Goal: Task Accomplishment & Management: Use online tool/utility

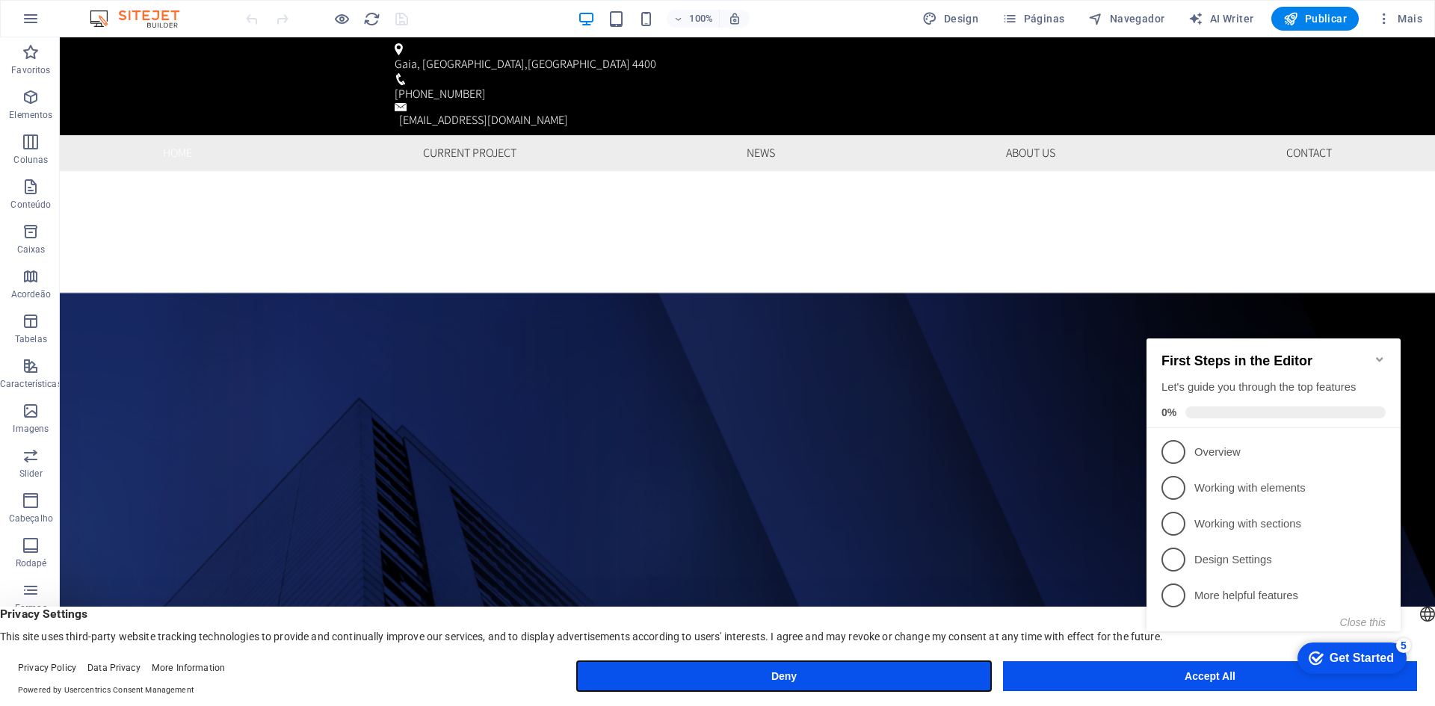
click at [894, 675] on button "Deny" at bounding box center [784, 676] width 414 height 30
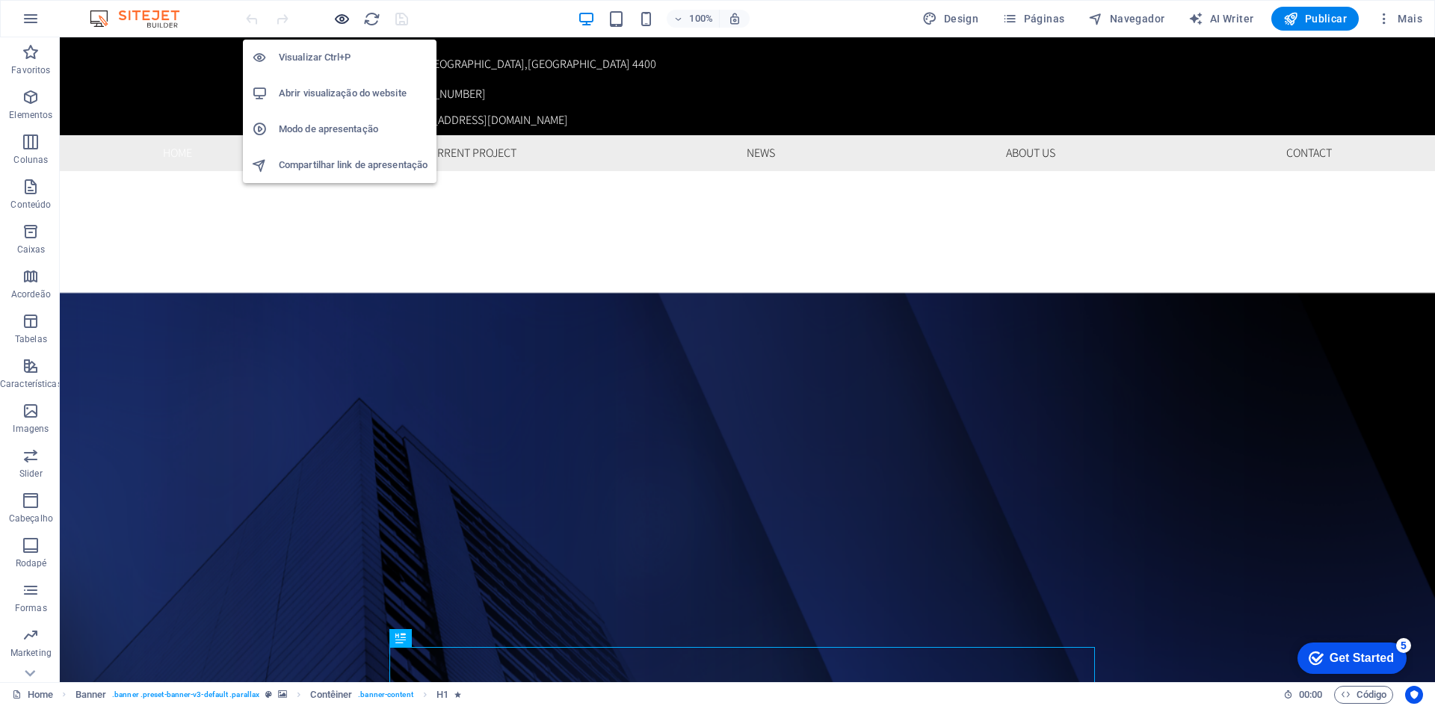
click at [343, 15] on icon "button" at bounding box center [341, 18] width 17 height 17
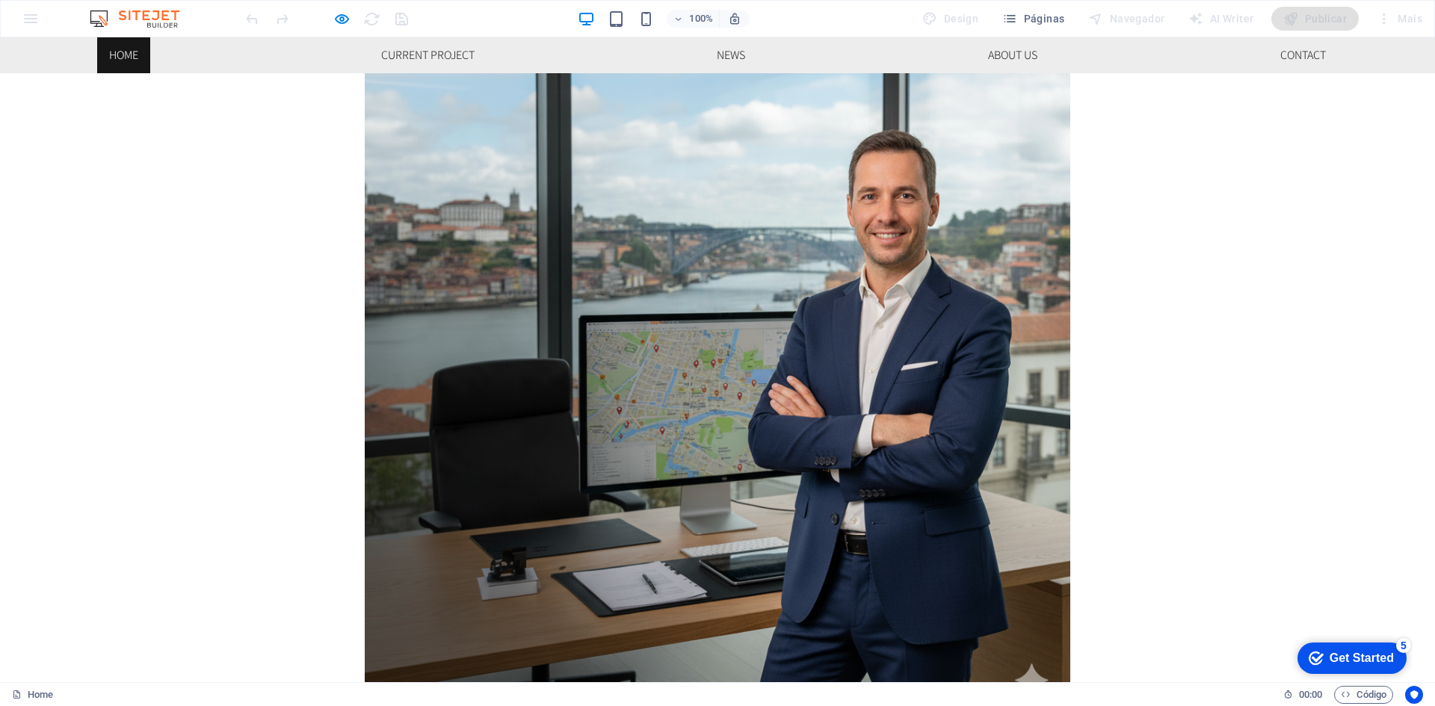
scroll to position [971, 0]
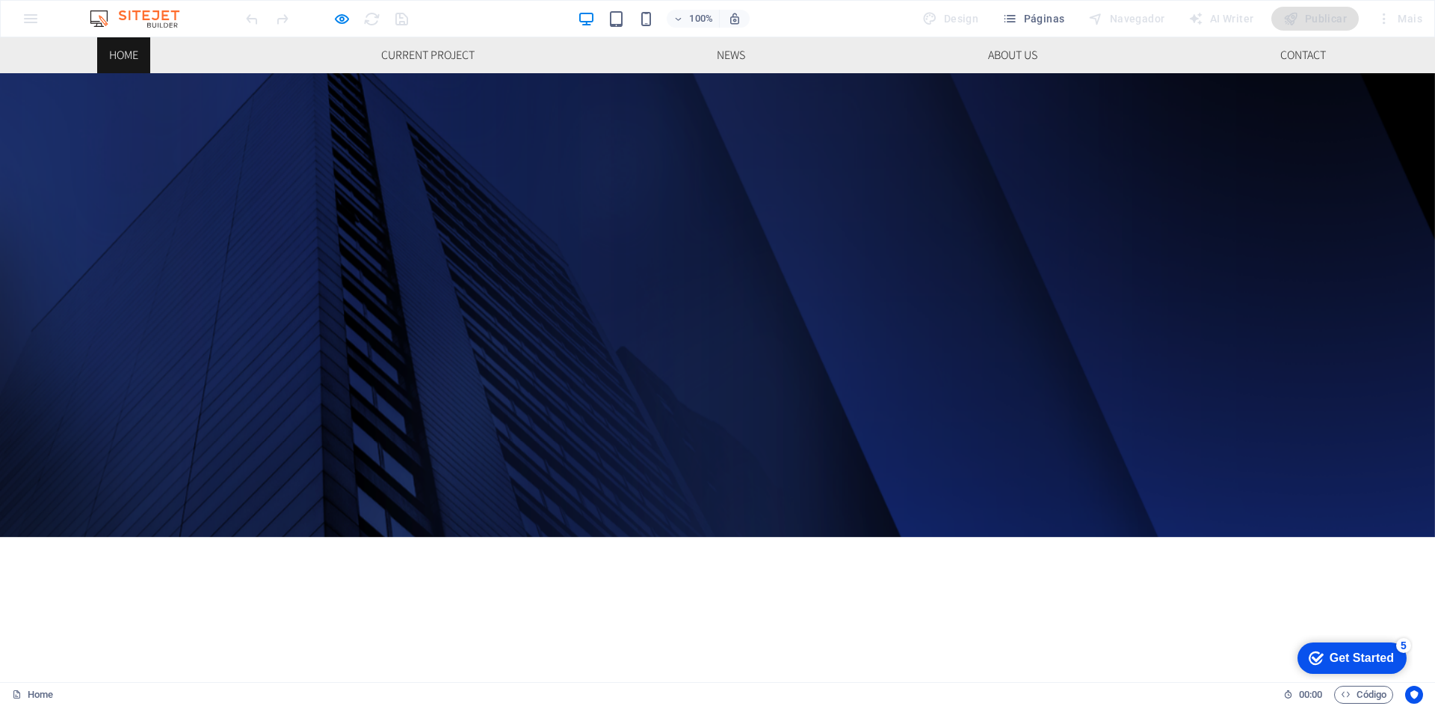
scroll to position [0, 0]
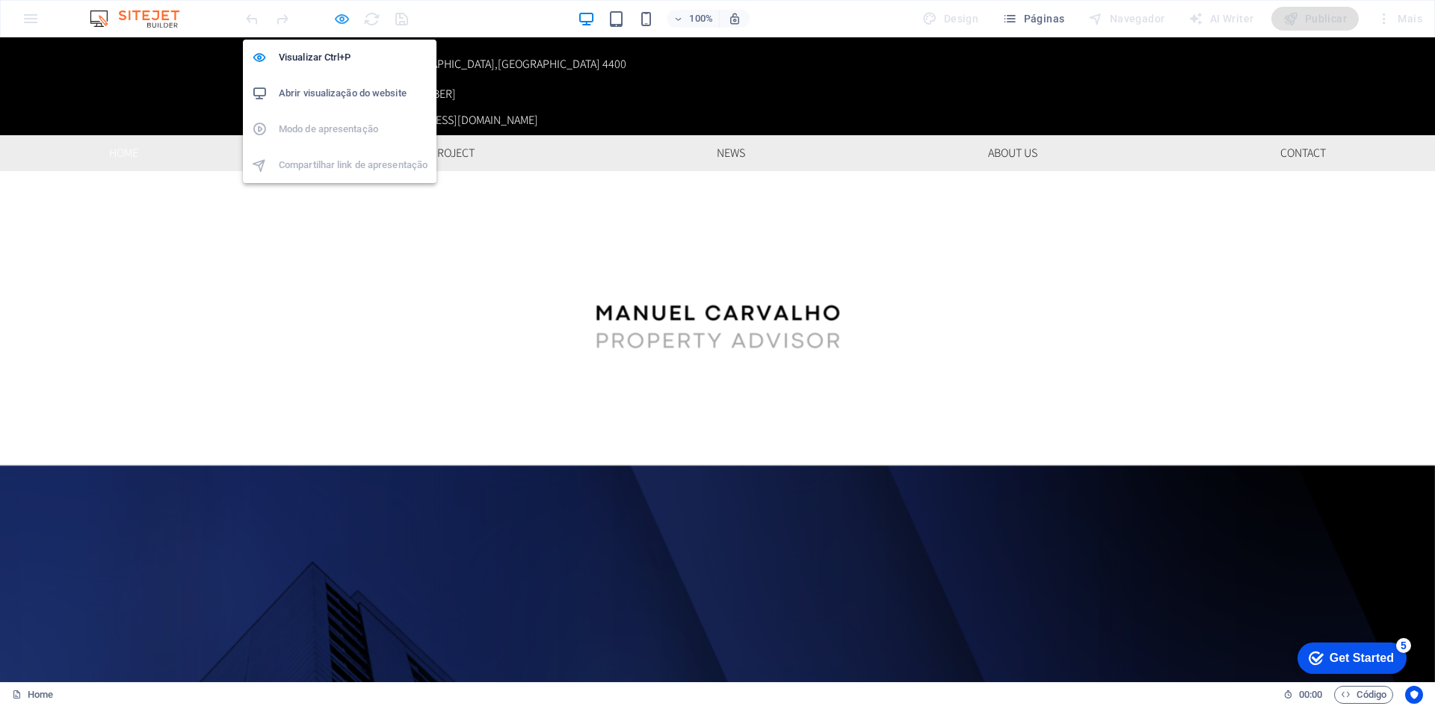
click at [344, 10] on icon "button" at bounding box center [341, 18] width 17 height 17
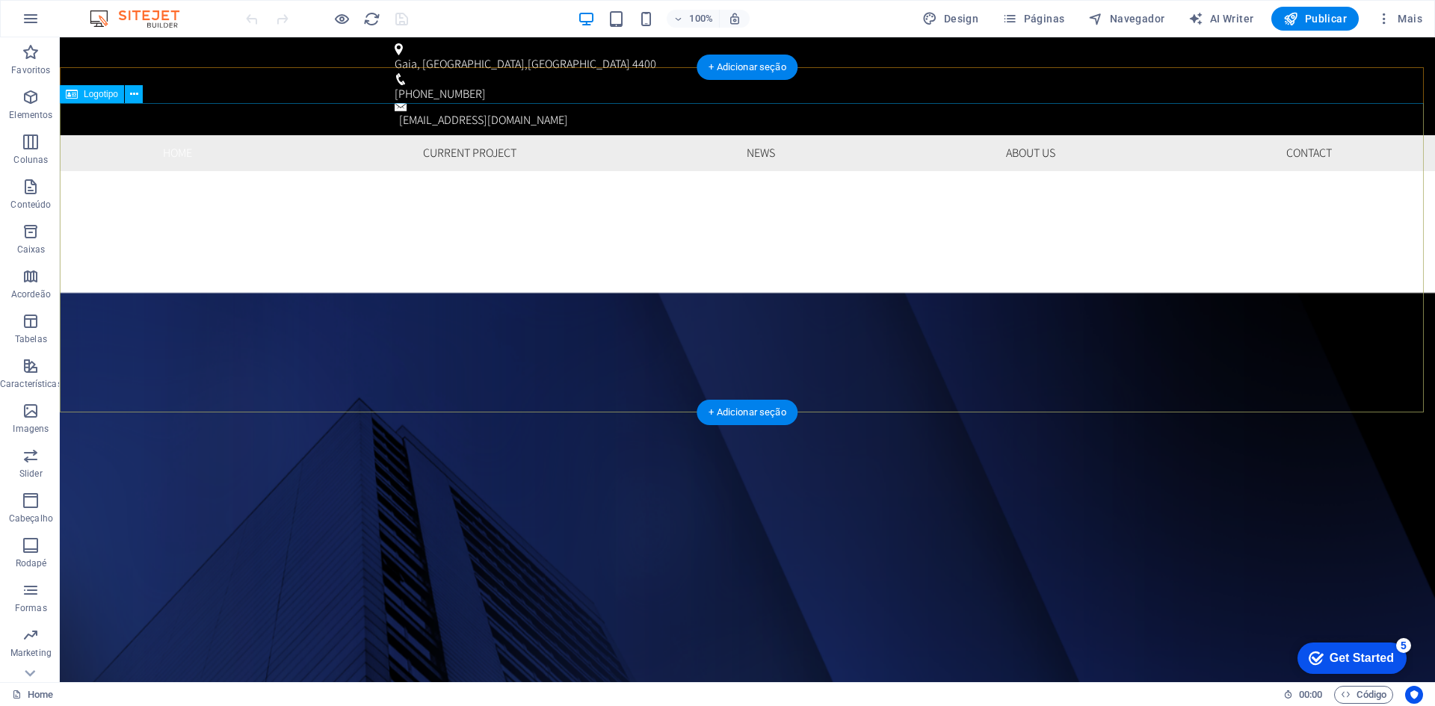
click at [400, 234] on div at bounding box center [747, 325] width 1375 height 309
select select "px"
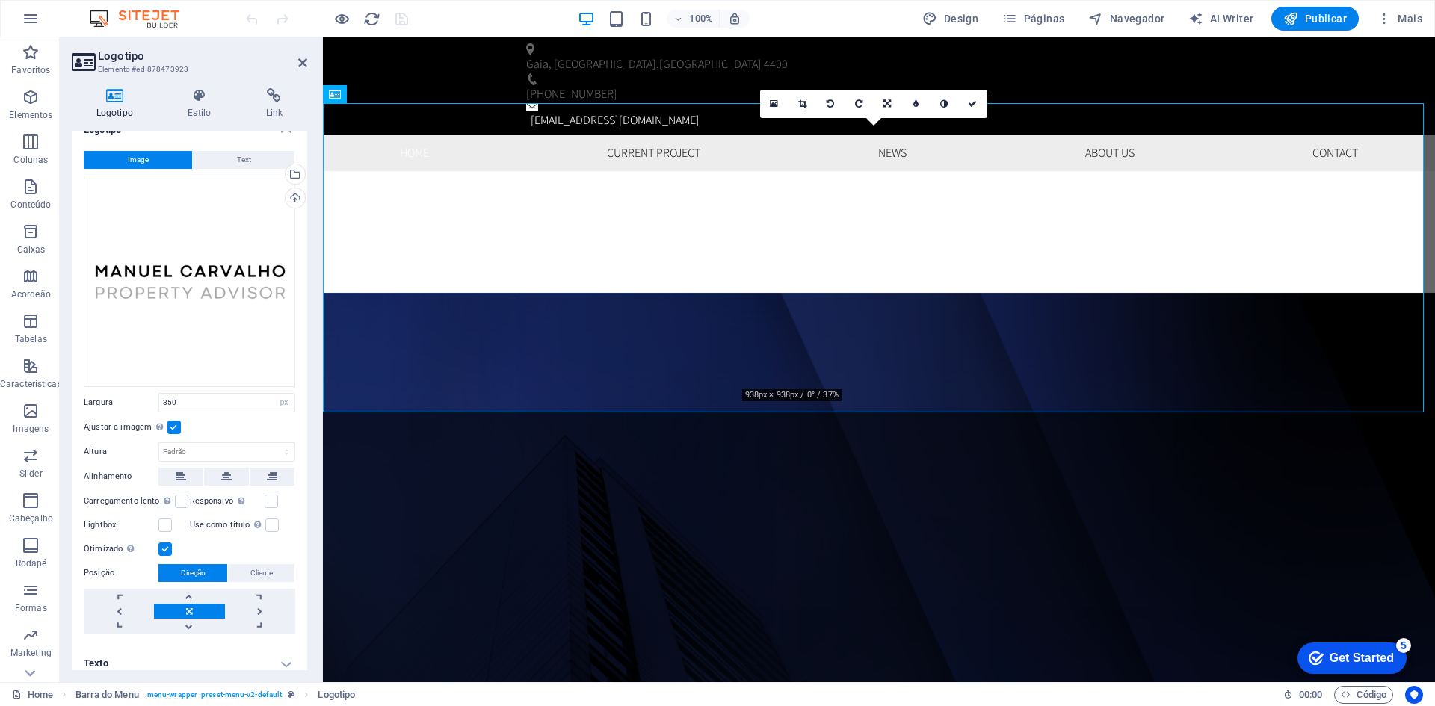
scroll to position [28, 0]
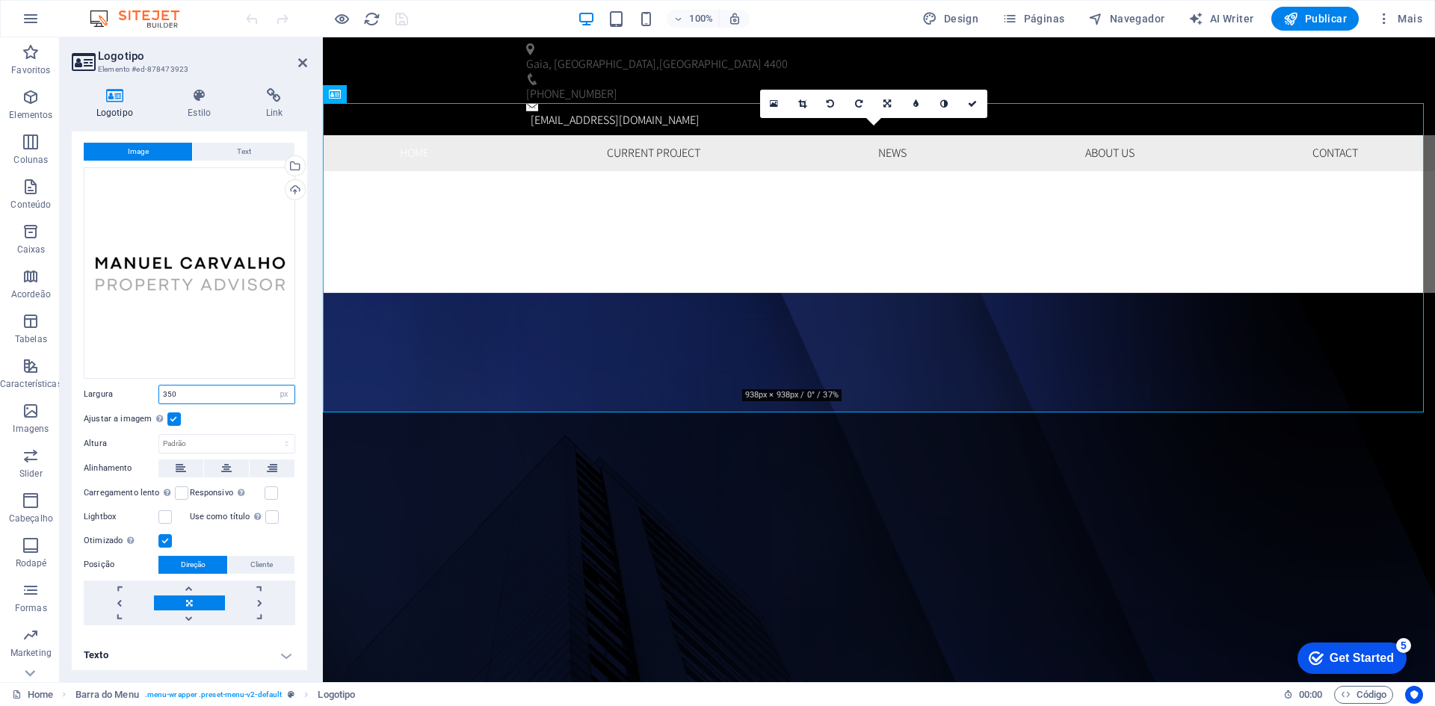
click at [214, 395] on input "350" at bounding box center [226, 395] width 135 height 18
drag, startPoint x: 214, startPoint y: 395, endPoint x: 148, endPoint y: 394, distance: 65.8
click at [148, 394] on div "Largura 350 Padrão automático px rem % em vh vw" at bounding box center [189, 394] width 211 height 19
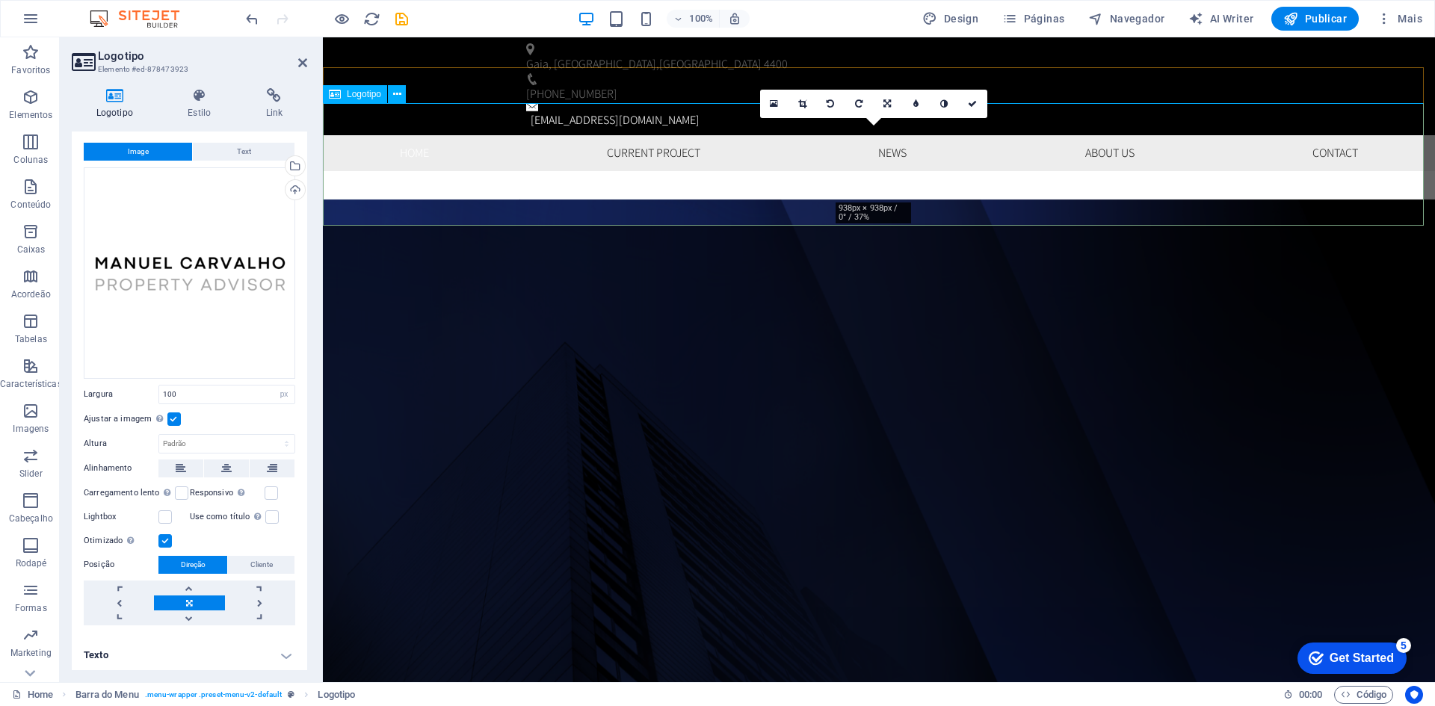
click at [882, 171] on div at bounding box center [879, 232] width 1112 height 123
click at [803, 103] on icon at bounding box center [802, 103] width 8 height 9
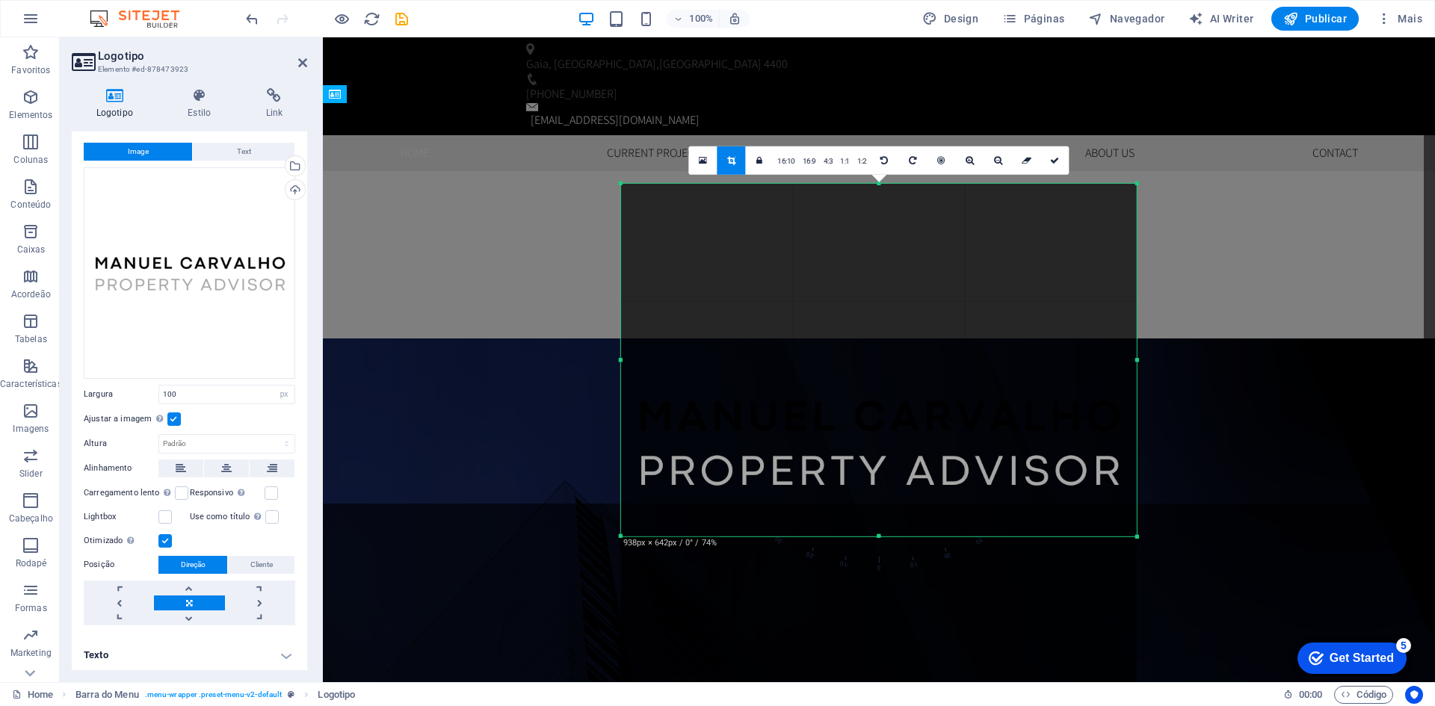
drag, startPoint x: 879, startPoint y: 616, endPoint x: 870, endPoint y: 454, distance: 163.2
click at [870, 454] on div "180 170 160 150 140 130 120 110 100 90 80 70 60 50 40 30 20 10 0 -10 -20 -30 -4…" at bounding box center [879, 359] width 516 height 353
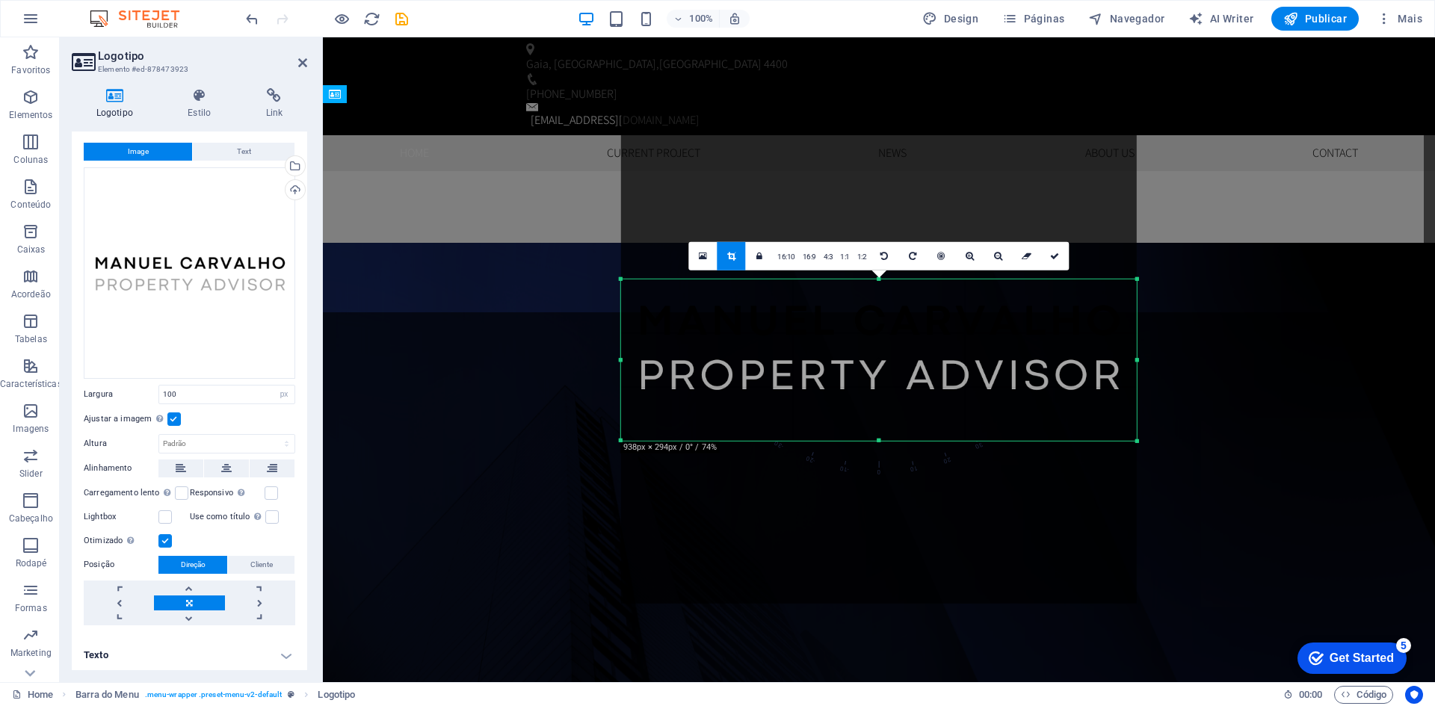
drag, startPoint x: 879, startPoint y: 182, endPoint x: 860, endPoint y: 374, distance: 192.3
click at [860, 374] on div "180 170 160 150 140 130 120 110 100 90 80 70 60 50 40 30 20 10 0 -10 -20 -30 -4…" at bounding box center [879, 359] width 516 height 161
click at [1051, 255] on icon at bounding box center [1054, 255] width 9 height 9
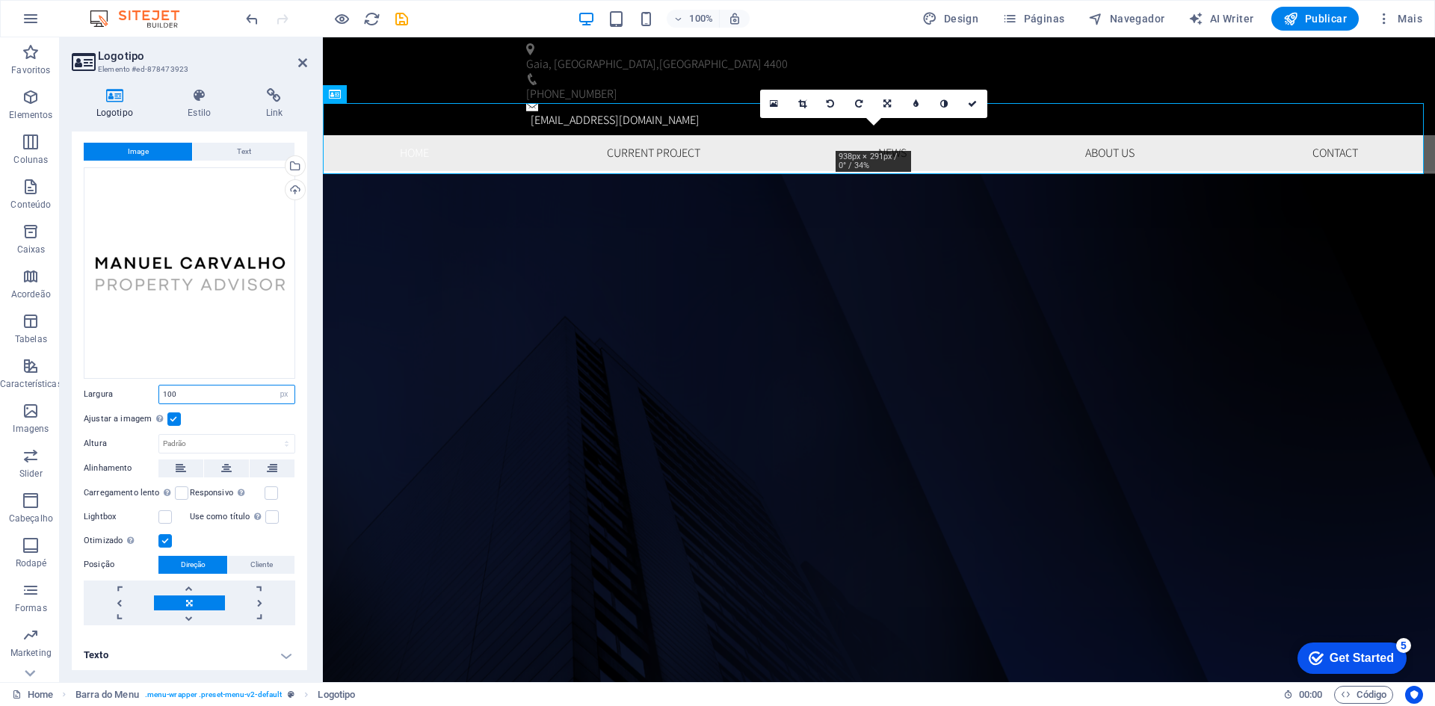
click at [194, 398] on input "100" at bounding box center [226, 395] width 135 height 18
type input "350"
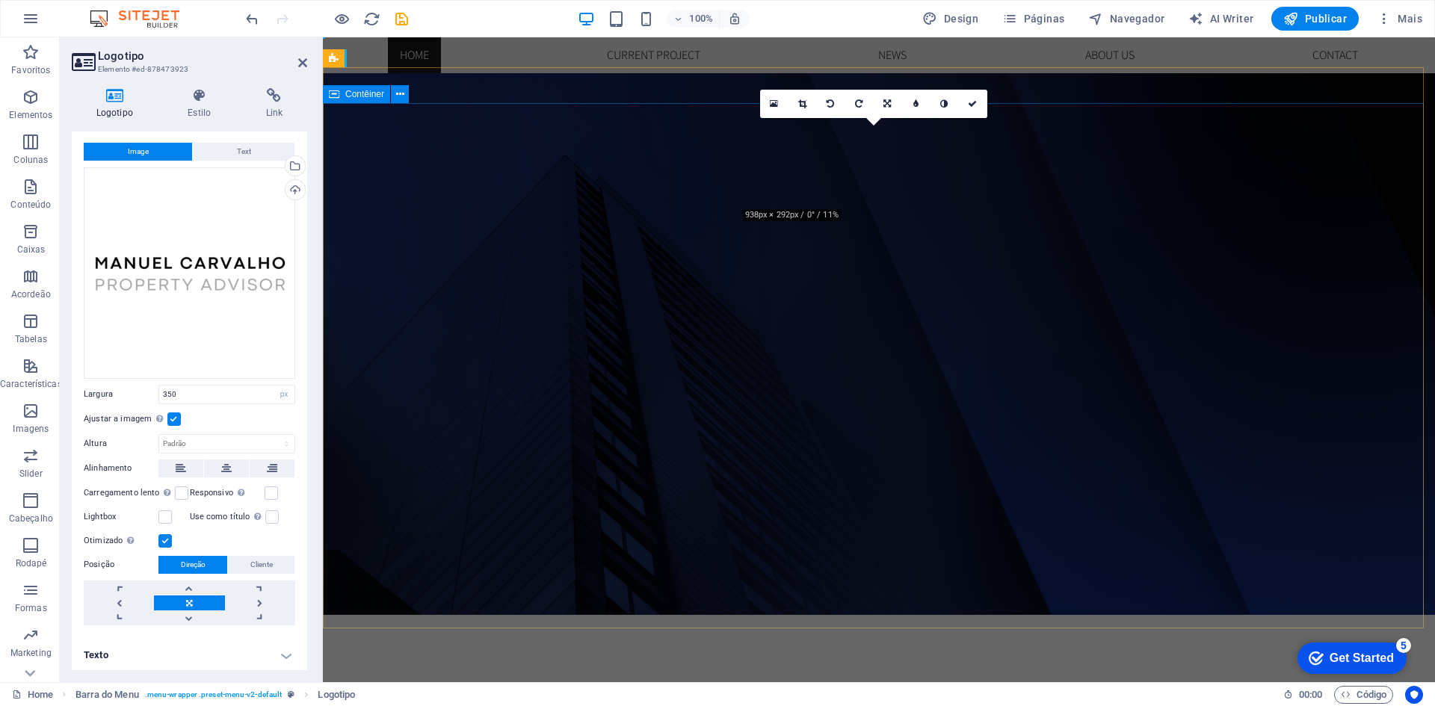
scroll to position [0, 0]
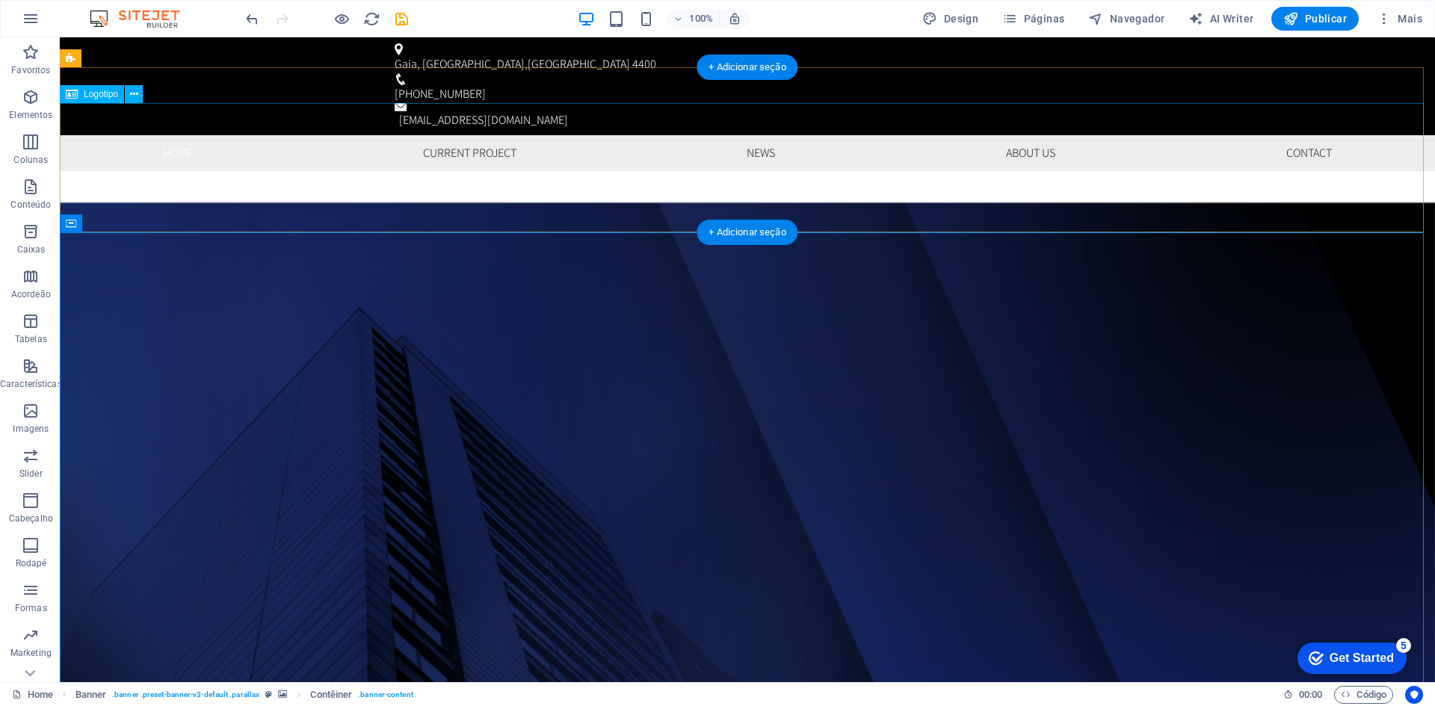
click at [367, 203] on div at bounding box center [747, 235] width 1375 height 129
click at [367, 202] on div at bounding box center [747, 235] width 1375 height 129
select select "px"
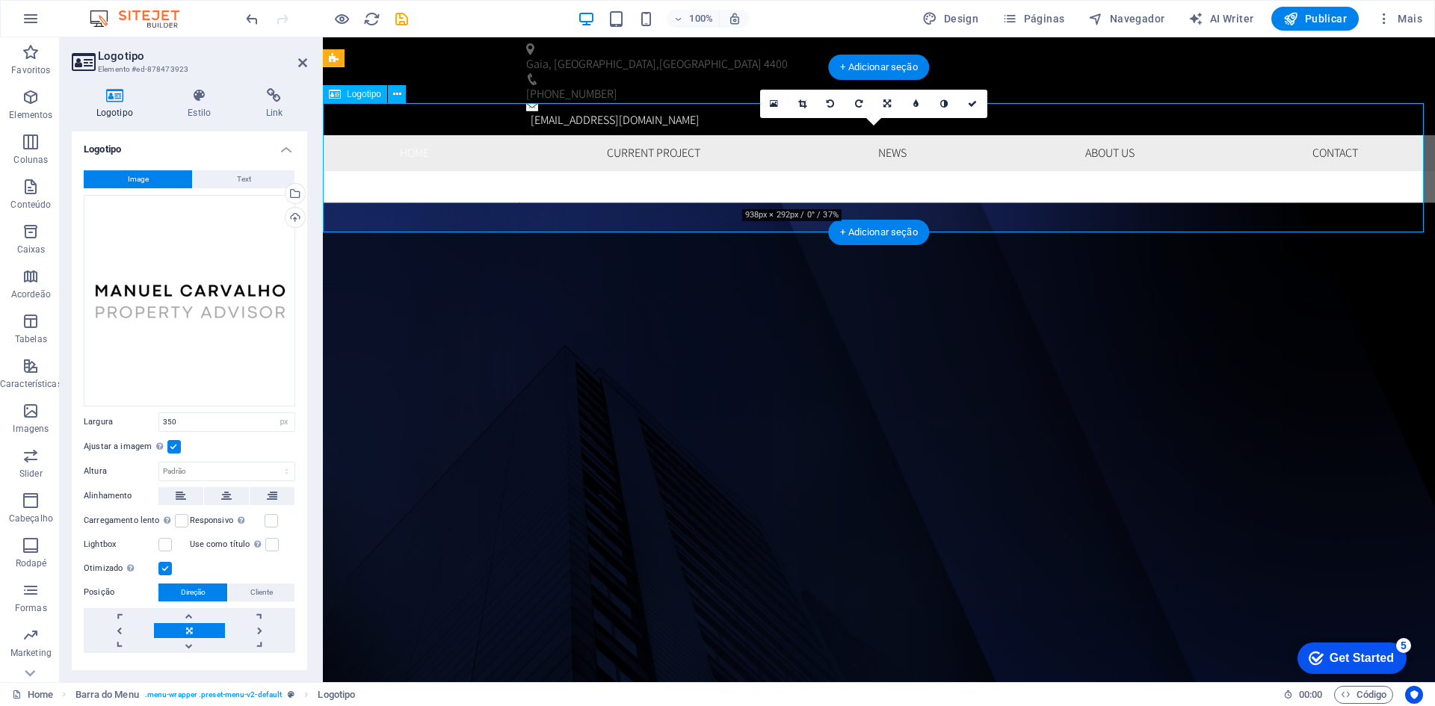
click at [932, 171] on div at bounding box center [879, 235] width 1112 height 129
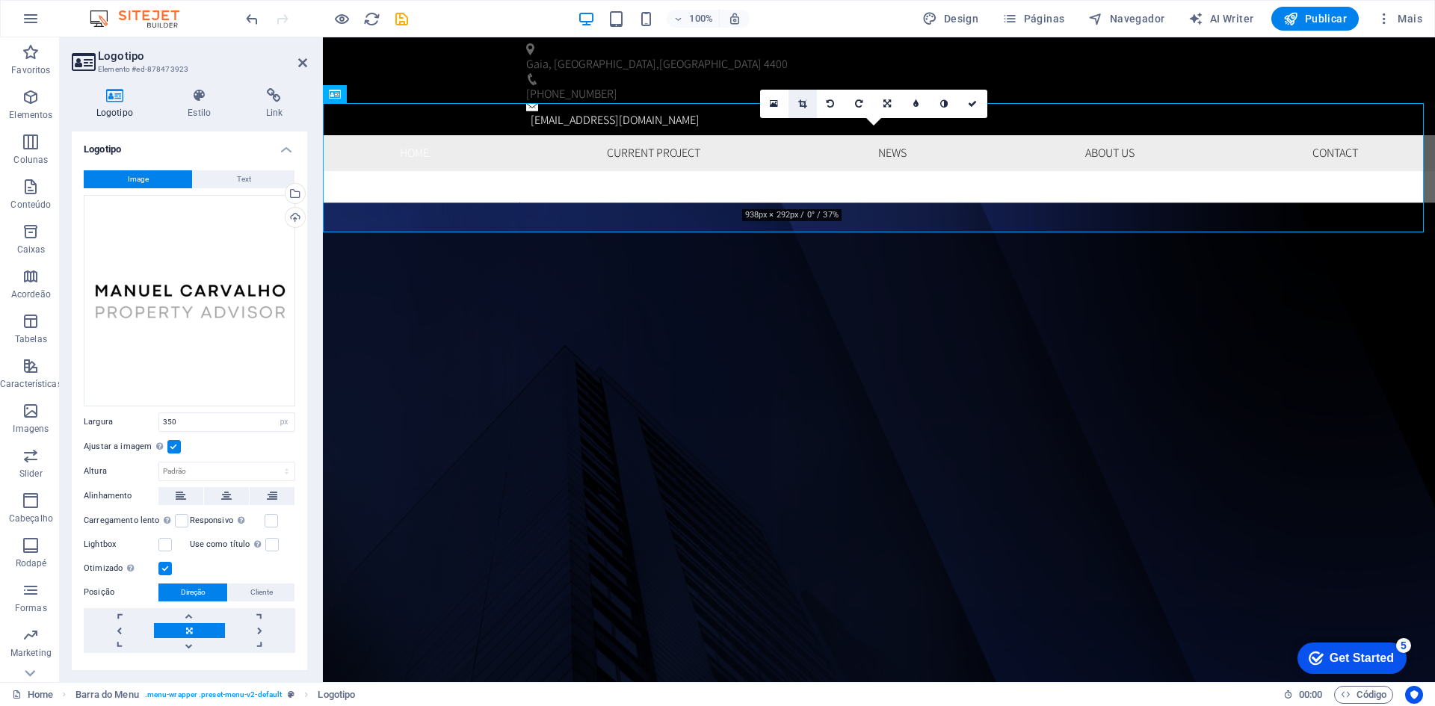
click at [799, 108] on icon at bounding box center [802, 103] width 8 height 9
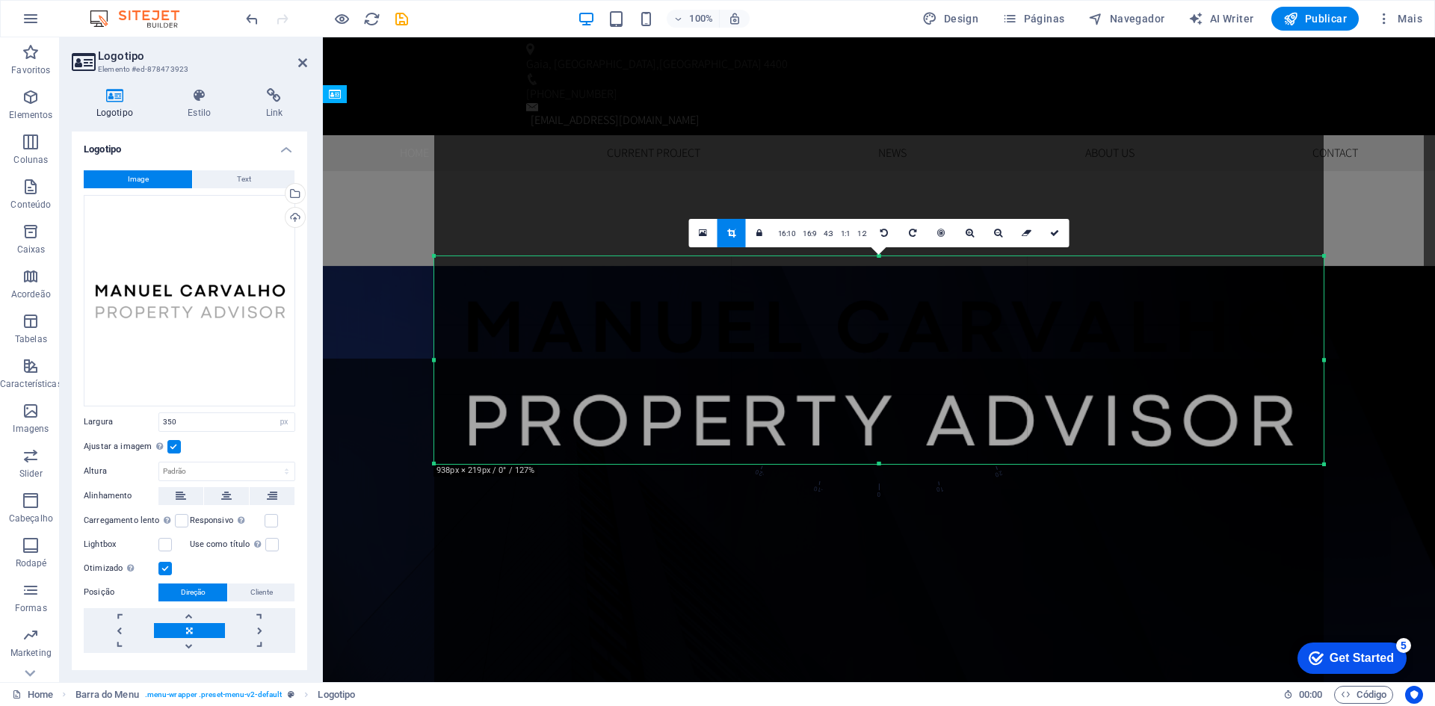
drag, startPoint x: 876, startPoint y: 497, endPoint x: 879, endPoint y: 426, distance: 71.0
click at [879, 426] on div "180 170 160 150 140 130 120 110 100 90 80 70 60 50 40 30 20 10 0 -10 -20 -30 -4…" at bounding box center [878, 360] width 889 height 208
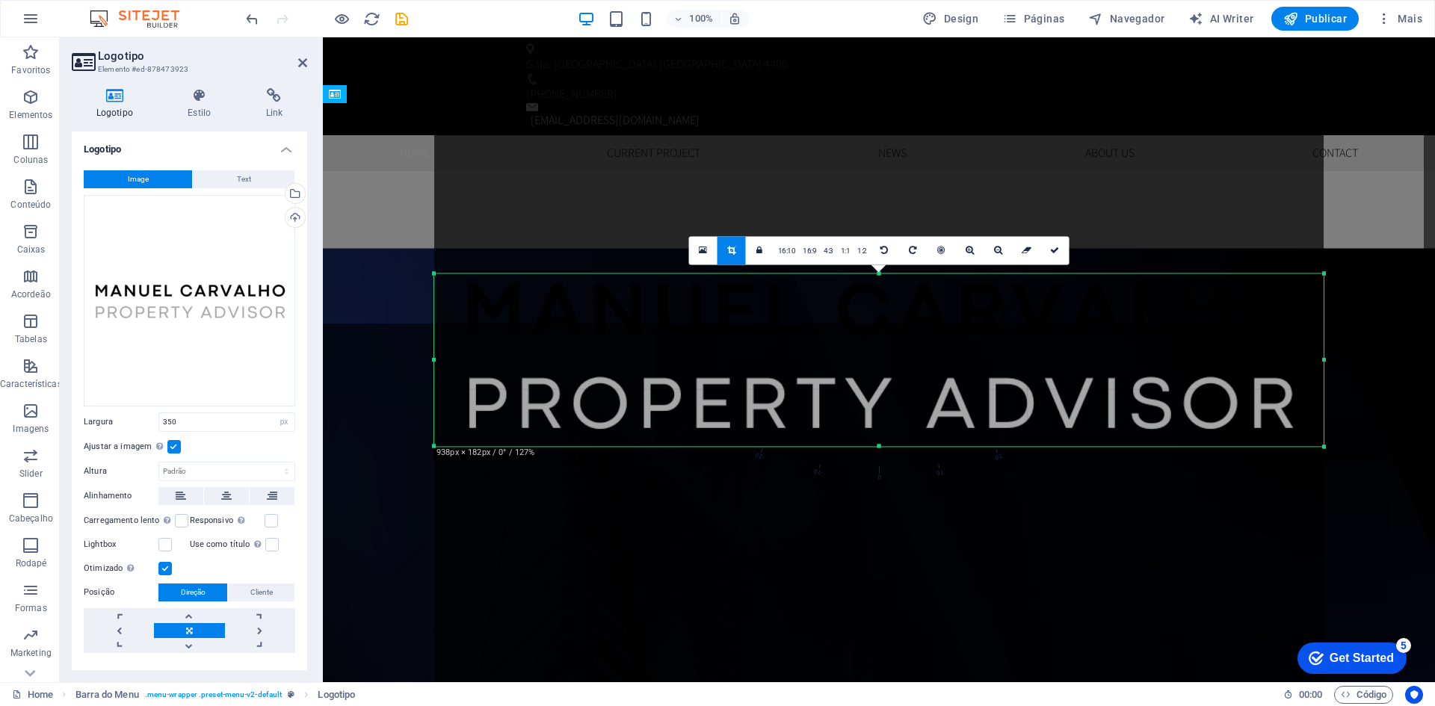
drag, startPoint x: 881, startPoint y: 258, endPoint x: 872, endPoint y: 293, distance: 36.2
click at [872, 293] on div "180 170 160 150 140 130 120 110 100 90 80 70 60 50 40 30 20 10 0 -10 -20 -30 -4…" at bounding box center [878, 359] width 889 height 173
click at [1057, 256] on link at bounding box center [1055, 250] width 28 height 28
type input "1189"
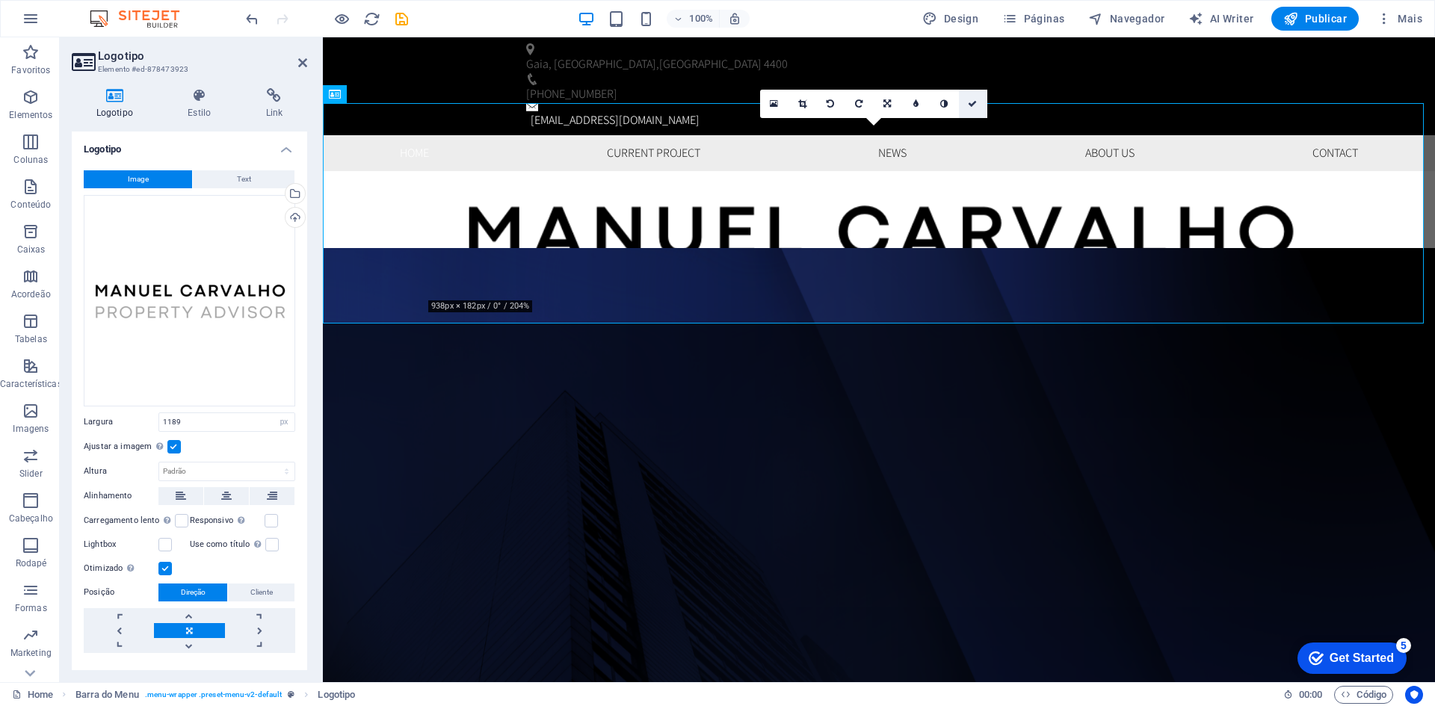
click at [970, 99] on link at bounding box center [973, 104] width 28 height 28
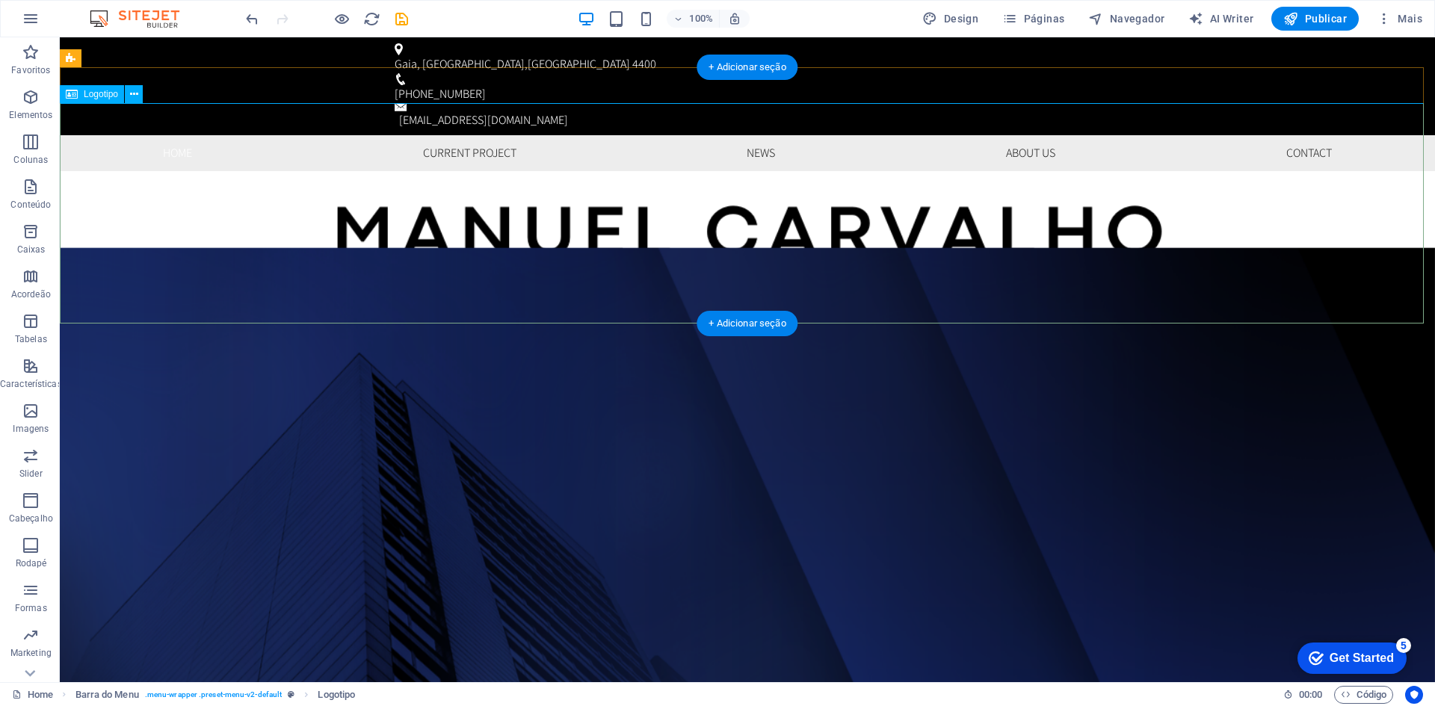
click at [718, 185] on div at bounding box center [747, 281] width 1375 height 220
select select "px"
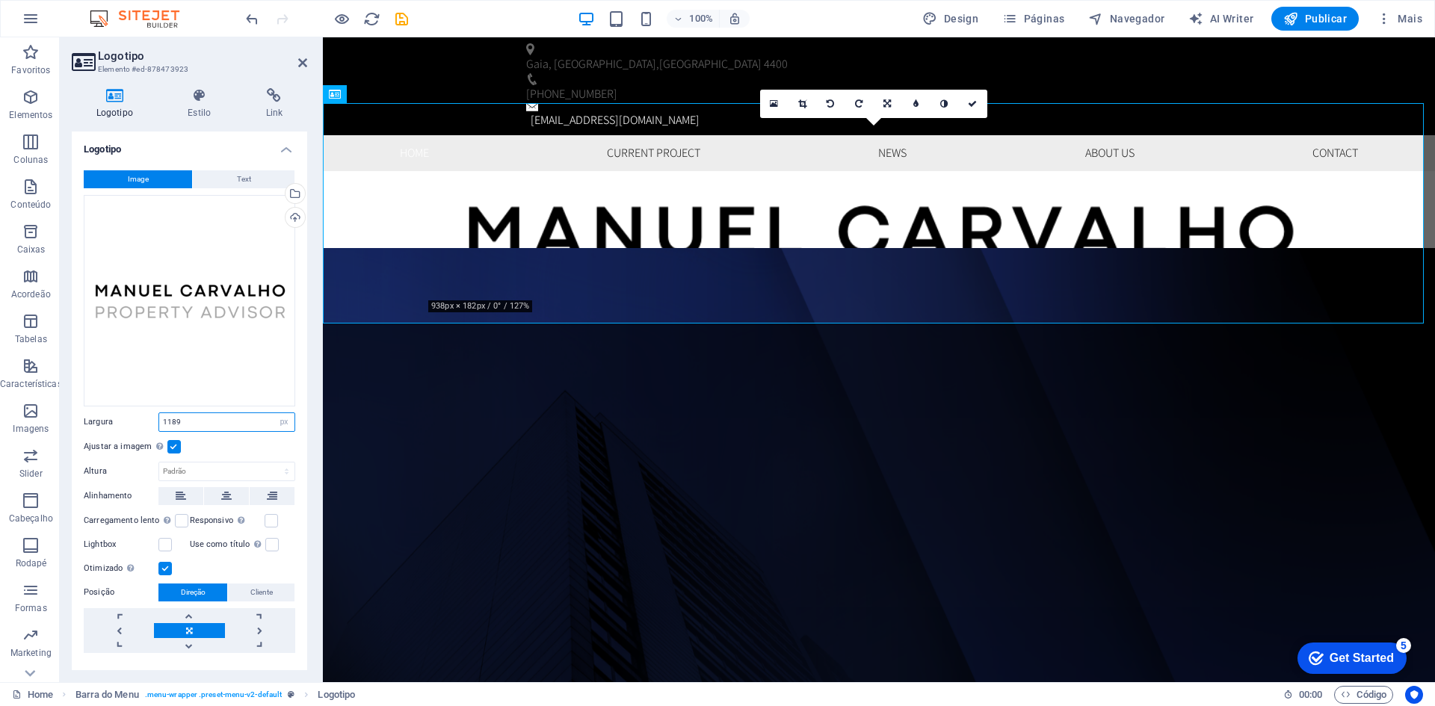
click at [198, 413] on input "1189" at bounding box center [226, 422] width 135 height 18
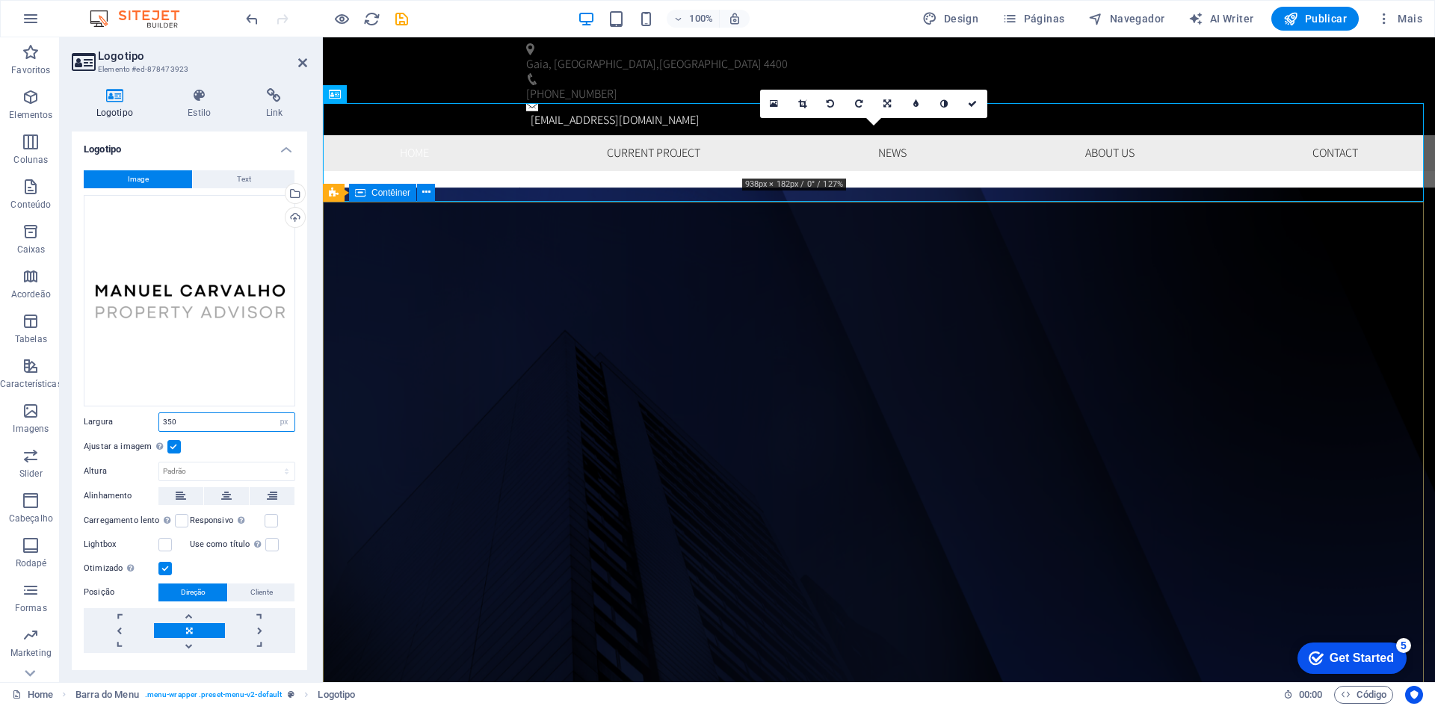
type input "350"
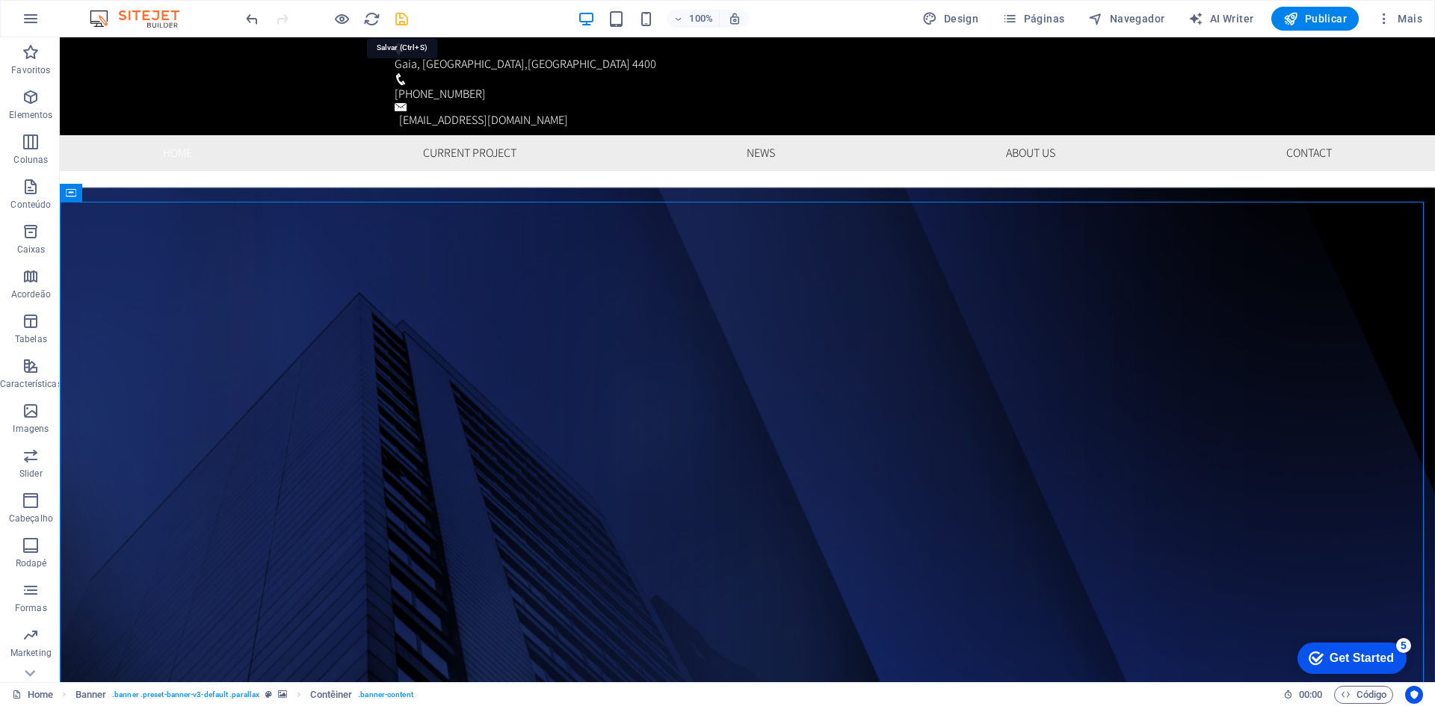
click at [403, 24] on icon "save" at bounding box center [401, 18] width 17 height 17
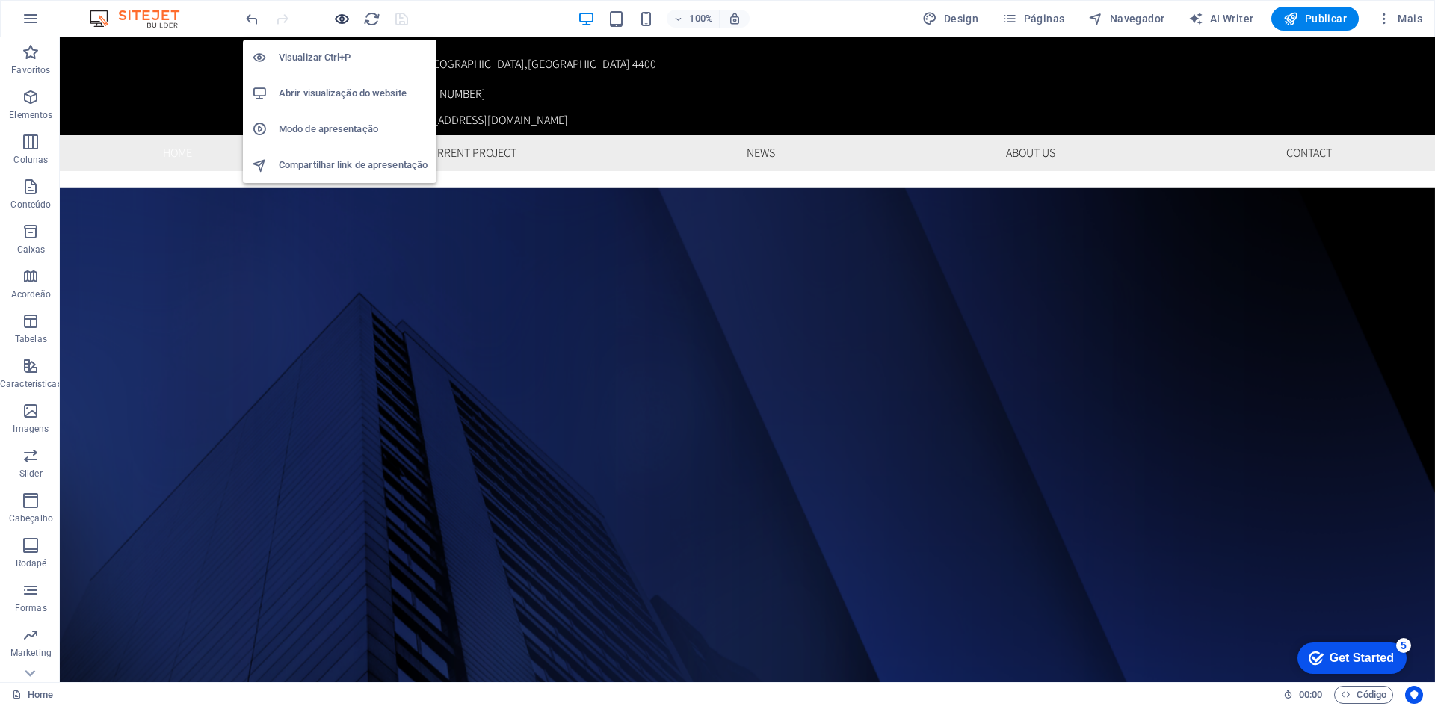
click at [341, 26] on icon "button" at bounding box center [341, 18] width 17 height 17
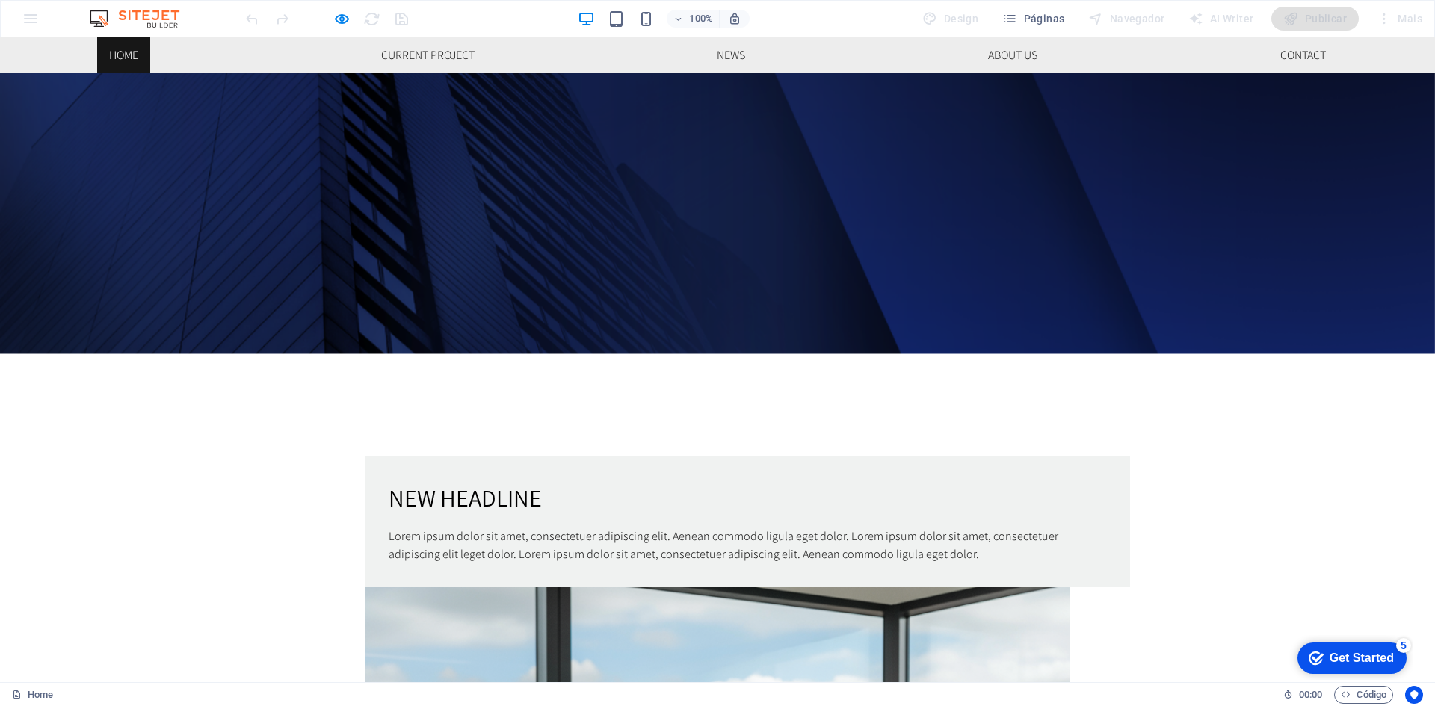
scroll to position [523, 0]
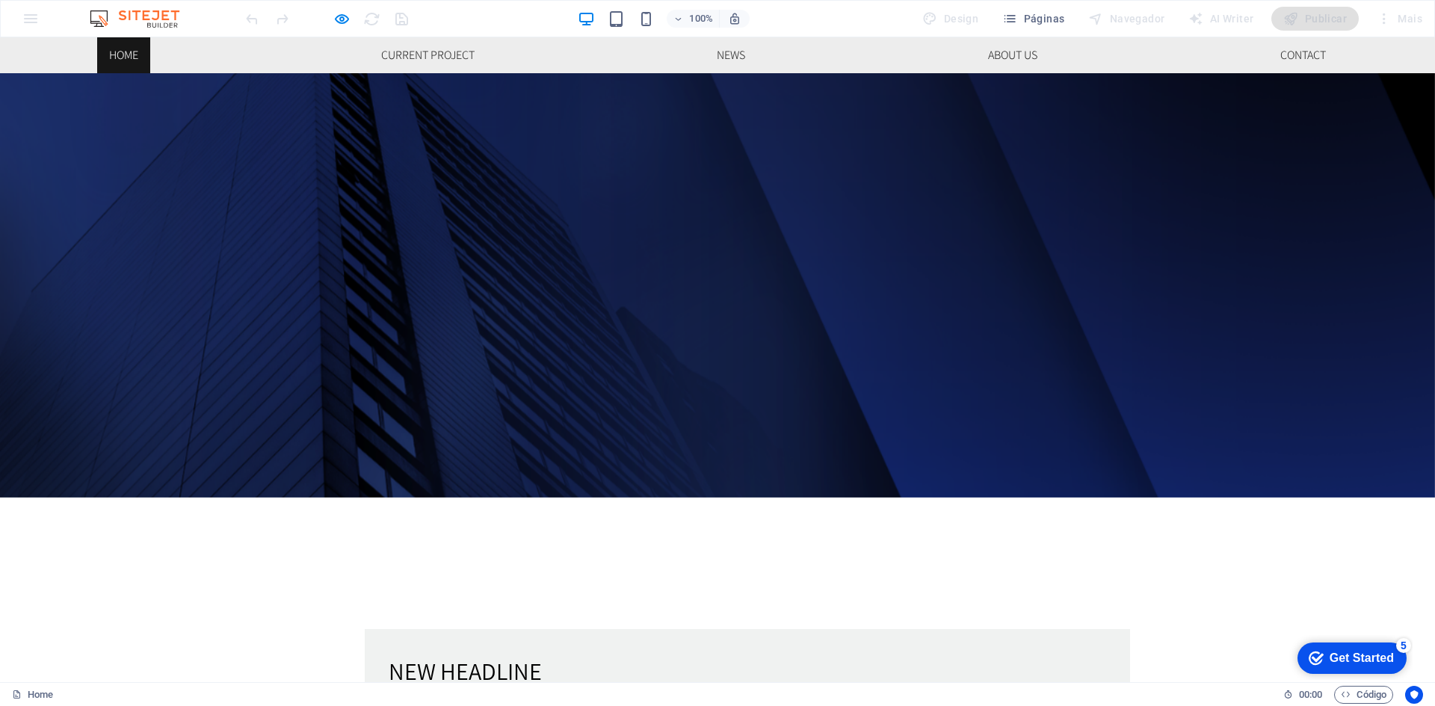
click at [335, 7] on div at bounding box center [326, 19] width 167 height 24
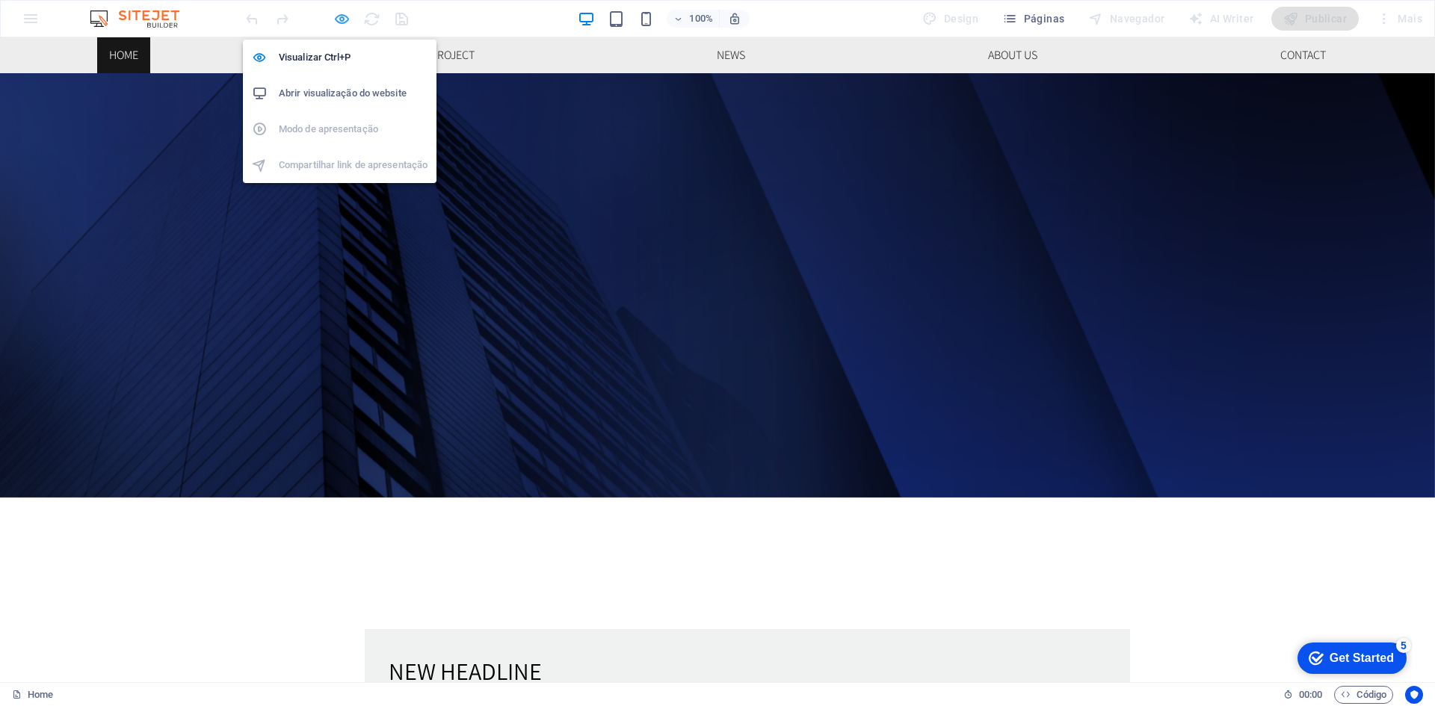
click at [338, 17] on icon "button" at bounding box center [341, 18] width 17 height 17
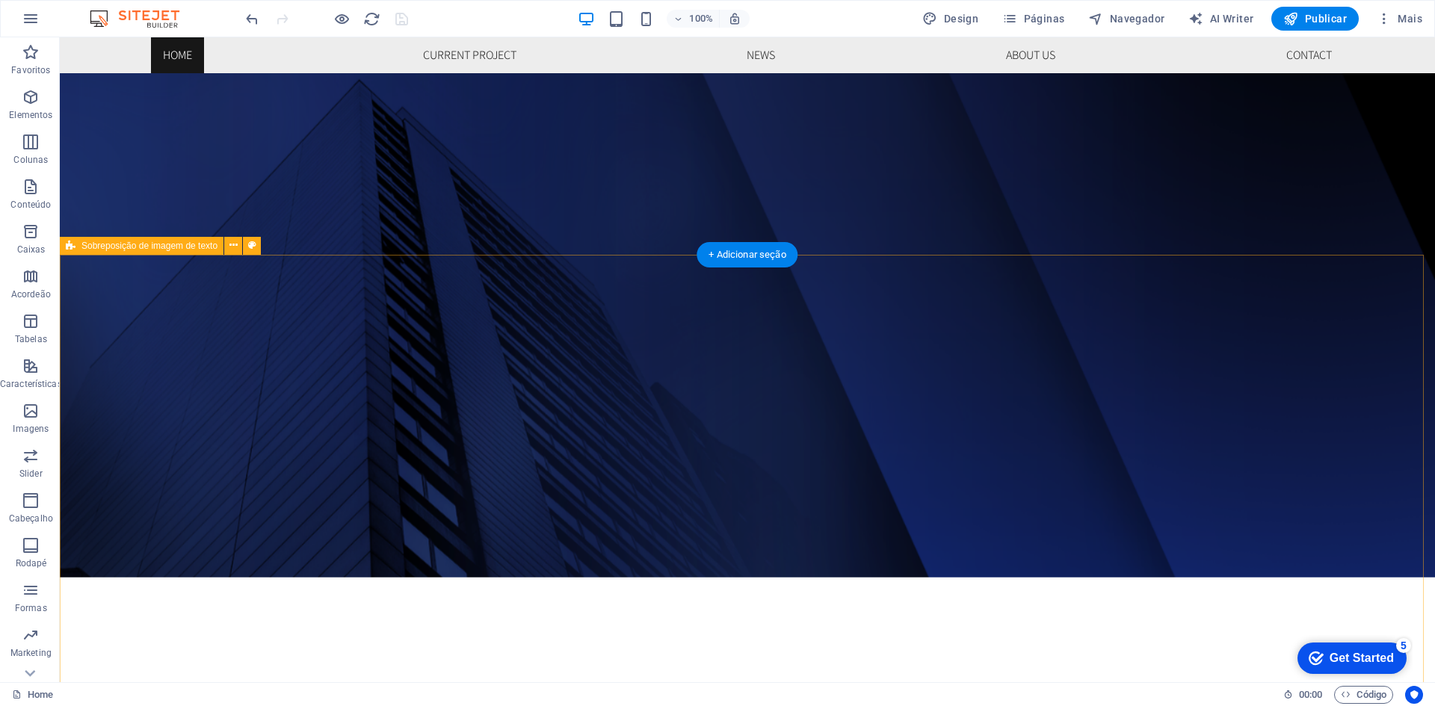
scroll to position [448, 0]
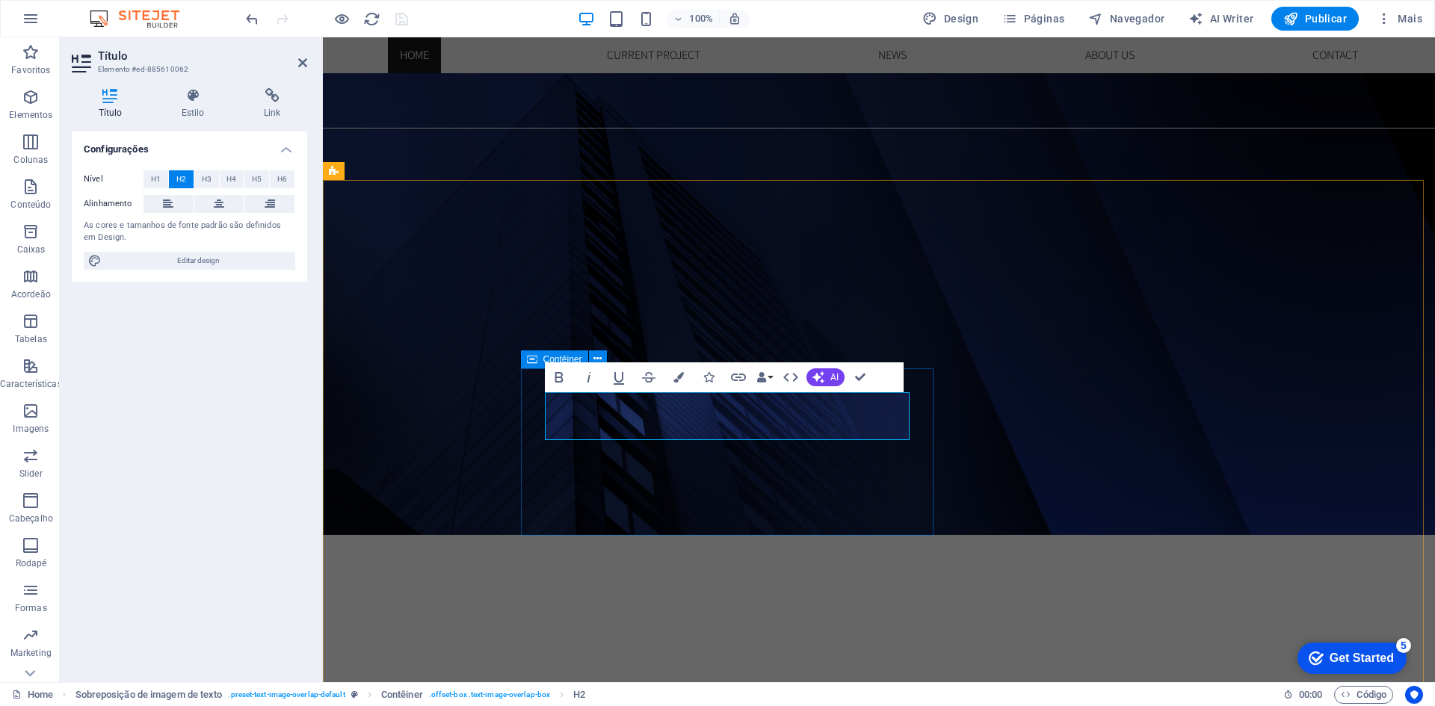
drag, startPoint x: 634, startPoint y: 417, endPoint x: 536, endPoint y: 415, distance: 98.7
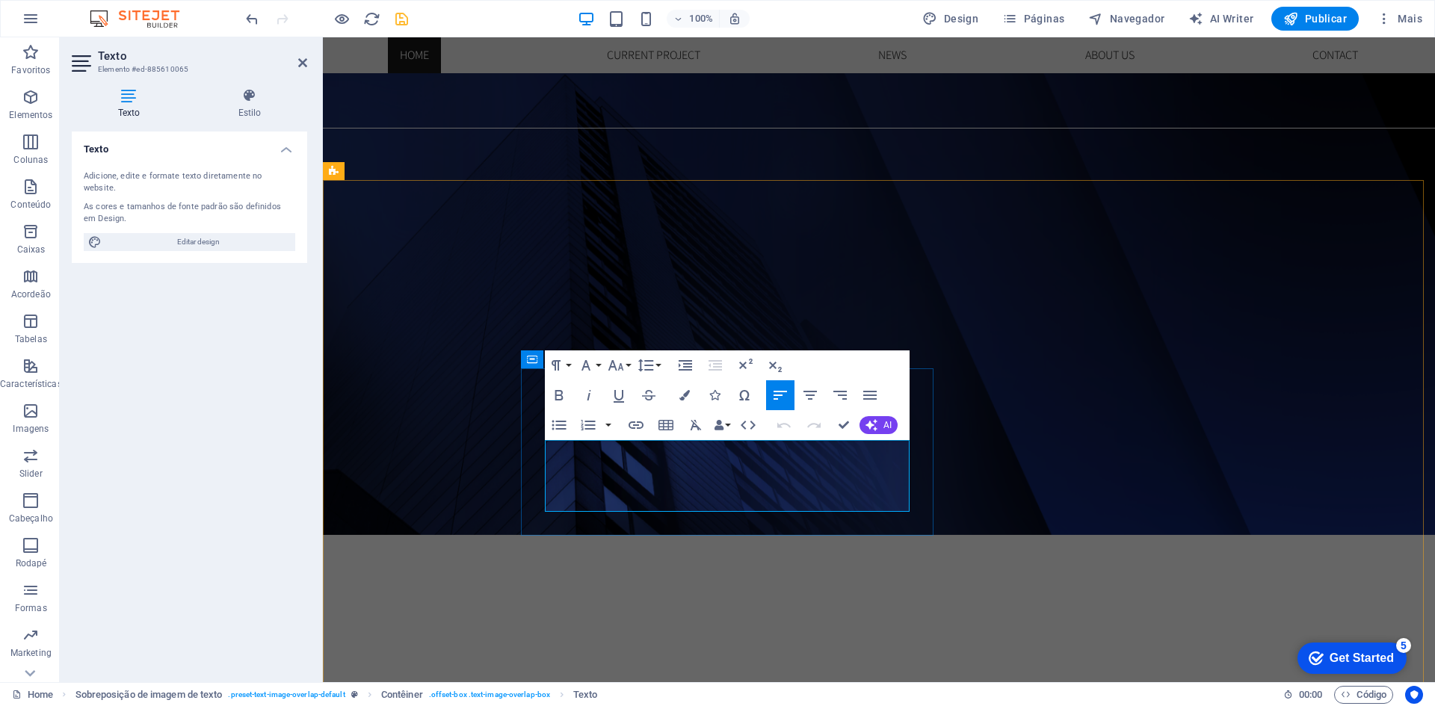
click at [590, 365] on icon "button" at bounding box center [586, 365] width 18 height 18
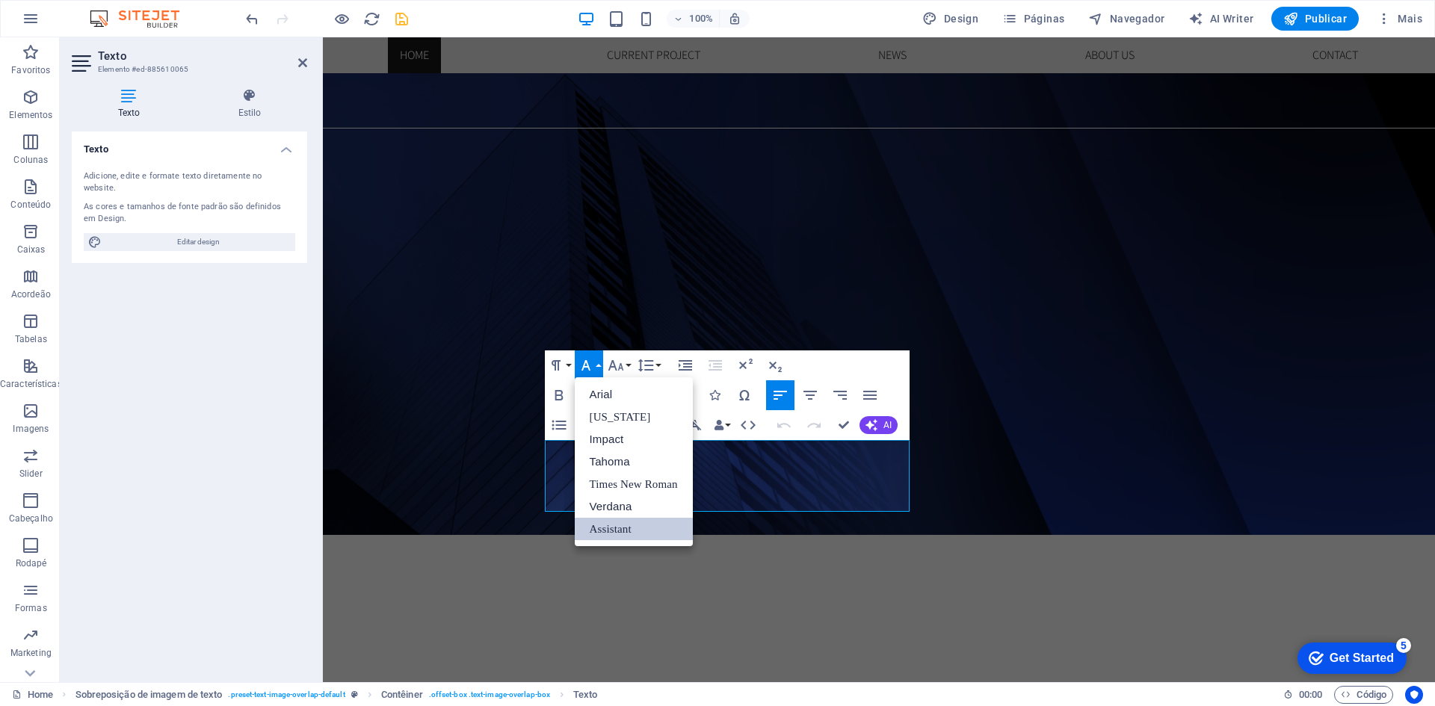
scroll to position [0, 0]
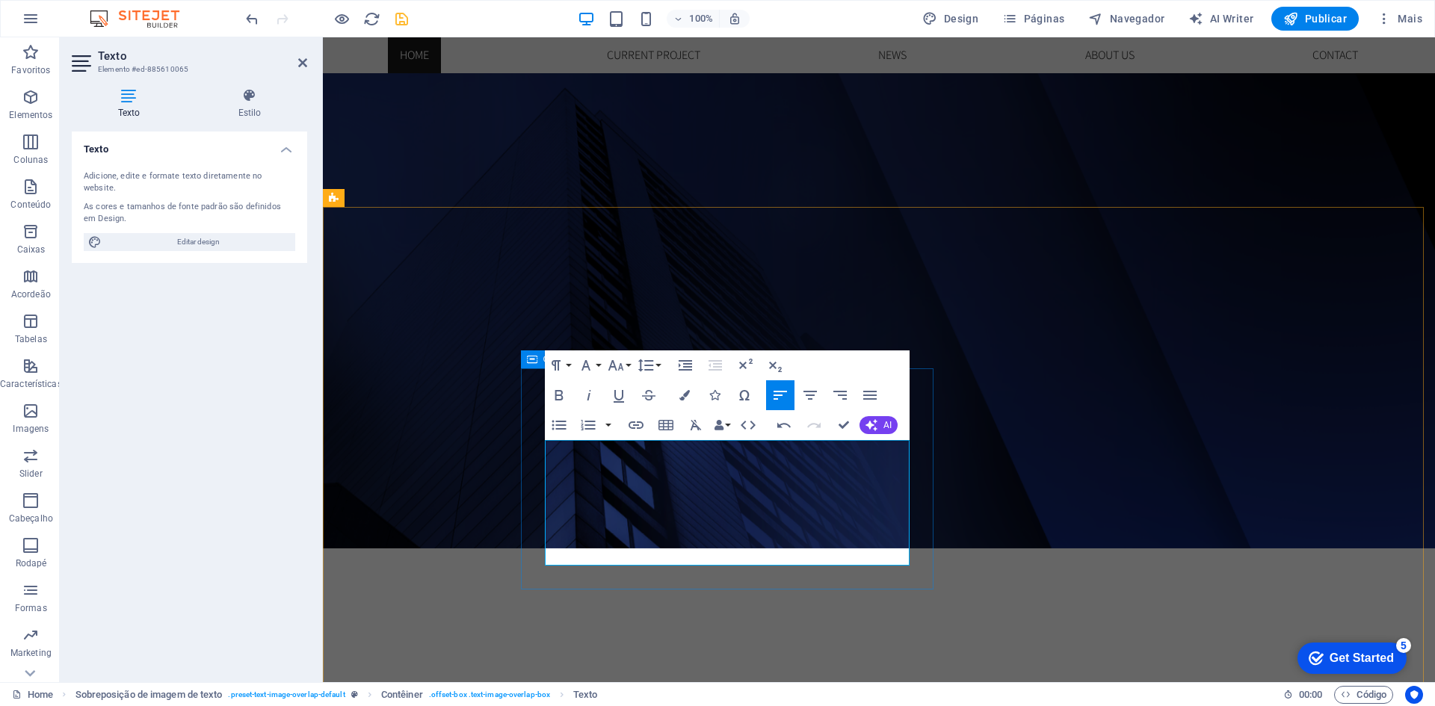
scroll to position [2284, 1]
drag, startPoint x: 793, startPoint y: 498, endPoint x: 885, endPoint y: 556, distance: 108.8
click at [591, 364] on icon "button" at bounding box center [586, 365] width 18 height 18
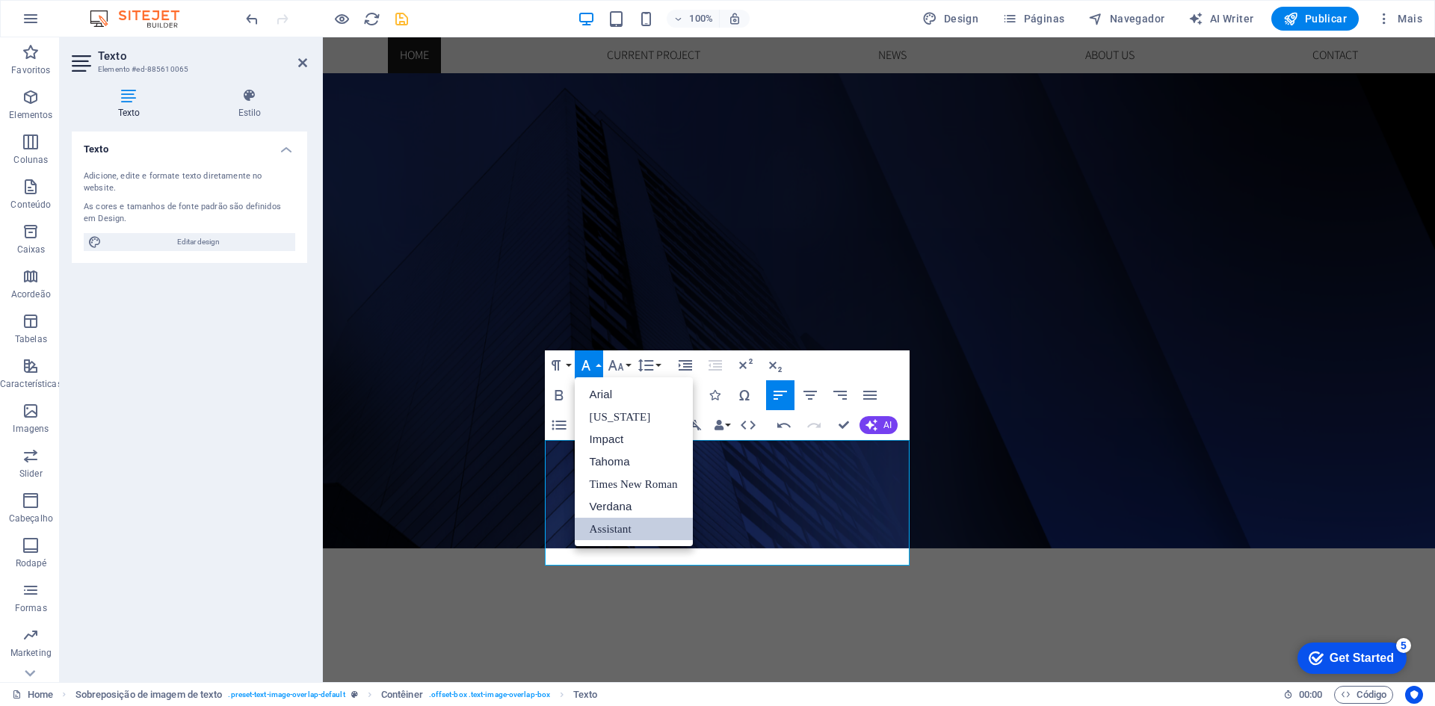
scroll to position [0, 0]
click at [610, 526] on link "Assistant" at bounding box center [634, 529] width 118 height 22
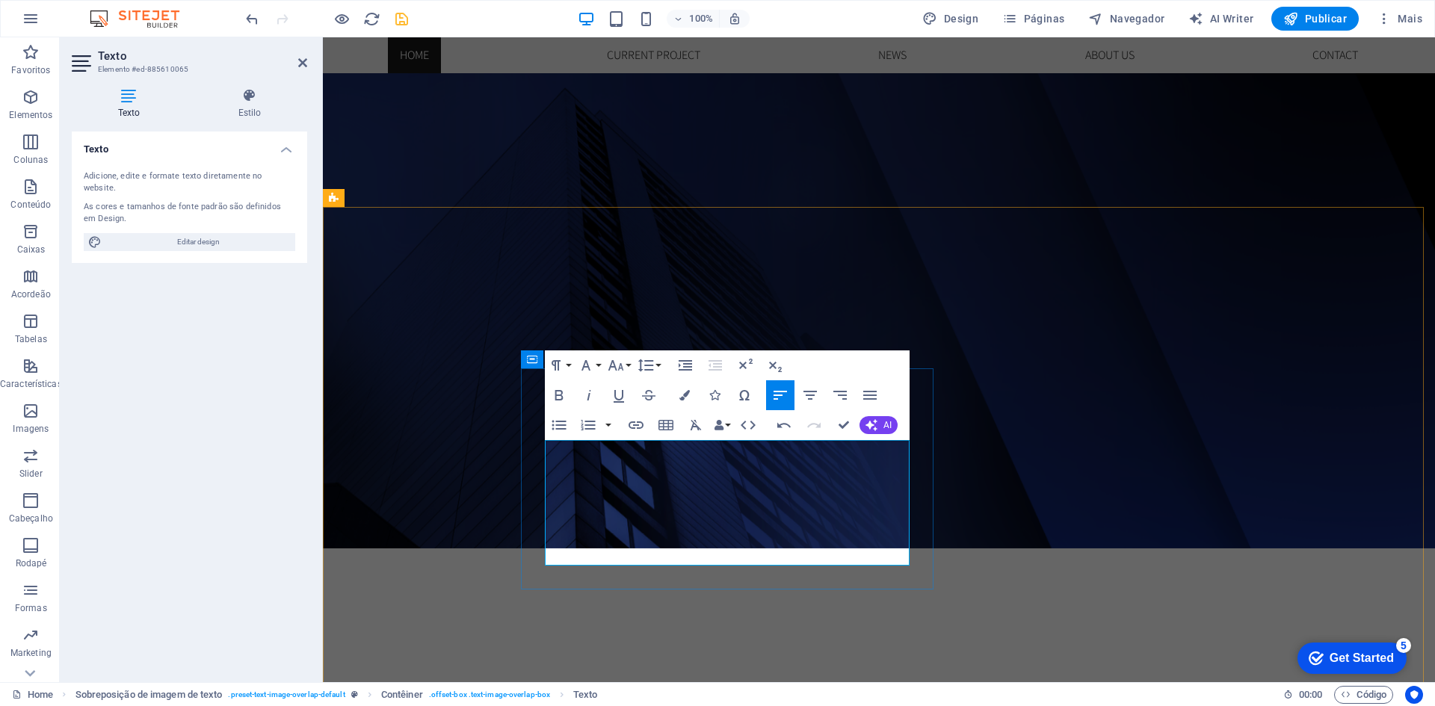
drag, startPoint x: 793, startPoint y: 507, endPoint x: 502, endPoint y: 426, distance: 302.4
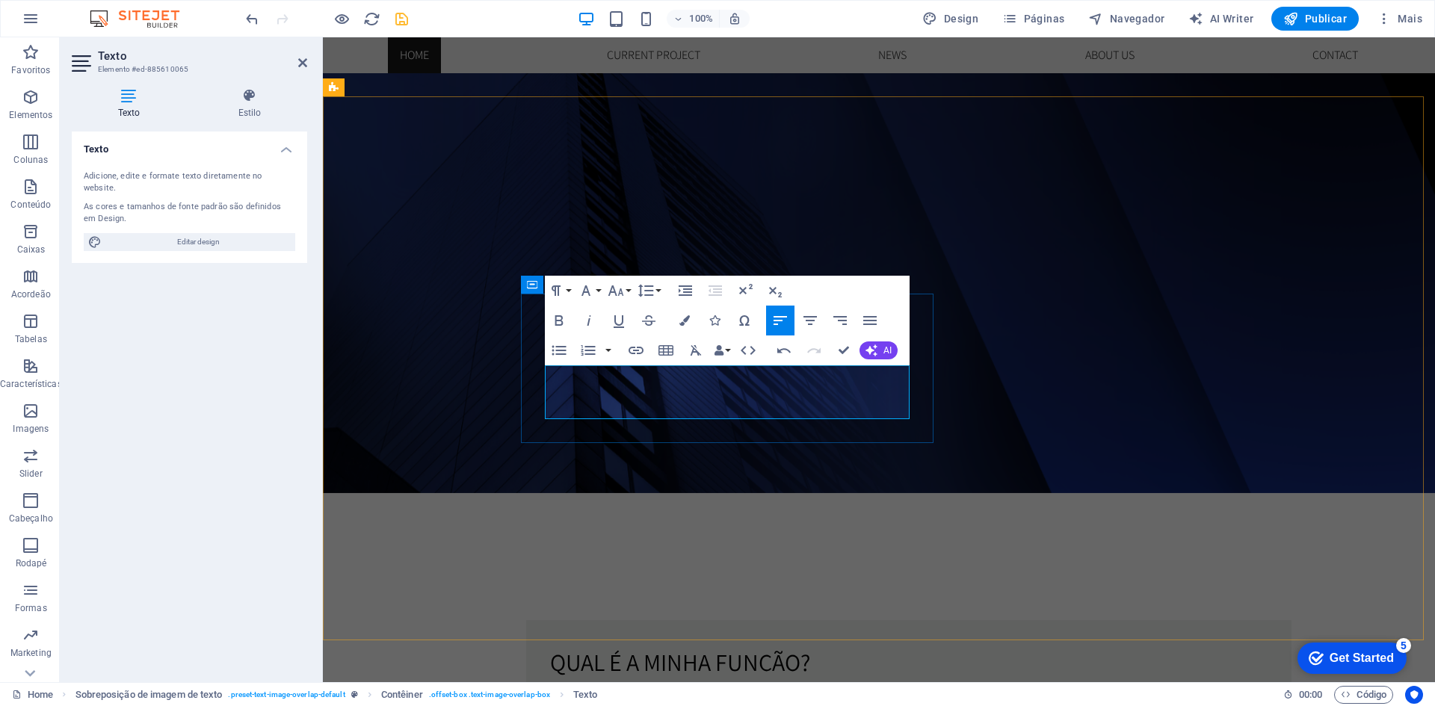
drag, startPoint x: 578, startPoint y: 392, endPoint x: 545, endPoint y: 394, distance: 32.2
click at [550, 693] on span "Cada decisão imobiliária é um passo gigante. E, francamente, merece ter alguém …" at bounding box center [904, 710] width 709 height 34
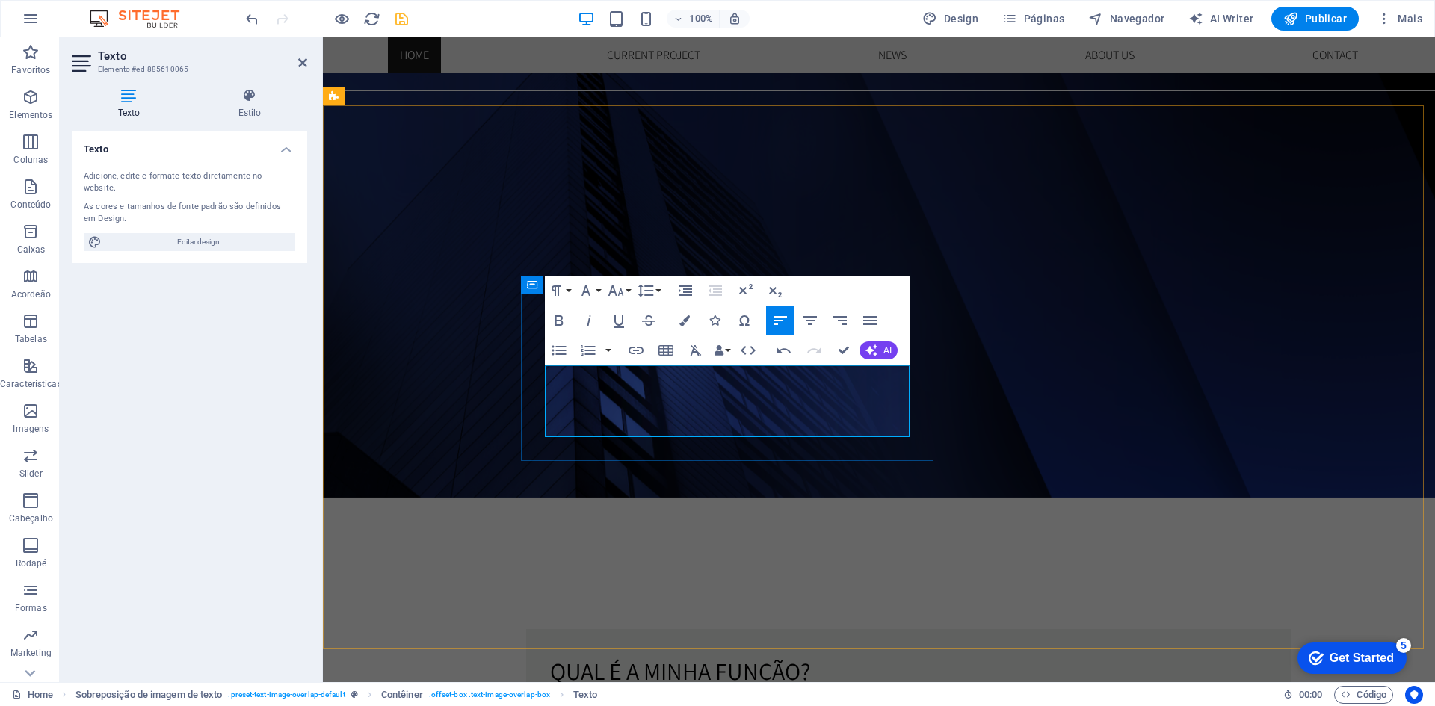
click at [551, 702] on span "Cada decisão imobiliária é um passo gigante. E, francamente, merece ter um prof…" at bounding box center [902, 719] width 705 height 34
click at [678, 702] on span "Cada decisão imobiliária é um passo gigante. E, francamente, merece ter um prof…" at bounding box center [902, 719] width 705 height 34
click at [619, 702] on span "Cada decisão imobiliária é um passo gigante. E, francamente, merece ter um prof…" at bounding box center [902, 719] width 705 height 34
click at [625, 702] on span "Cada decisão imobiliária é um passo gigante. E, francamente, merece ter um prof…" at bounding box center [902, 719] width 705 height 34
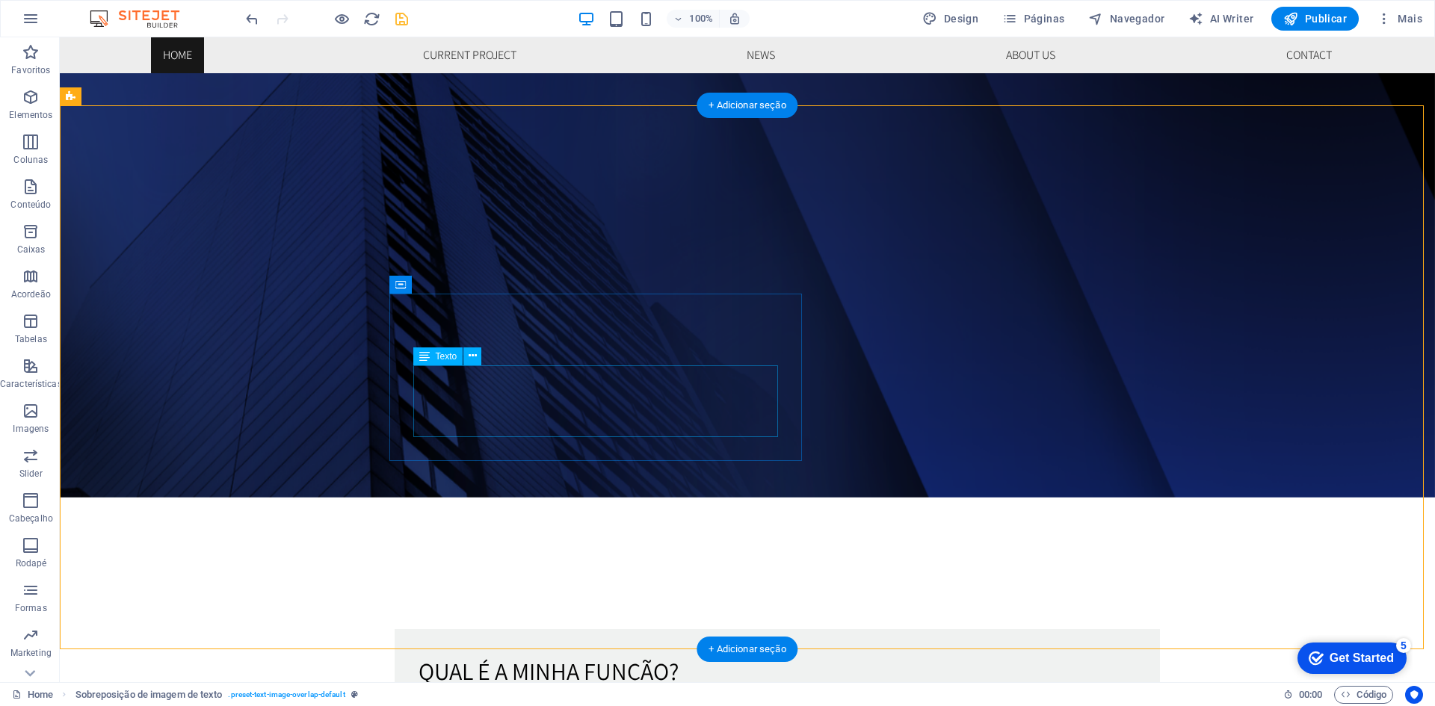
click at [493, 701] on div "Cada decisão imobiliária é um passo gigante. E, francamente, merece ter um prof…" at bounding box center [776, 719] width 717 height 36
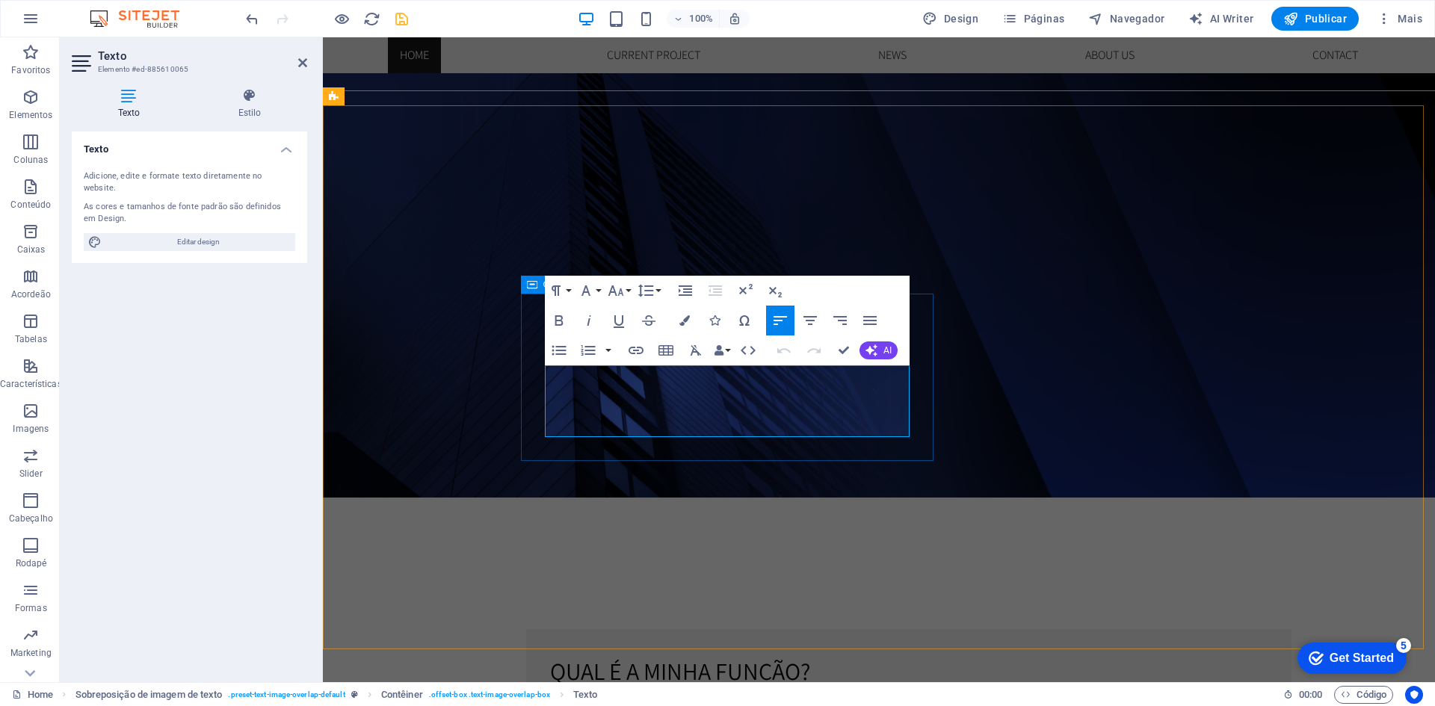
drag, startPoint x: 621, startPoint y: 390, endPoint x: 541, endPoint y: 389, distance: 79.9
click at [541, 629] on div "Qual é a minha função? Cada decisão imobiliária é um passo gigante. E, francame…" at bounding box center [908, 694] width 765 height 131
click at [604, 702] on span "Cada decisão imobiliária é um passo gigante. E, francamente, merece ter ao seu …" at bounding box center [905, 719] width 711 height 34
drag, startPoint x: 770, startPoint y: 393, endPoint x: 849, endPoint y: 394, distance: 79.2
click at [849, 702] on span "Cada decisão imobiliária é um passo gigante. E, francamente, merece ter ao seu …" at bounding box center [907, 719] width 715 height 34
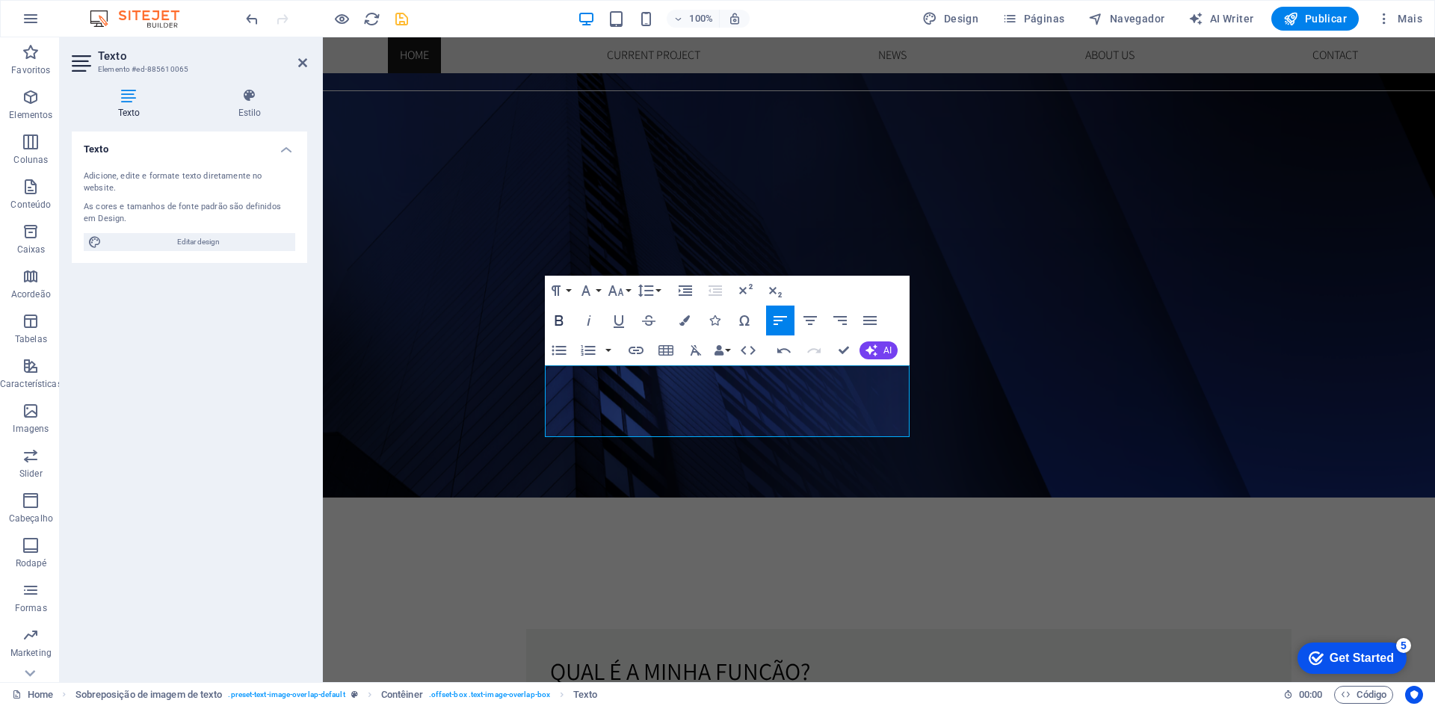
click at [554, 318] on icon "button" at bounding box center [559, 321] width 18 height 18
click at [776, 702] on span "Cada decisão imobiliária é um passo gigante. E, francamente, merece ter ao seu …" at bounding box center [906, 719] width 713 height 34
drag, startPoint x: 634, startPoint y: 407, endPoint x: 702, endPoint y: 402, distance: 68.9
click at [710, 702] on span "Cada decisão imobiliária é um passo gigante. E, francamente, merece ter ao seu …" at bounding box center [906, 719] width 713 height 34
click at [562, 321] on icon "button" at bounding box center [558, 320] width 8 height 10
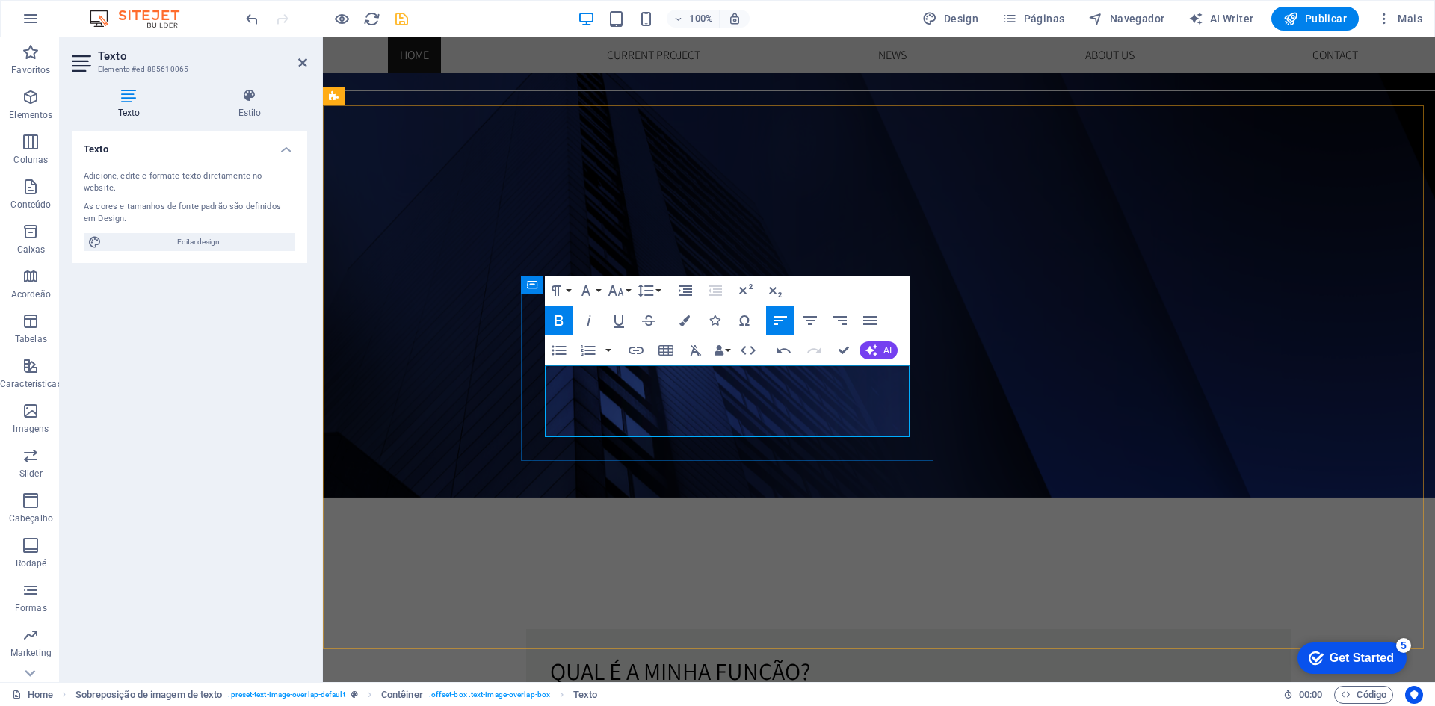
click at [778, 701] on p "Cada decisão imobiliária é um passo gigante. E, francamente, merece ter ao seu …" at bounding box center [908, 719] width 717 height 36
drag, startPoint x: 719, startPoint y: 428, endPoint x: 566, endPoint y: 390, distance: 157.8
click at [528, 629] on div "Qual é a minha função? Cada decisão imobiliária é um passo gigante. E, francame…" at bounding box center [908, 694] width 765 height 131
click at [557, 314] on icon "button" at bounding box center [559, 321] width 18 height 18
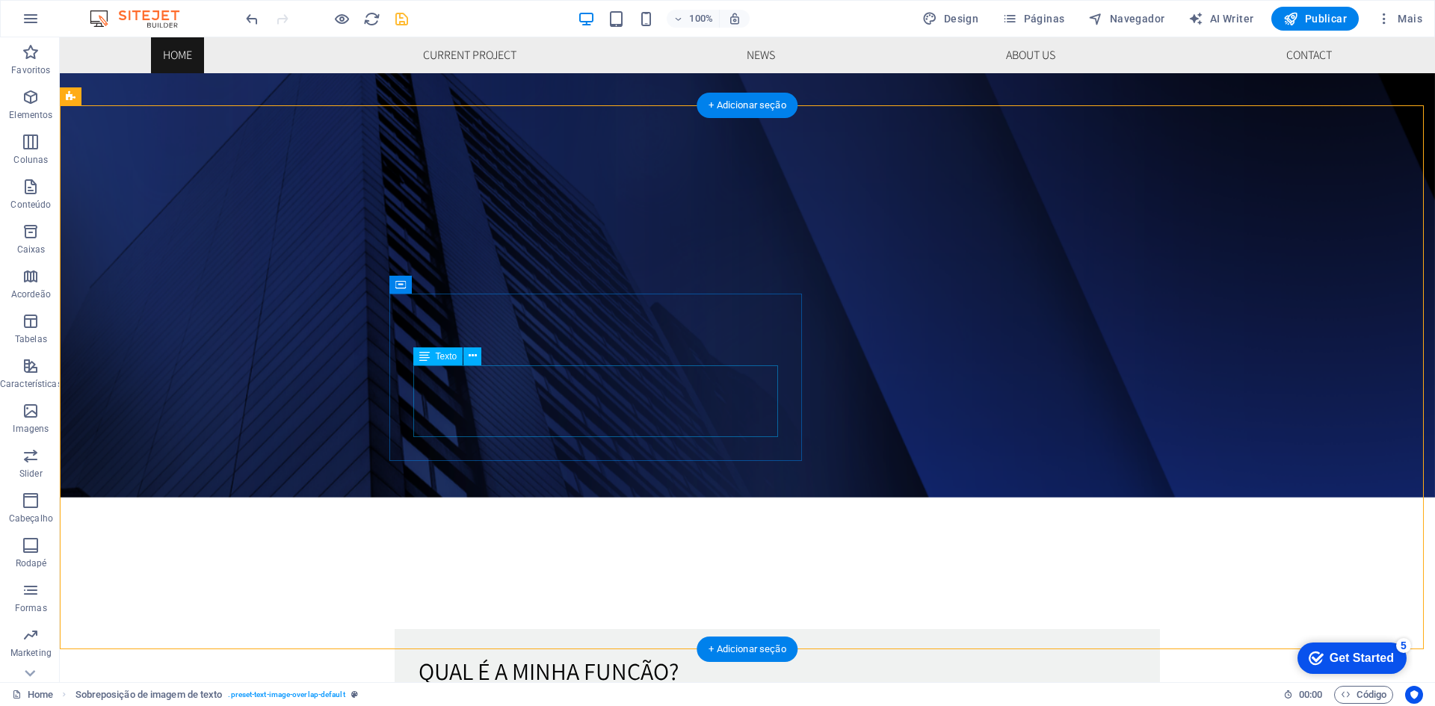
click at [474, 701] on div "Cada decisão imobiliária é um passo gigante. E, francamente, merece ter ao seu …" at bounding box center [776, 719] width 717 height 36
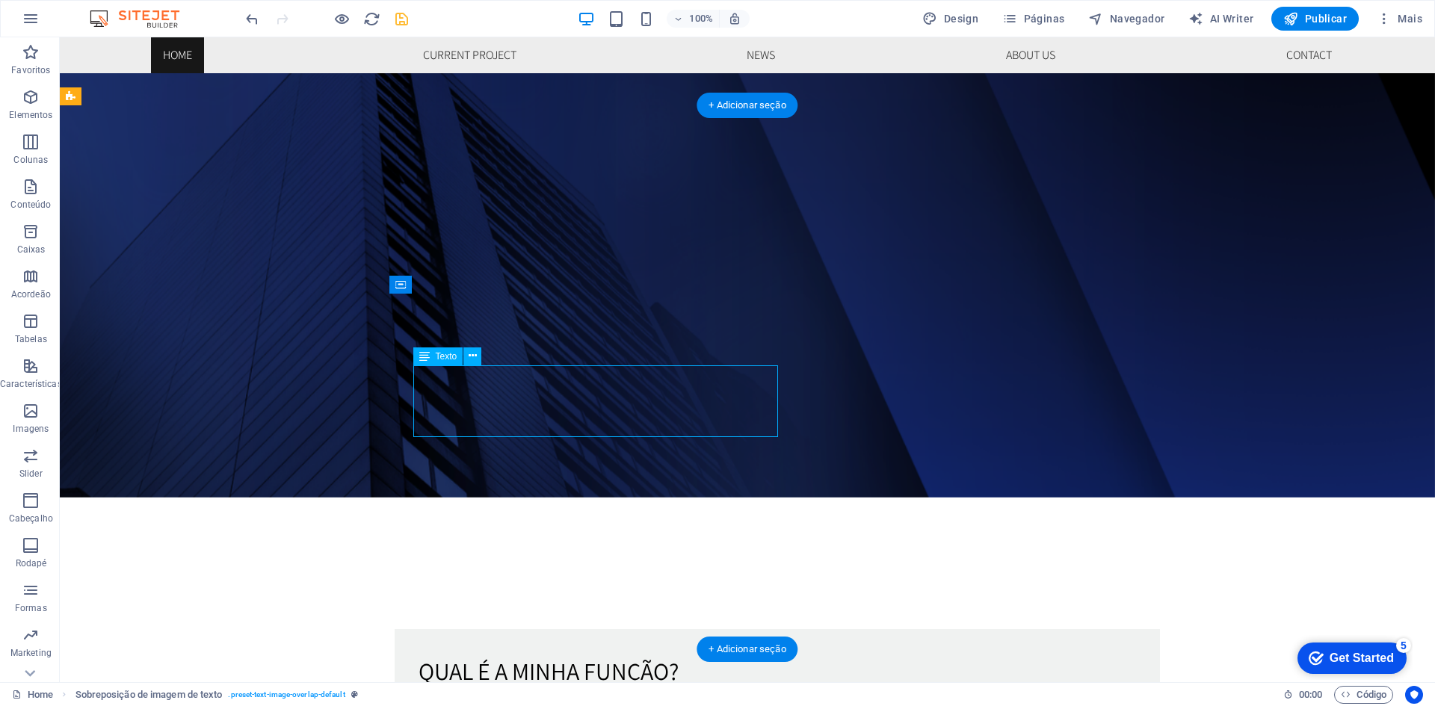
click at [474, 701] on div "Cada decisão imobiliária é um passo gigante. E, francamente, merece ter ao seu …" at bounding box center [776, 719] width 717 height 36
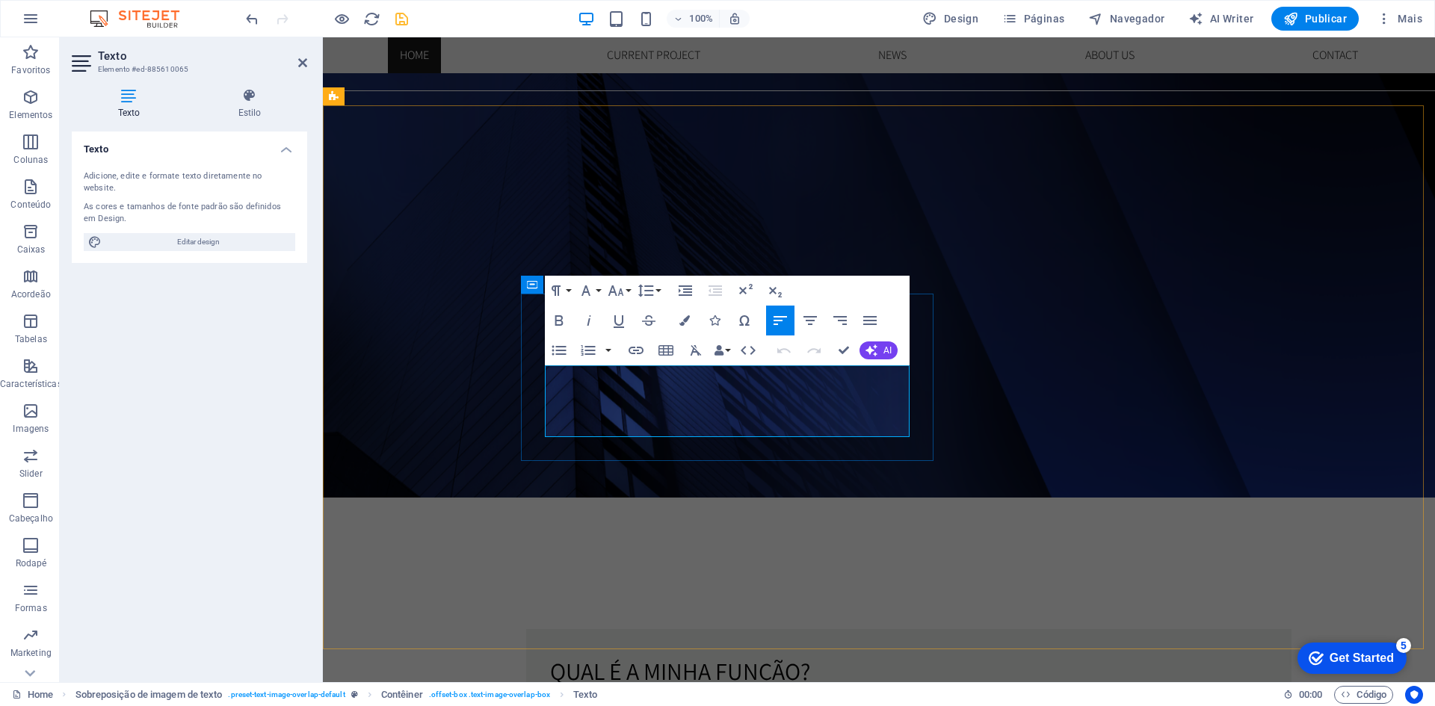
click strong "especialista em Reabilitação Urbana"
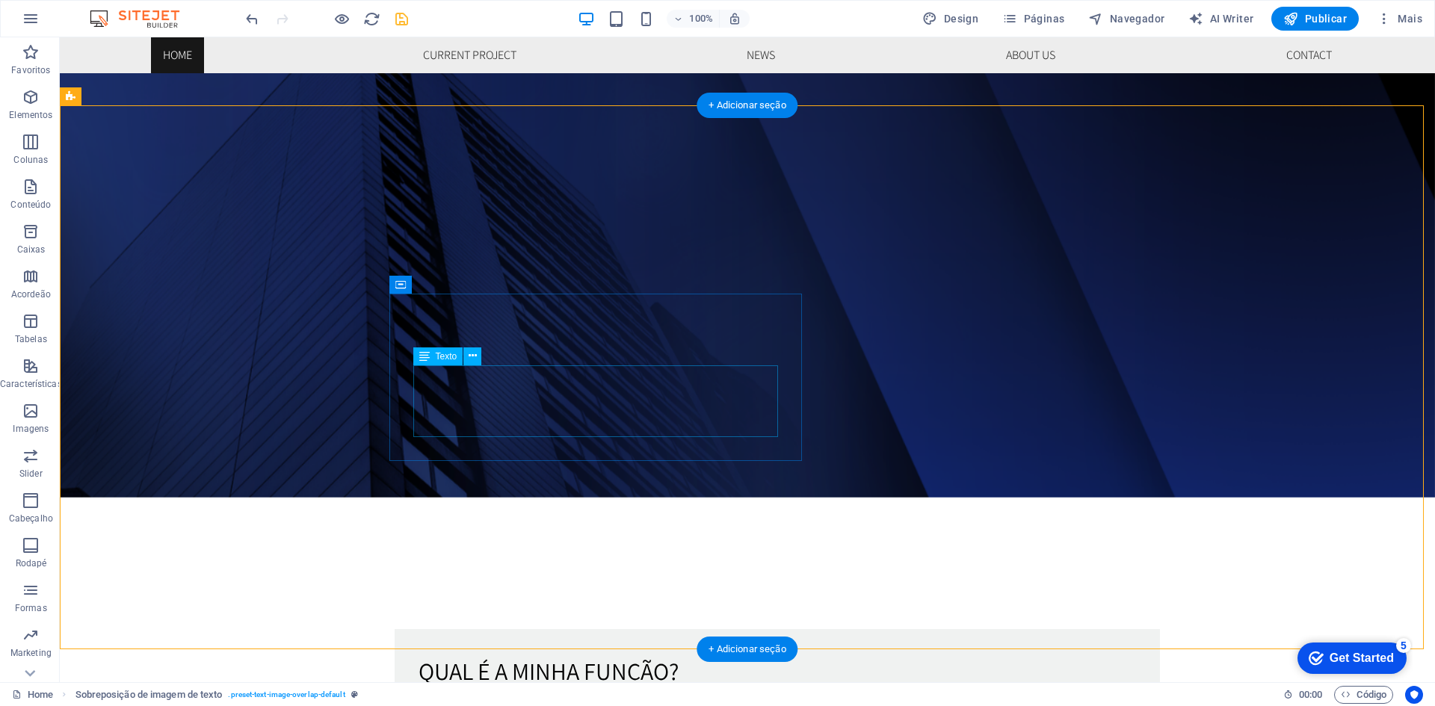
click at [556, 701] on div "Cada decisão imobiliária é um passo gigante. E, francamente, merece ter ao seu …" at bounding box center [776, 719] width 717 height 36
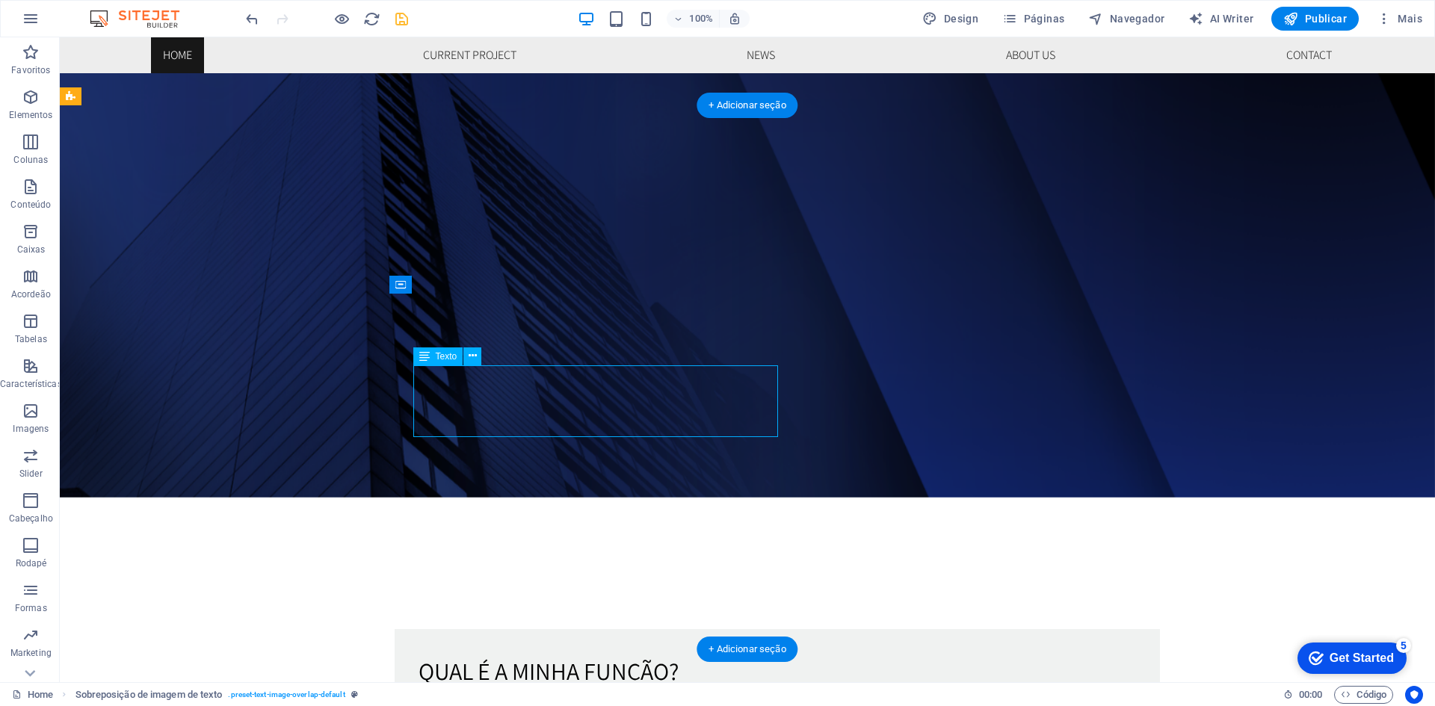
click at [556, 701] on div "Cada decisão imobiliária é um passo gigante. E, francamente, merece ter ao seu …" at bounding box center [776, 719] width 717 height 36
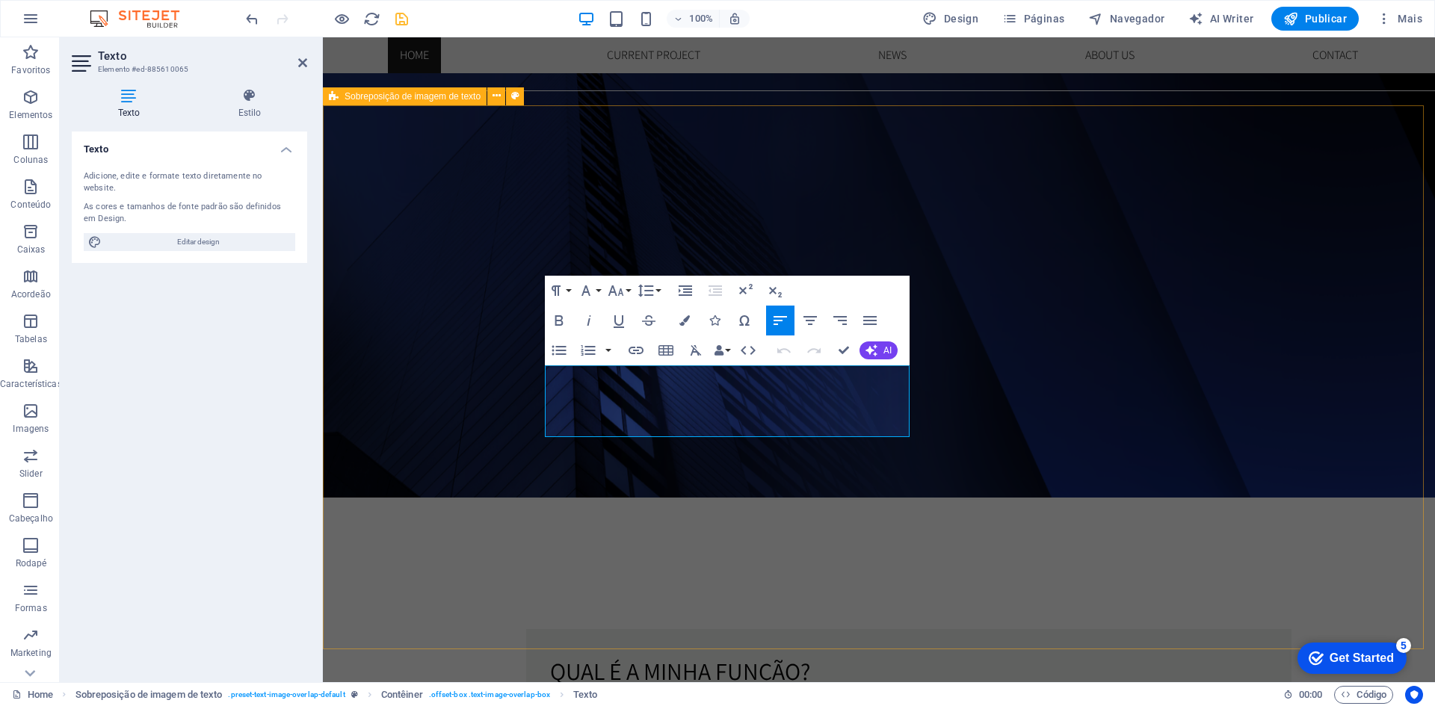
drag, startPoint x: 763, startPoint y: 372, endPoint x: 516, endPoint y: 379, distance: 246.7
drag, startPoint x: 548, startPoint y: 371, endPoint x: 867, endPoint y: 424, distance: 324.2
click at [550, 701] on p ""O seu maior investimento merece o melhor conselho. E, francamente, merece ter …" at bounding box center [908, 719] width 717 height 36
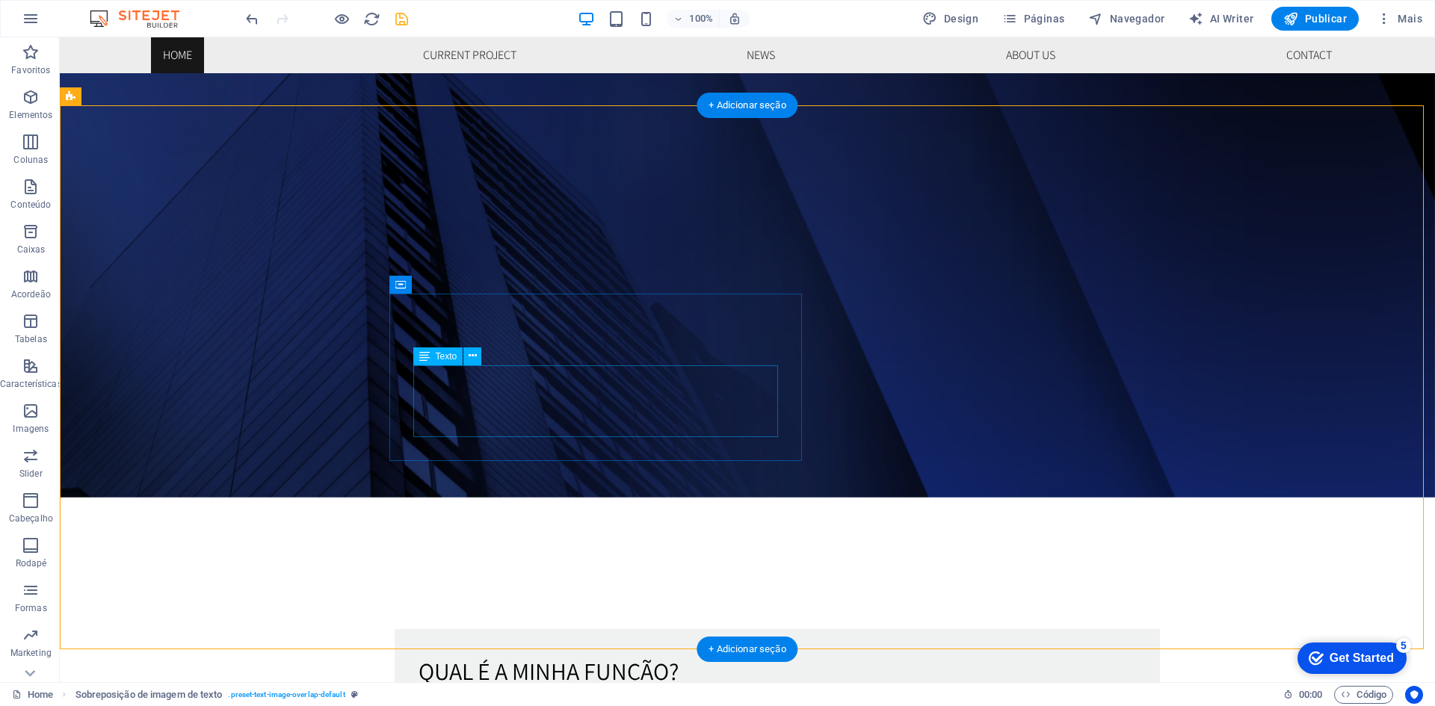
click at [445, 701] on div "O seu maior investimento merece o melhor conselho. E, francamente, merece ter a…" at bounding box center [776, 719] width 717 height 36
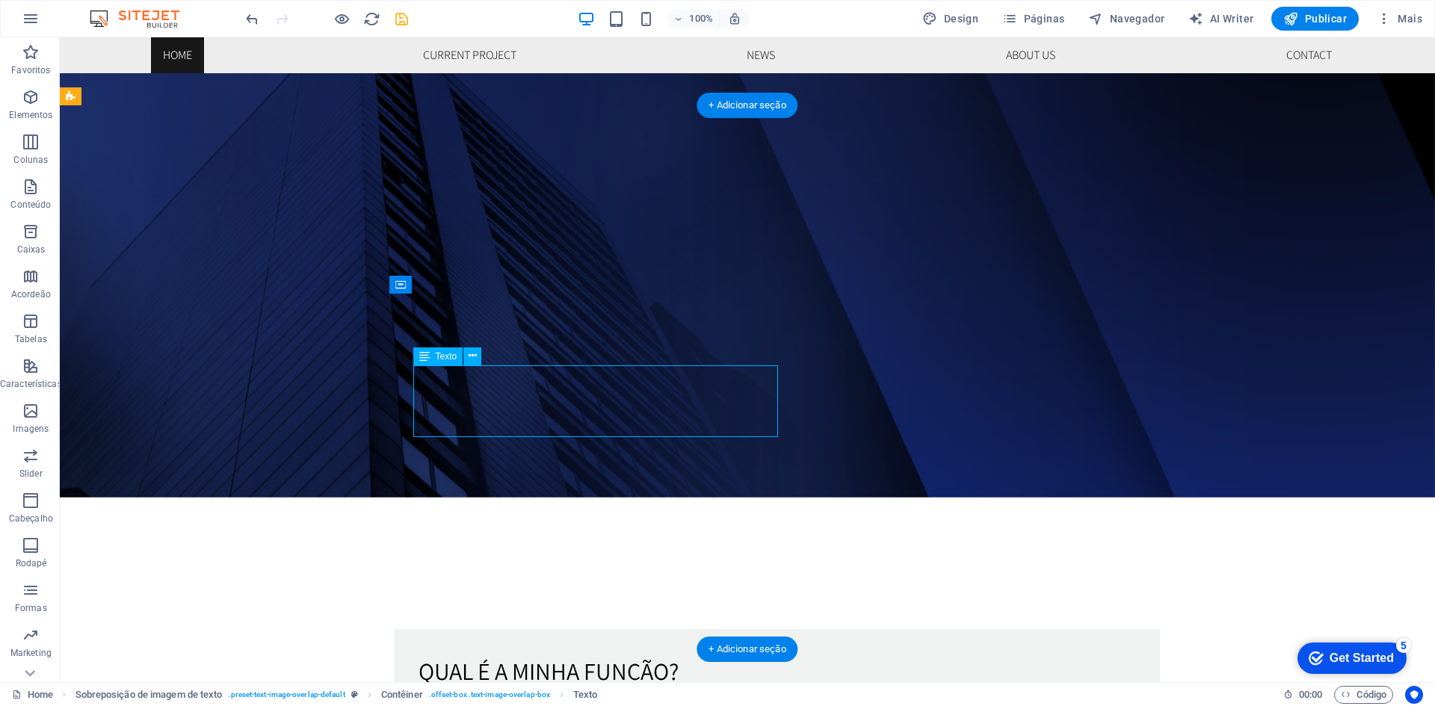
click at [445, 701] on div "O seu maior investimento merece o melhor conselho. E, francamente, merece ter a…" at bounding box center [776, 719] width 717 height 36
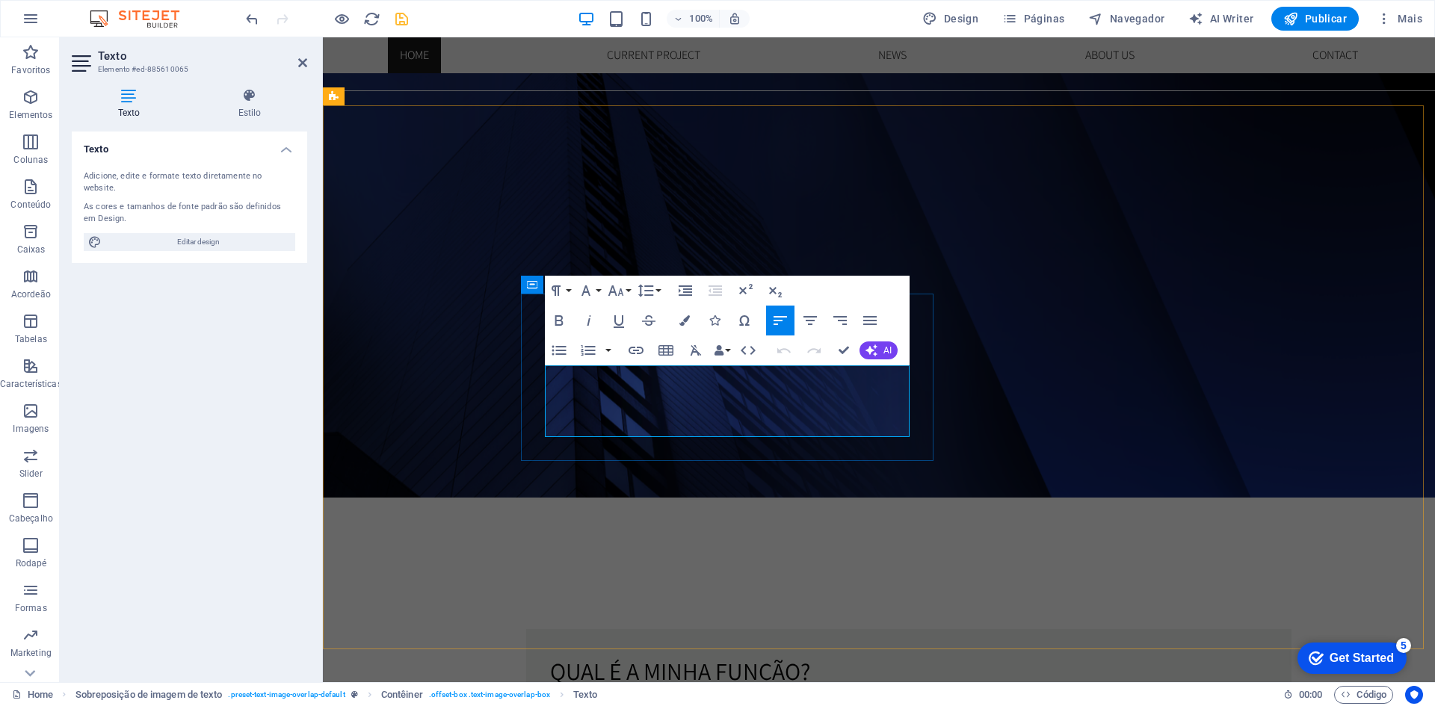
click span "E, francamente, merece ter ao seu lado um profissional com formação em Engenhar…"
click at [543, 629] on div "Qual é a minha função? O seu maior investimento merece o melhor conselho. E, fr…" at bounding box center [908, 694] width 765 height 131
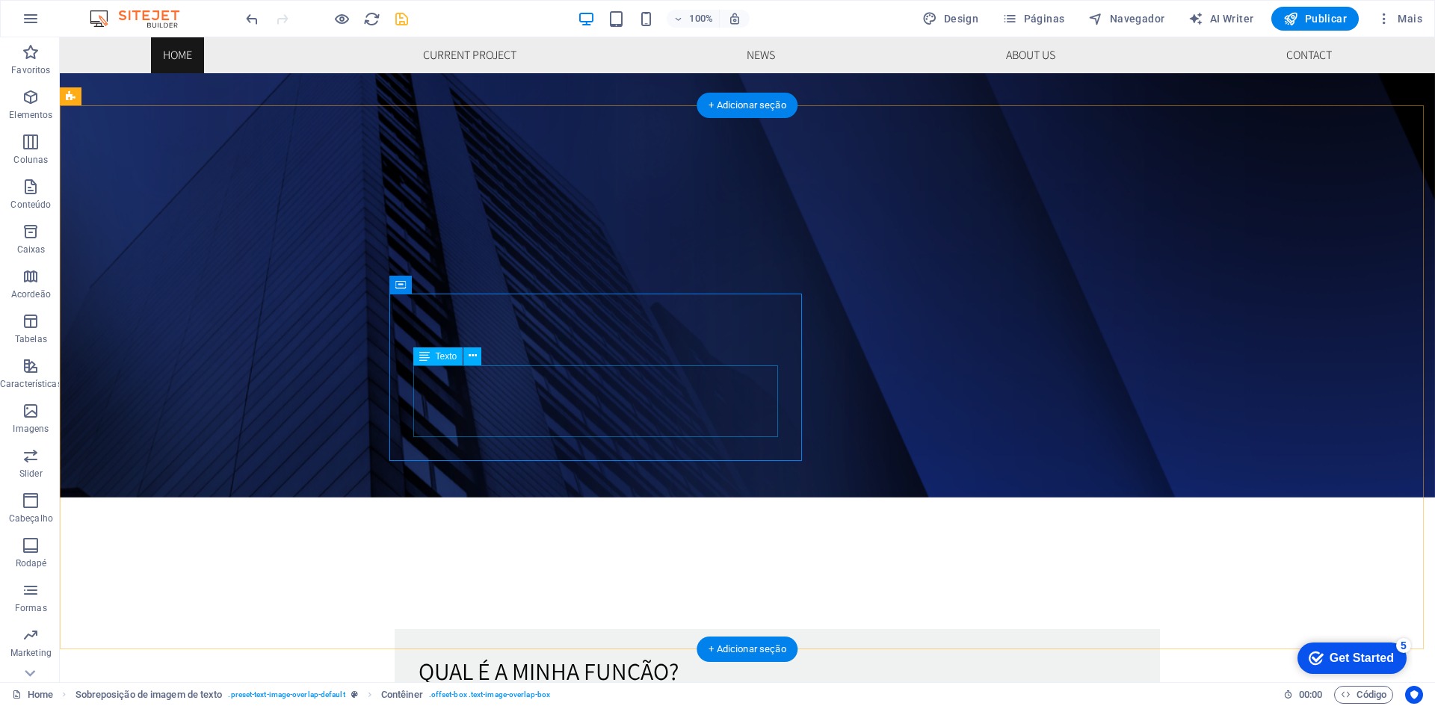
click at [546, 701] on div "O seu maior investimento merece o melhor conselho. E, francamente, merece ter a…" at bounding box center [776, 719] width 717 height 36
click at [486, 701] on div "O seu maior investimento merece o melhor conselho. E, francamente, merece ter a…" at bounding box center [776, 719] width 717 height 36
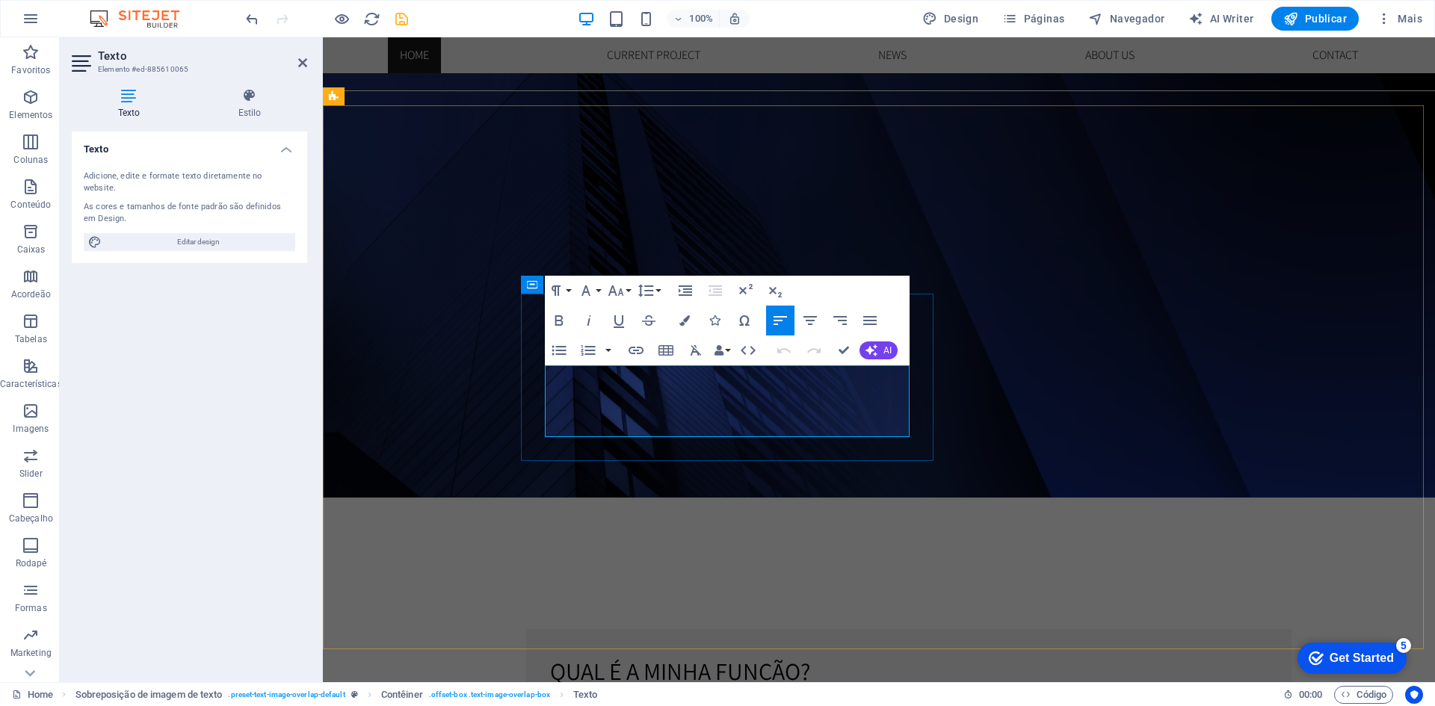
click at [908, 701] on p "O seu maior investimento merece o melhor conselho. E, francamente, merece ter a…" at bounding box center [908, 719] width 717 height 36
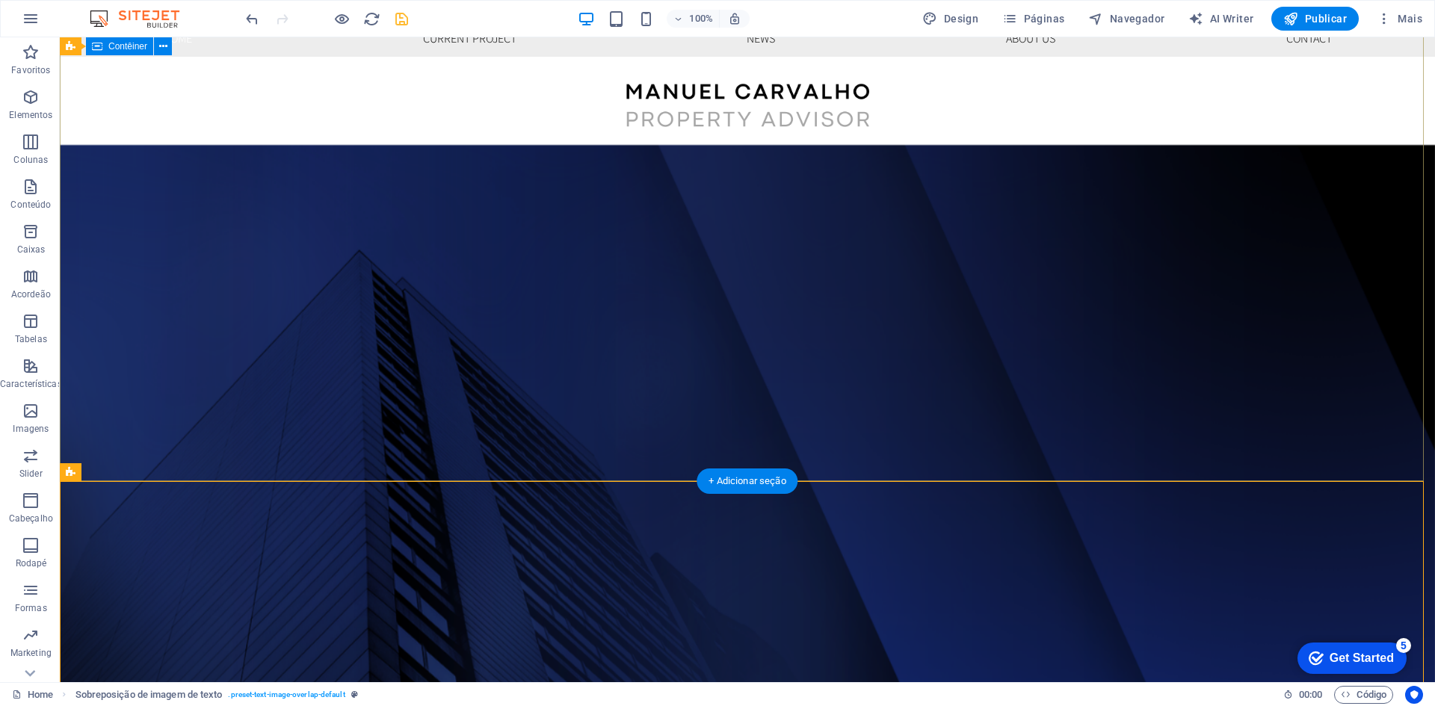
scroll to position [0, 0]
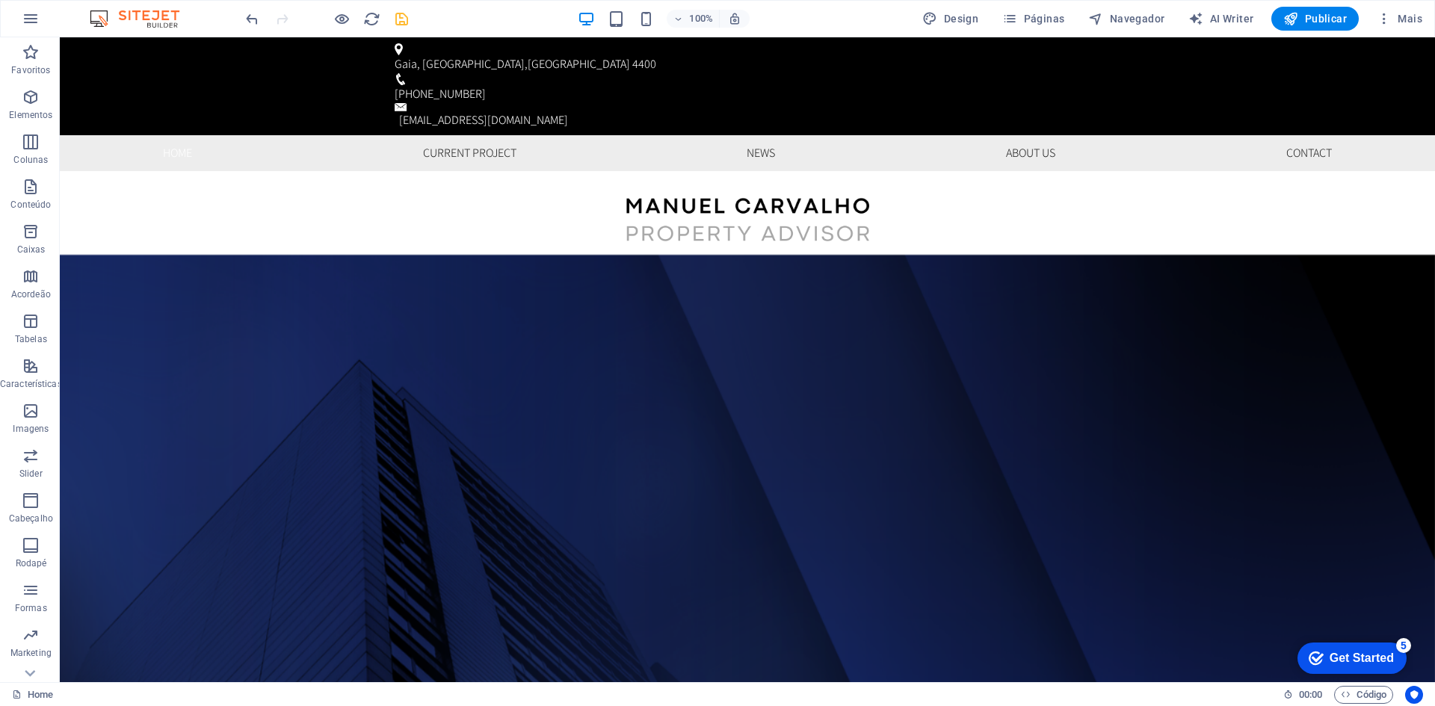
click at [408, 25] on icon "save" at bounding box center [401, 18] width 17 height 17
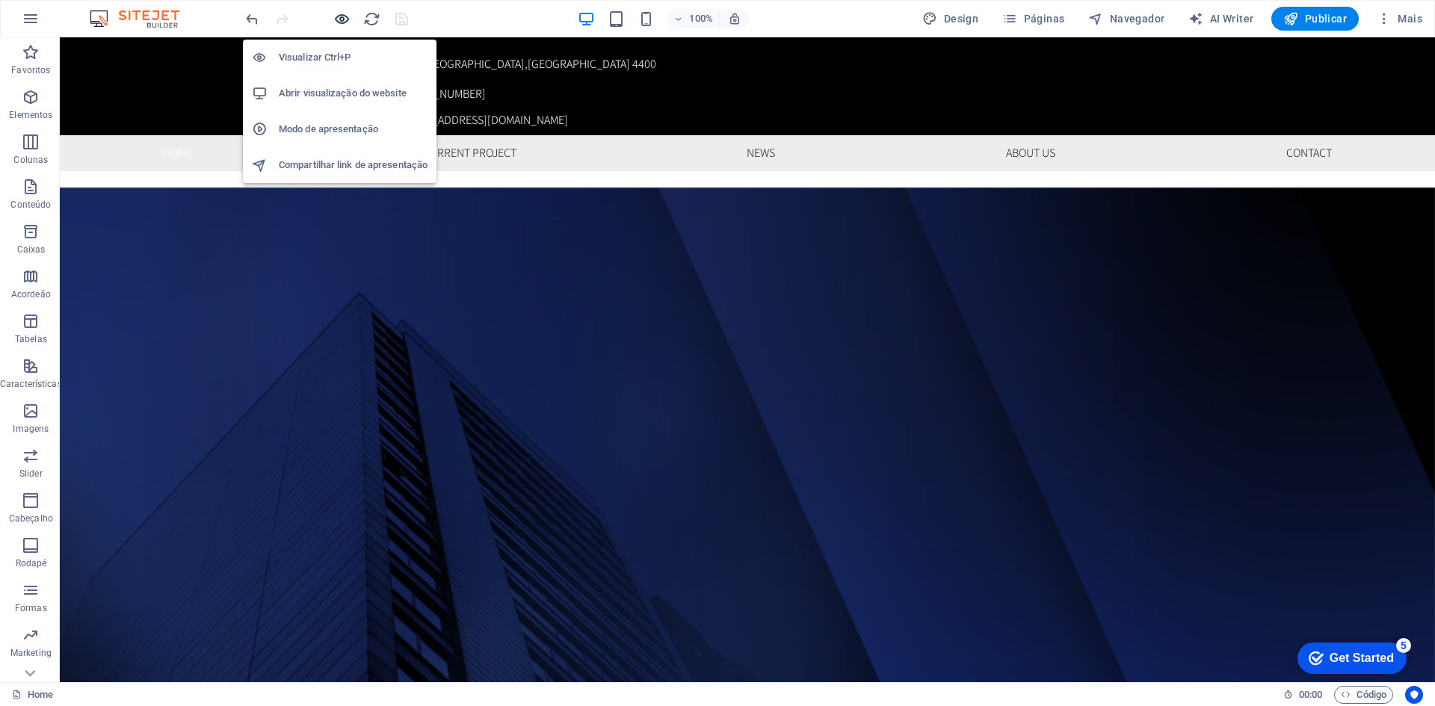
click at [342, 16] on icon "button" at bounding box center [341, 18] width 17 height 17
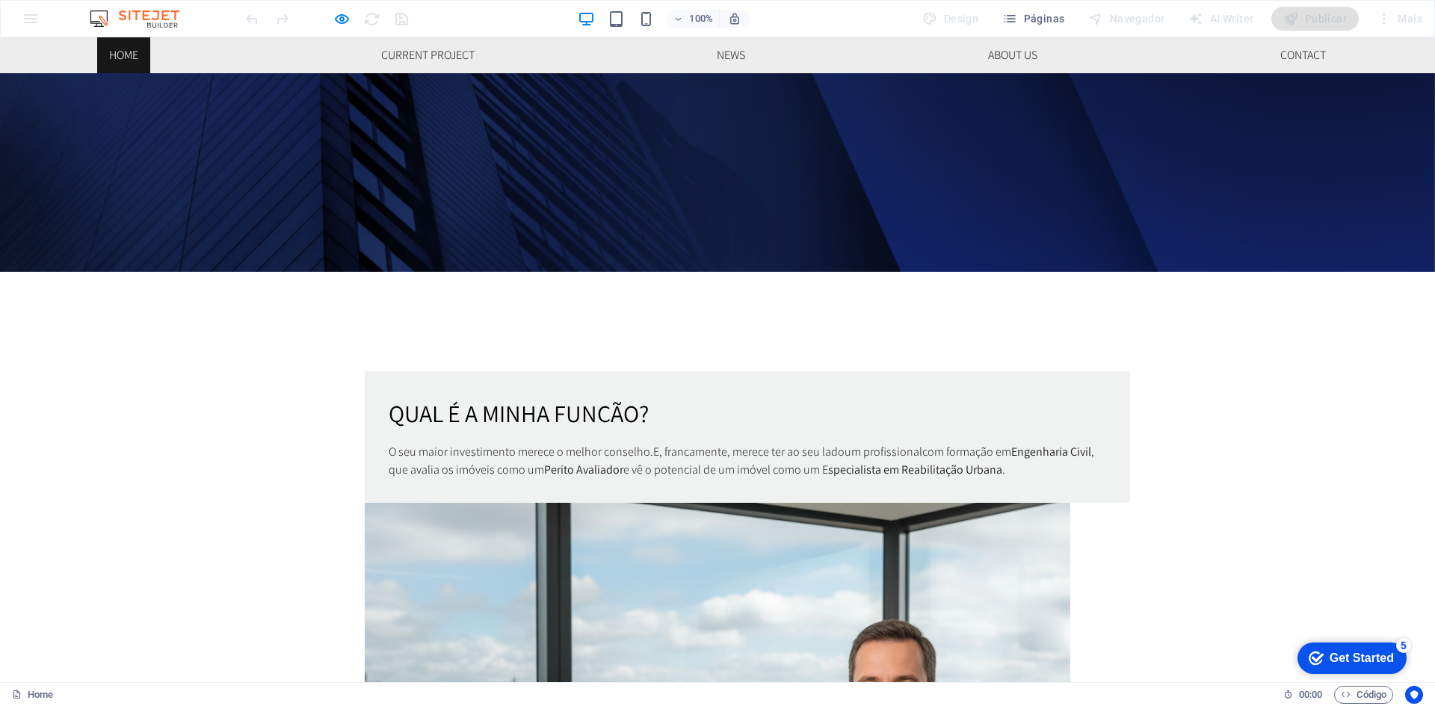
scroll to position [971, 0]
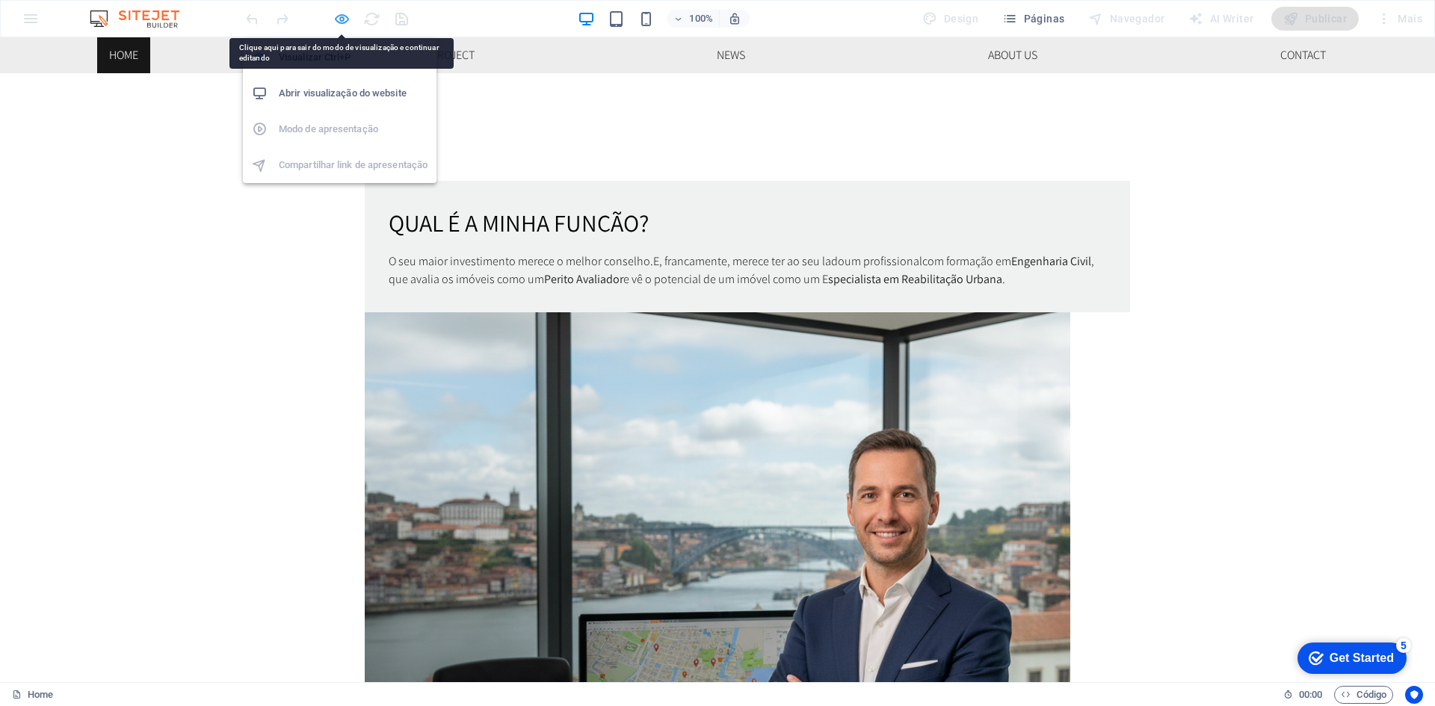
click at [335, 12] on icon "button" at bounding box center [341, 18] width 17 height 17
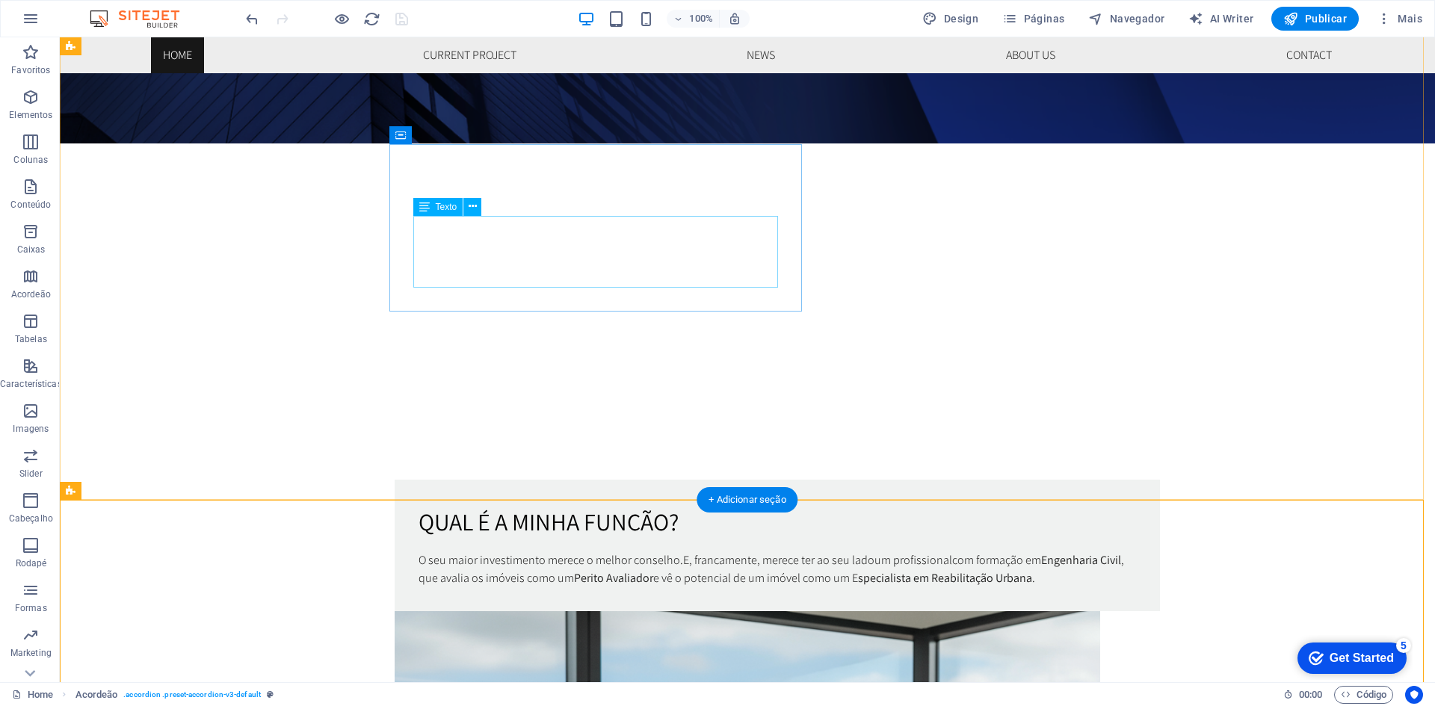
scroll to position [523, 0]
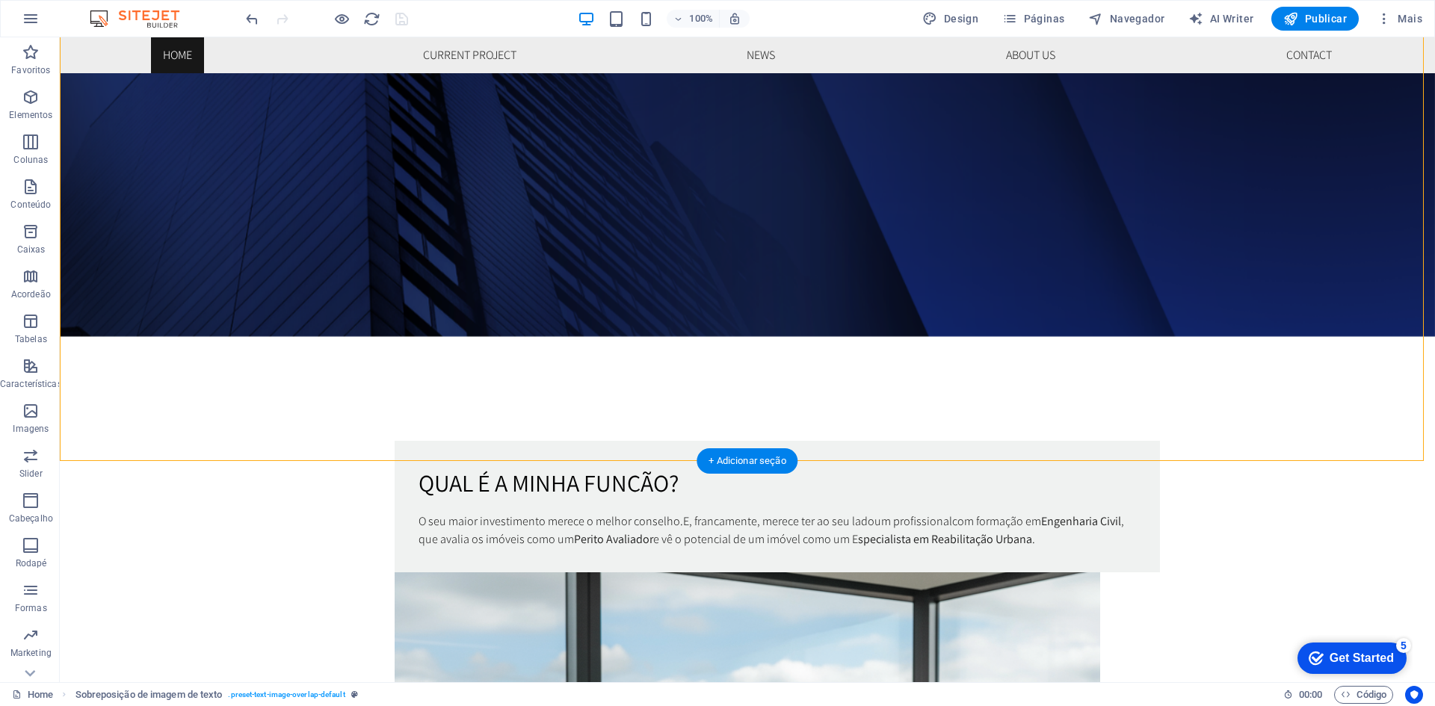
scroll to position [897, 0]
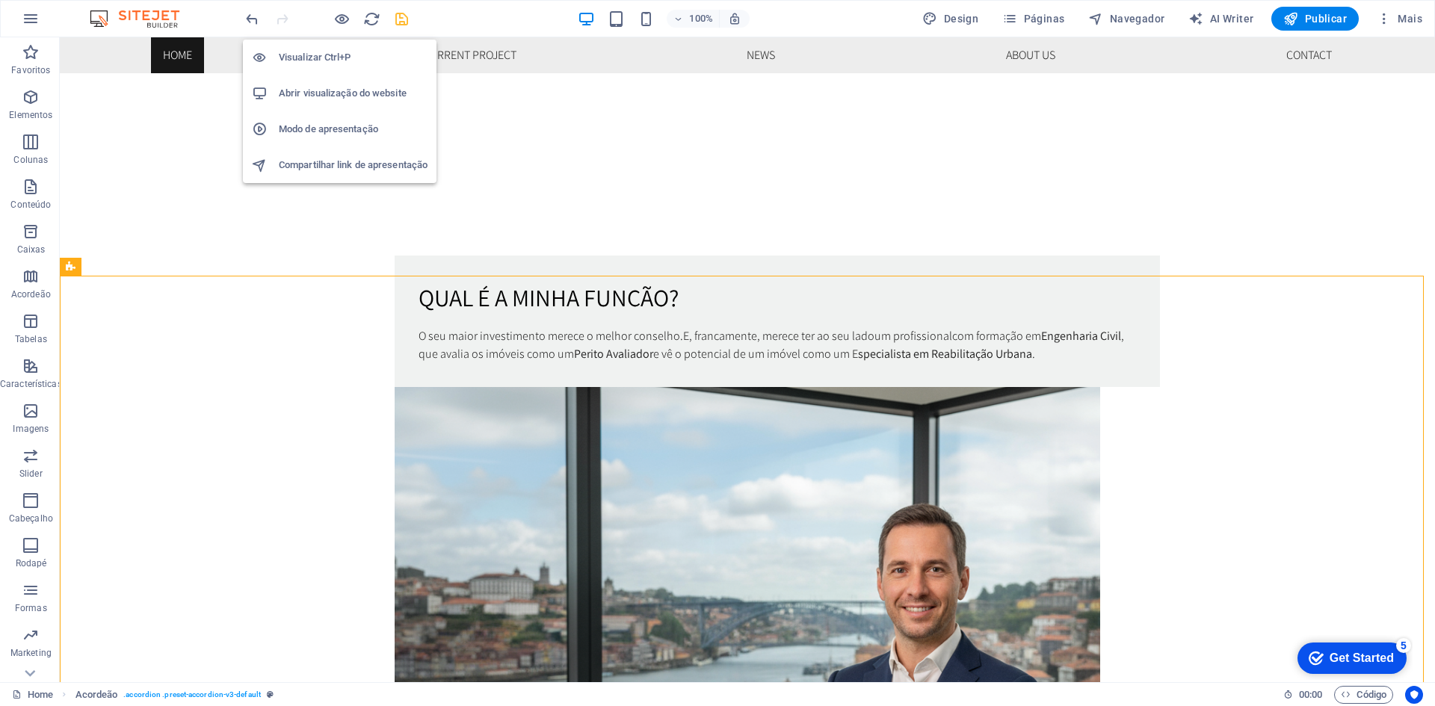
click at [339, 7] on div at bounding box center [326, 19] width 167 height 24
click at [337, 21] on icon "button" at bounding box center [341, 18] width 17 height 17
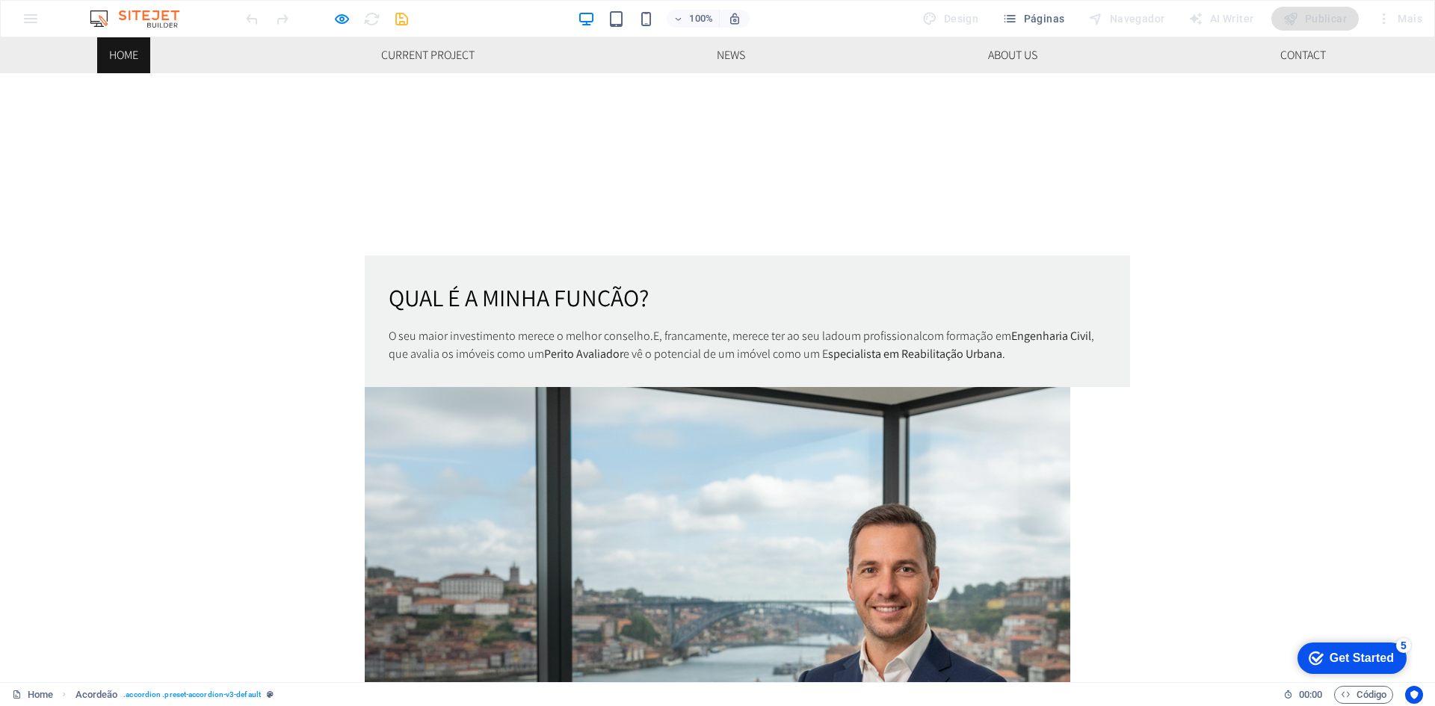
click at [342, 13] on icon "button" at bounding box center [341, 18] width 17 height 17
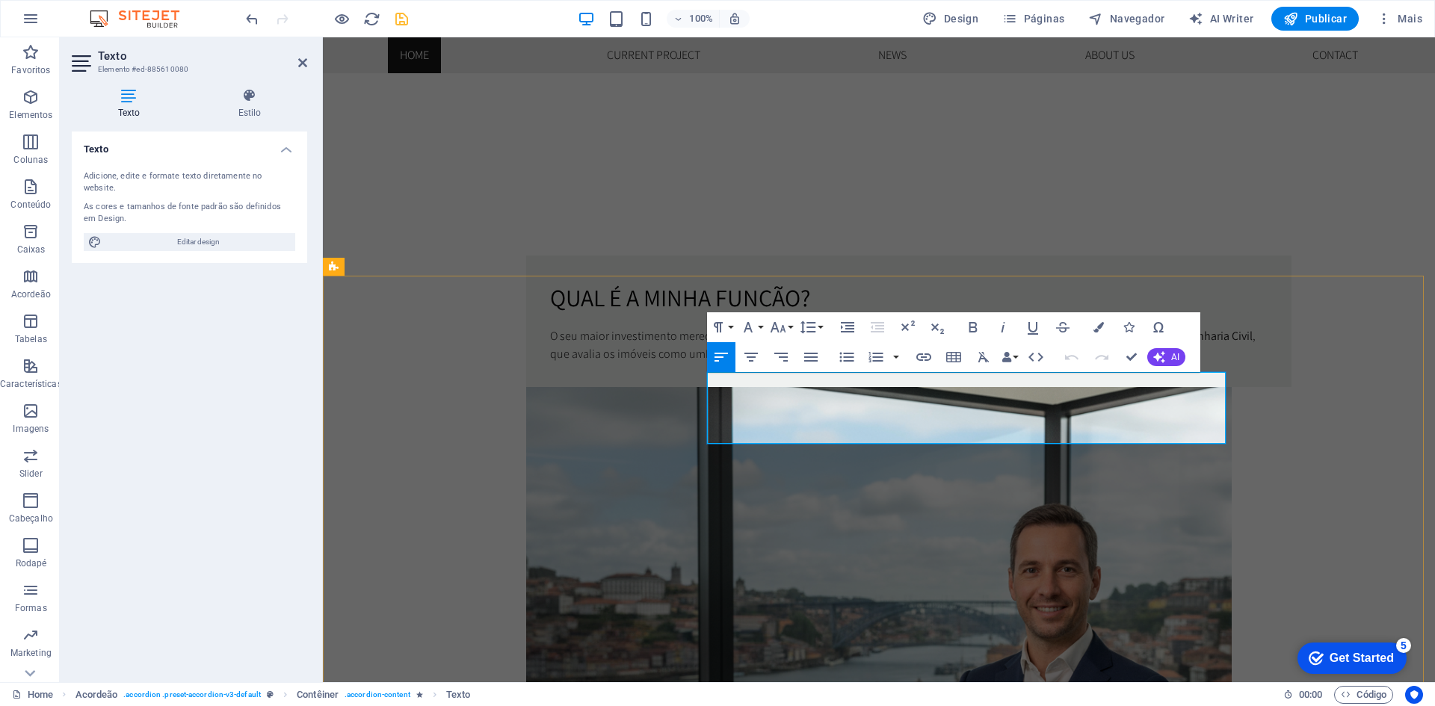
drag, startPoint x: 1107, startPoint y: 433, endPoint x: 708, endPoint y: 386, distance: 401.8
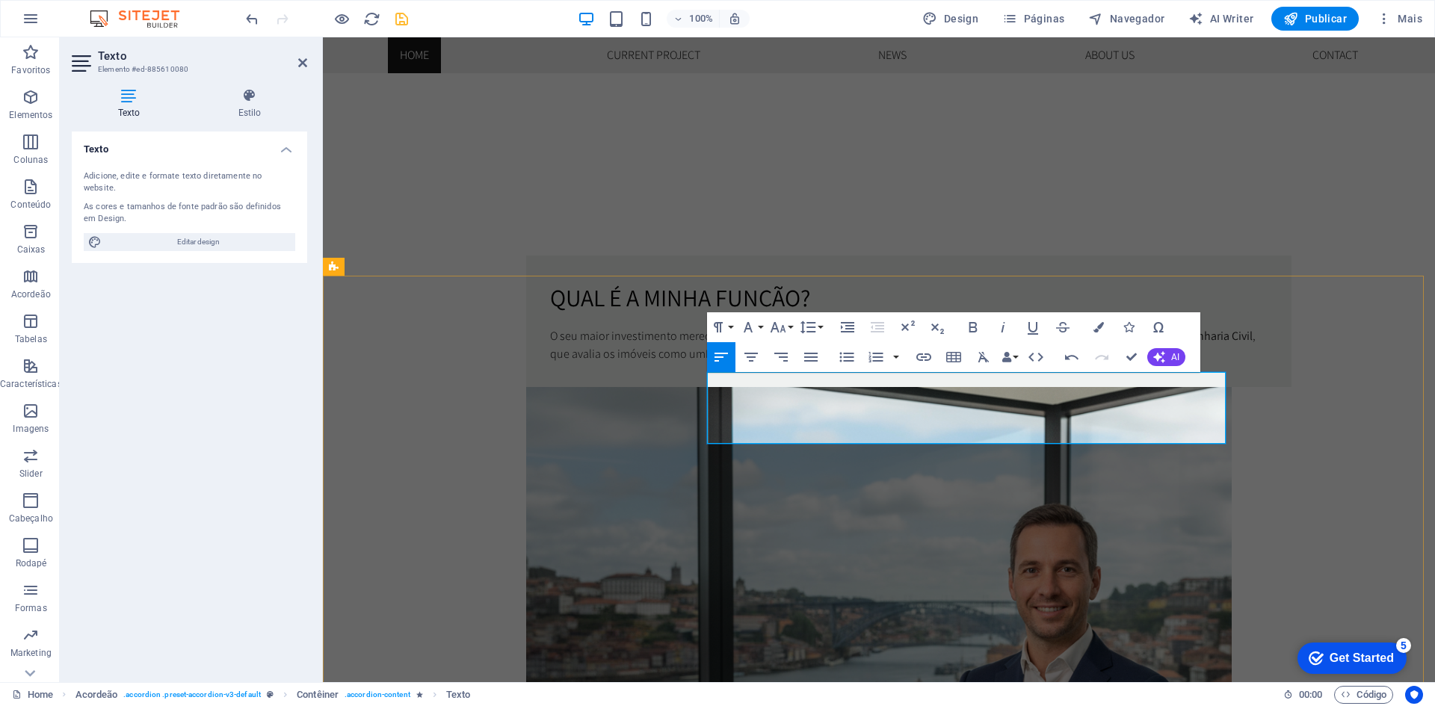
drag, startPoint x: 944, startPoint y: 400, endPoint x: 926, endPoint y: 400, distance: 17.2
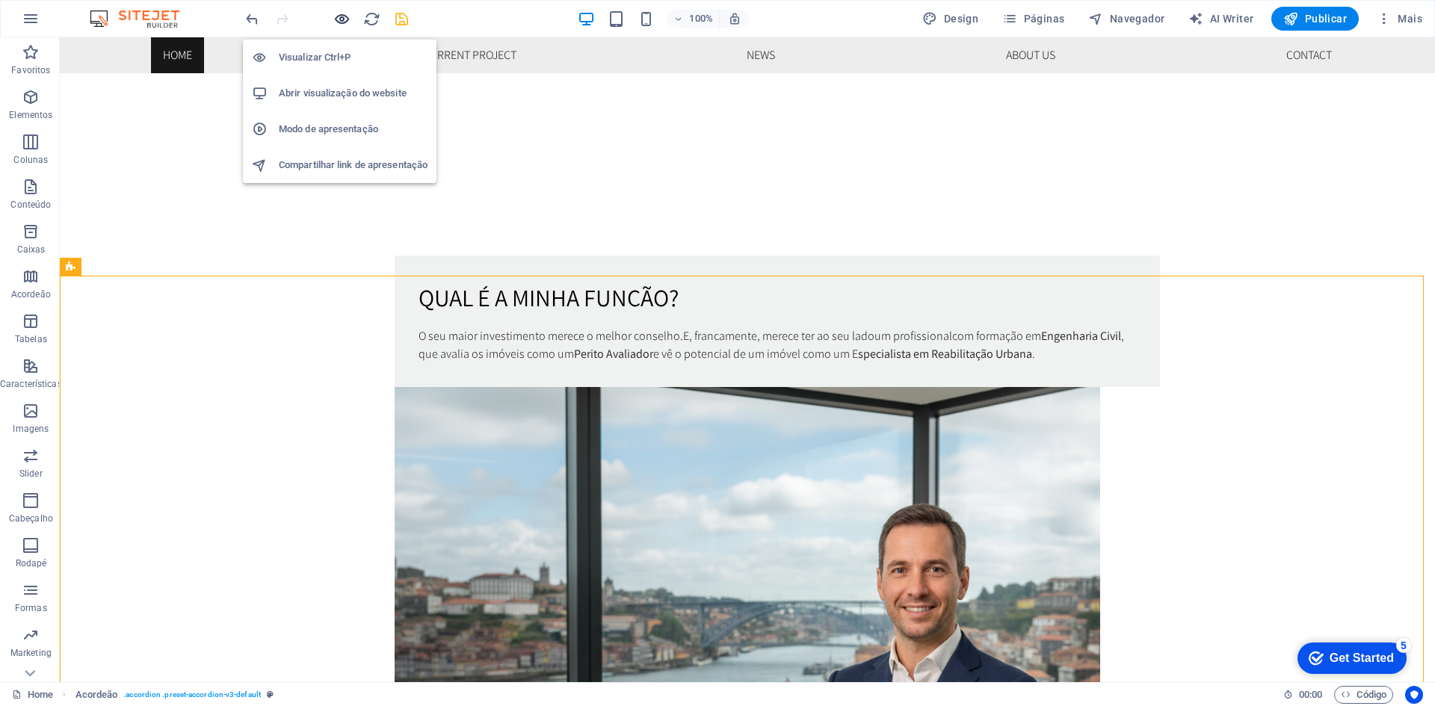
click at [335, 14] on icon "button" at bounding box center [341, 18] width 17 height 17
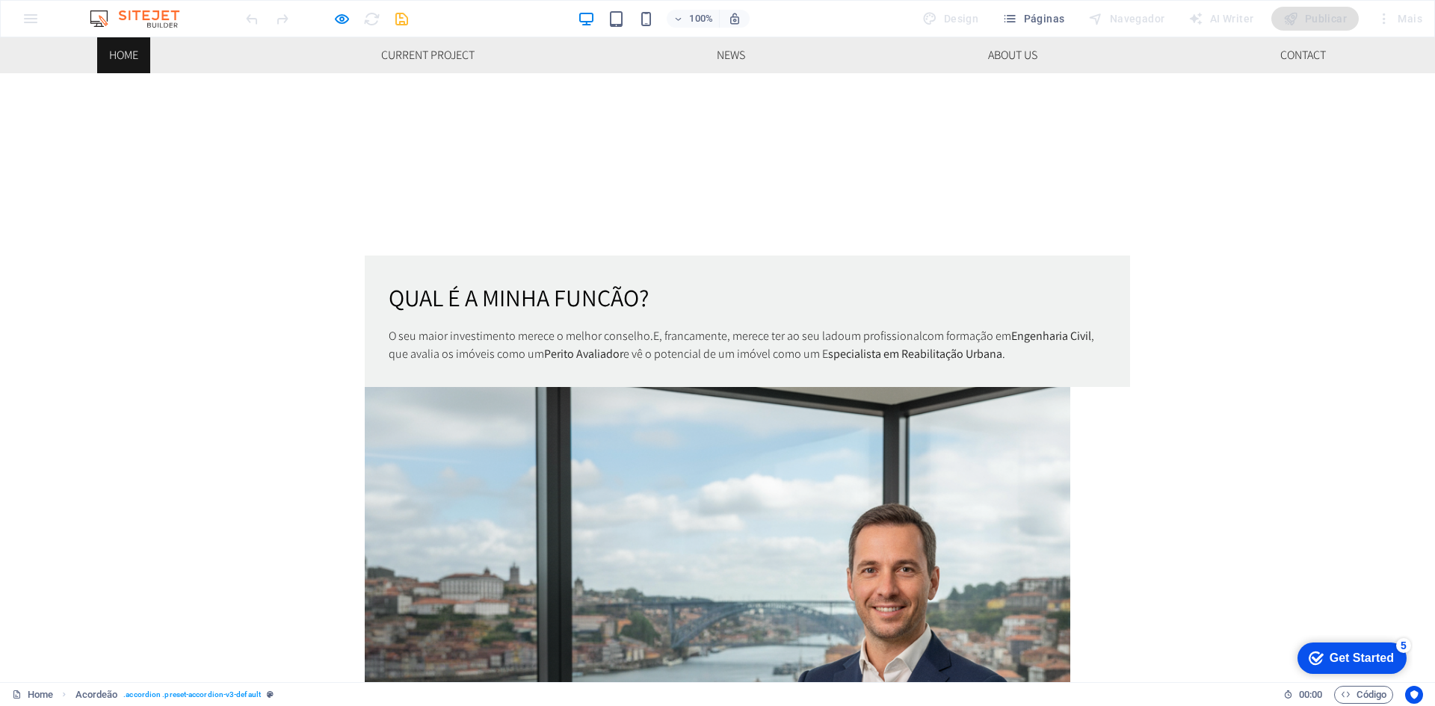
click at [341, 12] on icon "button" at bounding box center [341, 18] width 17 height 17
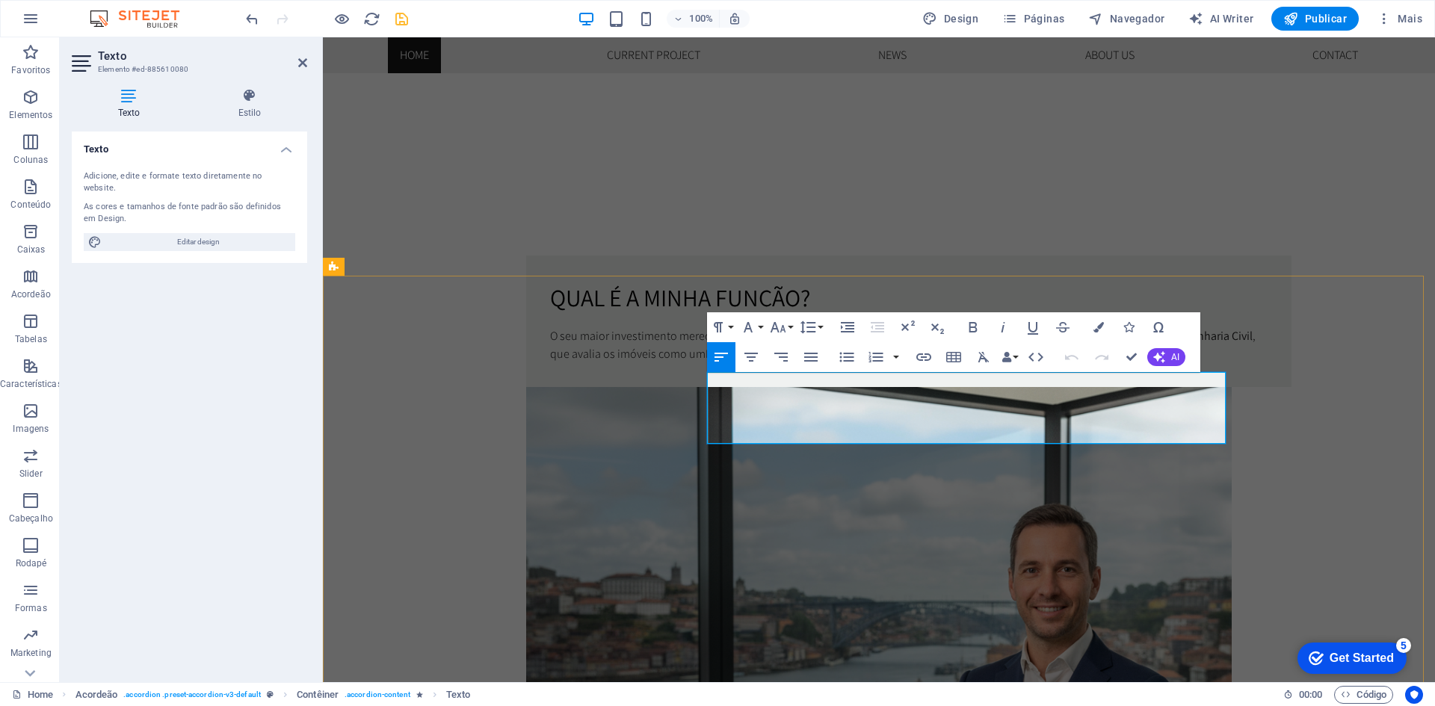
drag, startPoint x: 1042, startPoint y: 380, endPoint x: 1076, endPoint y: 386, distance: 34.9
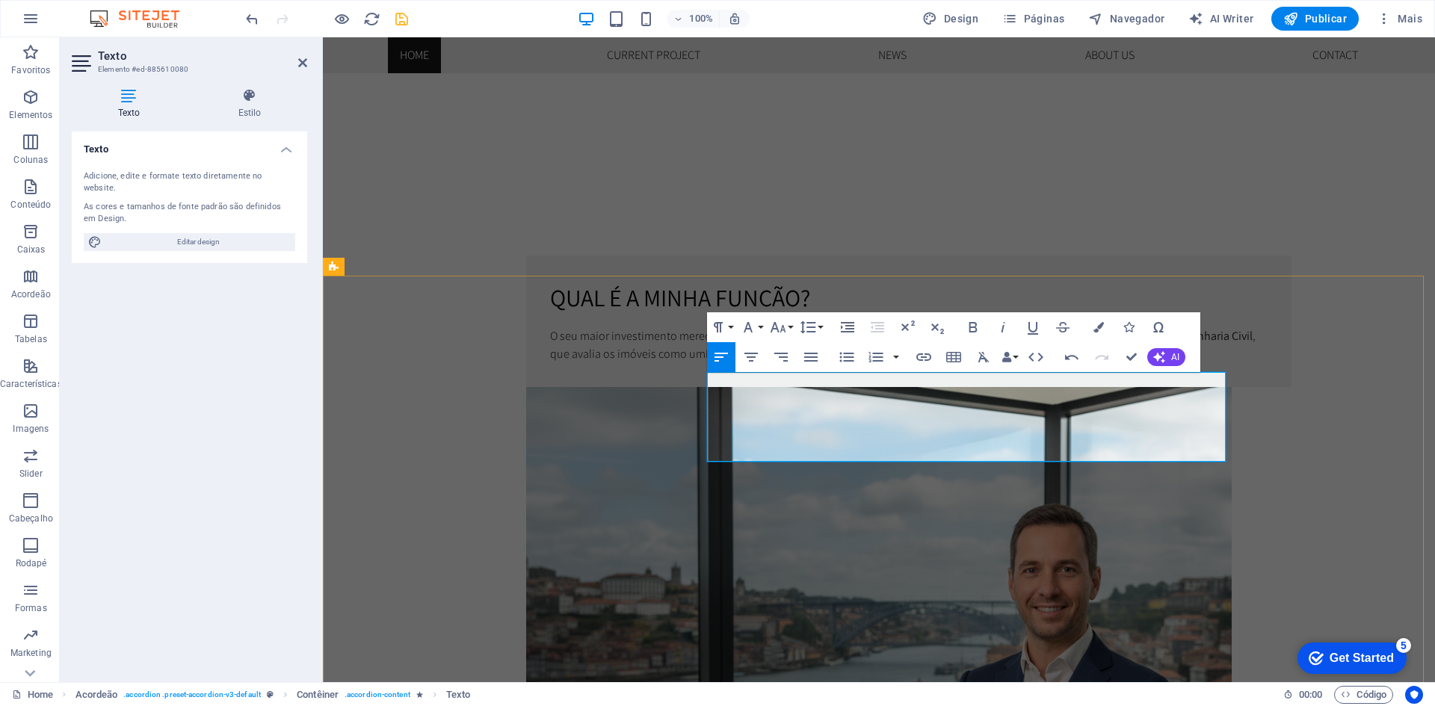
drag, startPoint x: 1082, startPoint y: 452, endPoint x: 707, endPoint y: 373, distance: 383.3
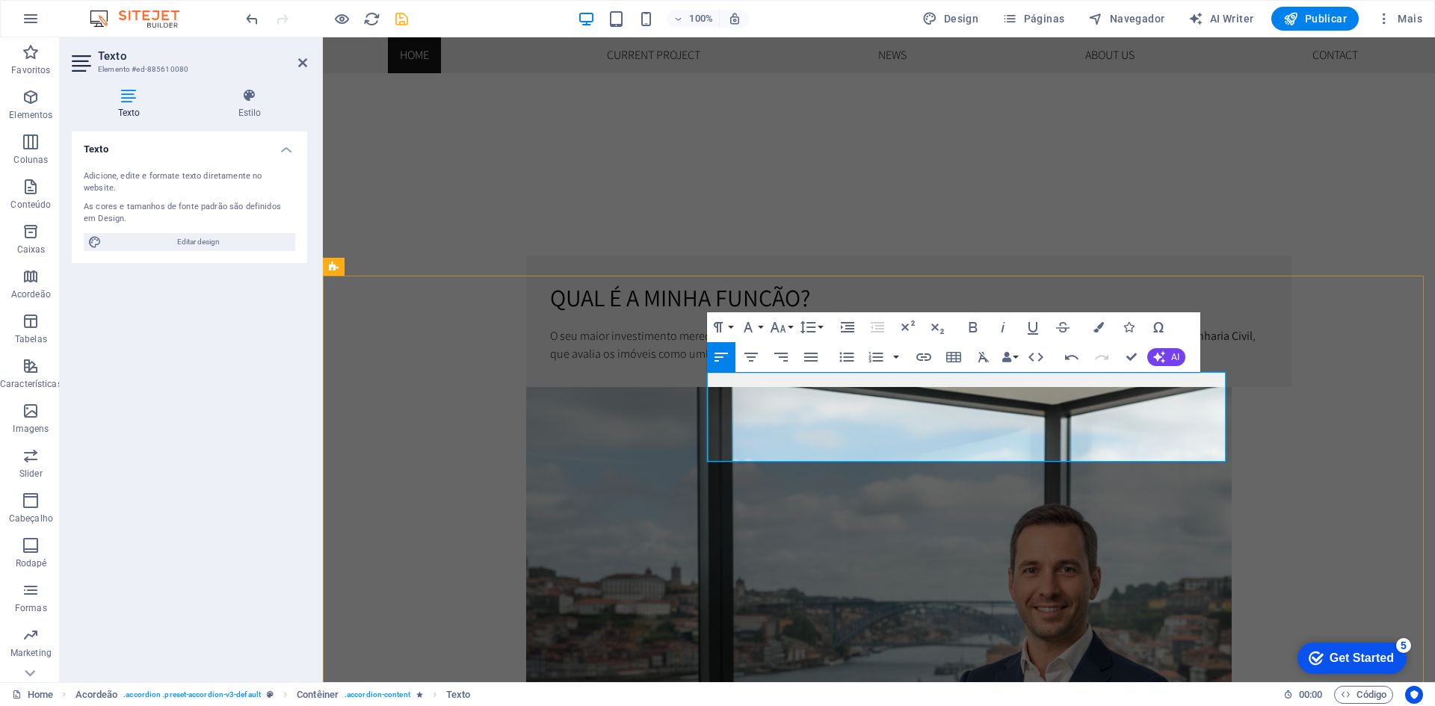
click at [811, 355] on icon "button" at bounding box center [811, 357] width 18 height 18
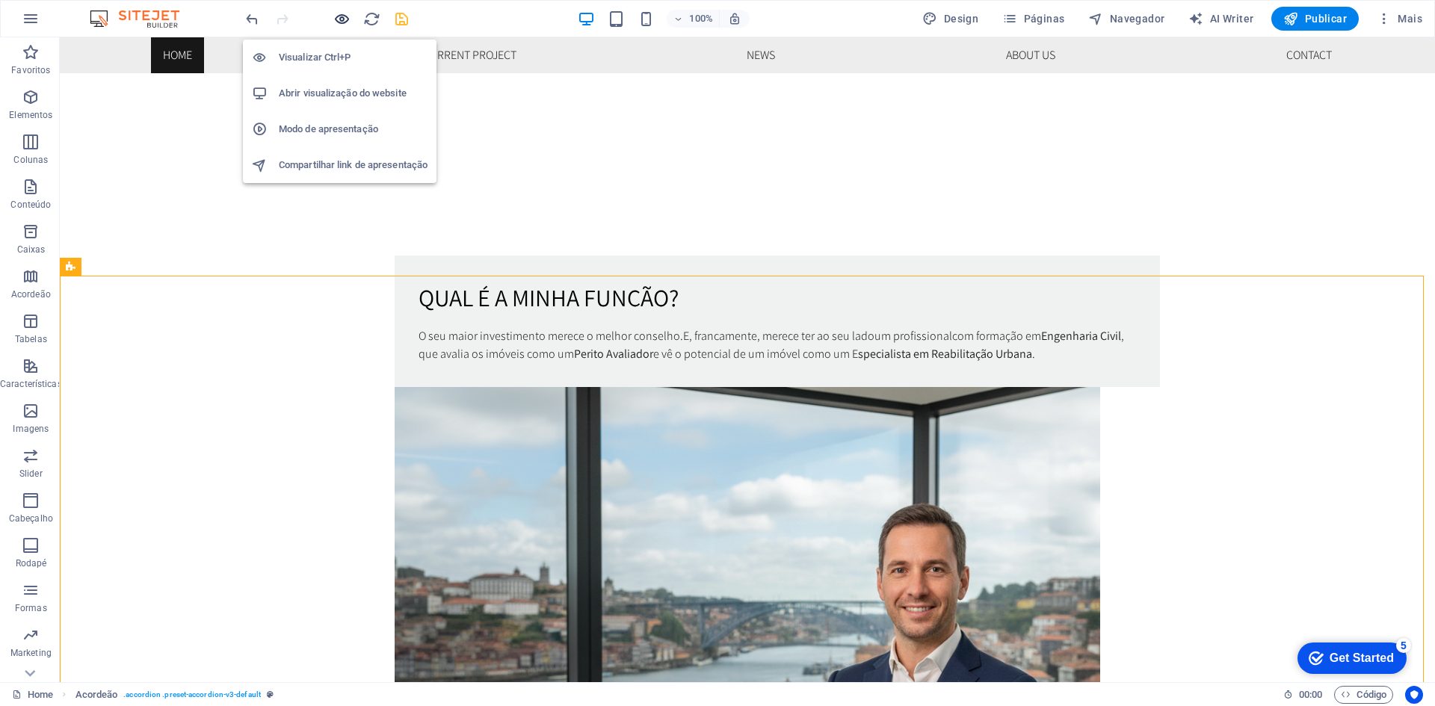
click at [335, 17] on icon "button" at bounding box center [341, 18] width 17 height 17
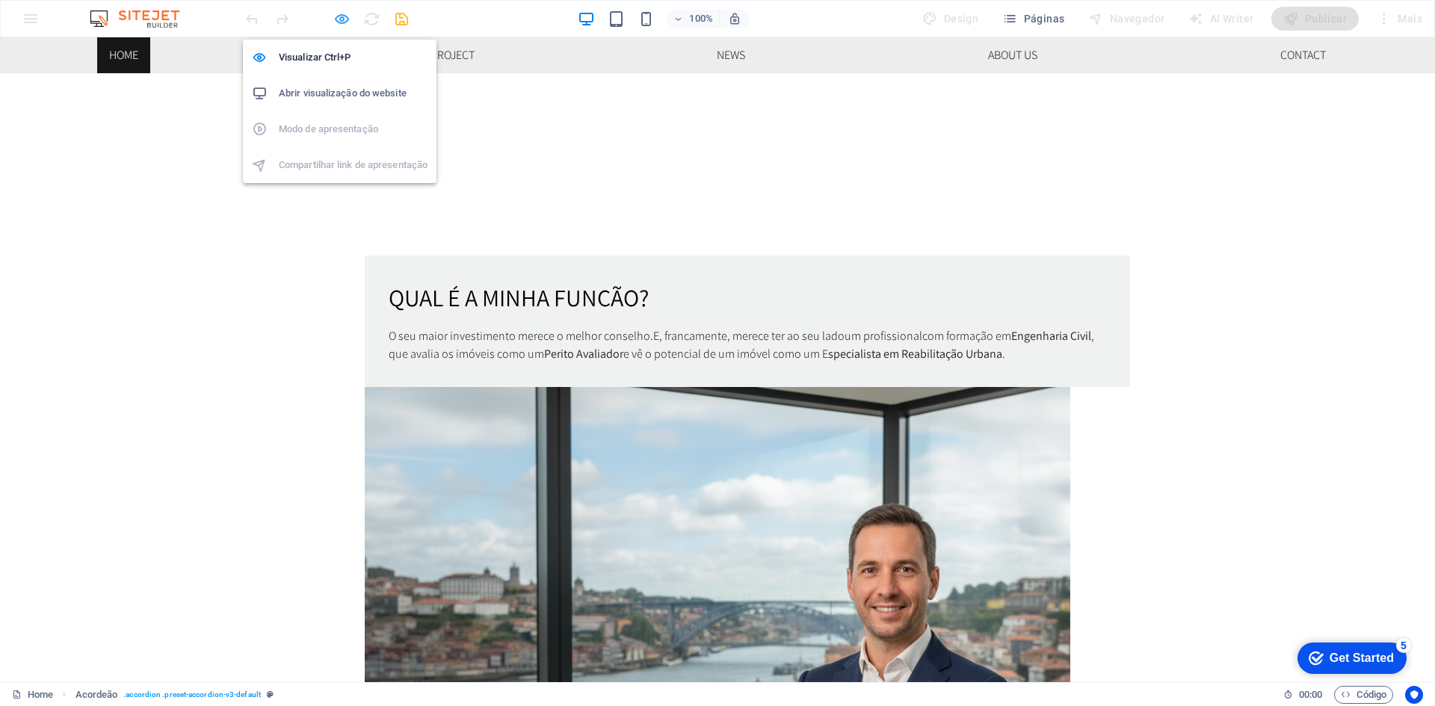
click at [340, 16] on icon "button" at bounding box center [341, 18] width 17 height 17
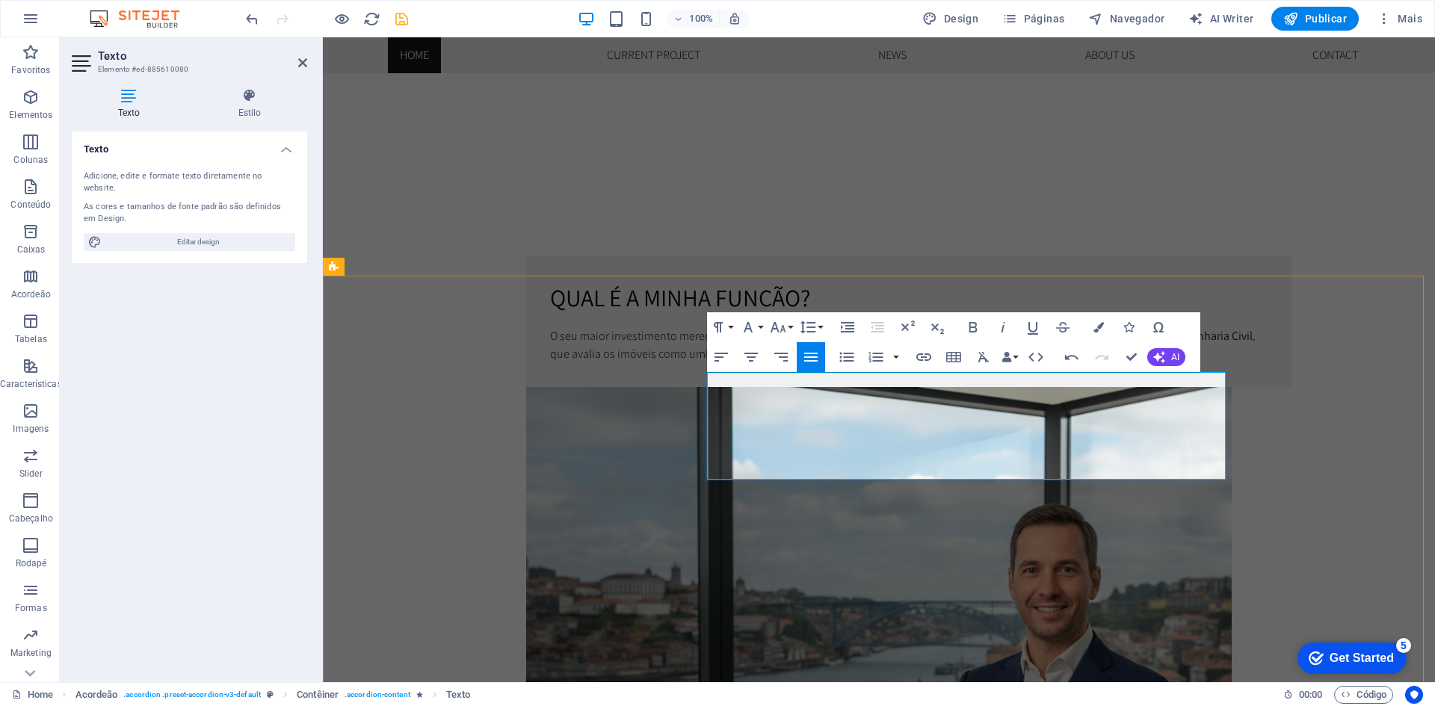
drag, startPoint x: 1151, startPoint y: 466, endPoint x: 708, endPoint y: 382, distance: 450.3
copy p "Um Property Advisor é o seu especialista de confiança para qualquer investiment…"
drag, startPoint x: 1158, startPoint y: 469, endPoint x: 708, endPoint y: 385, distance: 457.6
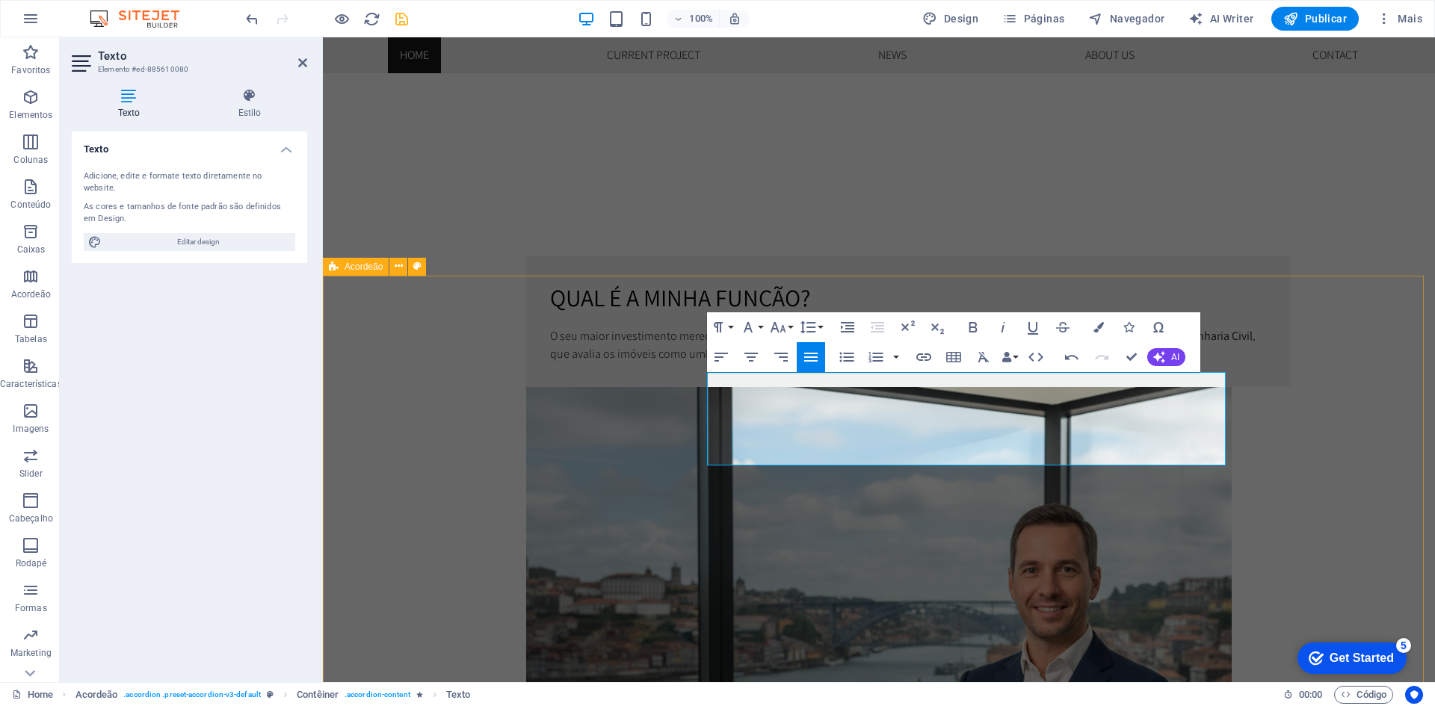
drag, startPoint x: 1141, startPoint y: 460, endPoint x: 701, endPoint y: 334, distance: 457.8
click at [744, 322] on icon "button" at bounding box center [748, 327] width 18 height 18
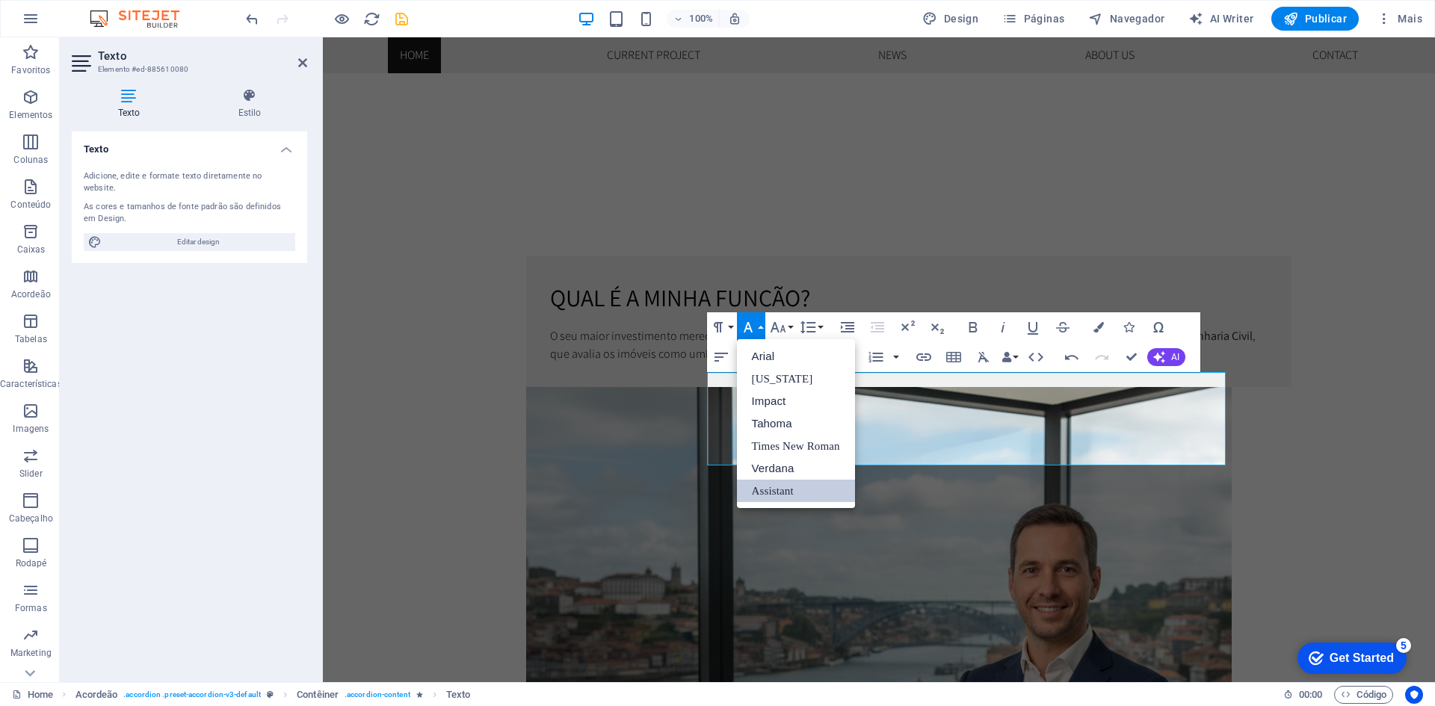
click at [773, 483] on link "Assistant" at bounding box center [796, 491] width 118 height 22
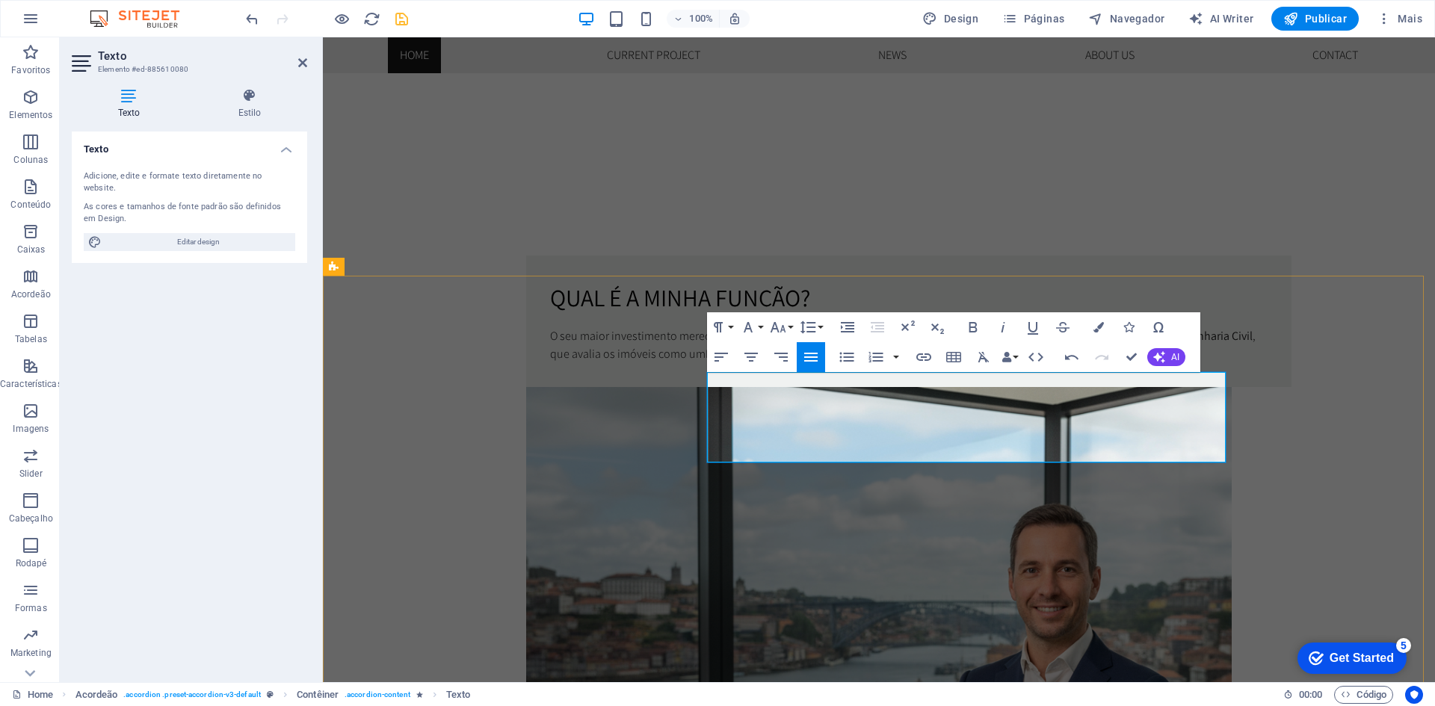
drag, startPoint x: 933, startPoint y: 449, endPoint x: 670, endPoint y: 374, distance: 273.6
click at [1101, 329] on icon "button" at bounding box center [1098, 327] width 10 height 10
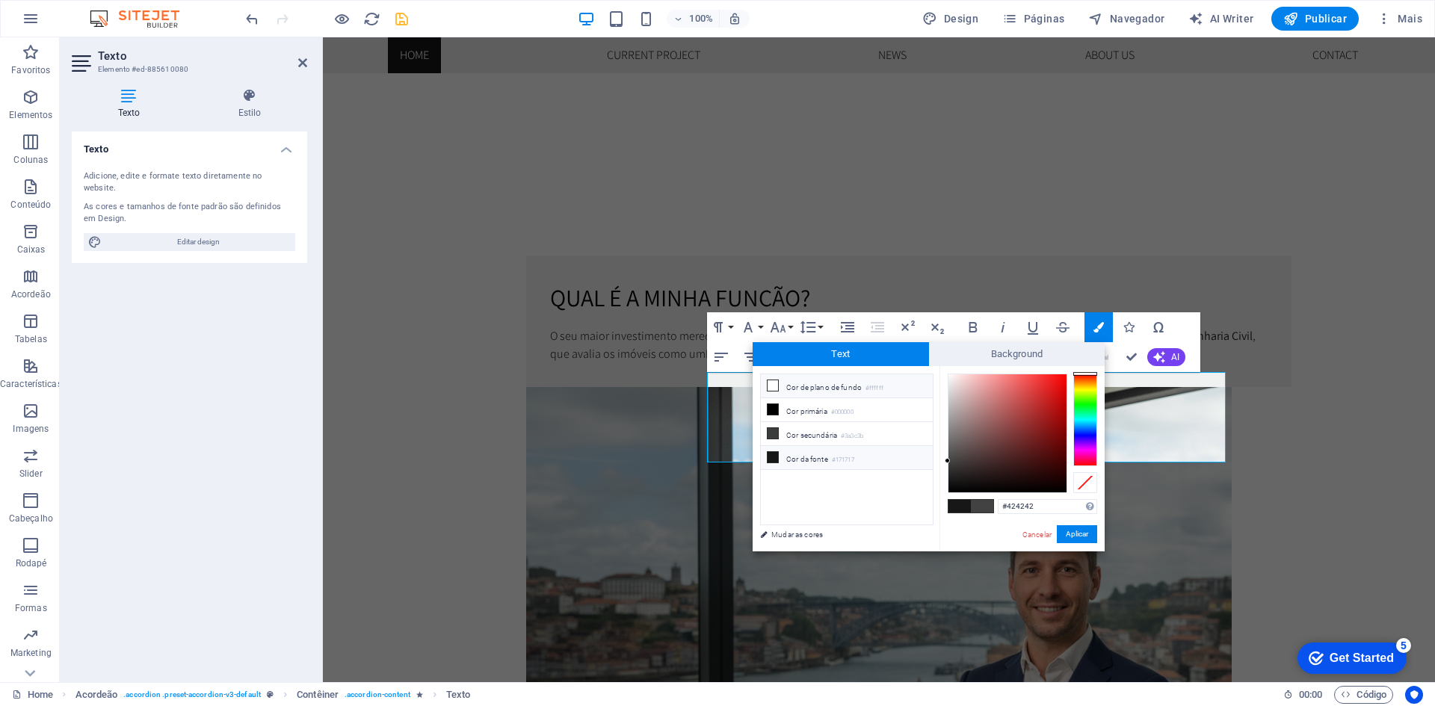
click at [800, 385] on li "Cor de plano de fundo #ffffff" at bounding box center [847, 386] width 172 height 24
type input "#ffffff"
click at [1083, 530] on button "Aplicar" at bounding box center [1076, 534] width 40 height 18
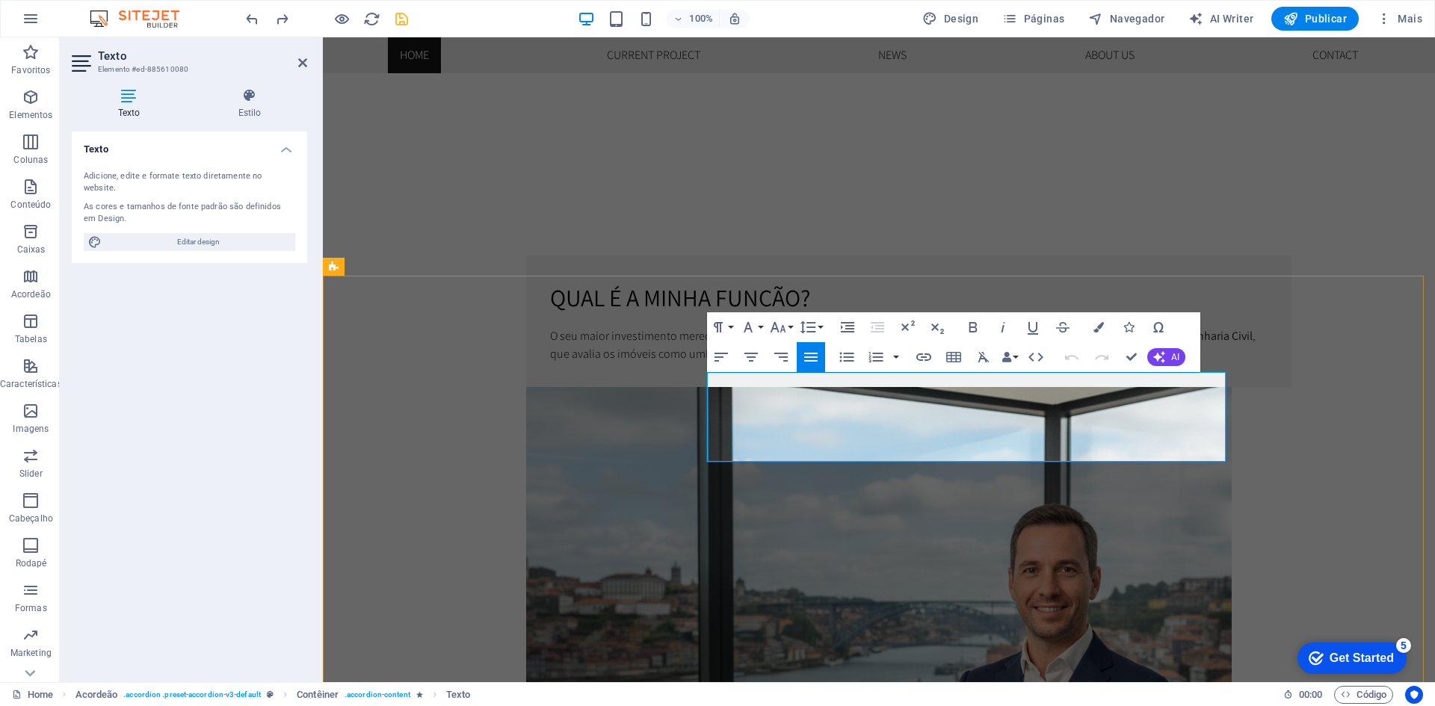
drag, startPoint x: 1068, startPoint y: 454, endPoint x: 827, endPoint y: 386, distance: 250.9
drag, startPoint x: 838, startPoint y: 382, endPoint x: 814, endPoint y: 382, distance: 24.7
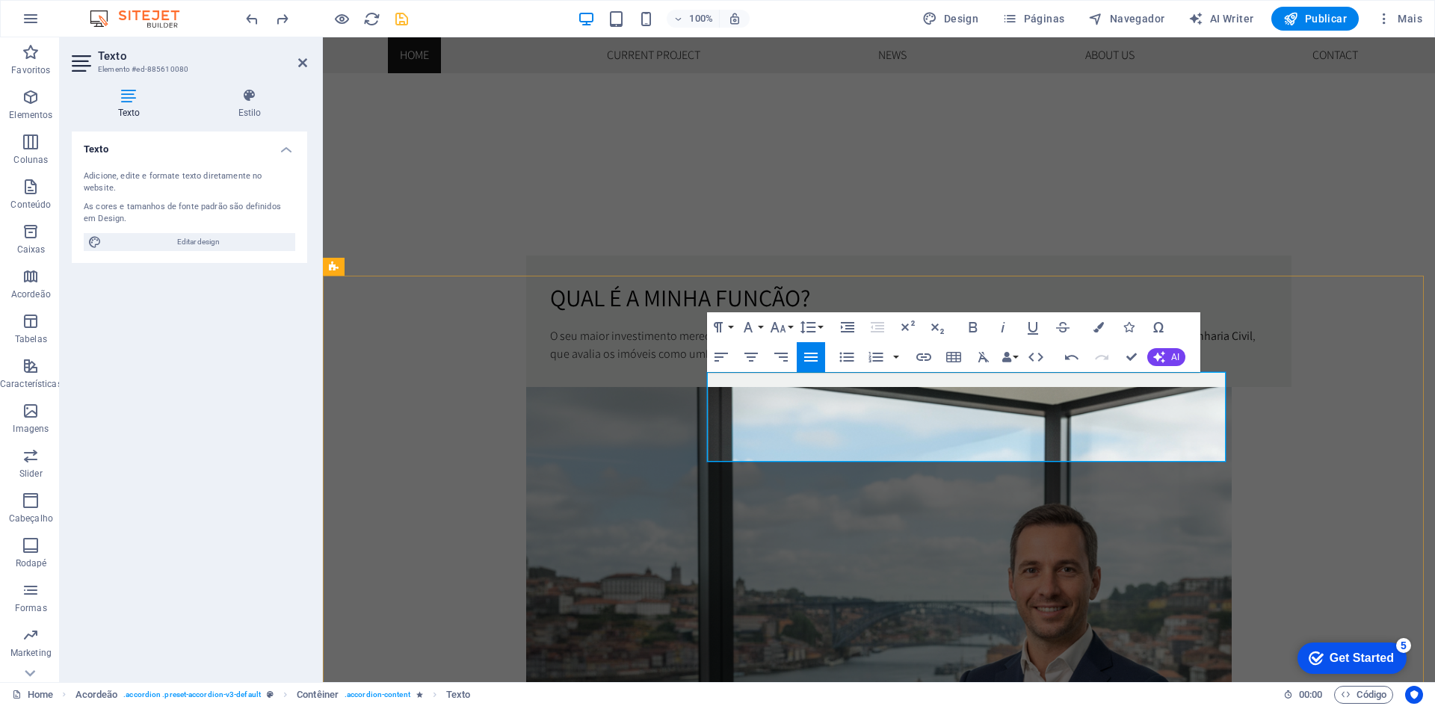
drag, startPoint x: 833, startPoint y: 398, endPoint x: 872, endPoint y: 398, distance: 38.9
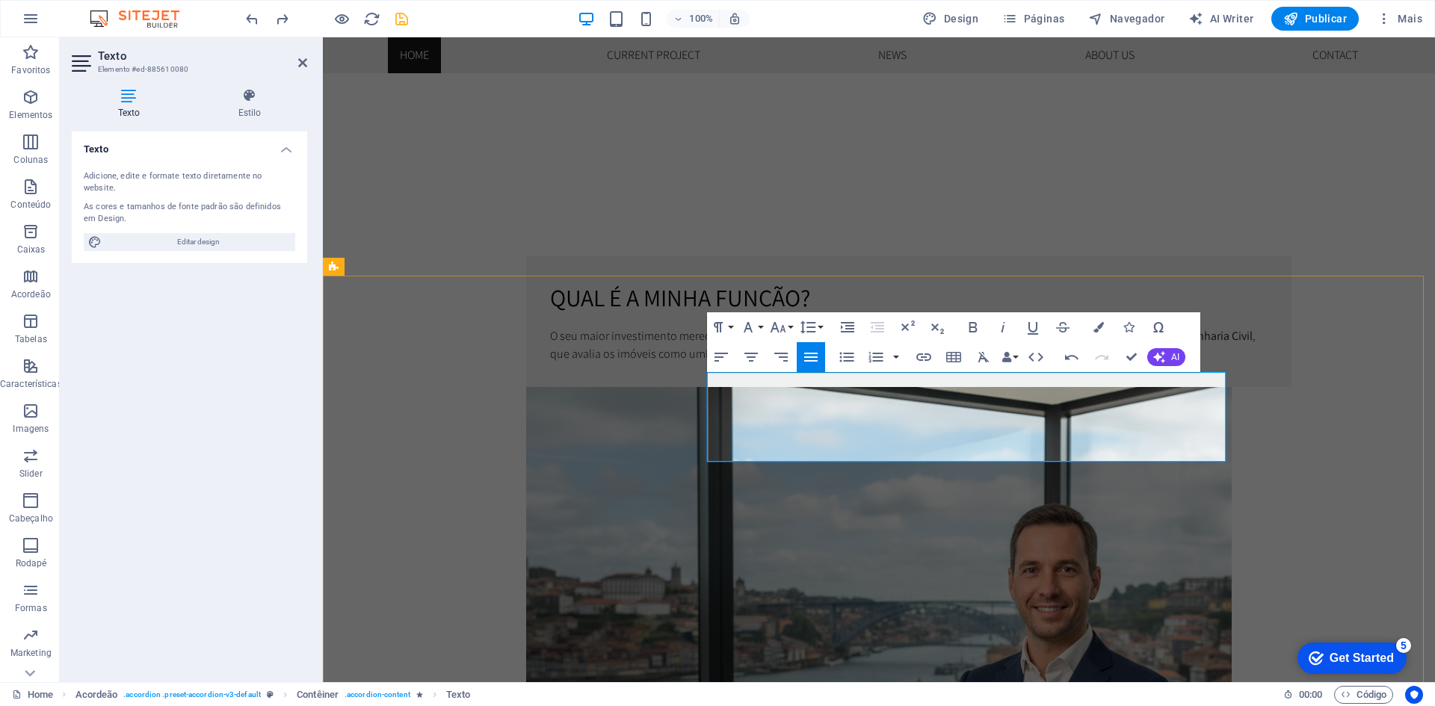
drag, startPoint x: 881, startPoint y: 398, endPoint x: 816, endPoint y: 398, distance: 65.0
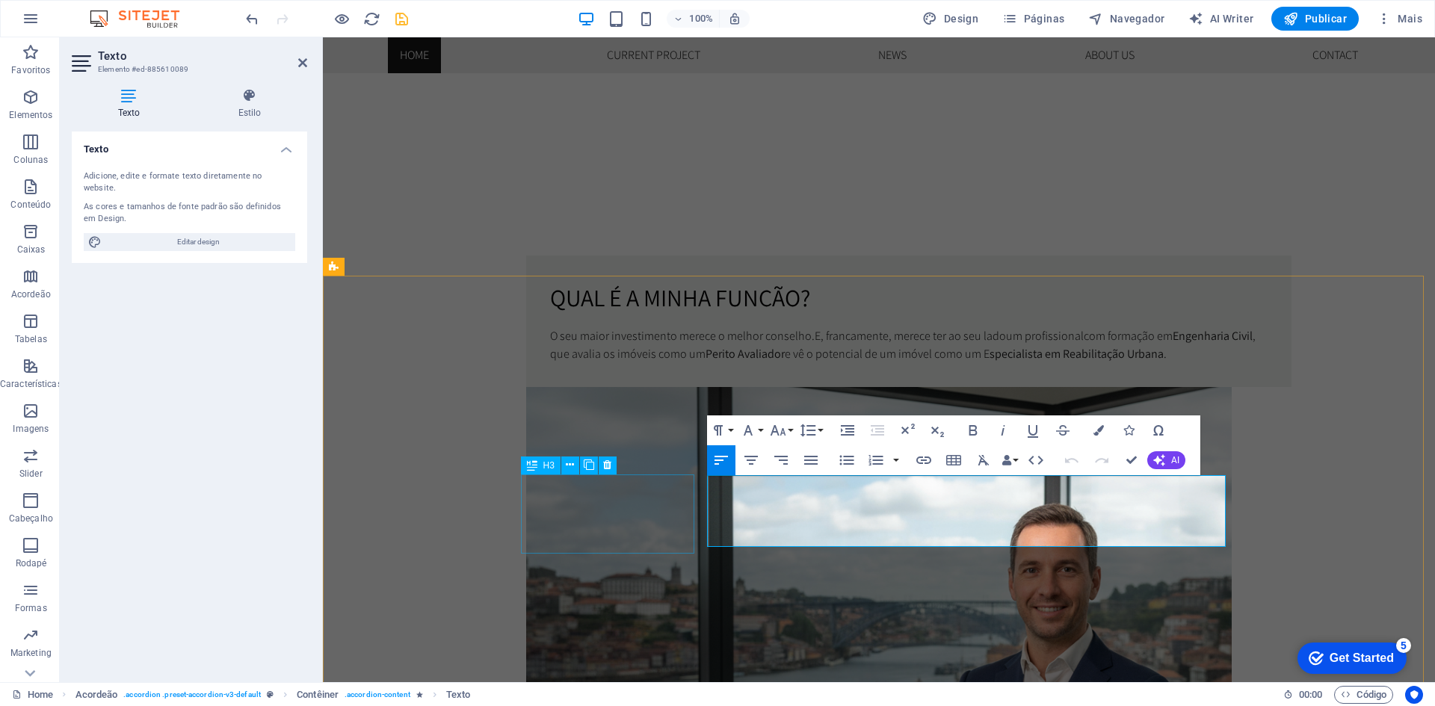
drag, startPoint x: 1108, startPoint y: 542, endPoint x: 684, endPoint y: 478, distance: 428.4
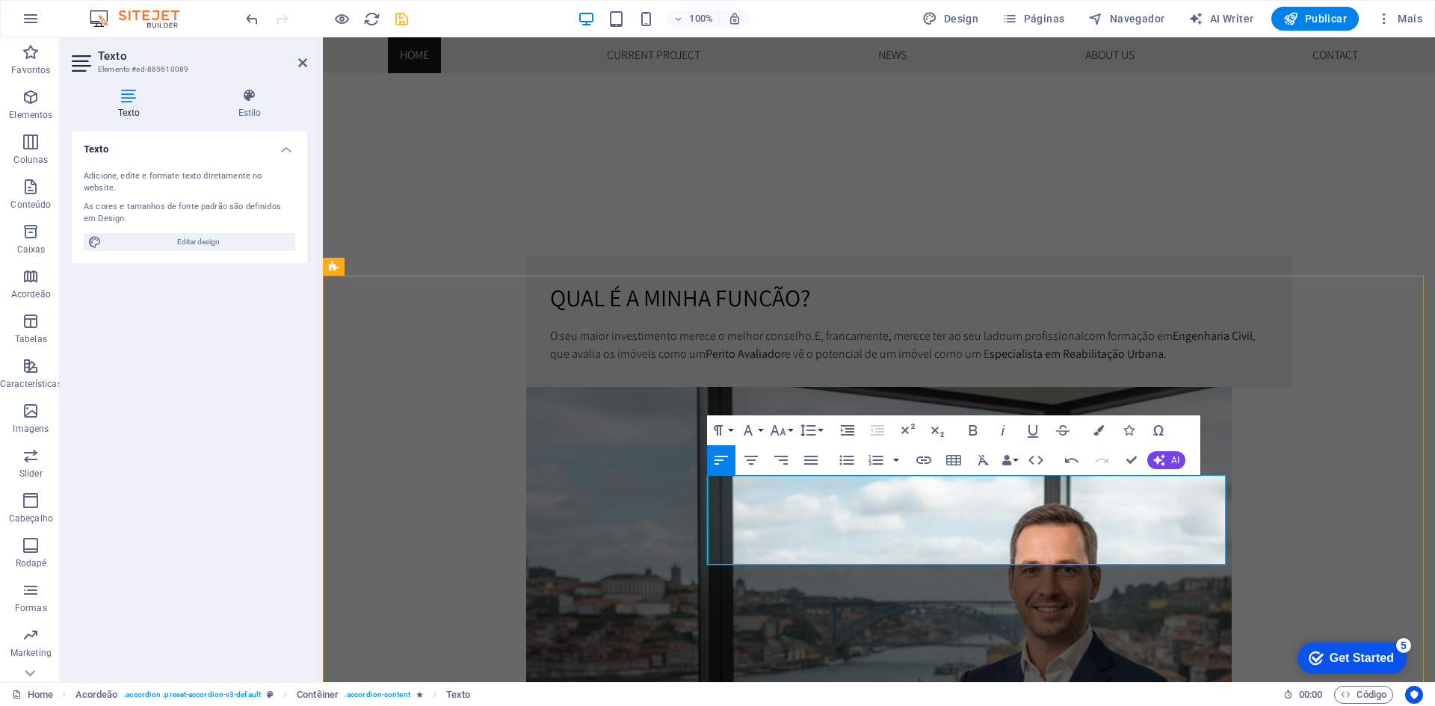
drag, startPoint x: 828, startPoint y: 485, endPoint x: 725, endPoint y: 484, distance: 102.4
click at [973, 426] on icon "button" at bounding box center [972, 430] width 8 height 10
drag, startPoint x: 1057, startPoint y: 555, endPoint x: 693, endPoint y: 474, distance: 373.6
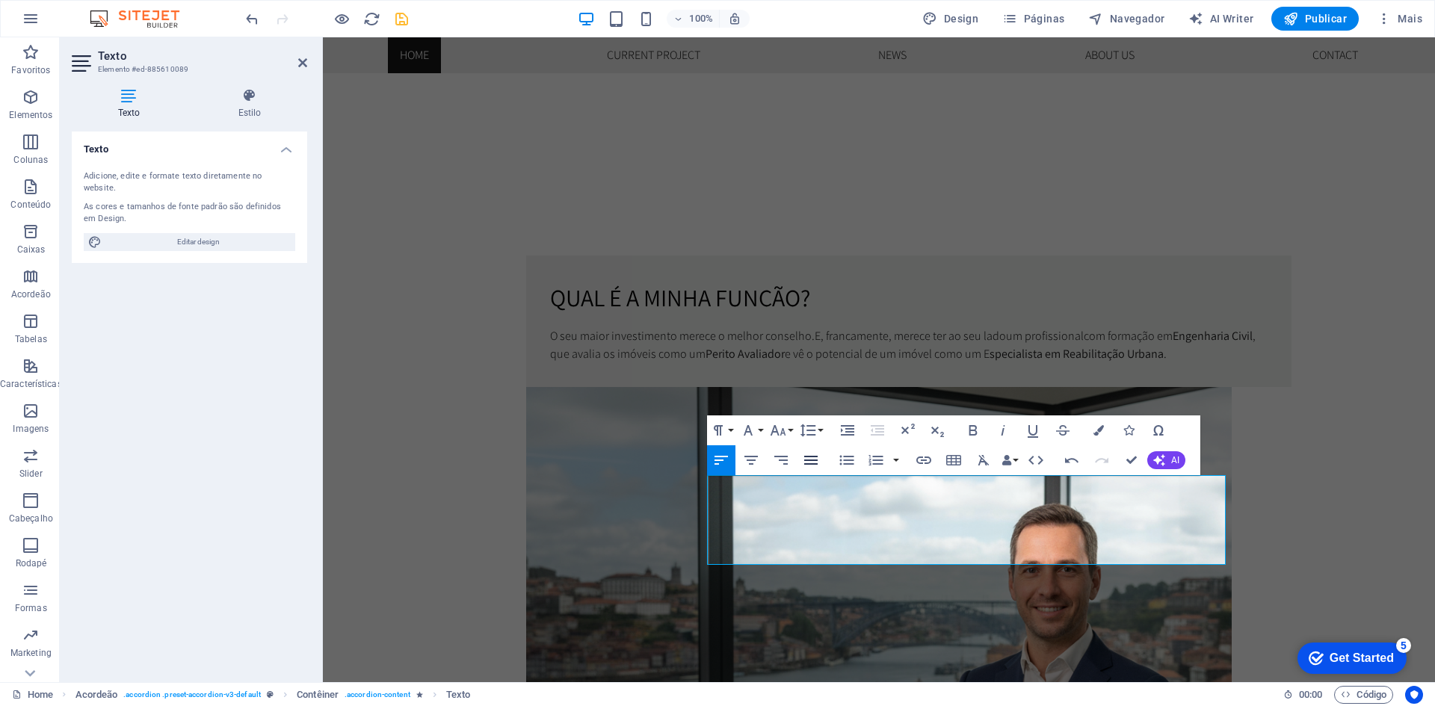
click at [811, 459] on icon "button" at bounding box center [811, 460] width 18 height 18
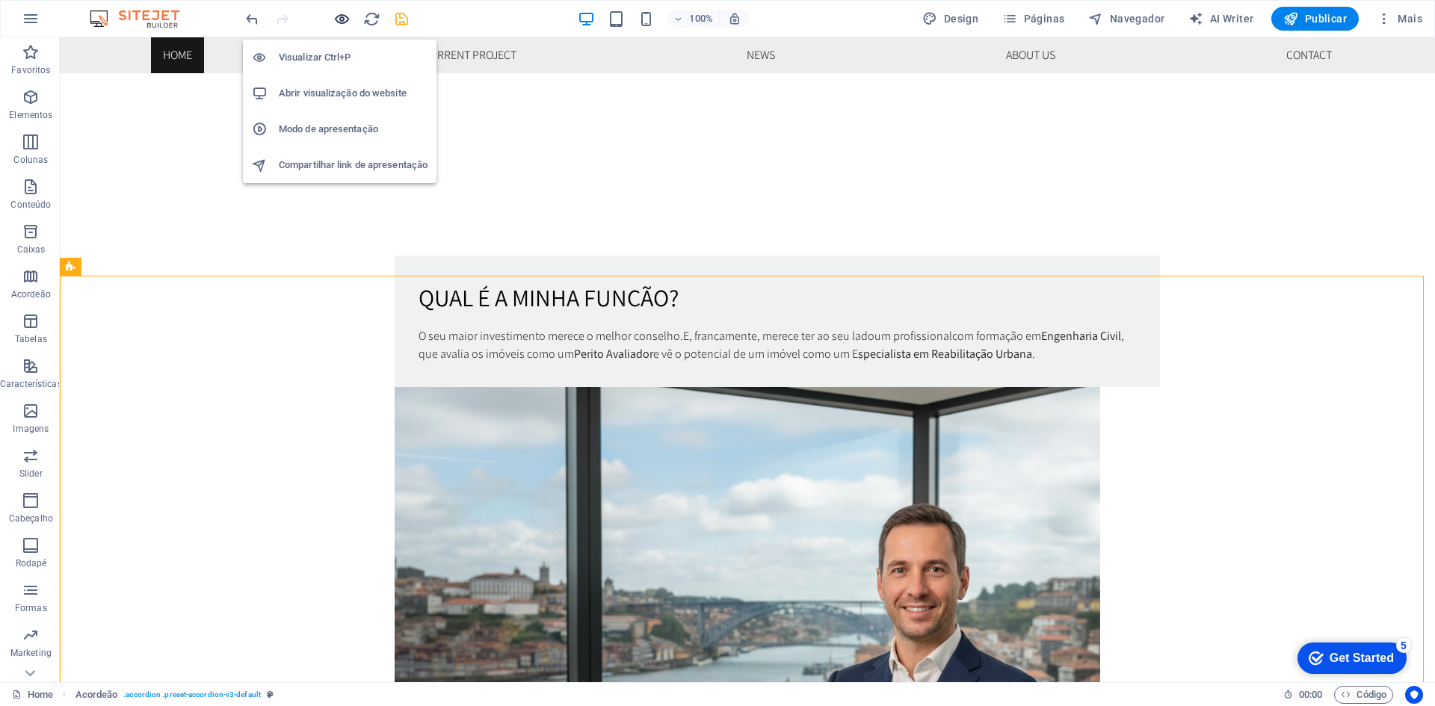
click at [346, 20] on icon "button" at bounding box center [341, 18] width 17 height 17
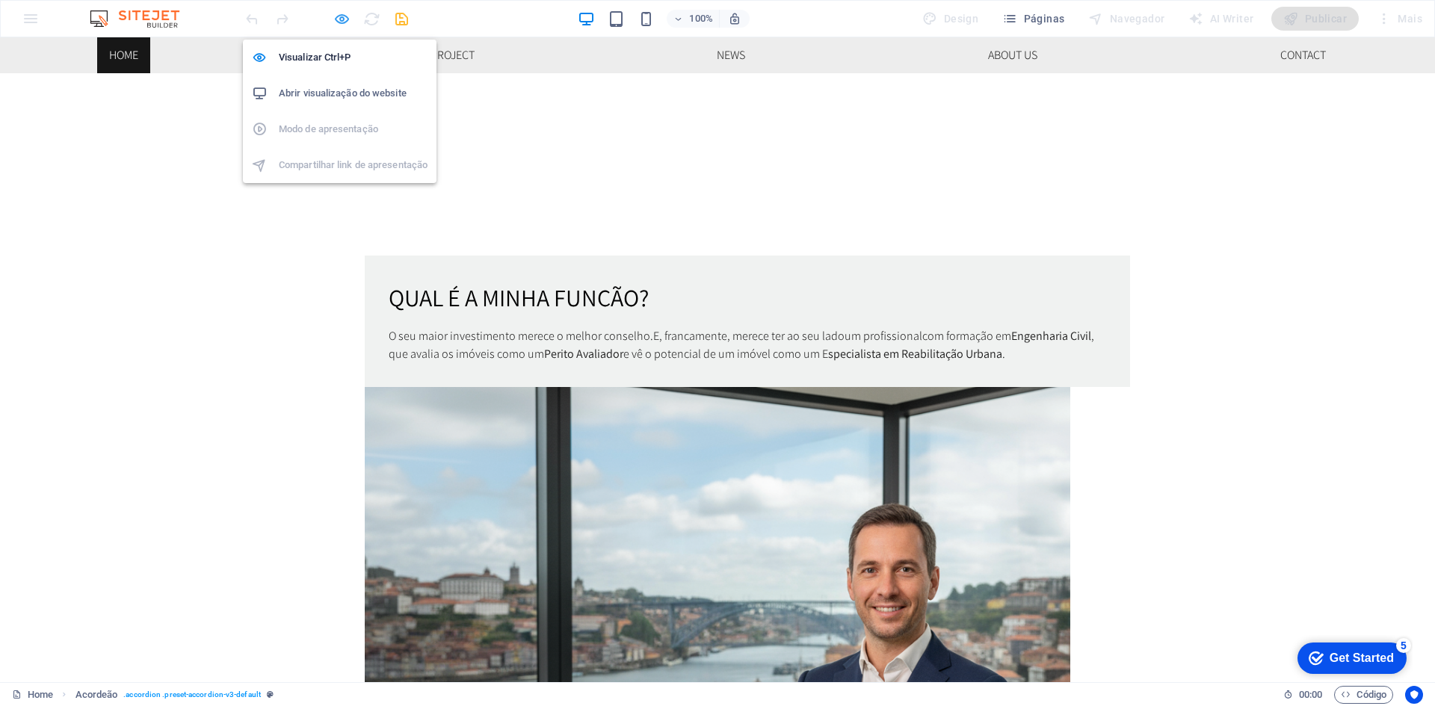
click at [342, 16] on icon "button" at bounding box center [341, 18] width 17 height 17
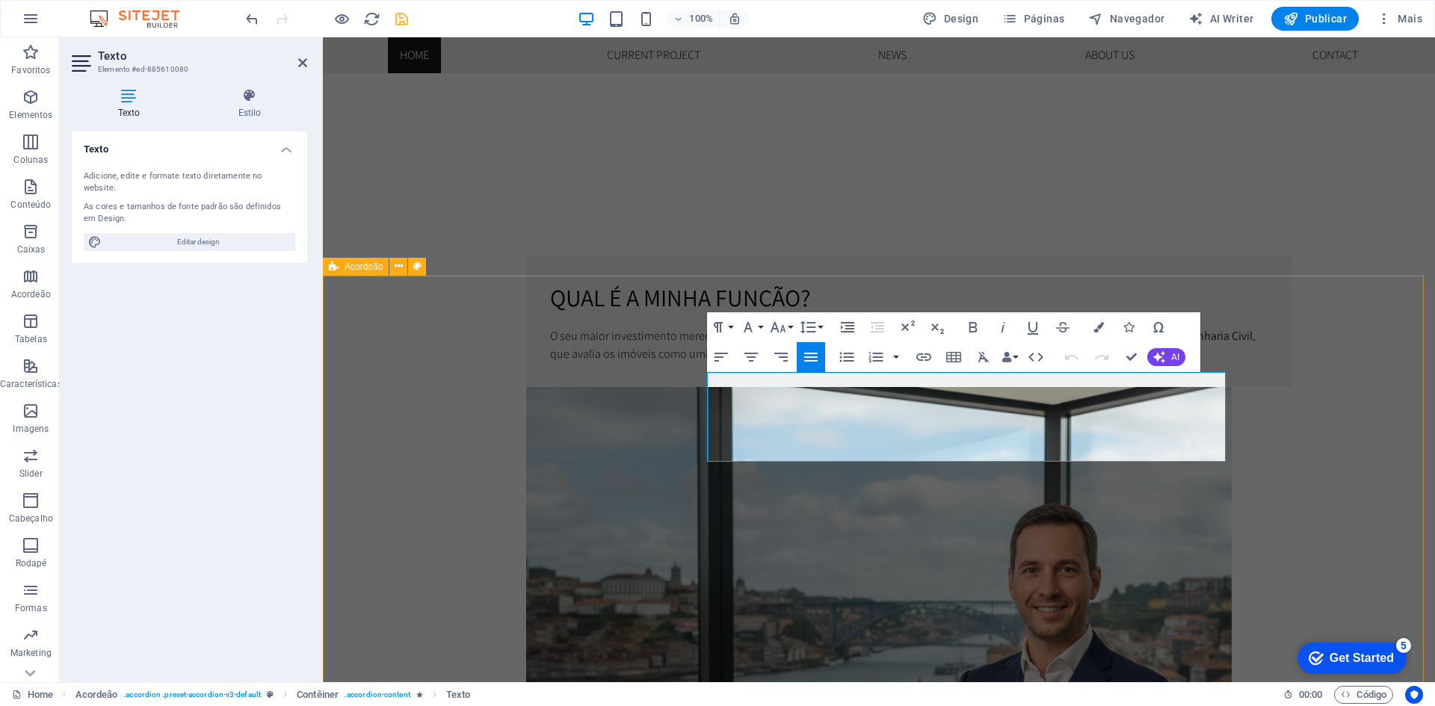
drag, startPoint x: 816, startPoint y: 380, endPoint x: 1249, endPoint y: 462, distance: 441.1
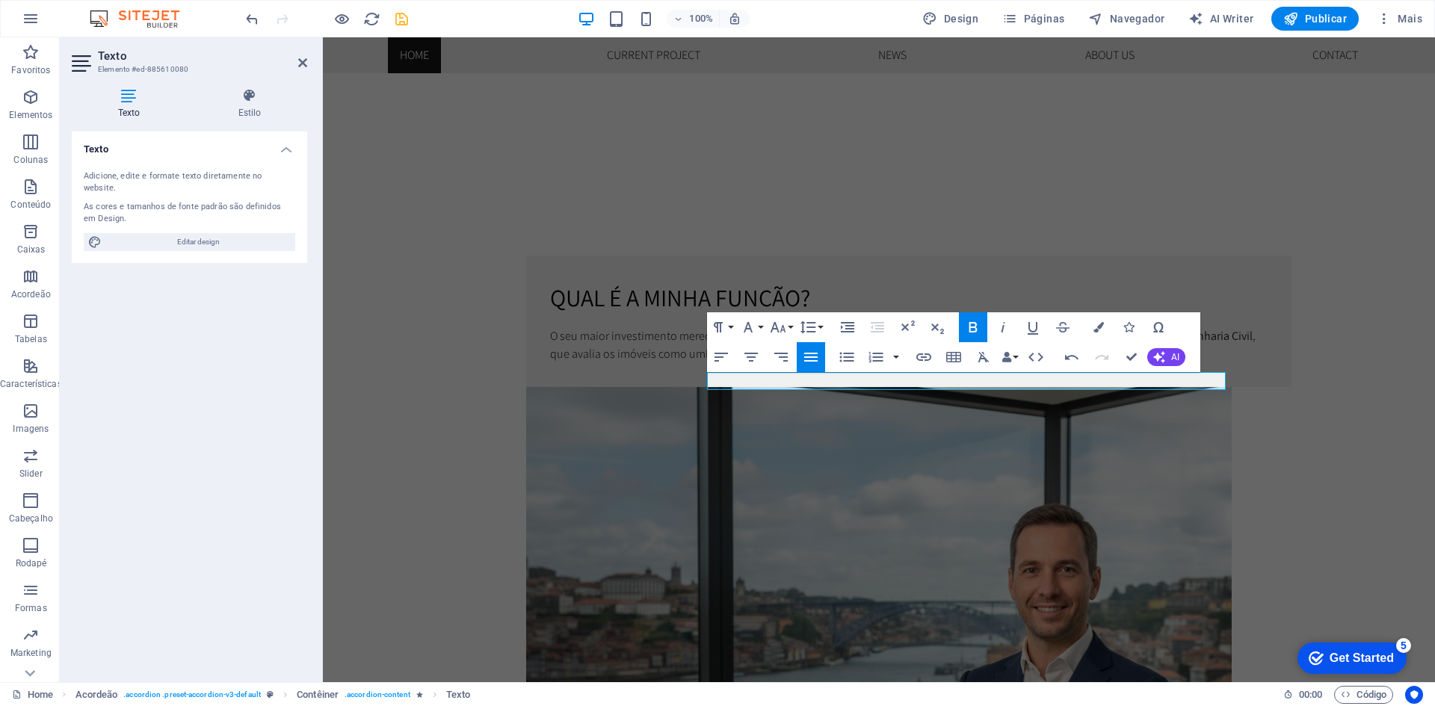
scroll to position [3657, 1]
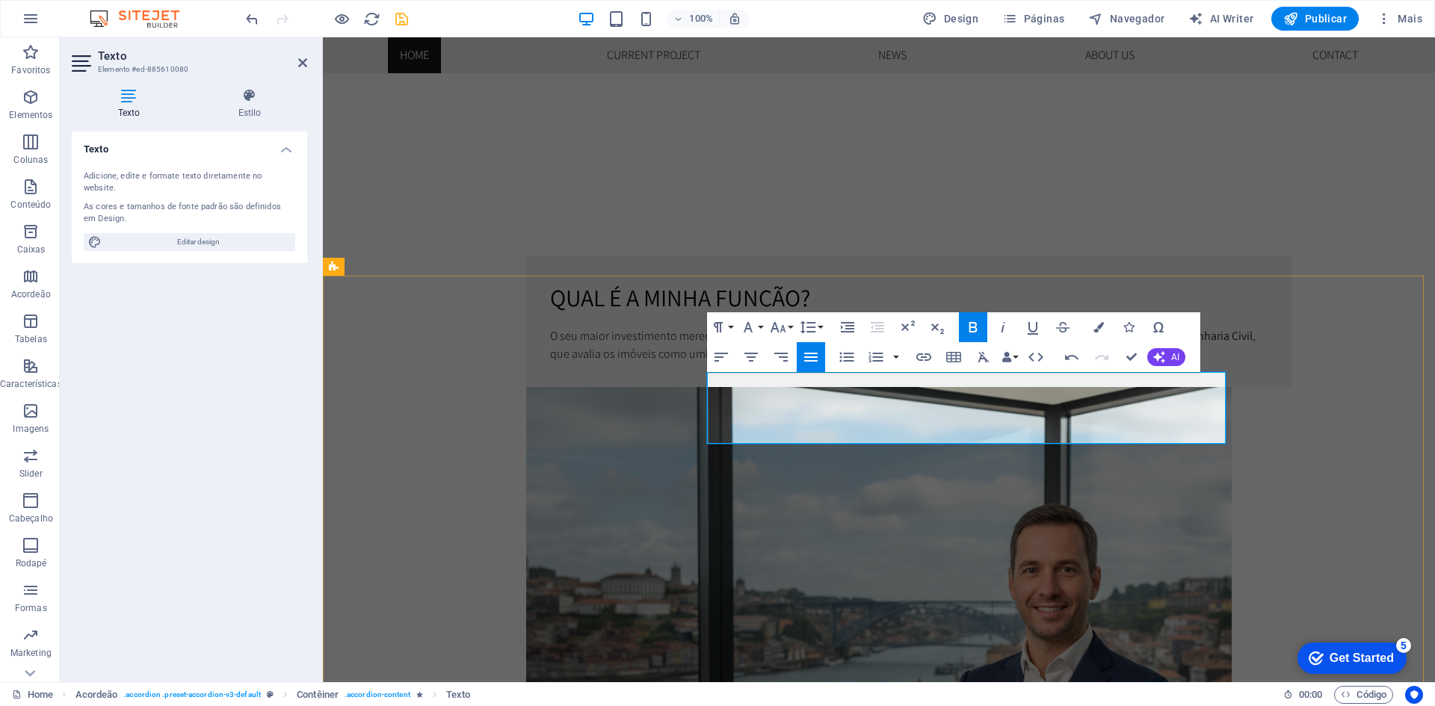
drag, startPoint x: 846, startPoint y: 437, endPoint x: 707, endPoint y: 377, distance: 151.6
click at [750, 314] on button "Font Family" at bounding box center [751, 327] width 28 height 30
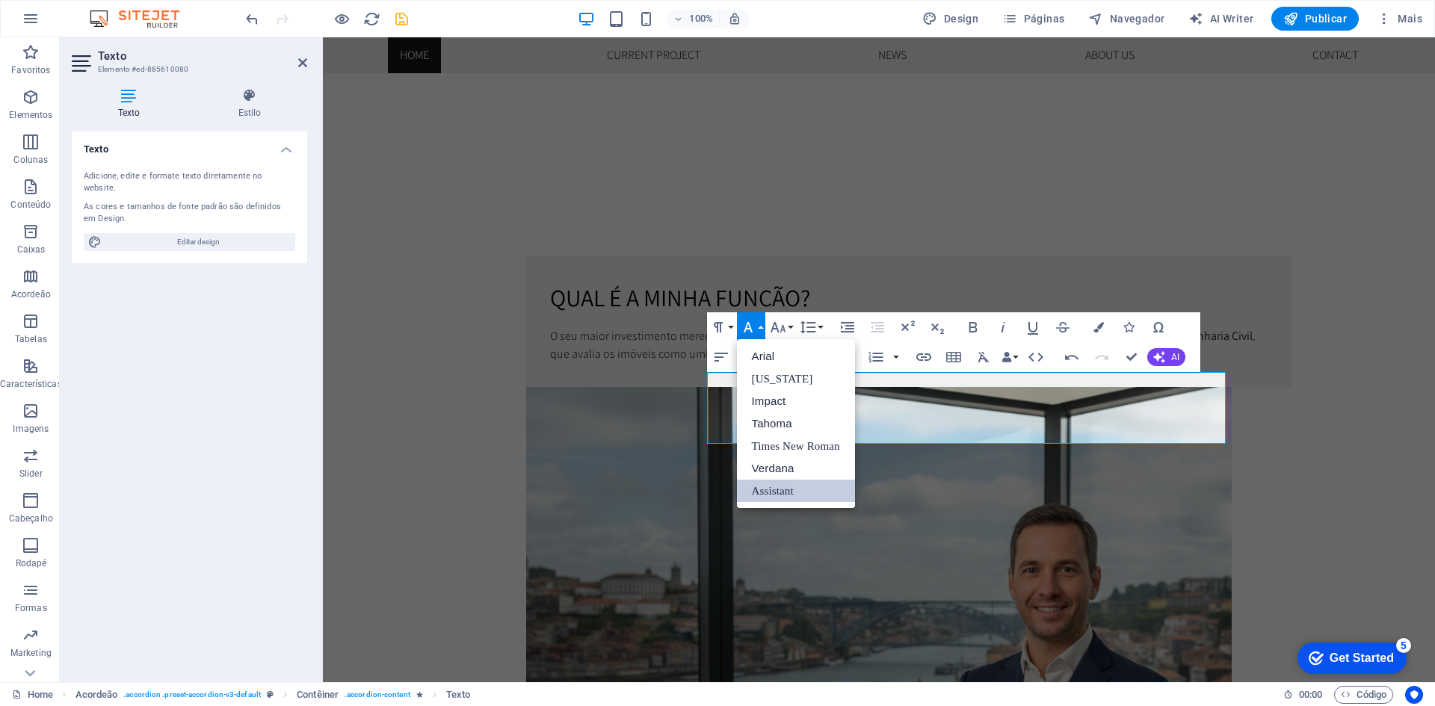
scroll to position [0, 0]
click at [783, 490] on link "Assistant" at bounding box center [796, 491] width 118 height 22
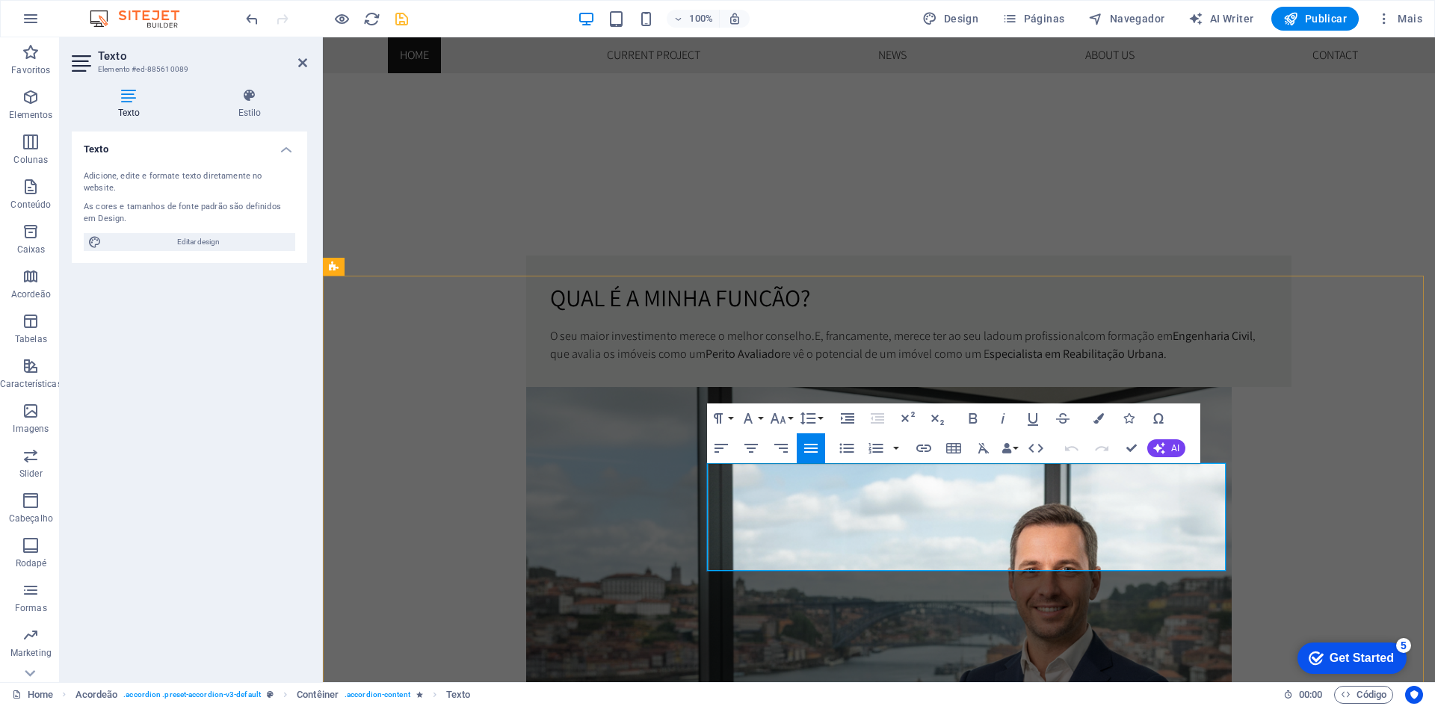
click at [1095, 419] on icon "button" at bounding box center [1098, 418] width 10 height 10
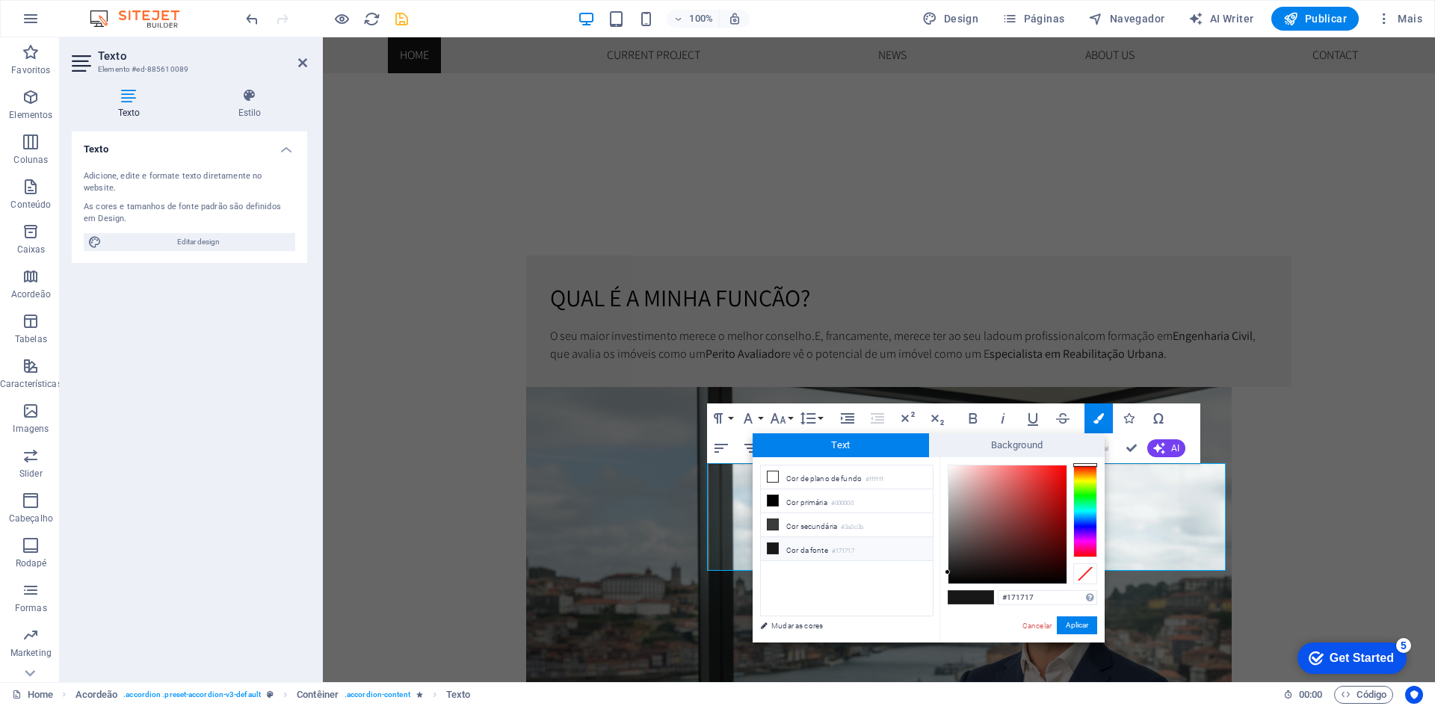
drag, startPoint x: 1040, startPoint y: 597, endPoint x: 970, endPoint y: 597, distance: 70.2
click at [970, 597] on div "#171717 Formatos suportados #0852ed rgb(8, 82, 237) rgba(8, 82, 237, 90%) hsv(2…" at bounding box center [1021, 658] width 165 height 402
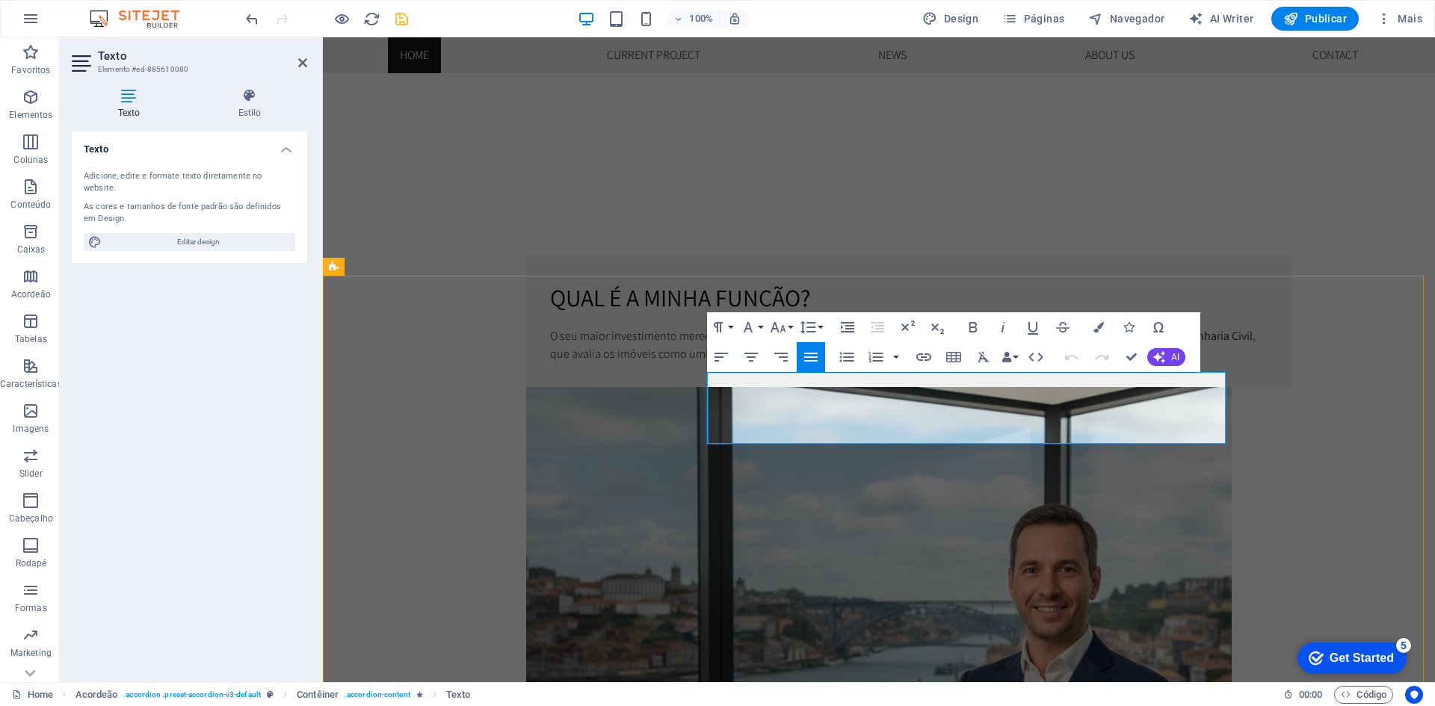
drag, startPoint x: 855, startPoint y: 434, endPoint x: 685, endPoint y: 376, distance: 179.3
click at [1096, 321] on button "Colors" at bounding box center [1098, 327] width 28 height 30
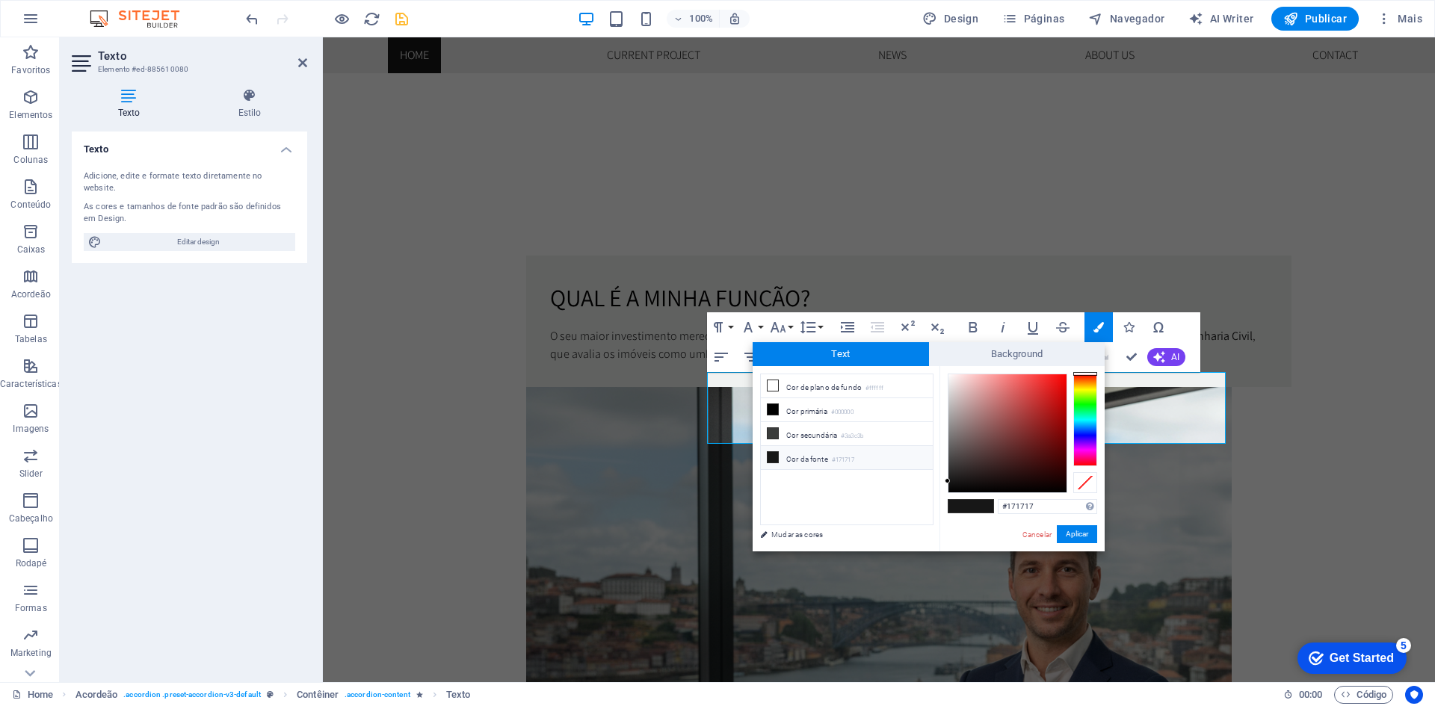
click at [828, 455] on li "Cor da fonte #171717" at bounding box center [847, 458] width 172 height 24
click at [1092, 530] on button "Aplicar" at bounding box center [1076, 534] width 40 height 18
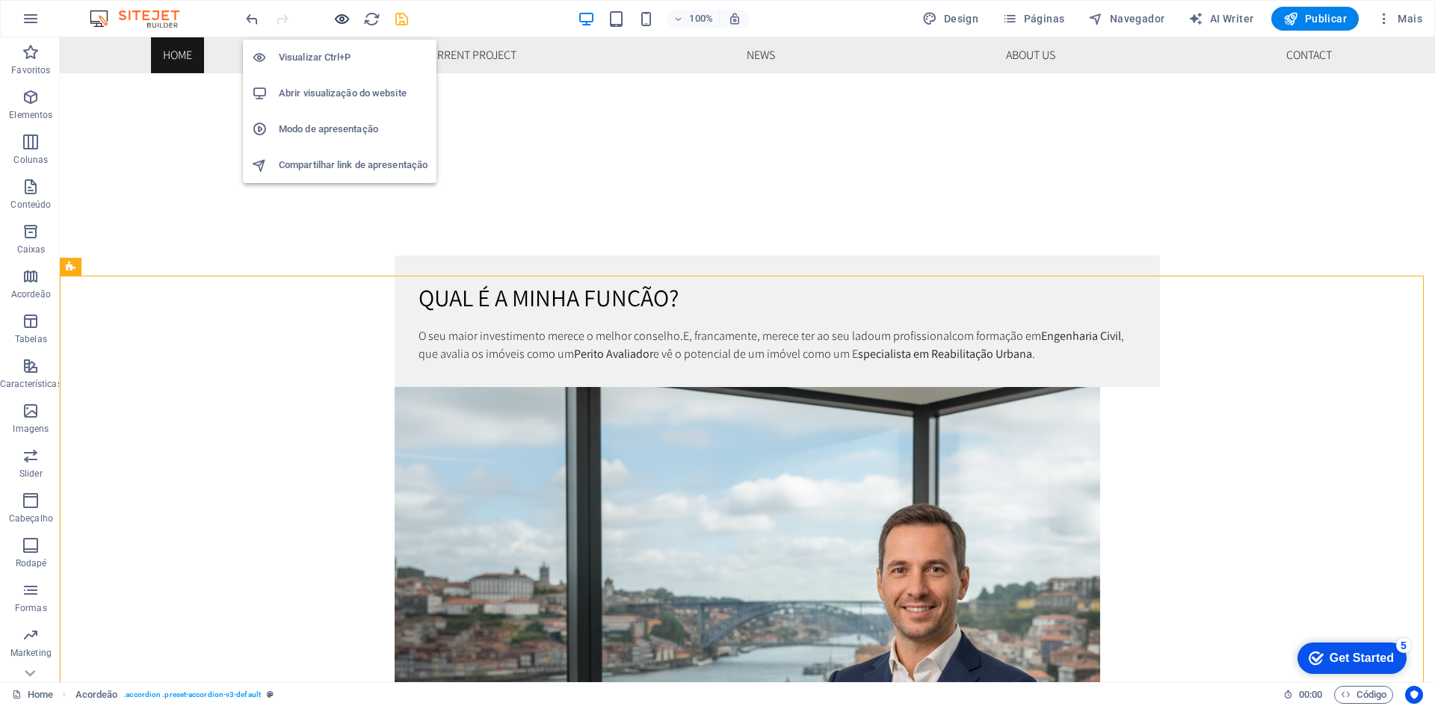
click at [338, 14] on icon "button" at bounding box center [341, 18] width 17 height 17
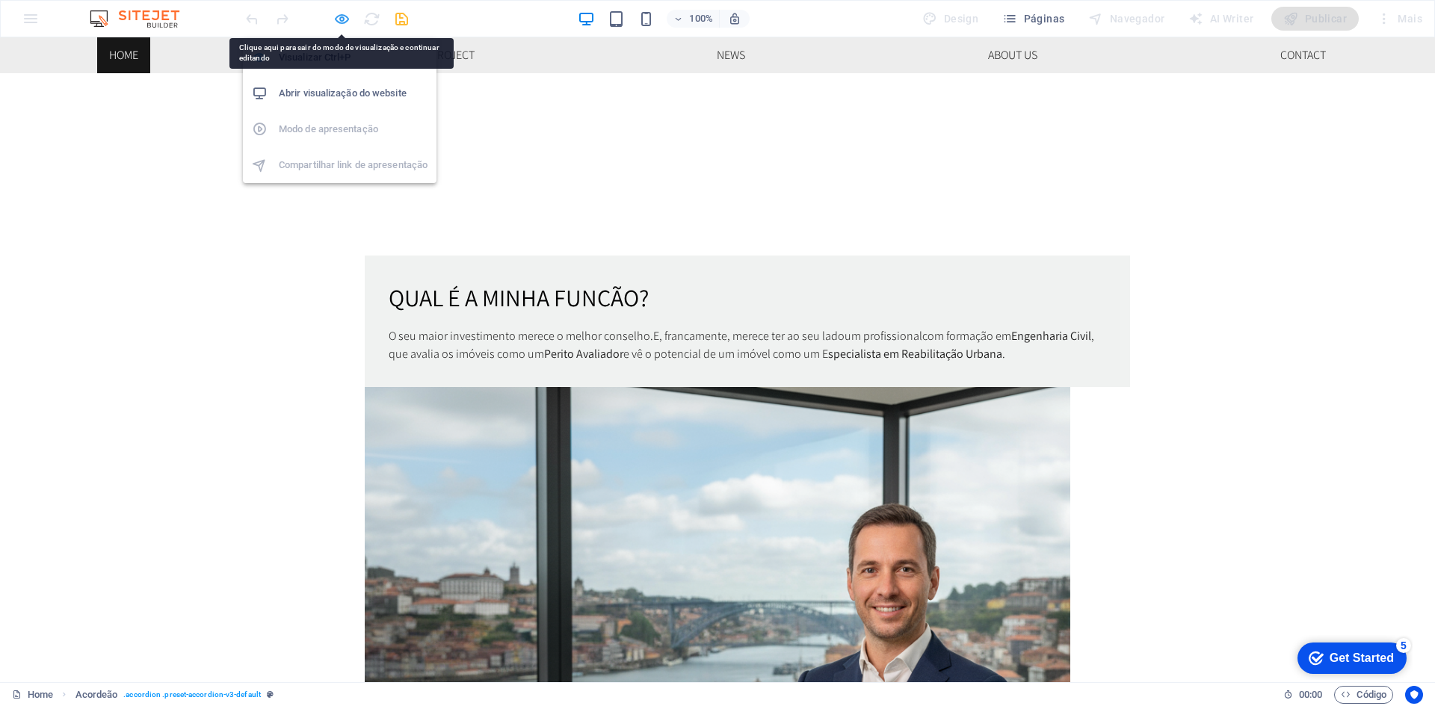
click at [338, 17] on icon "button" at bounding box center [341, 18] width 17 height 17
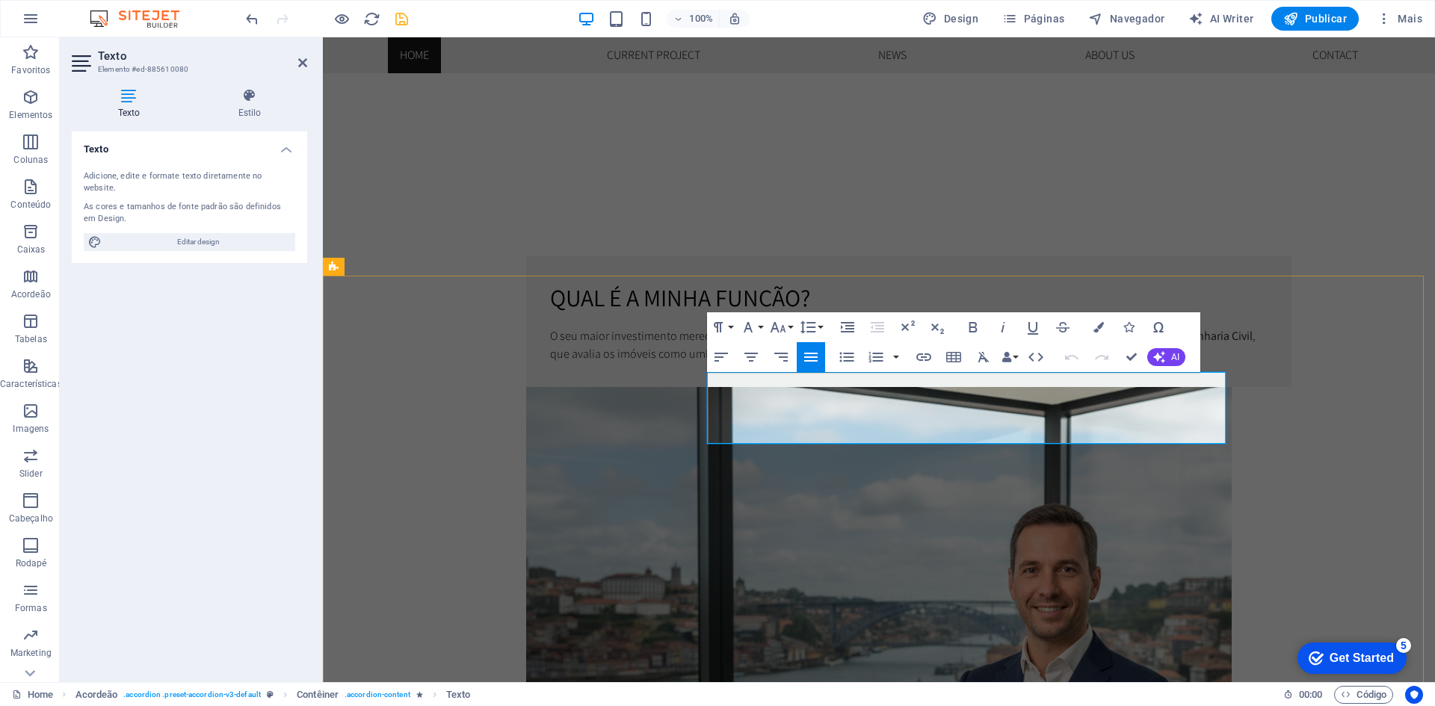
click at [1093, 322] on icon "button" at bounding box center [1098, 327] width 10 height 10
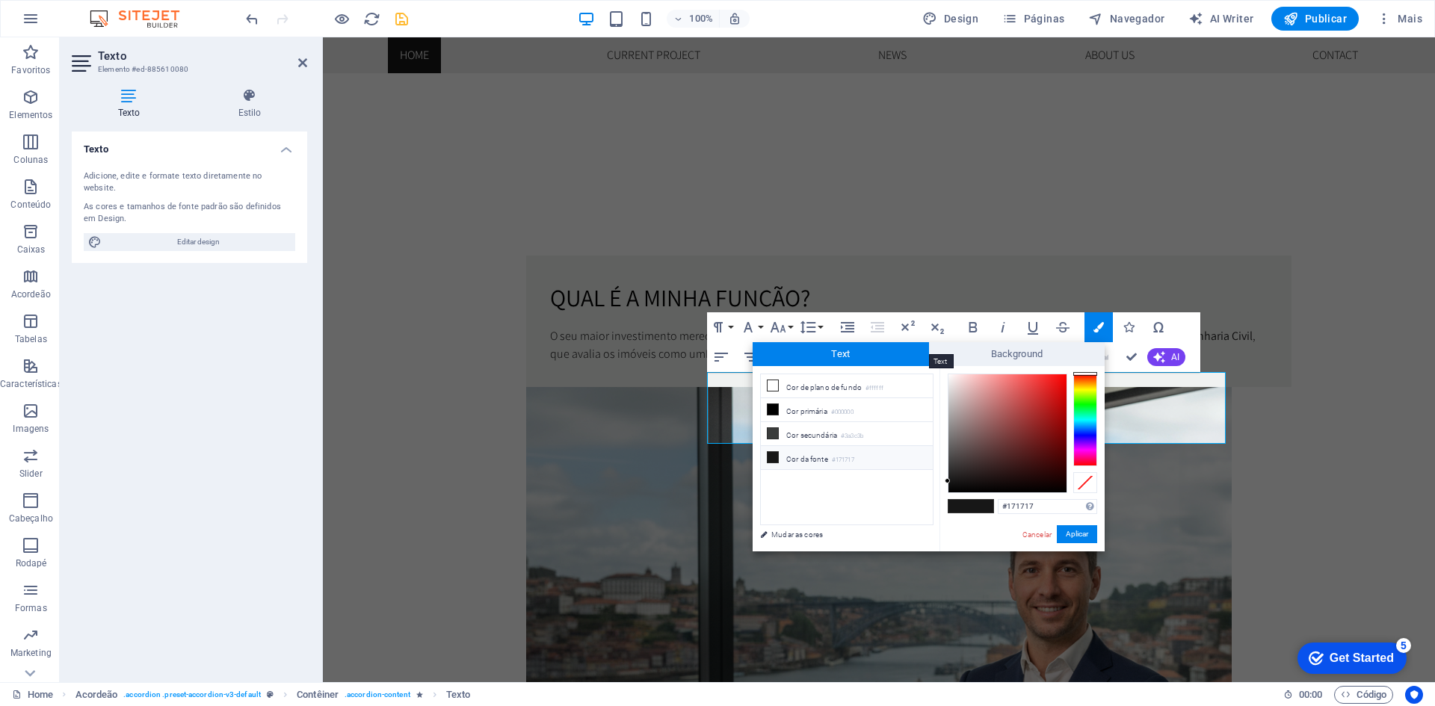
click at [843, 356] on span "Text" at bounding box center [840, 354] width 176 height 24
click at [1037, 533] on link "Cancelar" at bounding box center [1037, 534] width 32 height 11
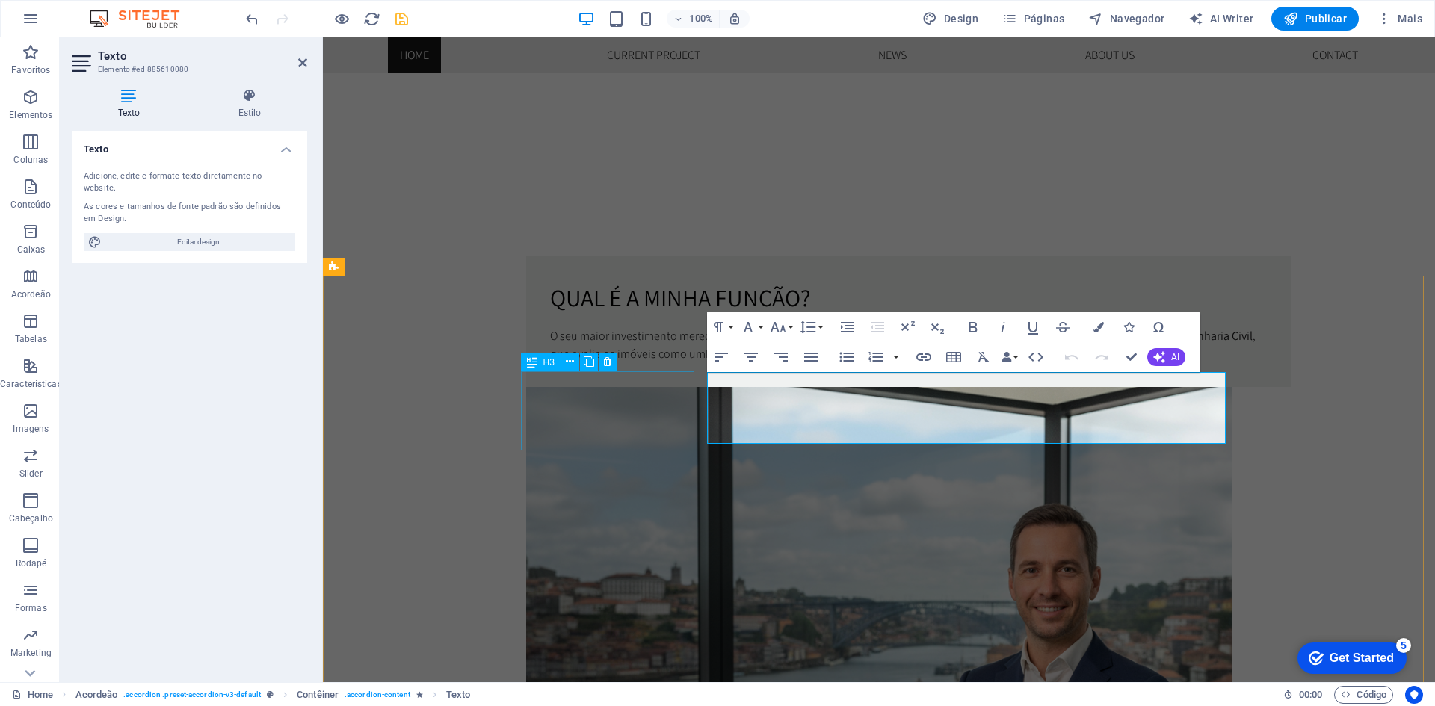
drag, startPoint x: 850, startPoint y: 436, endPoint x: 666, endPoint y: 374, distance: 194.0
click at [747, 321] on icon "button" at bounding box center [748, 327] width 18 height 18
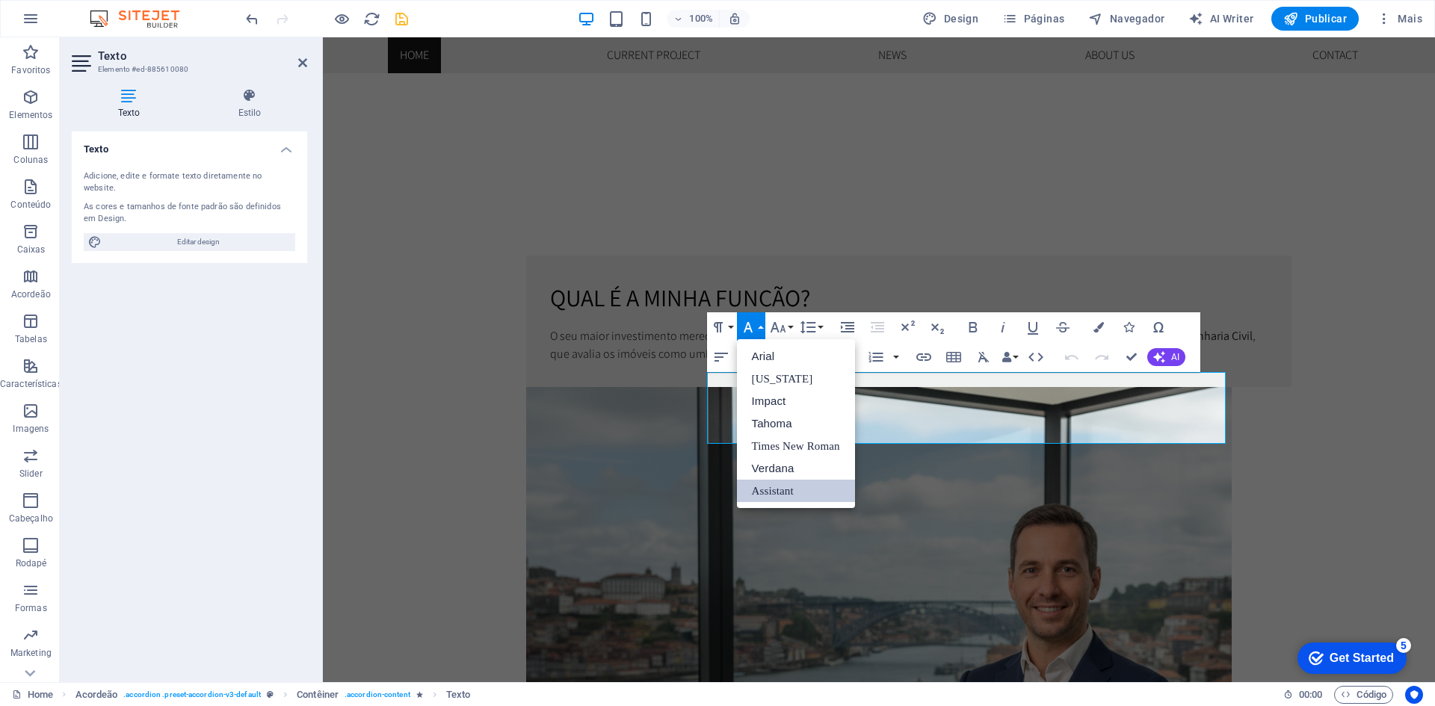
click at [792, 490] on link "Assistant" at bounding box center [796, 491] width 118 height 22
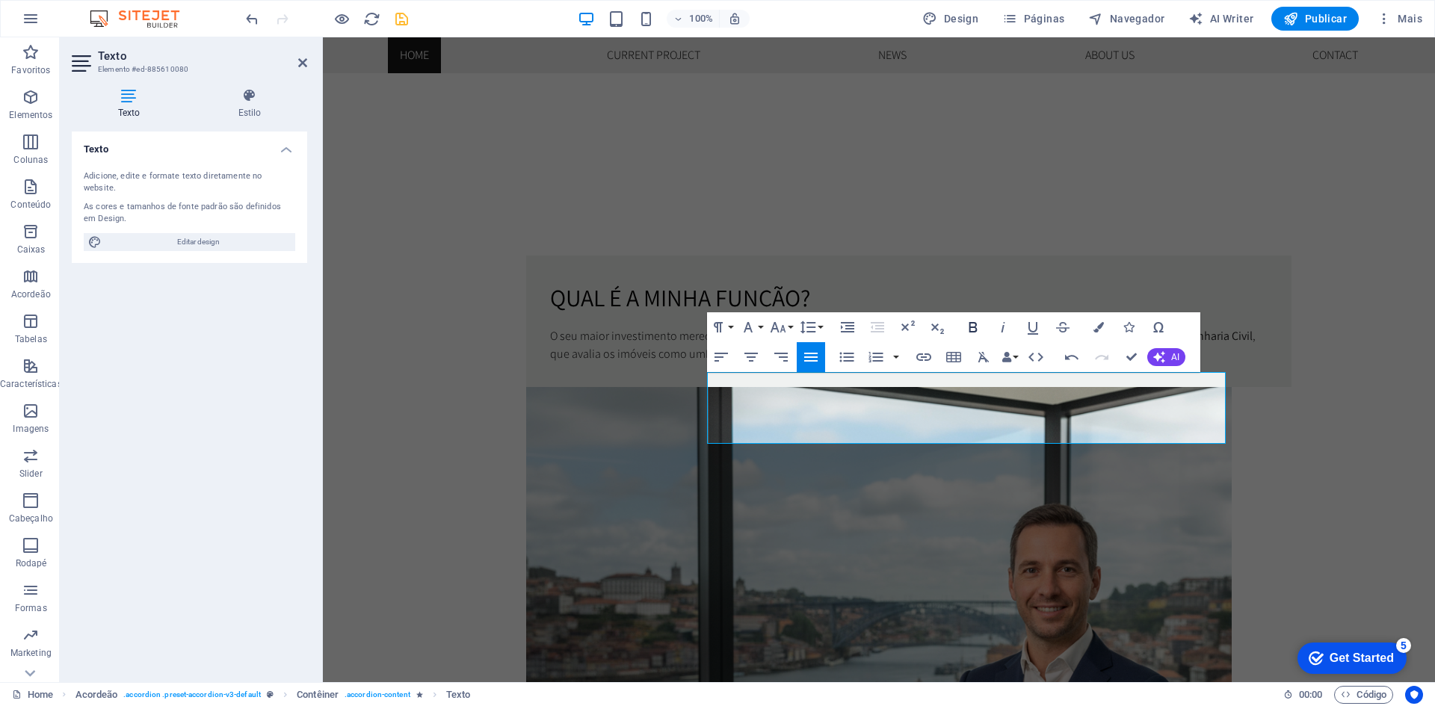
click at [981, 329] on icon "button" at bounding box center [973, 327] width 18 height 18
click at [971, 325] on icon "button" at bounding box center [973, 327] width 18 height 18
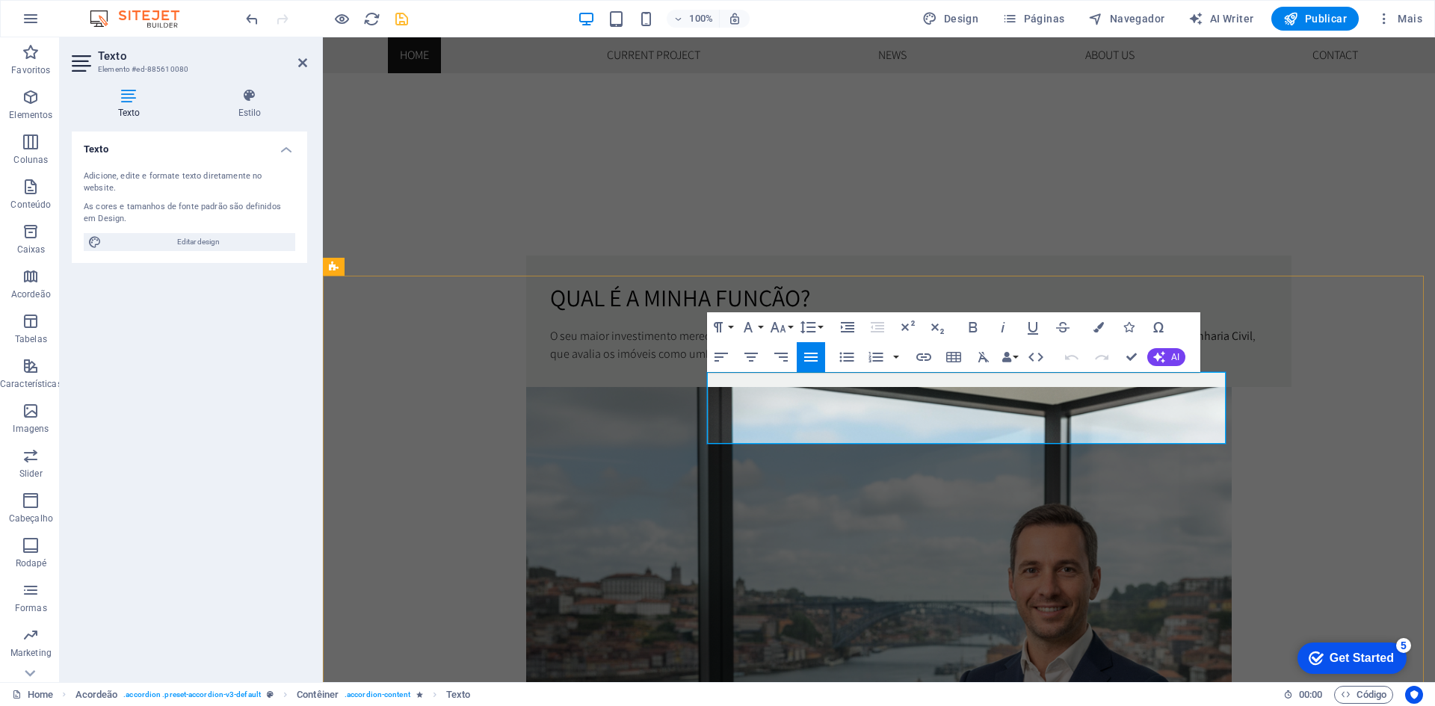
drag, startPoint x: 809, startPoint y: 383, endPoint x: 1051, endPoint y: 398, distance: 241.8
click at [965, 326] on icon "button" at bounding box center [973, 327] width 18 height 18
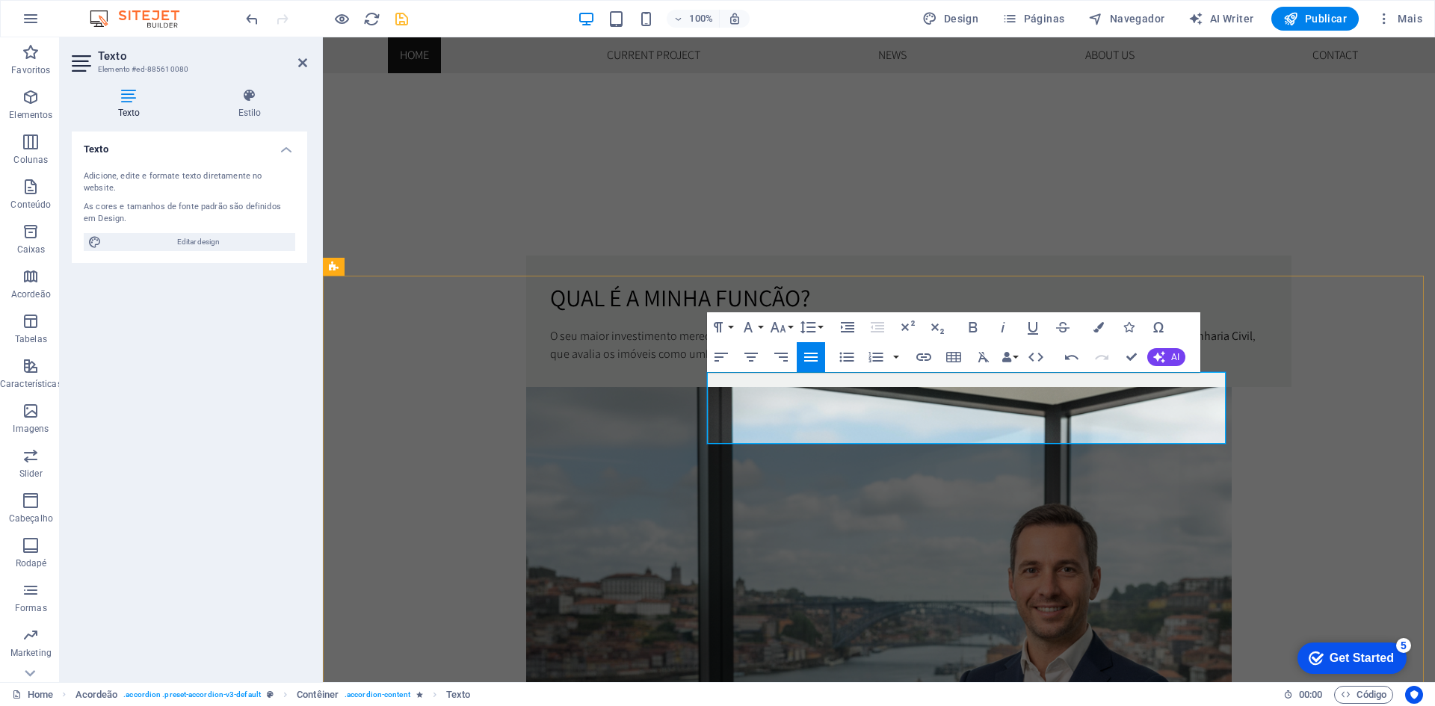
drag, startPoint x: 1344, startPoint y: 384, endPoint x: 1606, endPoint y: 383, distance: 262.3
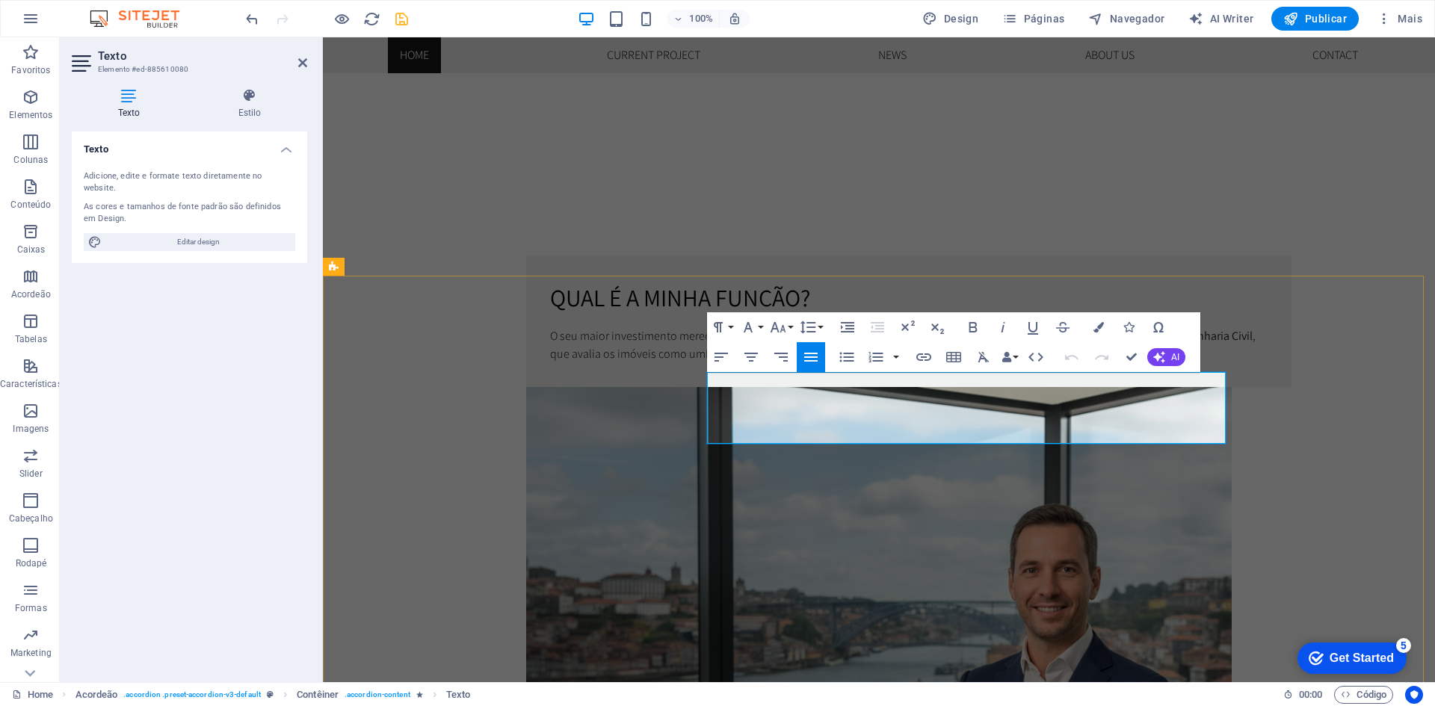
drag, startPoint x: 1105, startPoint y: 430, endPoint x: 657, endPoint y: 370, distance: 452.3
click at [808, 358] on icon "button" at bounding box center [811, 357] width 18 height 18
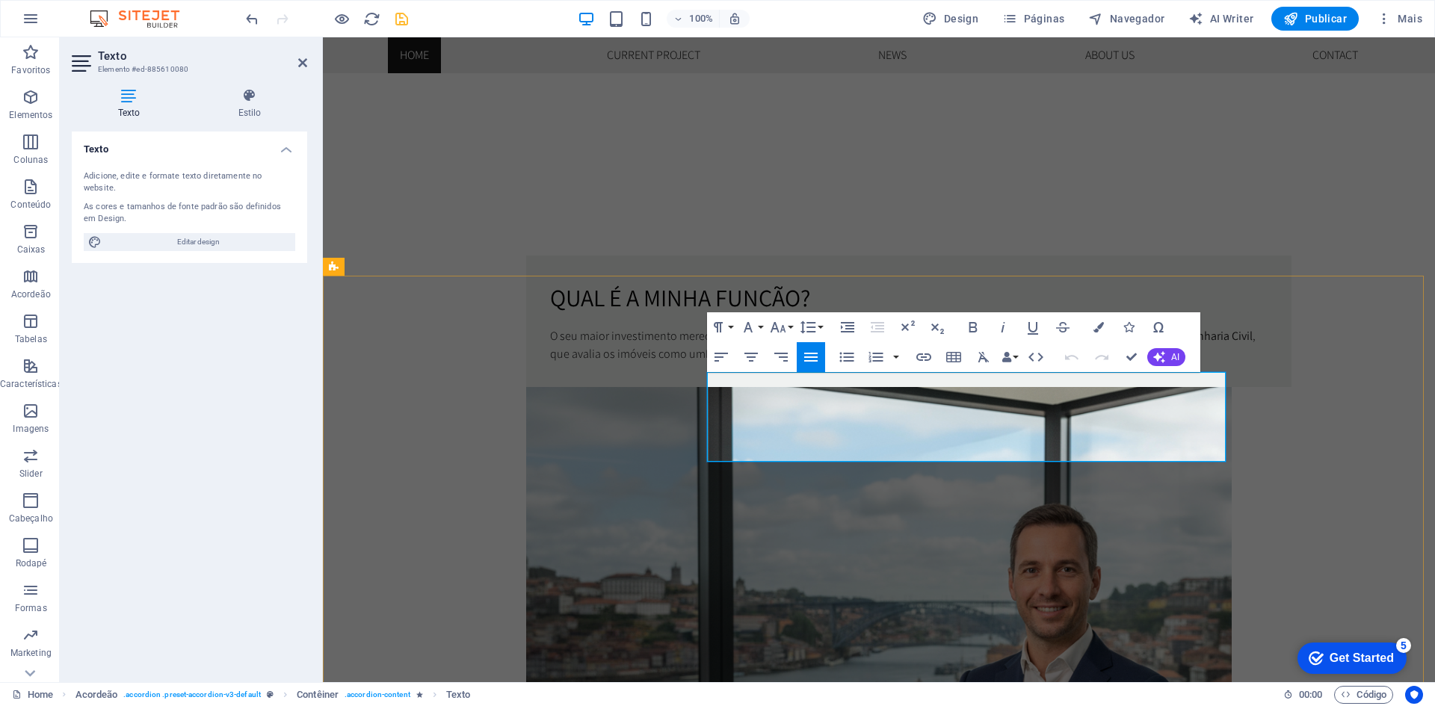
drag, startPoint x: 1194, startPoint y: 436, endPoint x: 1235, endPoint y: 443, distance: 41.6
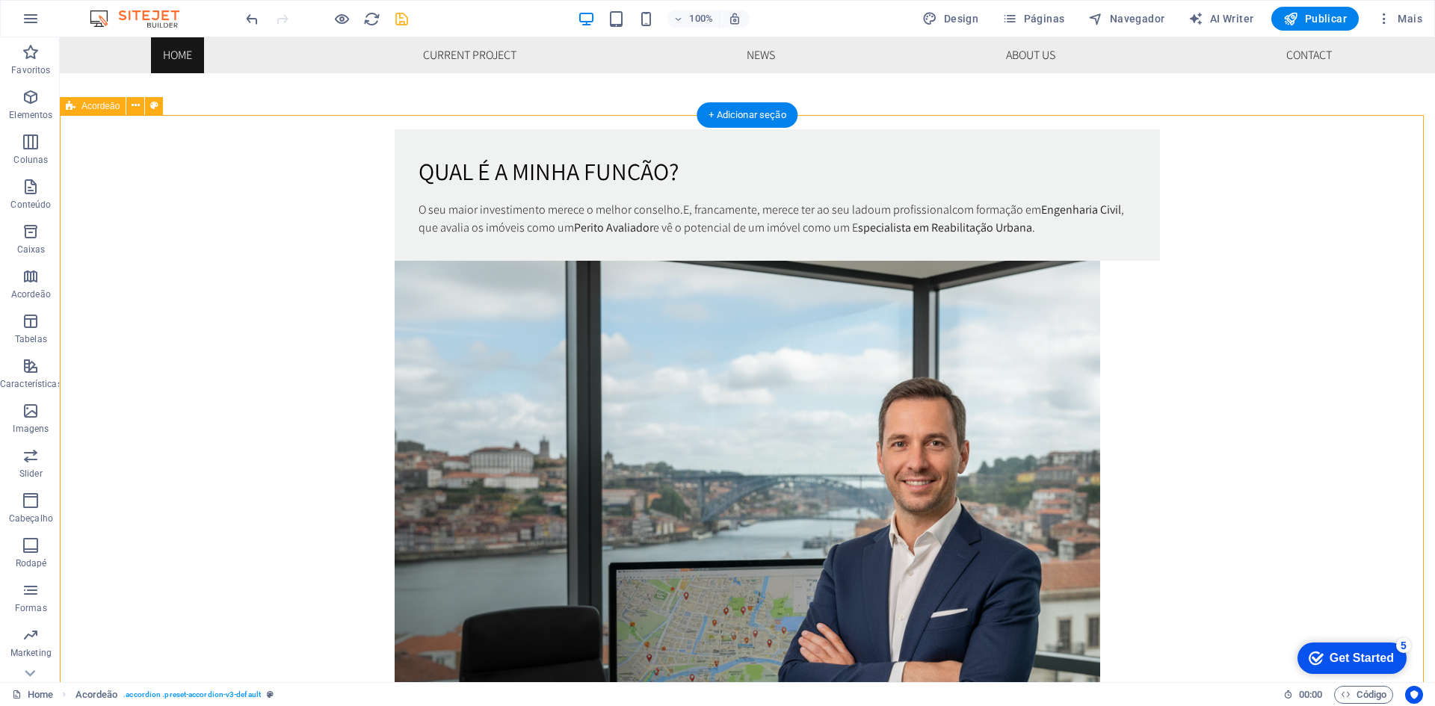
scroll to position [1121, 0]
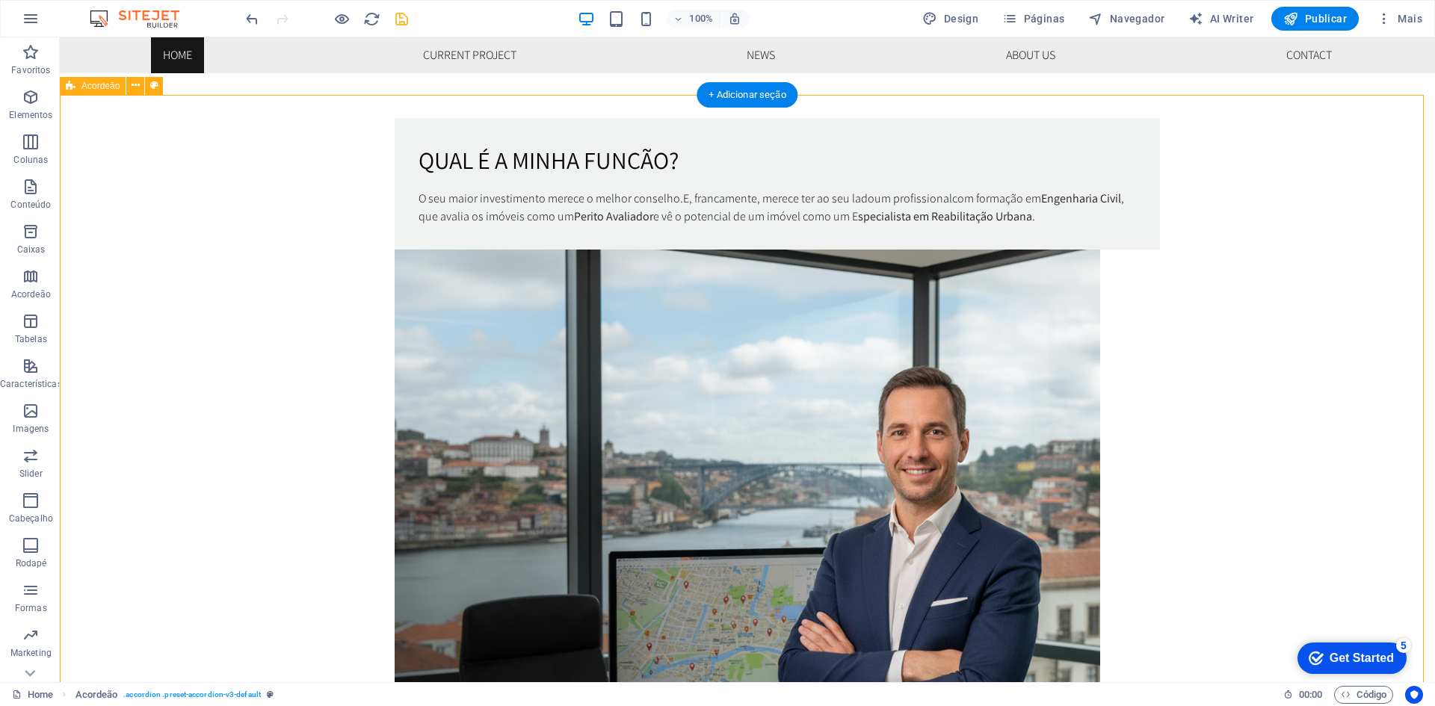
scroll to position [971, 0]
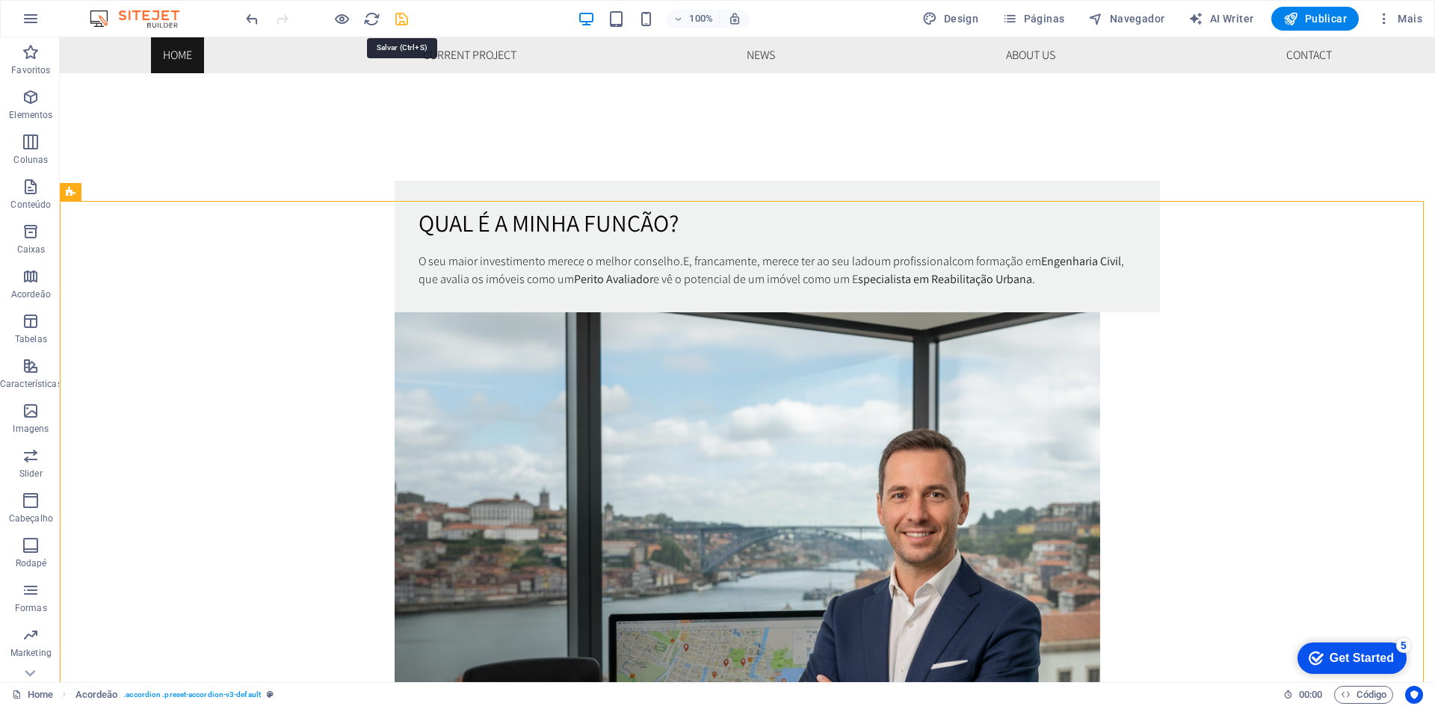
click at [399, 12] on icon "save" at bounding box center [401, 18] width 17 height 17
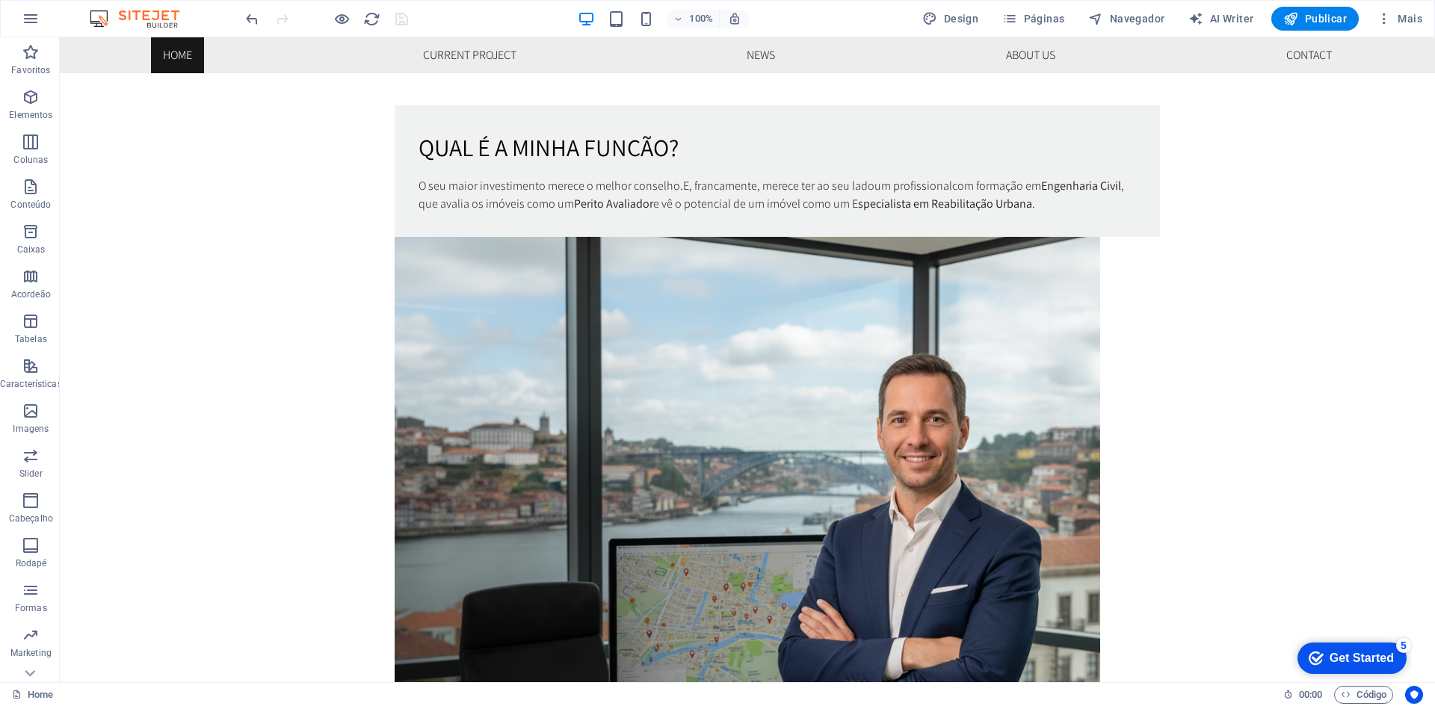
scroll to position [1046, 0]
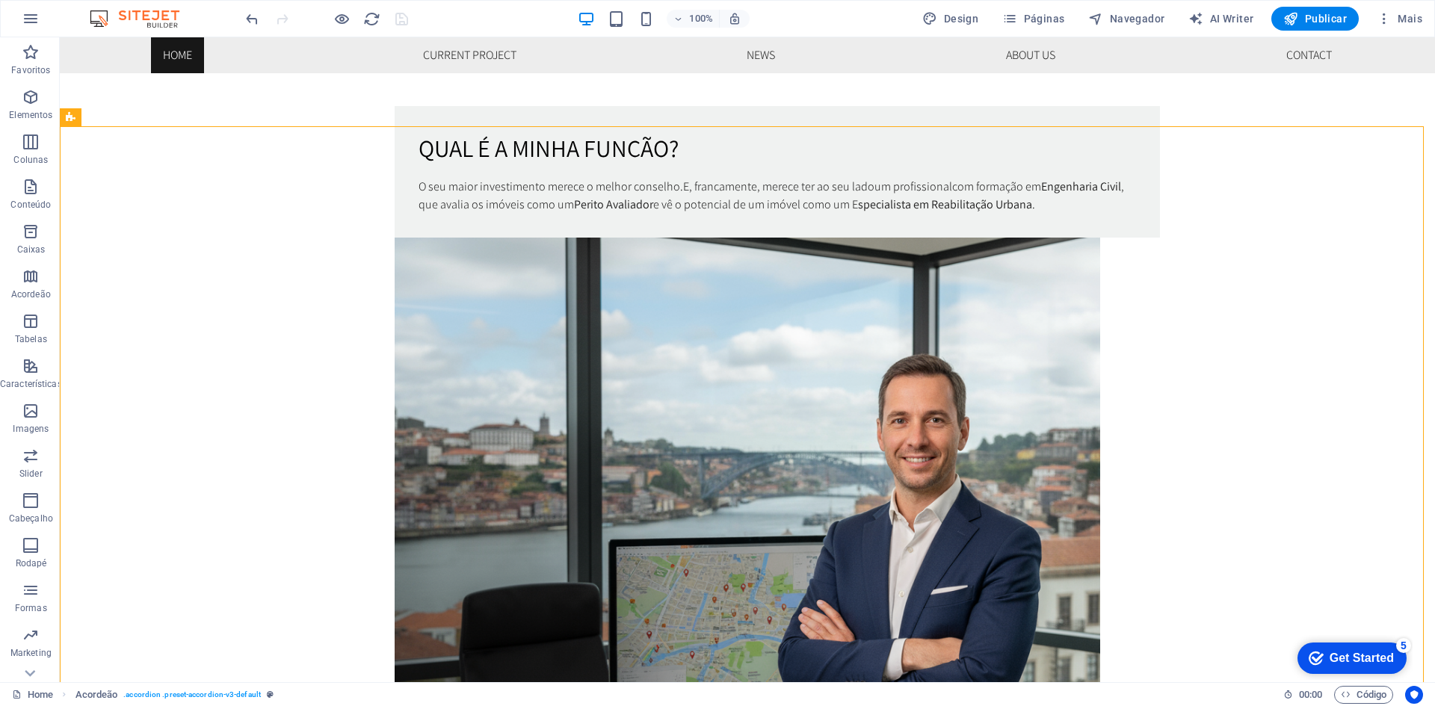
click at [340, 9] on div at bounding box center [326, 19] width 167 height 24
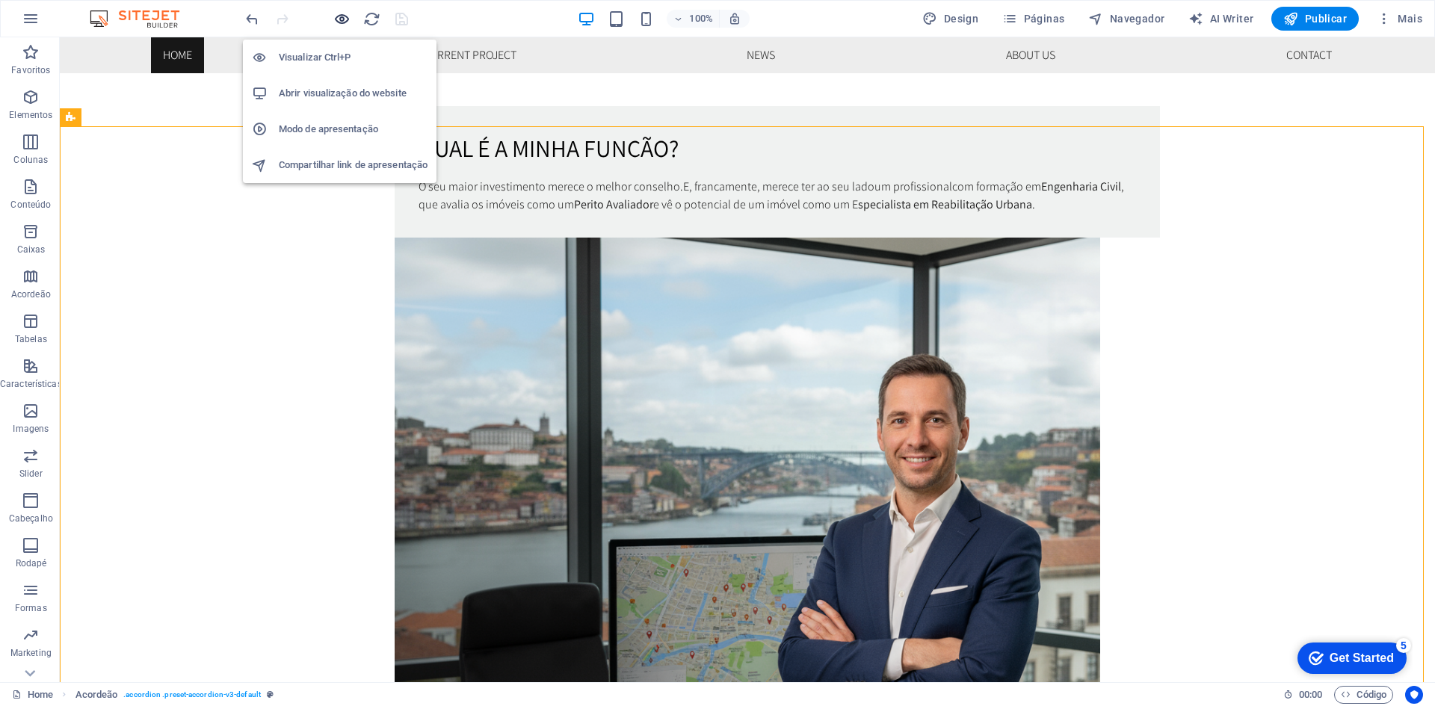
click at [340, 10] on icon "button" at bounding box center [341, 18] width 17 height 17
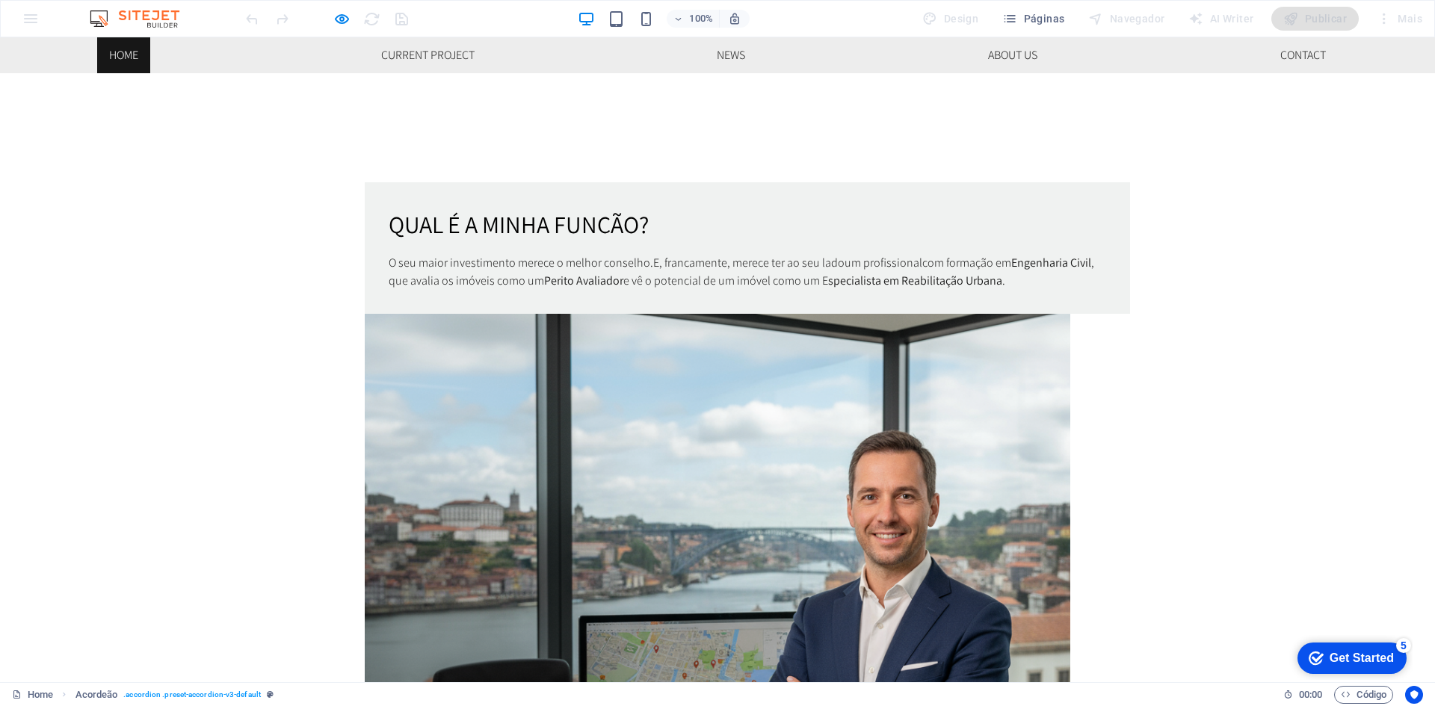
scroll to position [971, 0]
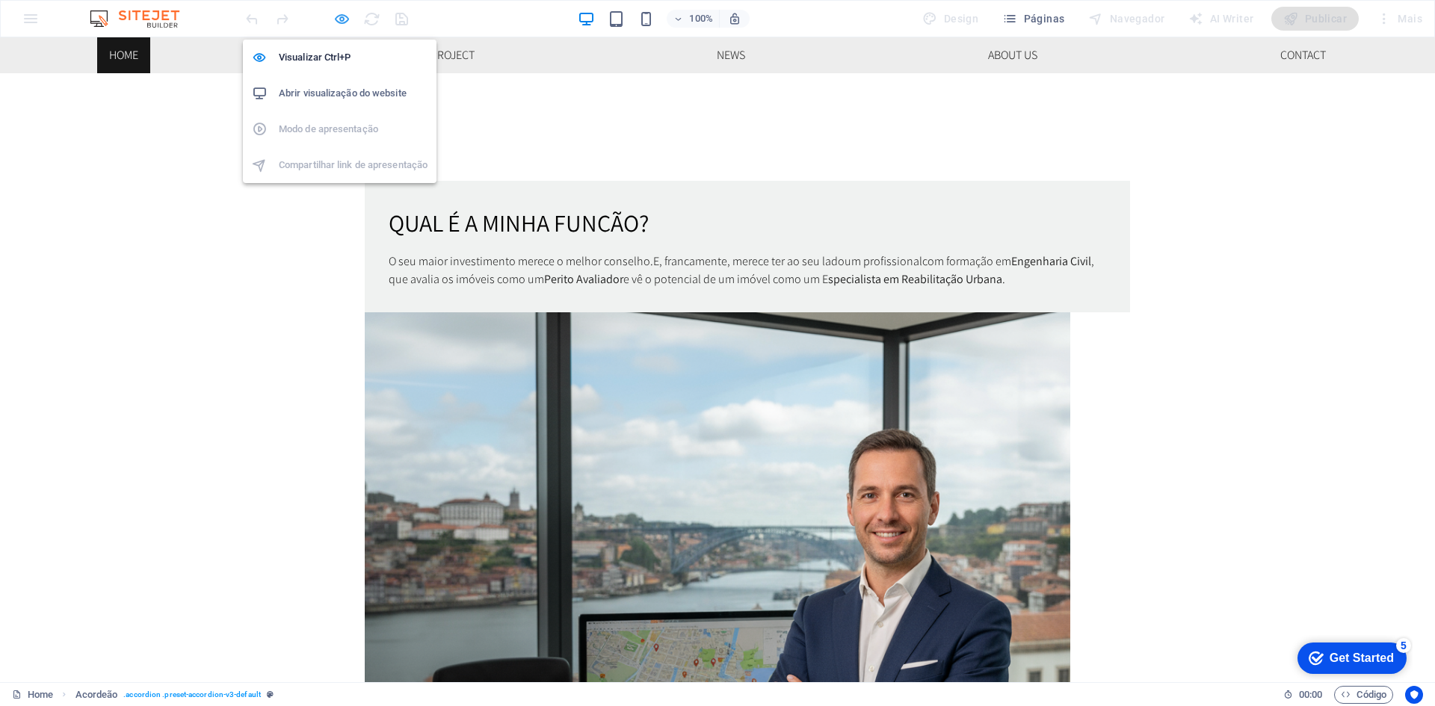
click at [347, 14] on icon "button" at bounding box center [341, 18] width 17 height 17
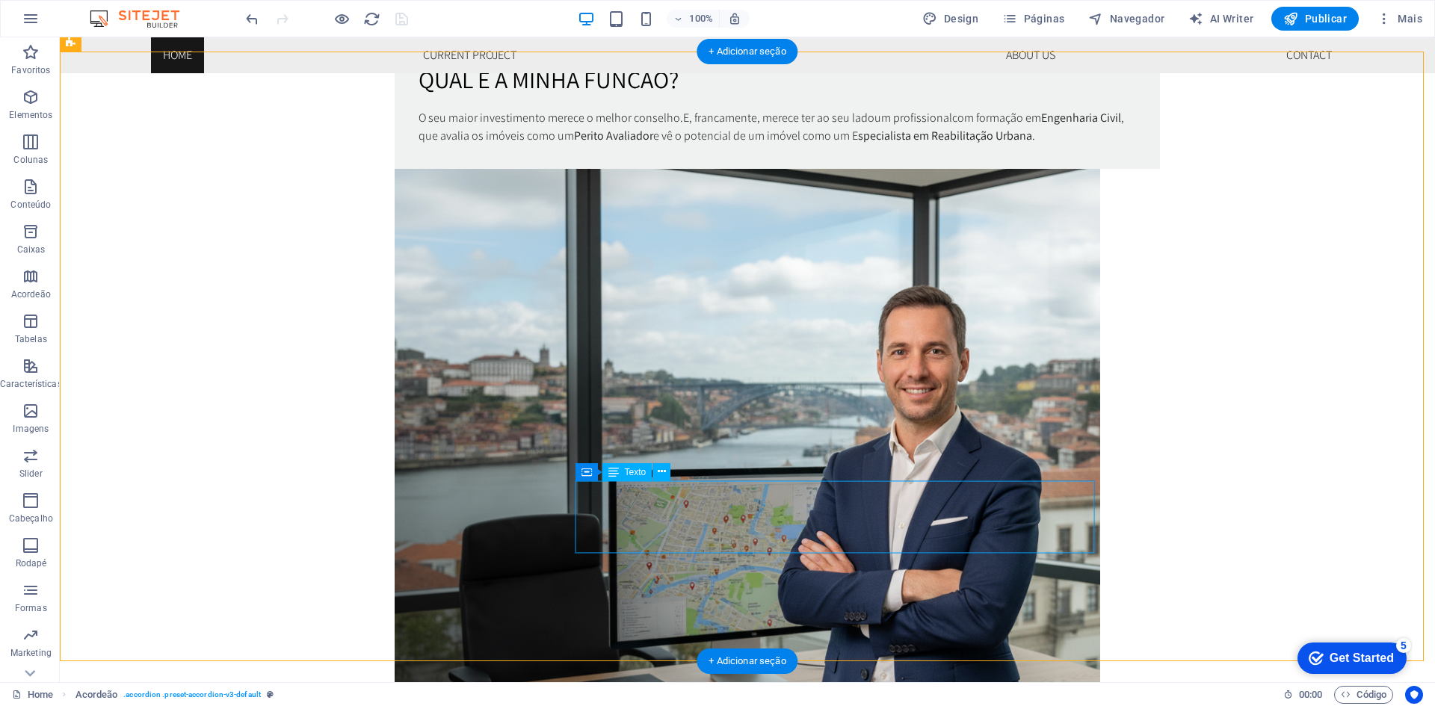
scroll to position [1121, 0]
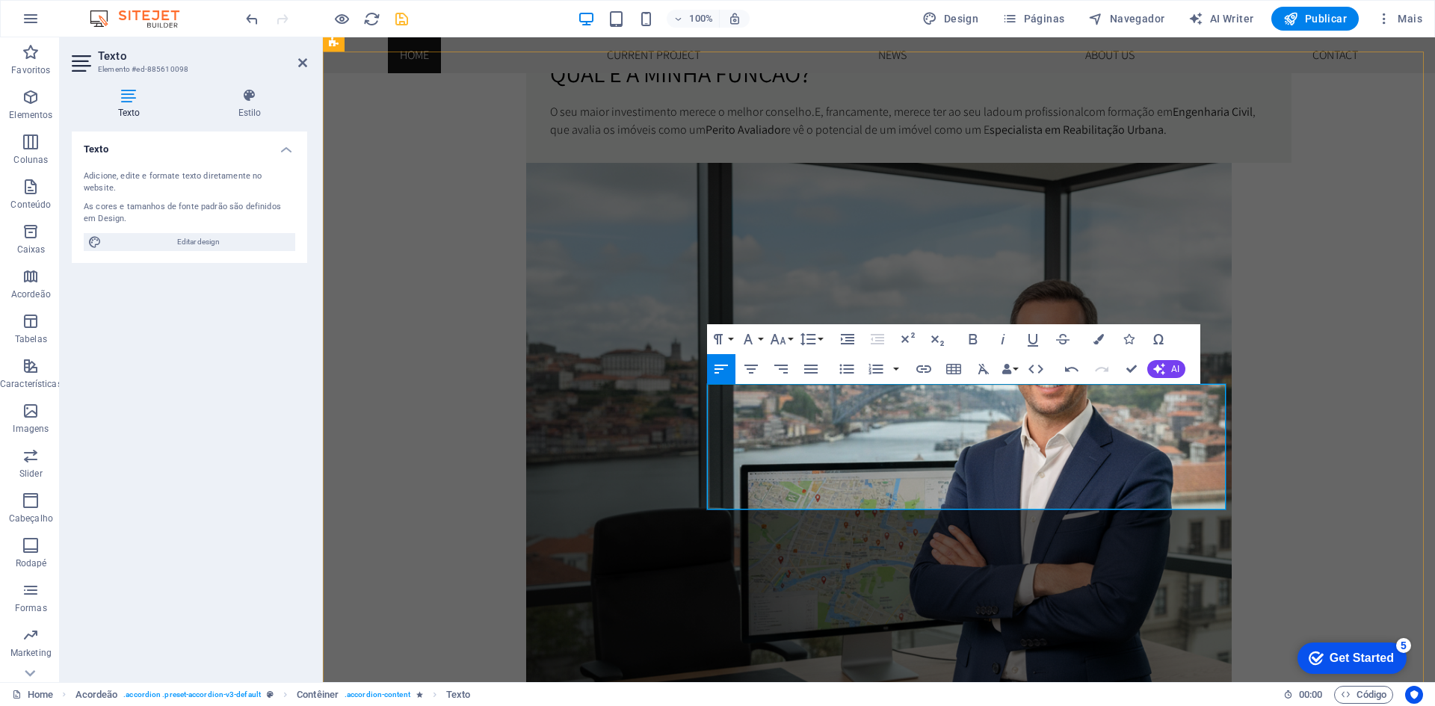
scroll to position [3088, 1]
drag, startPoint x: 1099, startPoint y: 448, endPoint x: 1048, endPoint y: 421, distance: 58.1
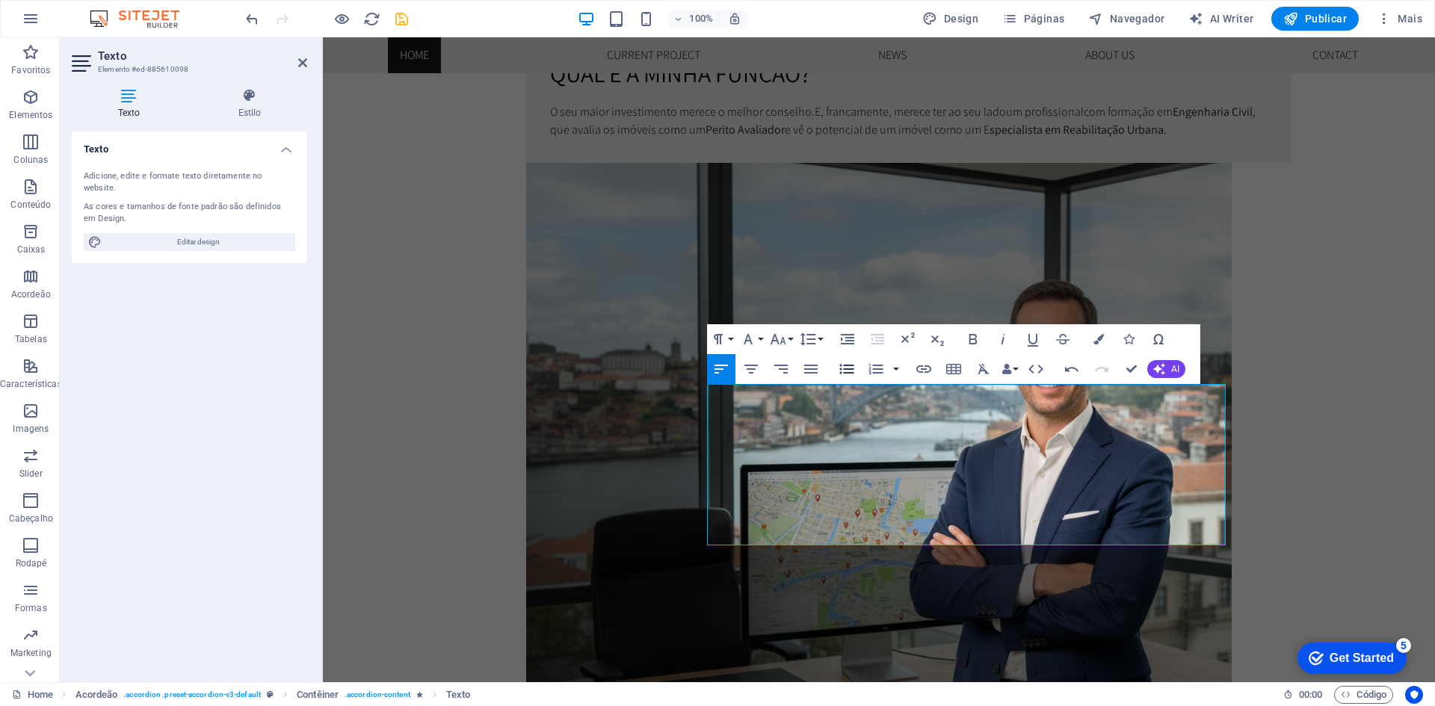
click at [845, 375] on icon "button" at bounding box center [847, 369] width 18 height 18
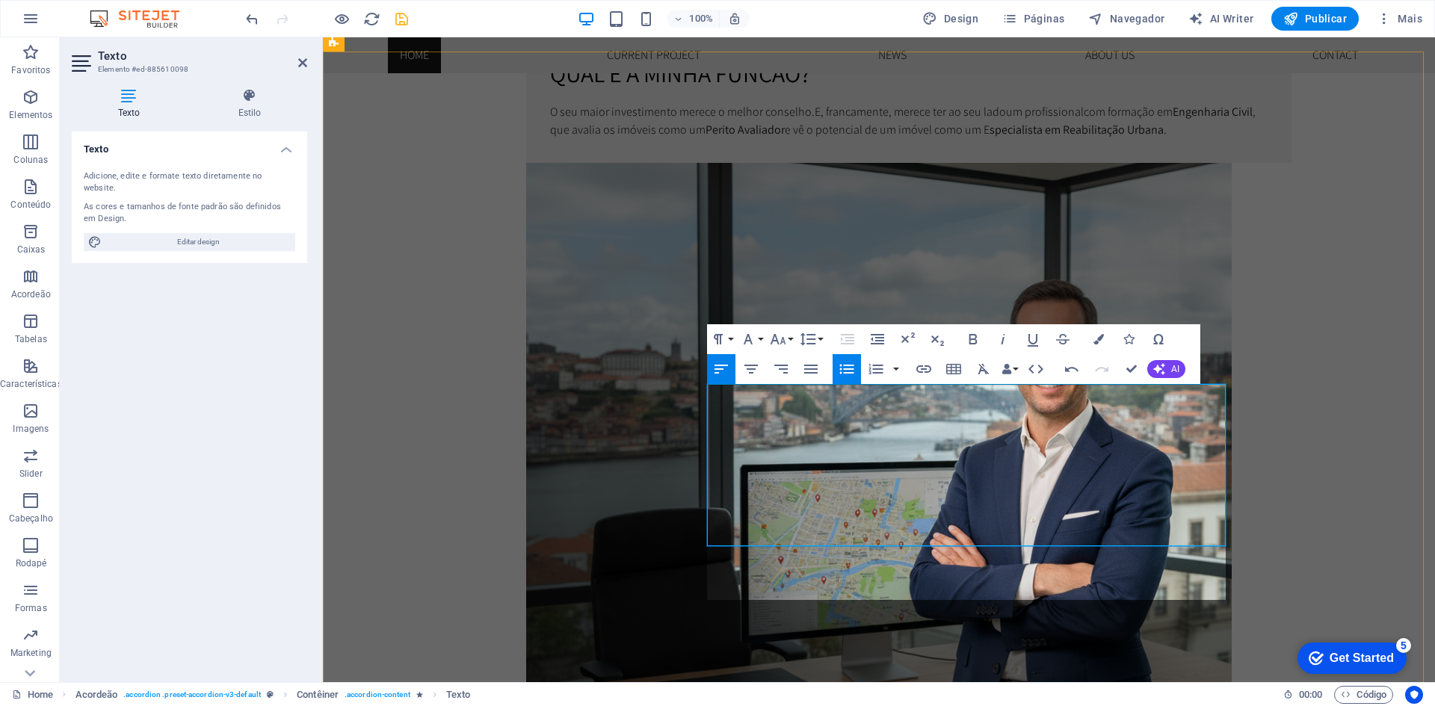
scroll to position [1464, 0]
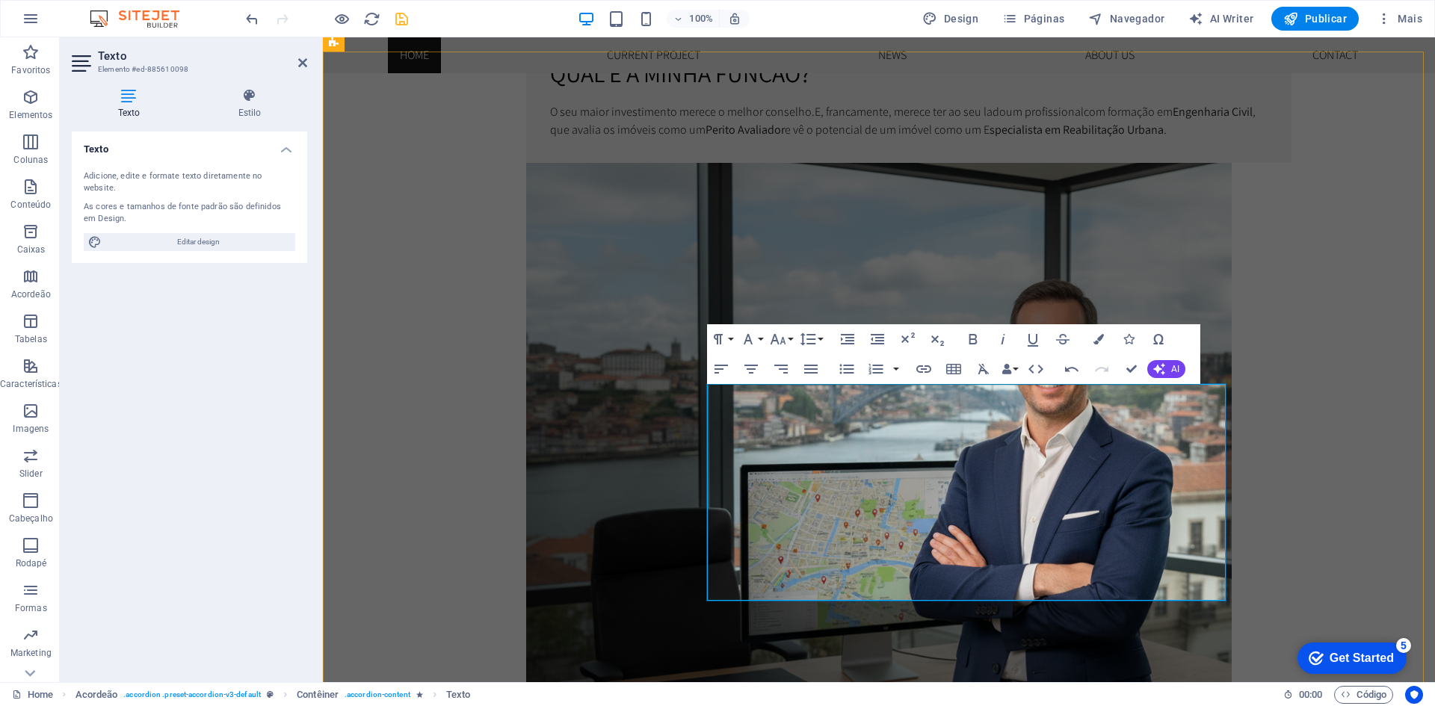
drag, startPoint x: 756, startPoint y: 525, endPoint x: 749, endPoint y: 536, distance: 13.1
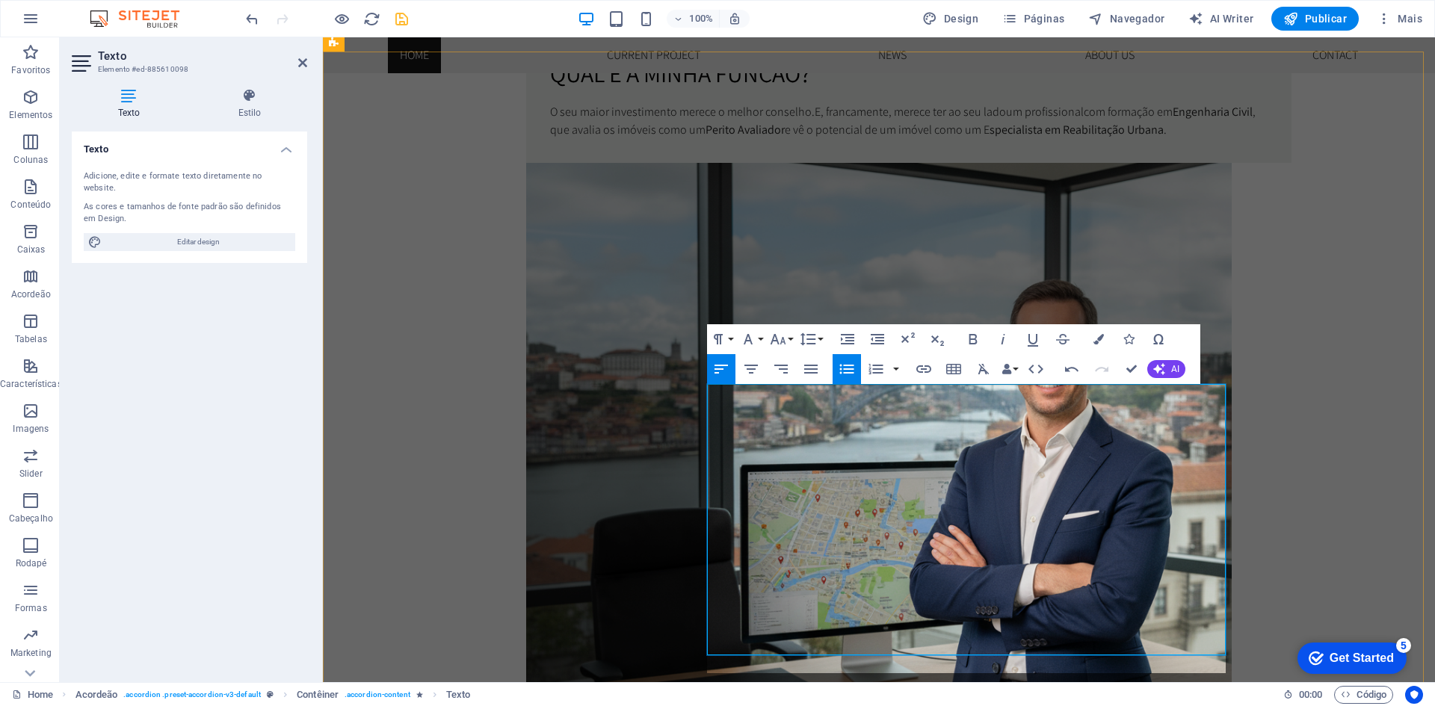
scroll to position [1330, 3]
drag, startPoint x: 1012, startPoint y: 596, endPoint x: 705, endPoint y: 506, distance: 320.1
click at [810, 369] on icon "button" at bounding box center [810, 369] width 13 height 9
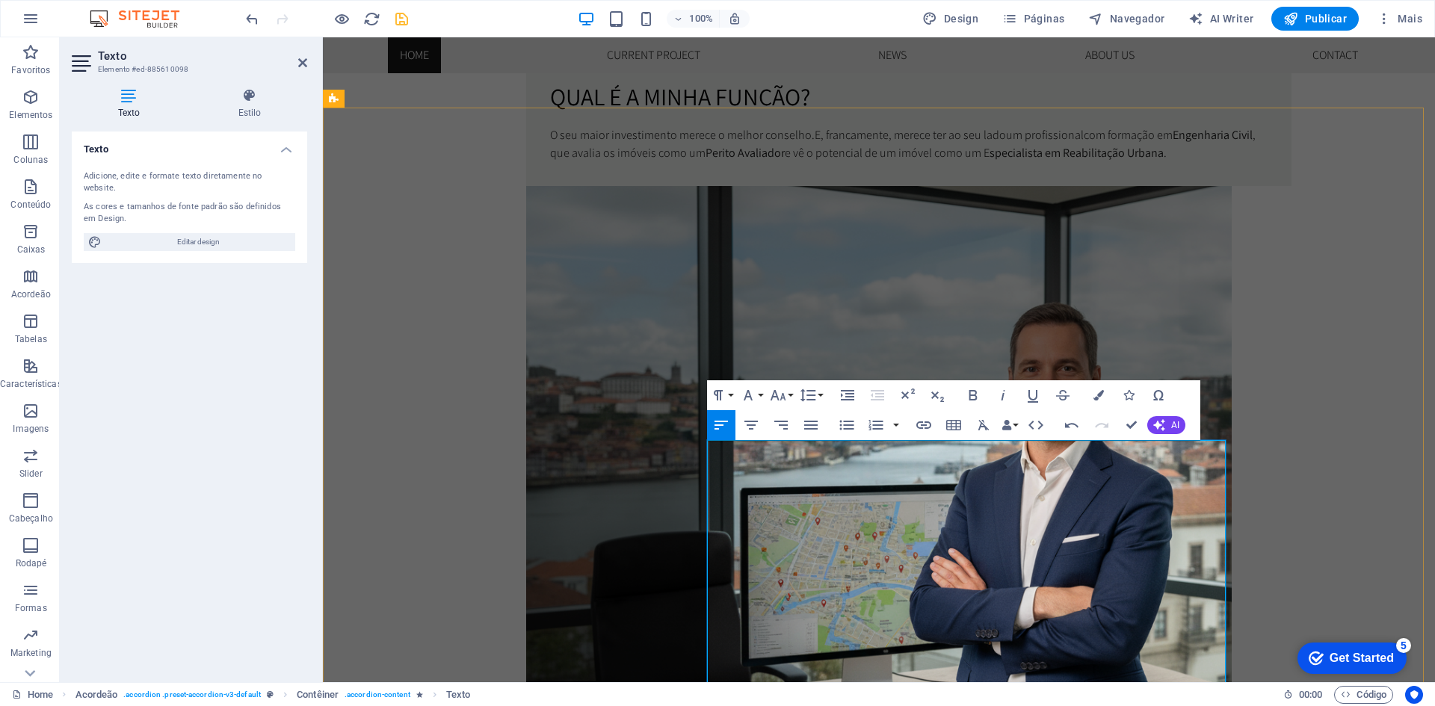
scroll to position [1121, 0]
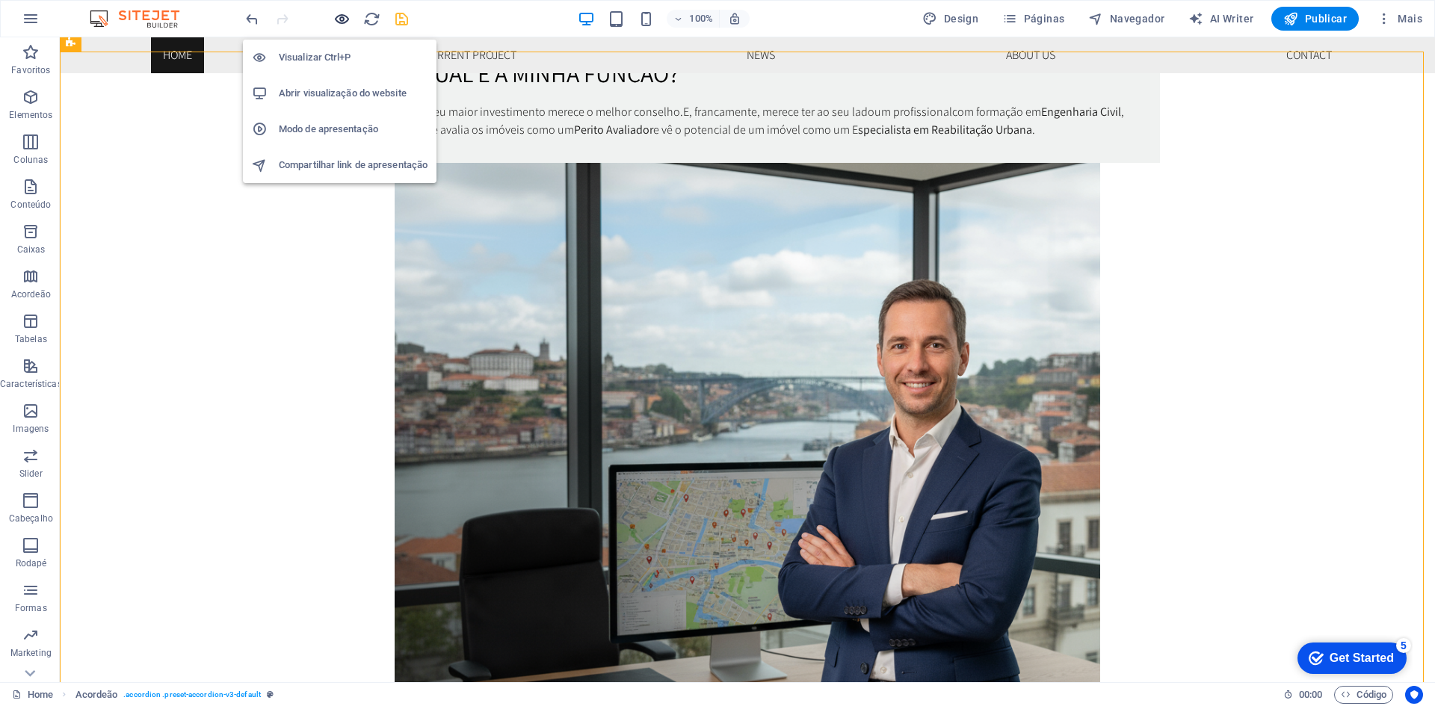
click at [334, 22] on icon "button" at bounding box center [341, 18] width 17 height 17
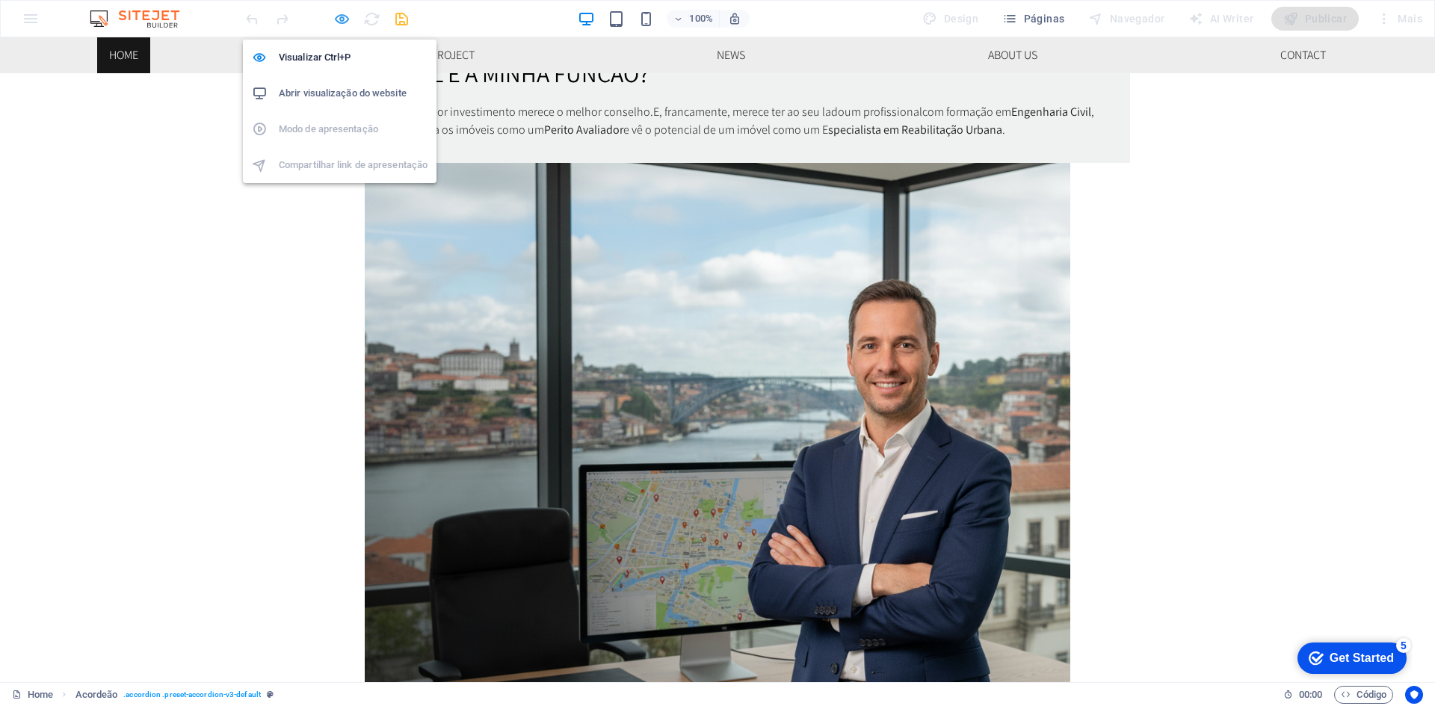
click at [344, 14] on icon "button" at bounding box center [341, 18] width 17 height 17
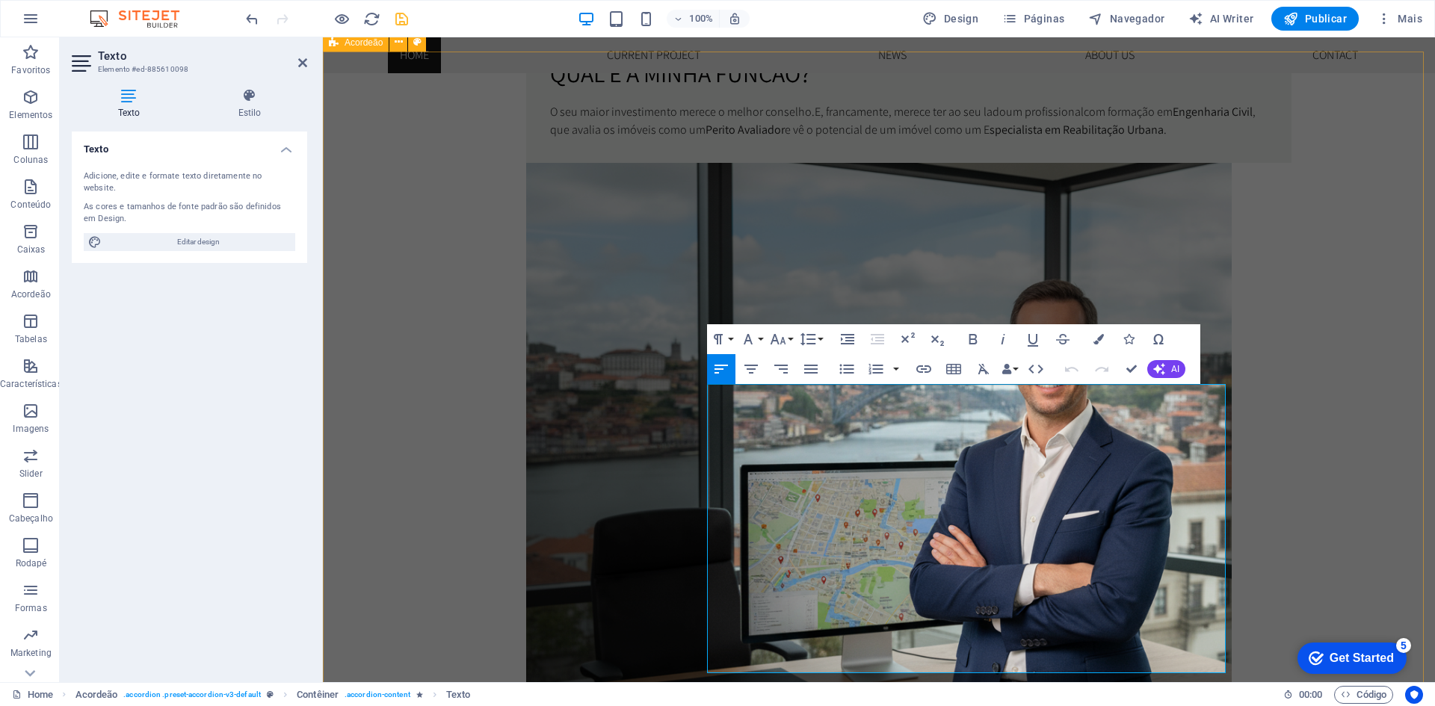
drag, startPoint x: 1116, startPoint y: 436, endPoint x: 699, endPoint y: 388, distance: 419.6
click at [813, 364] on icon "button" at bounding box center [811, 369] width 18 height 18
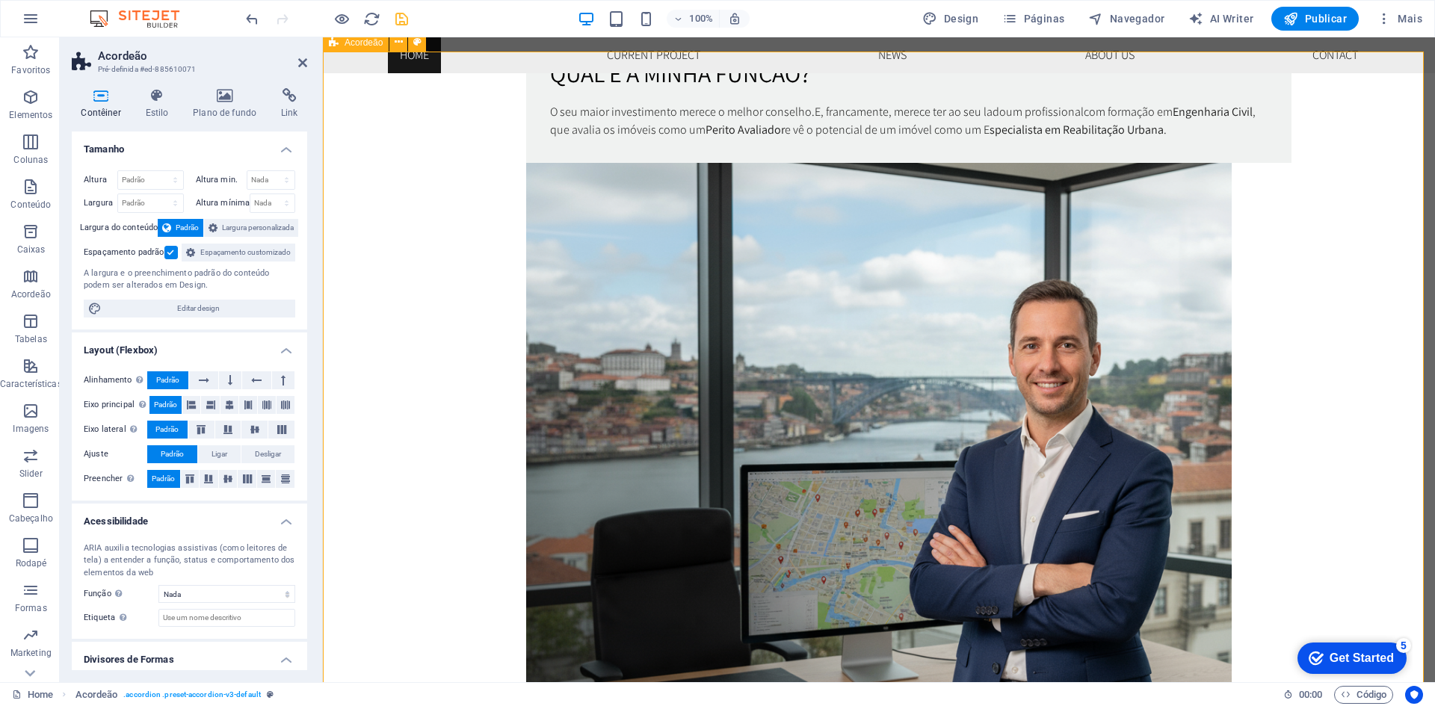
click at [309, 569] on div "Contêiner Estilo Plano de fundo Link Tamanho Altura Padrão px rem % vh vw Altur…" at bounding box center [189, 379] width 259 height 606
click at [301, 60] on icon at bounding box center [302, 63] width 9 height 12
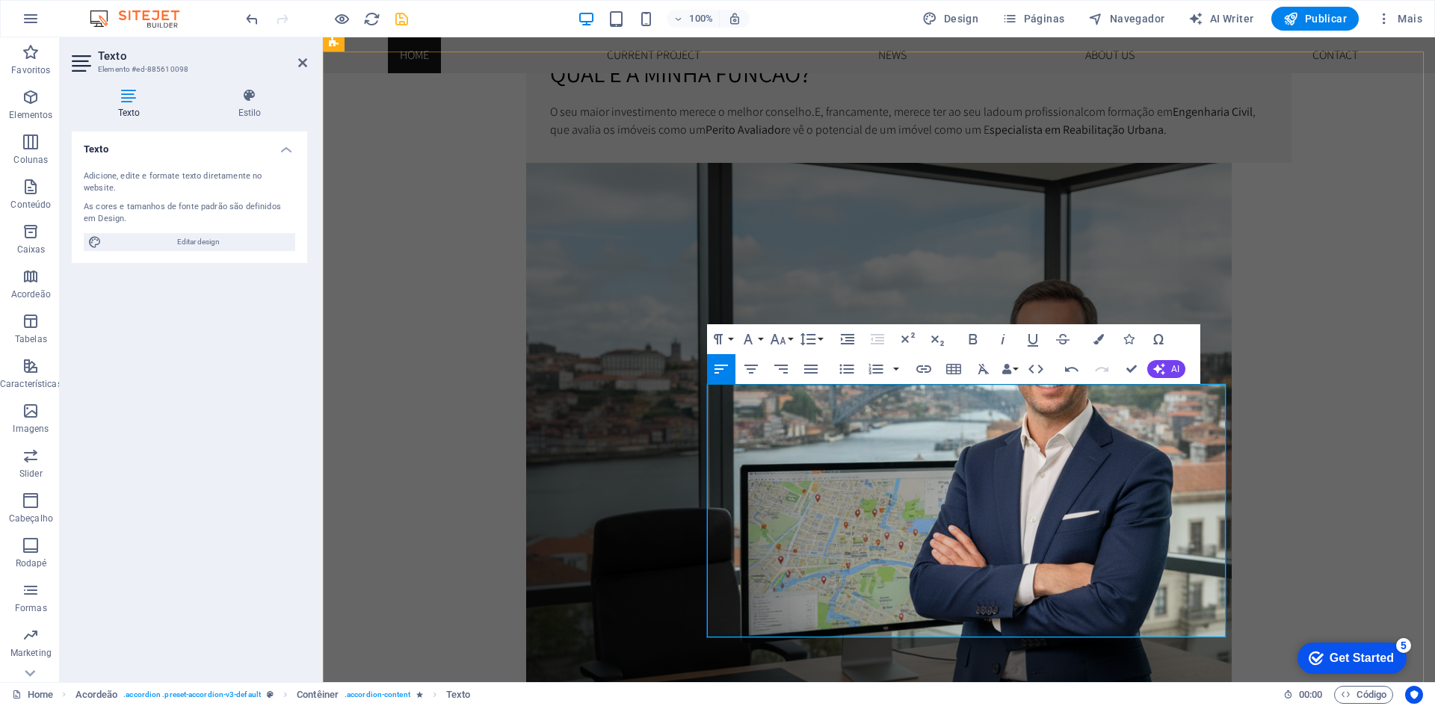
click at [850, 372] on icon "button" at bounding box center [846, 369] width 14 height 10
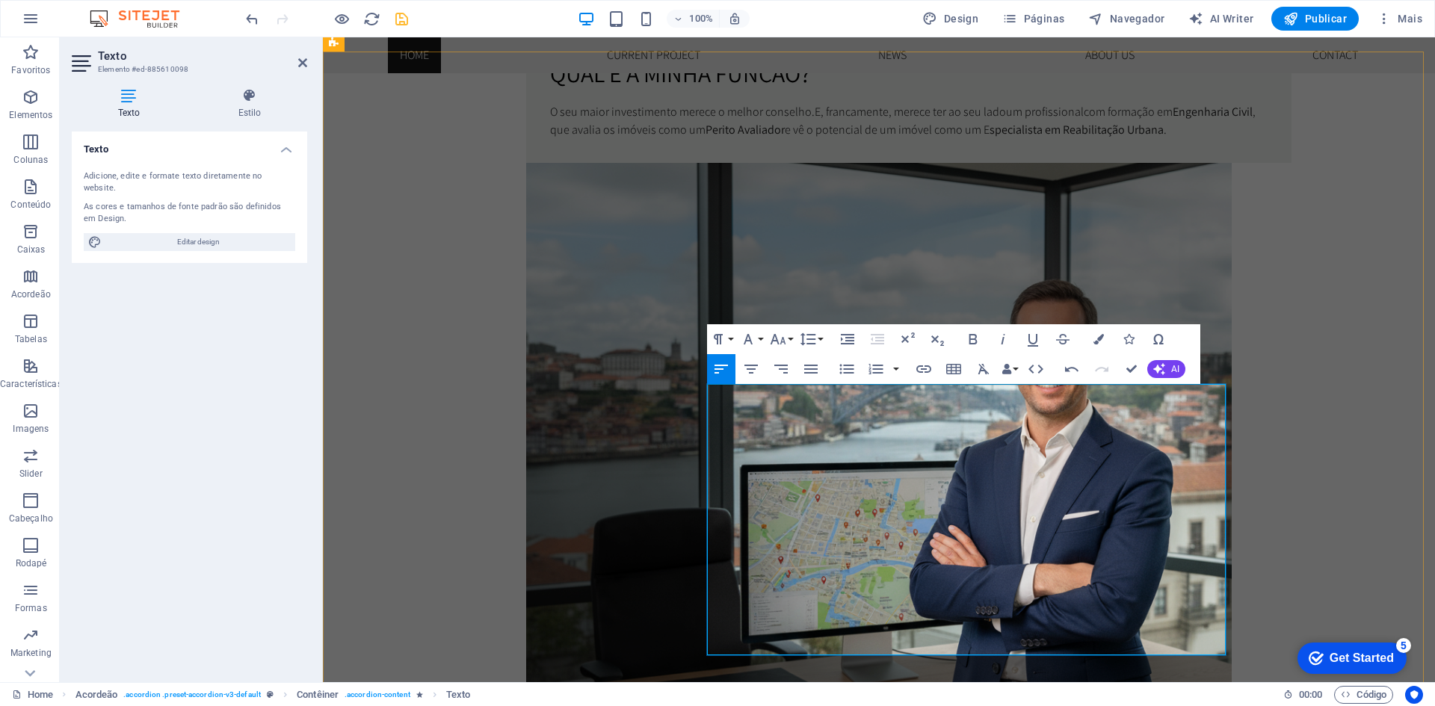
drag, startPoint x: 715, startPoint y: 624, endPoint x: 1402, endPoint y: 743, distance: 696.8
drag, startPoint x: 1070, startPoint y: 628, endPoint x: 708, endPoint y: 625, distance: 361.6
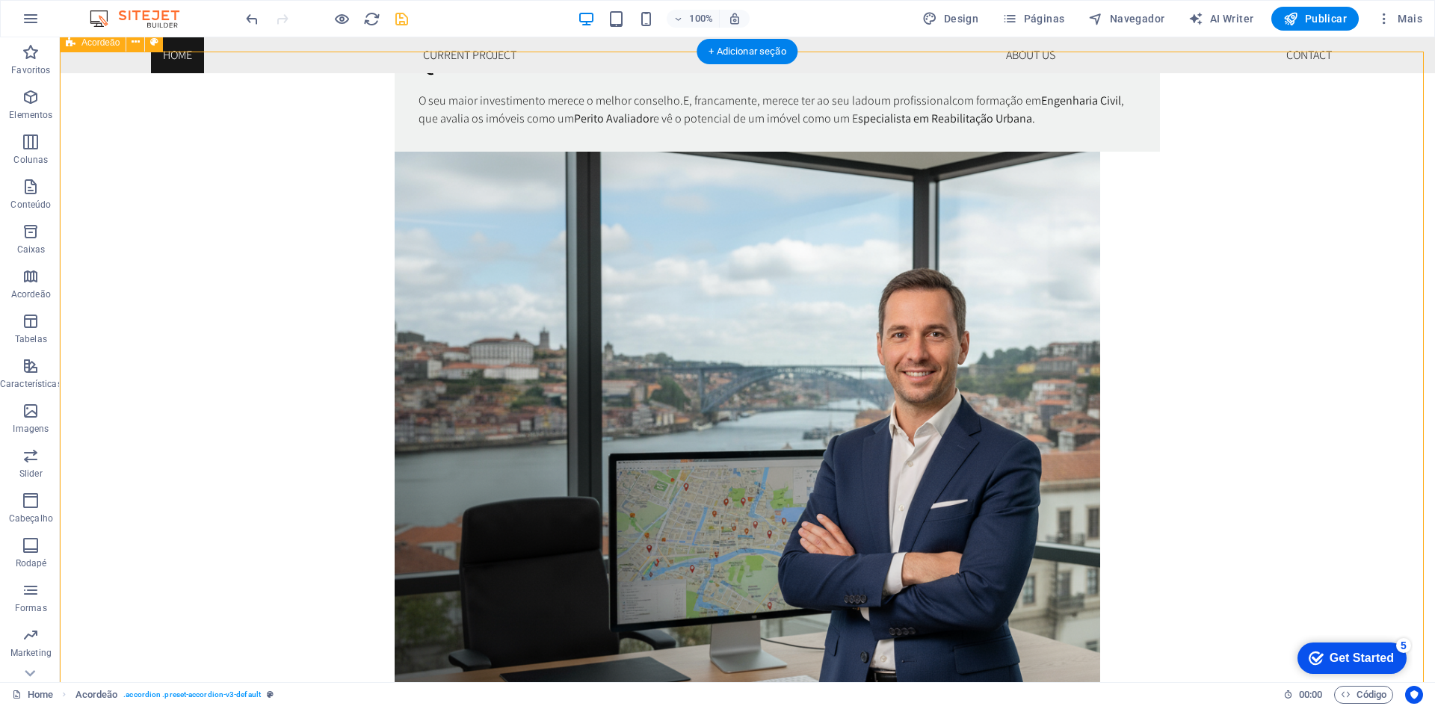
scroll to position [1270, 0]
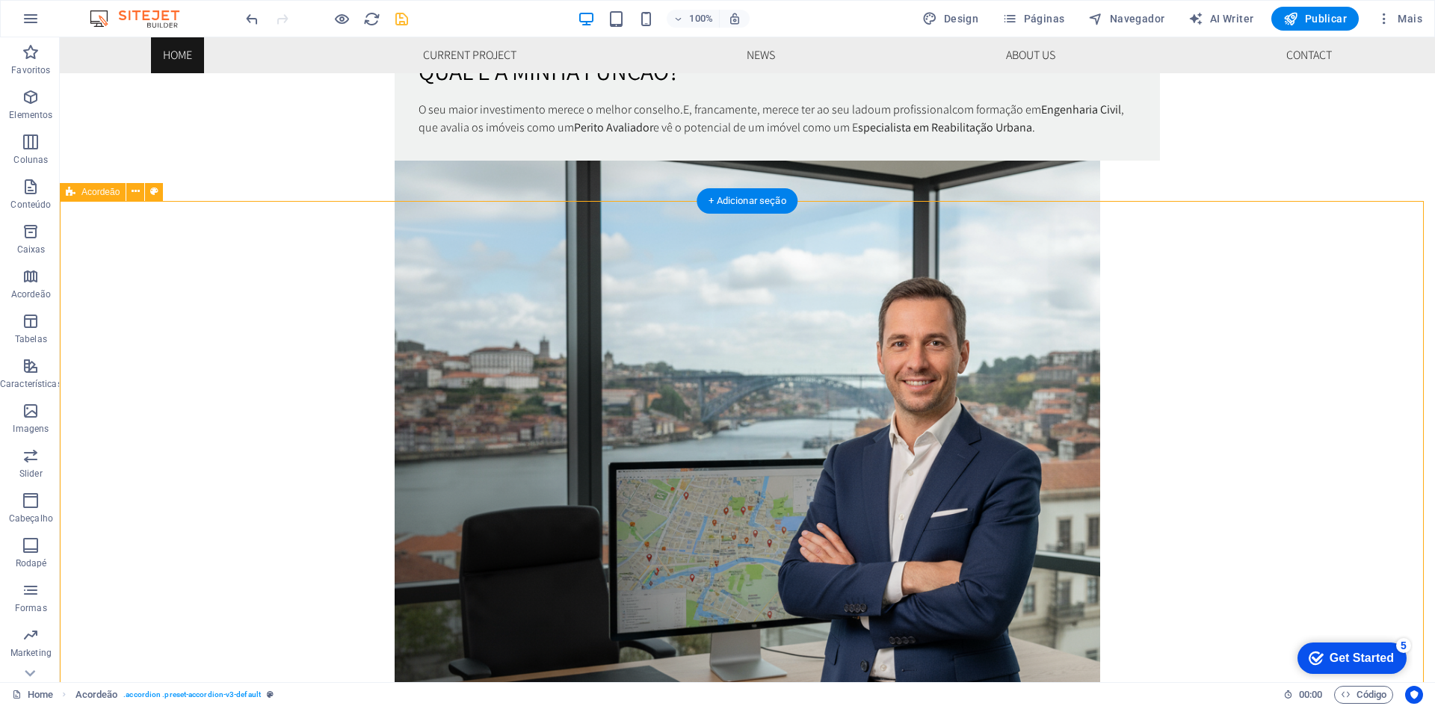
scroll to position [1345, 0]
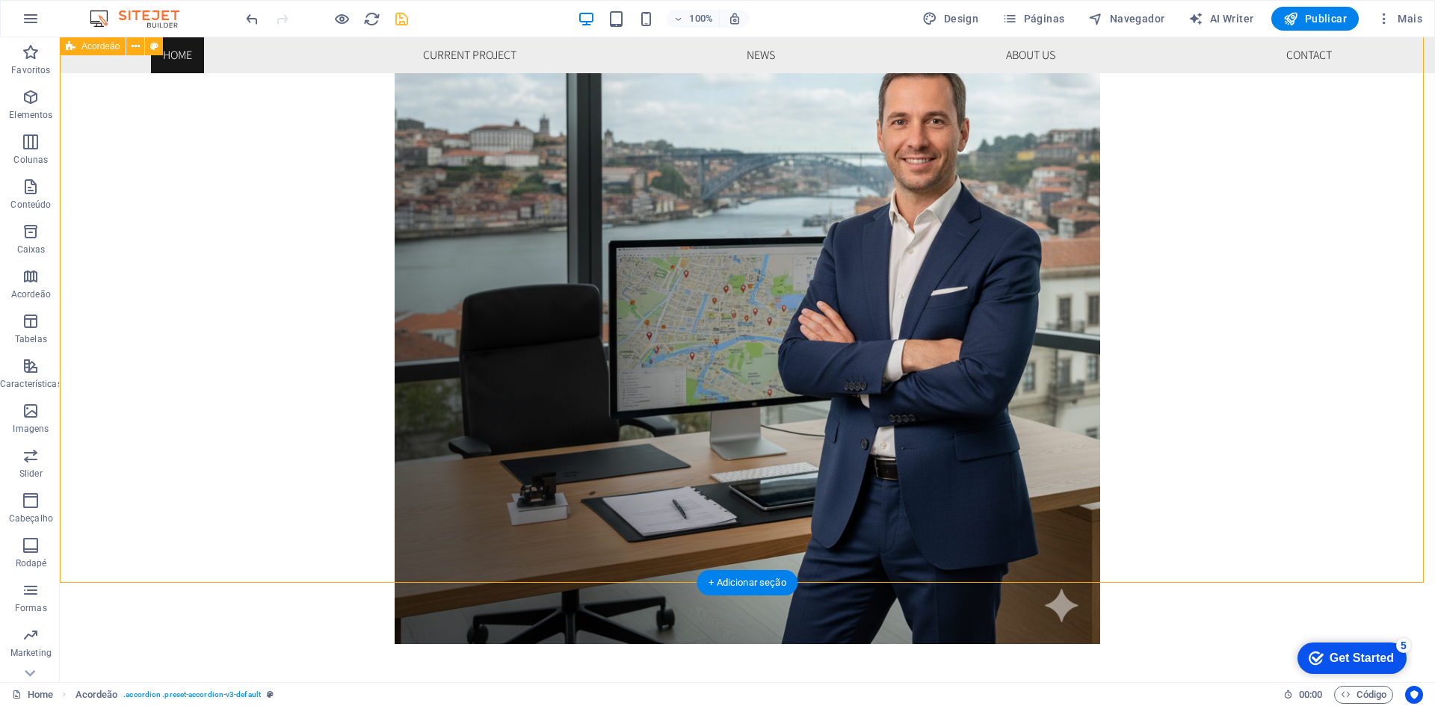
click at [27, 98] on icon "button" at bounding box center [31, 97] width 18 height 18
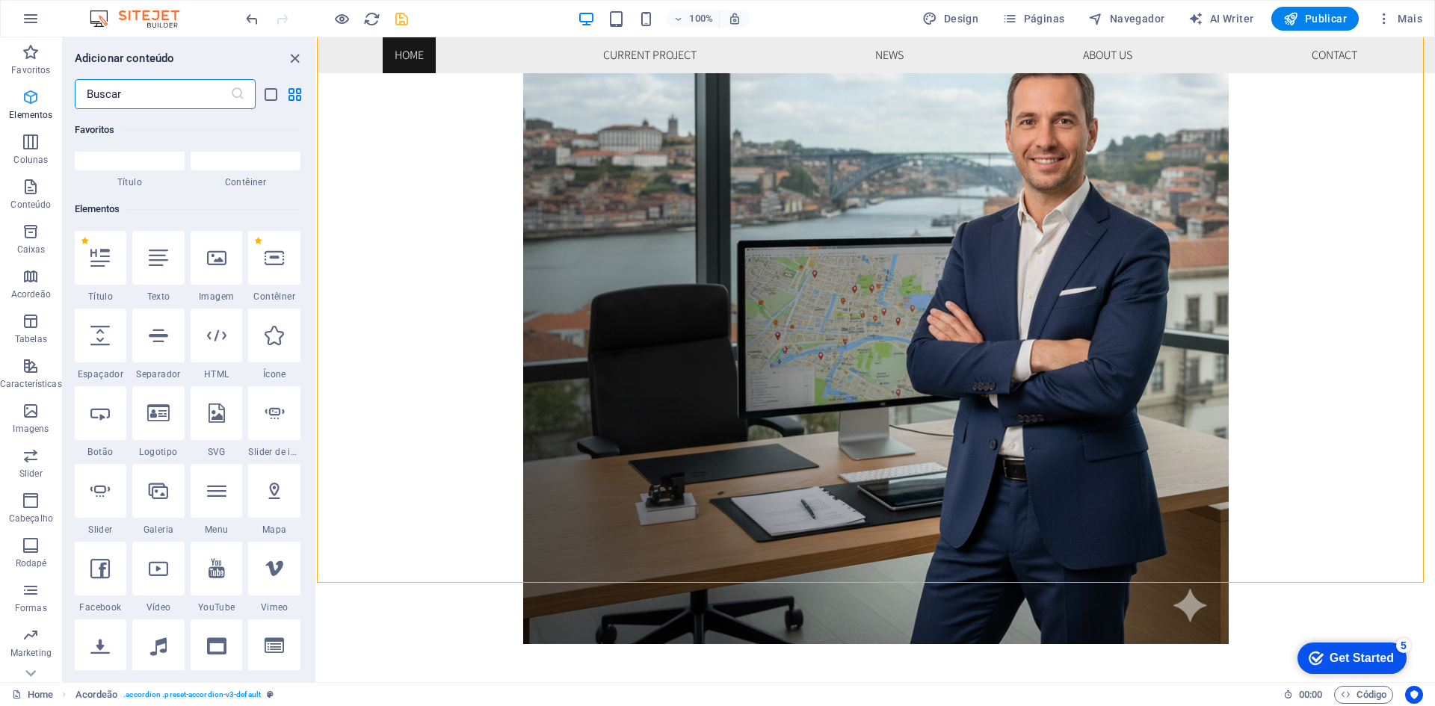
scroll to position [159, 0]
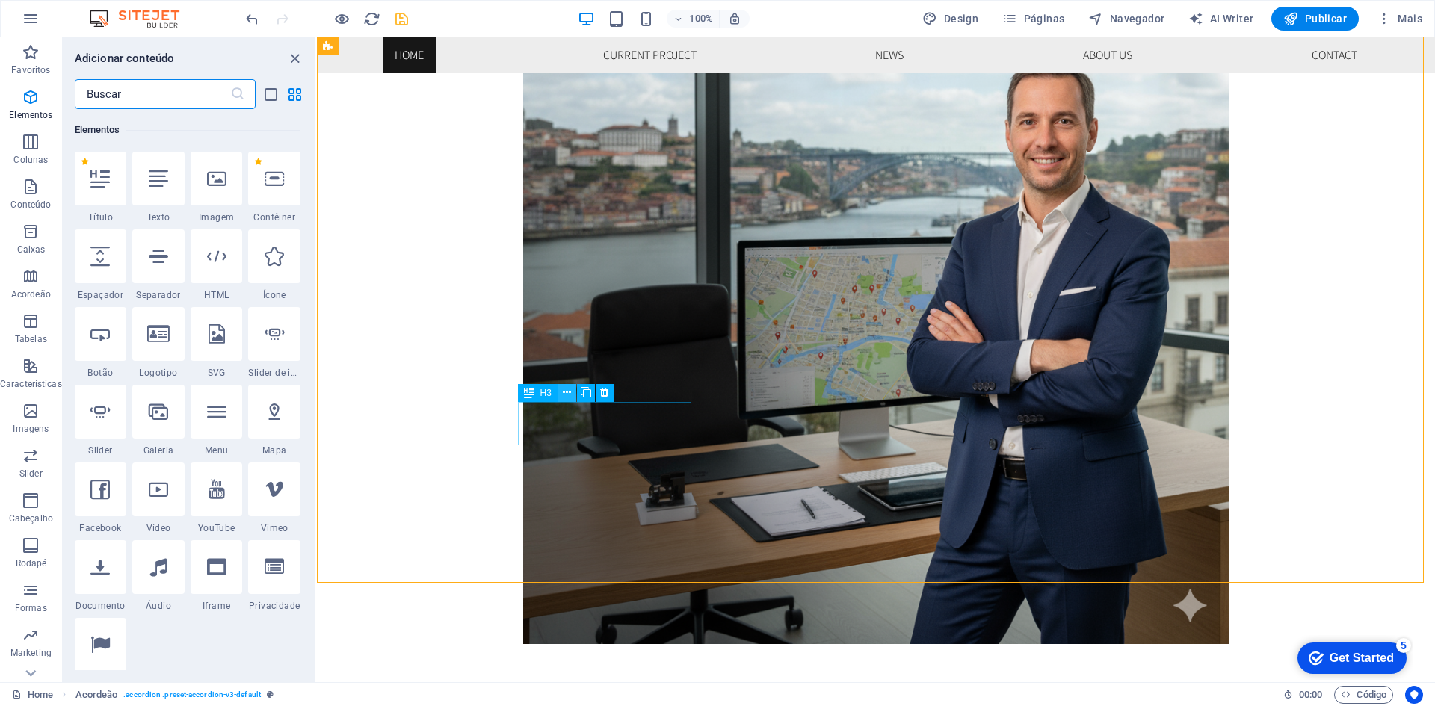
click at [569, 395] on icon at bounding box center [567, 393] width 8 height 16
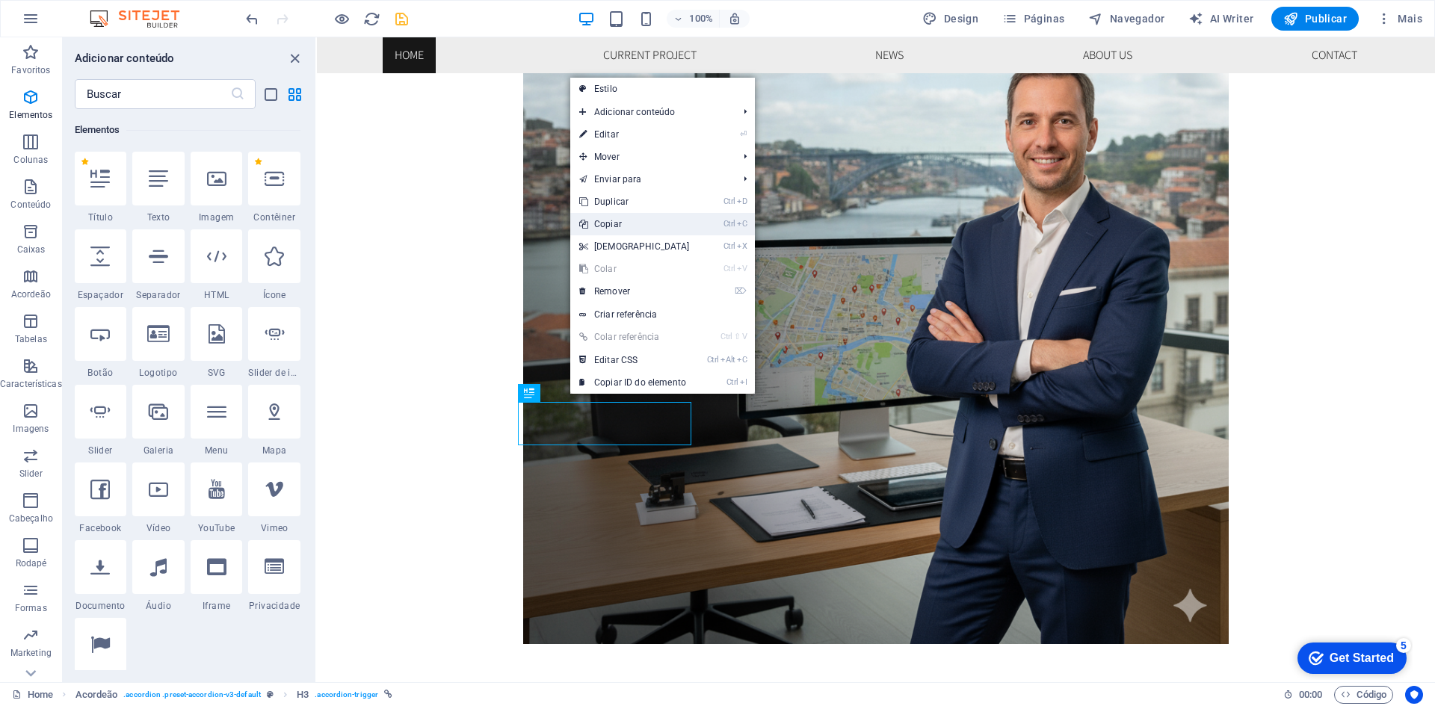
click at [629, 221] on link "Ctrl C Copiar" at bounding box center [634, 224] width 129 height 22
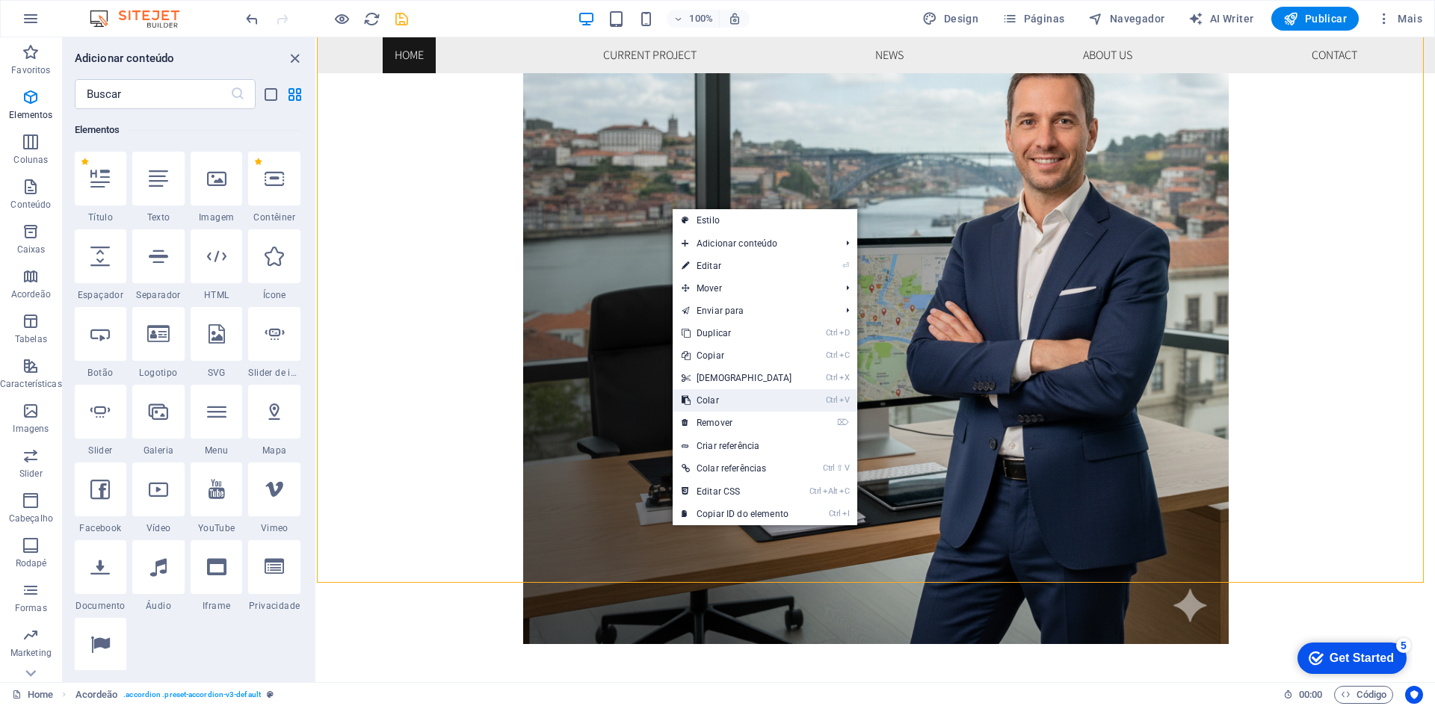
click at [723, 397] on link "Ctrl V Colar" at bounding box center [736, 400] width 129 height 22
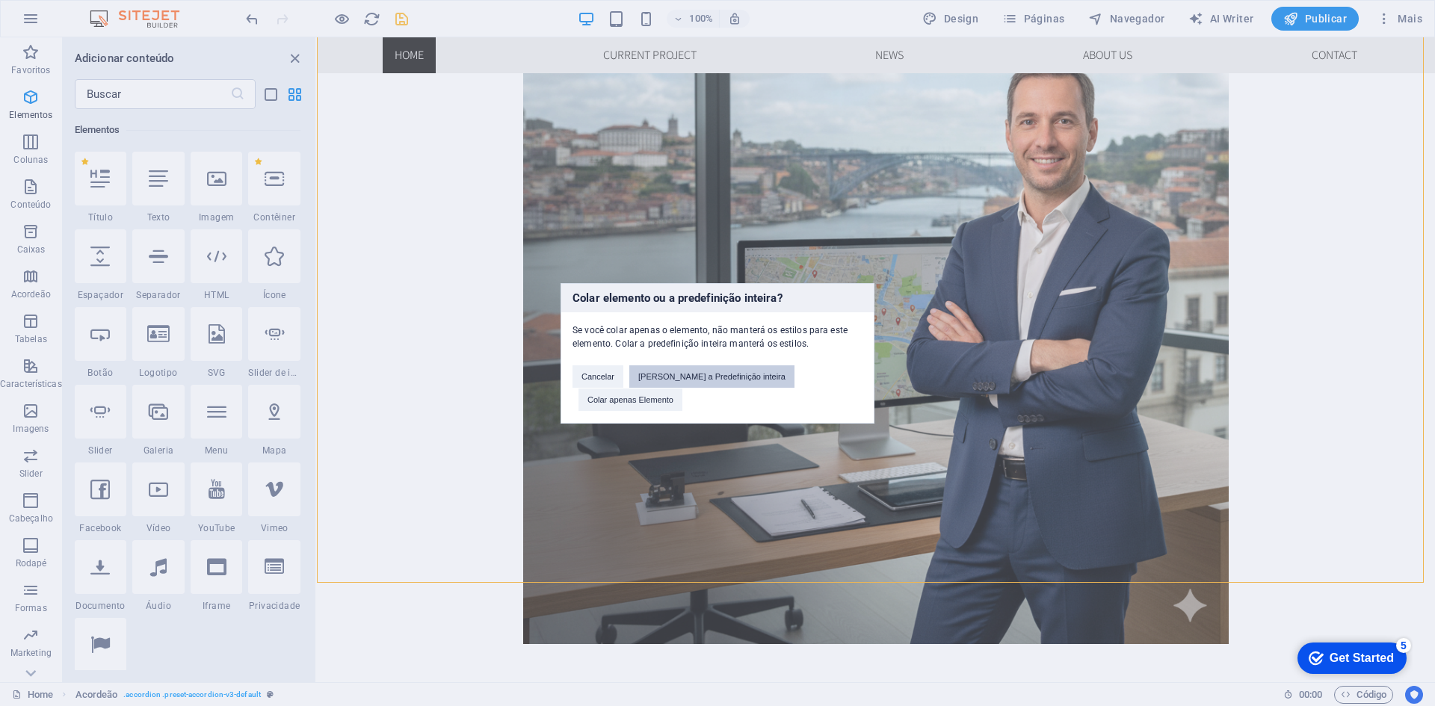
click at [708, 388] on button "[PERSON_NAME] a Predefinição inteira" at bounding box center [711, 376] width 165 height 22
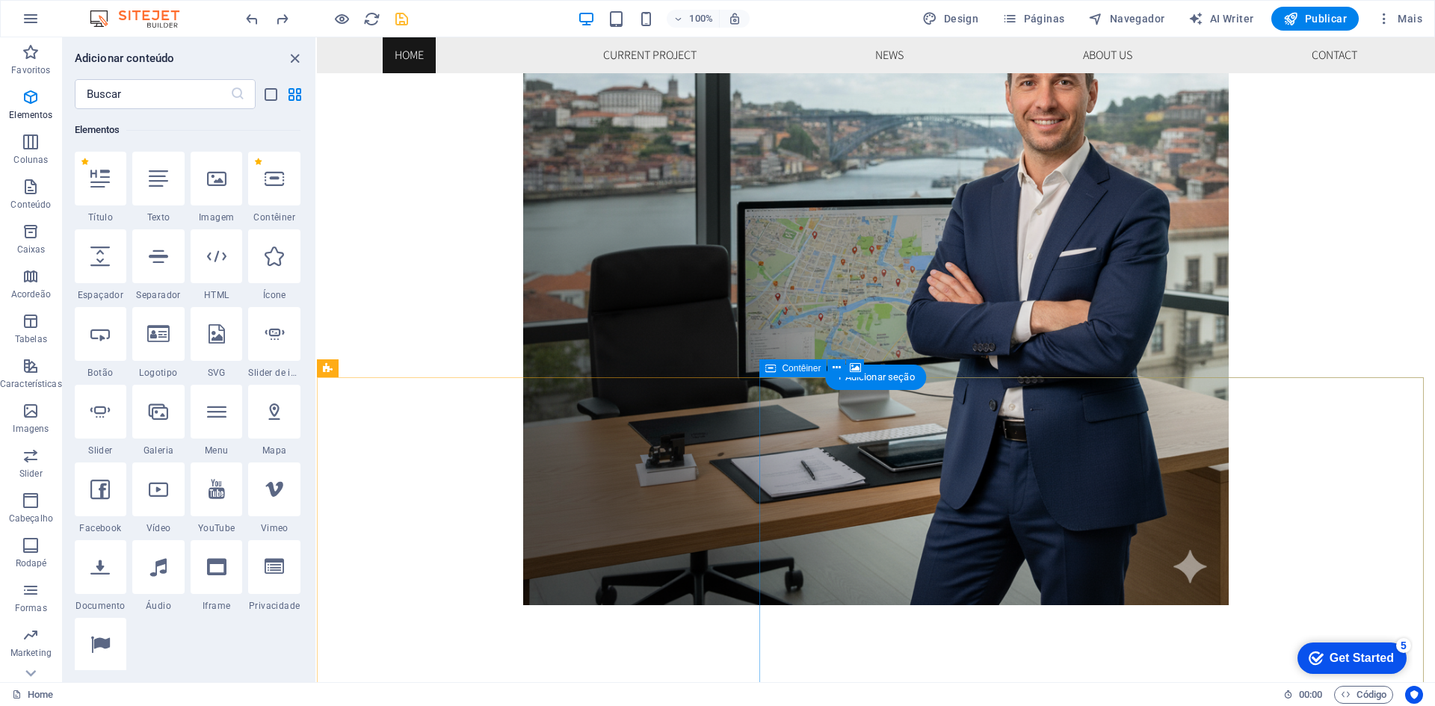
scroll to position [1270, 0]
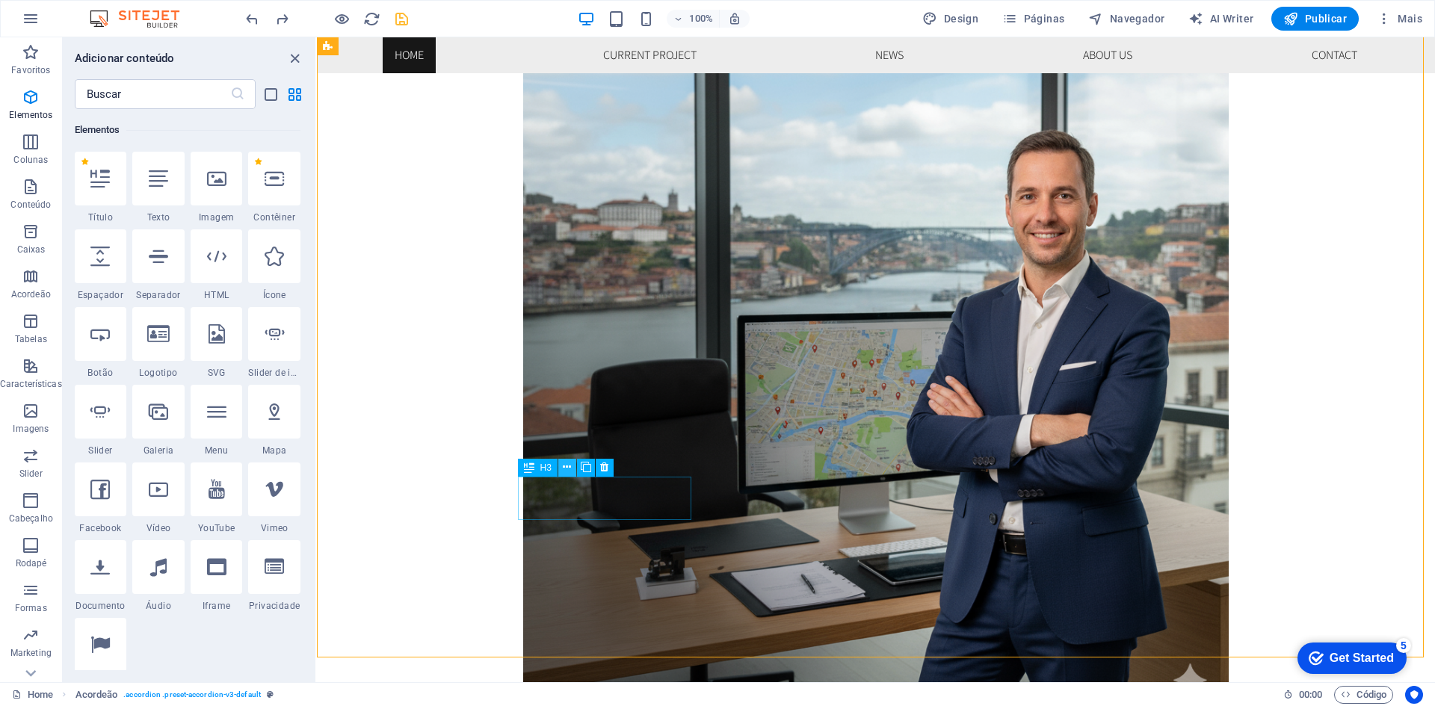
click at [563, 469] on icon at bounding box center [567, 468] width 8 height 16
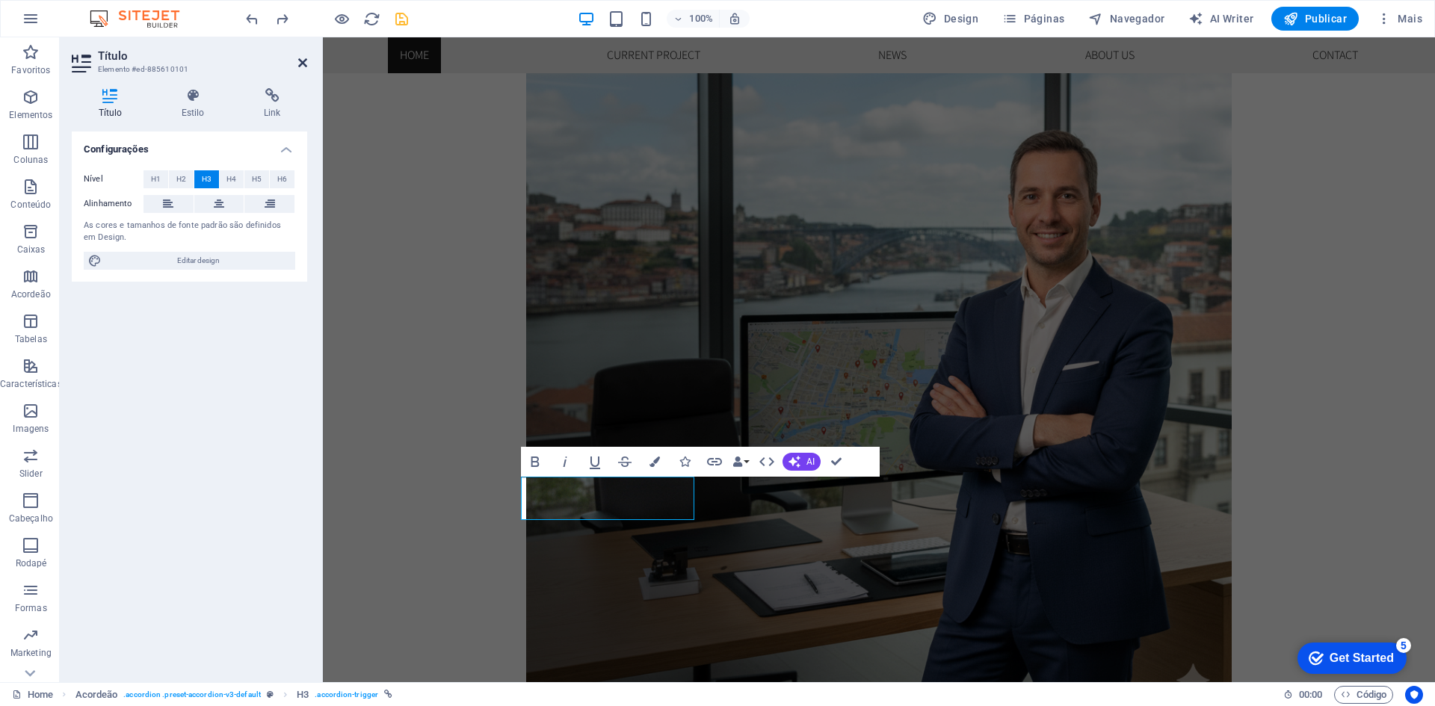
click at [299, 61] on icon at bounding box center [302, 63] width 9 height 12
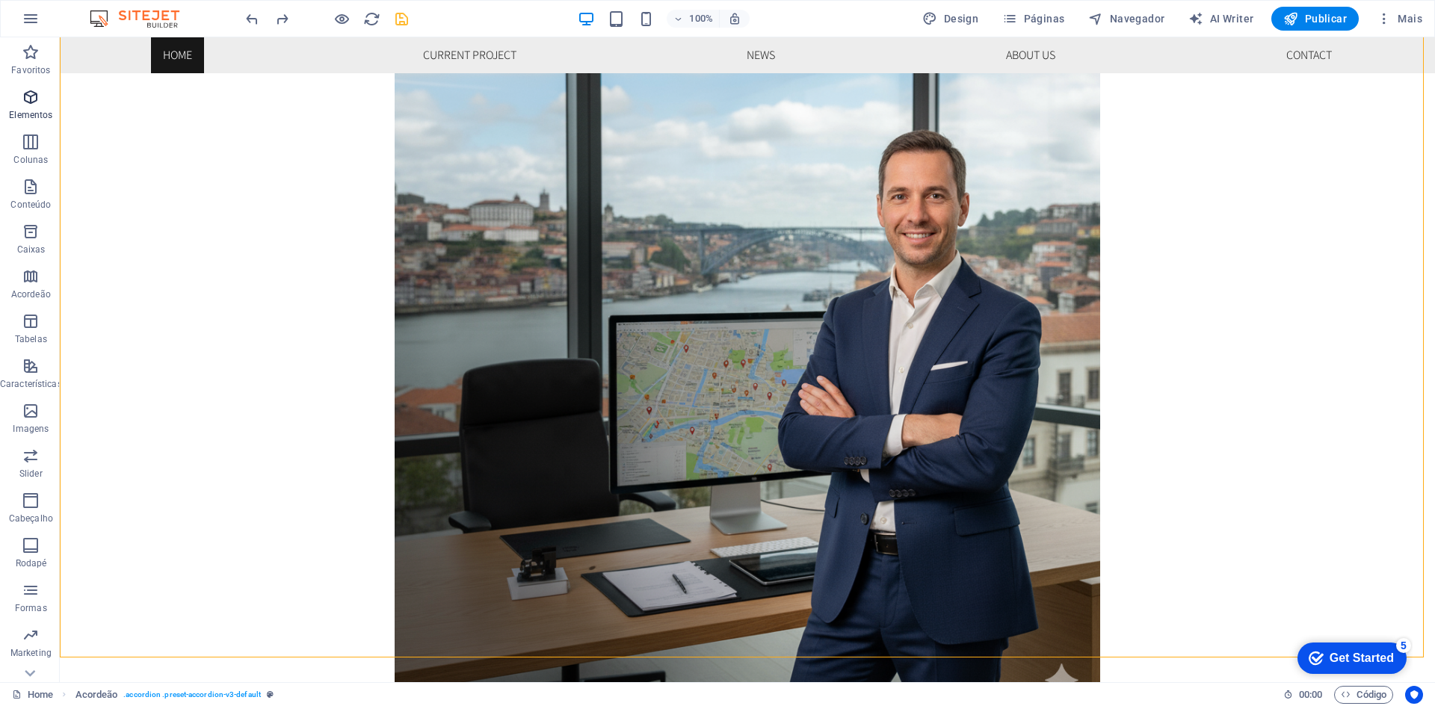
click at [39, 105] on icon "button" at bounding box center [31, 97] width 18 height 18
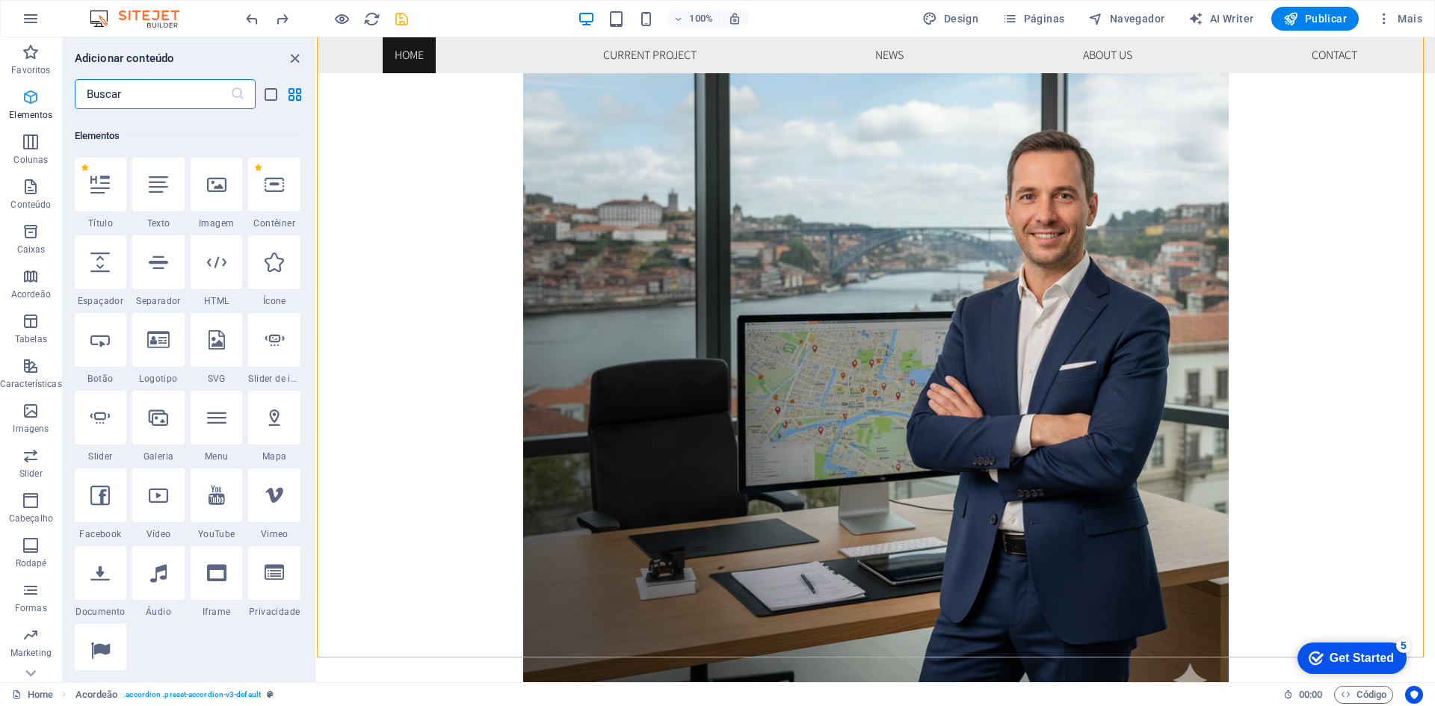
scroll to position [159, 0]
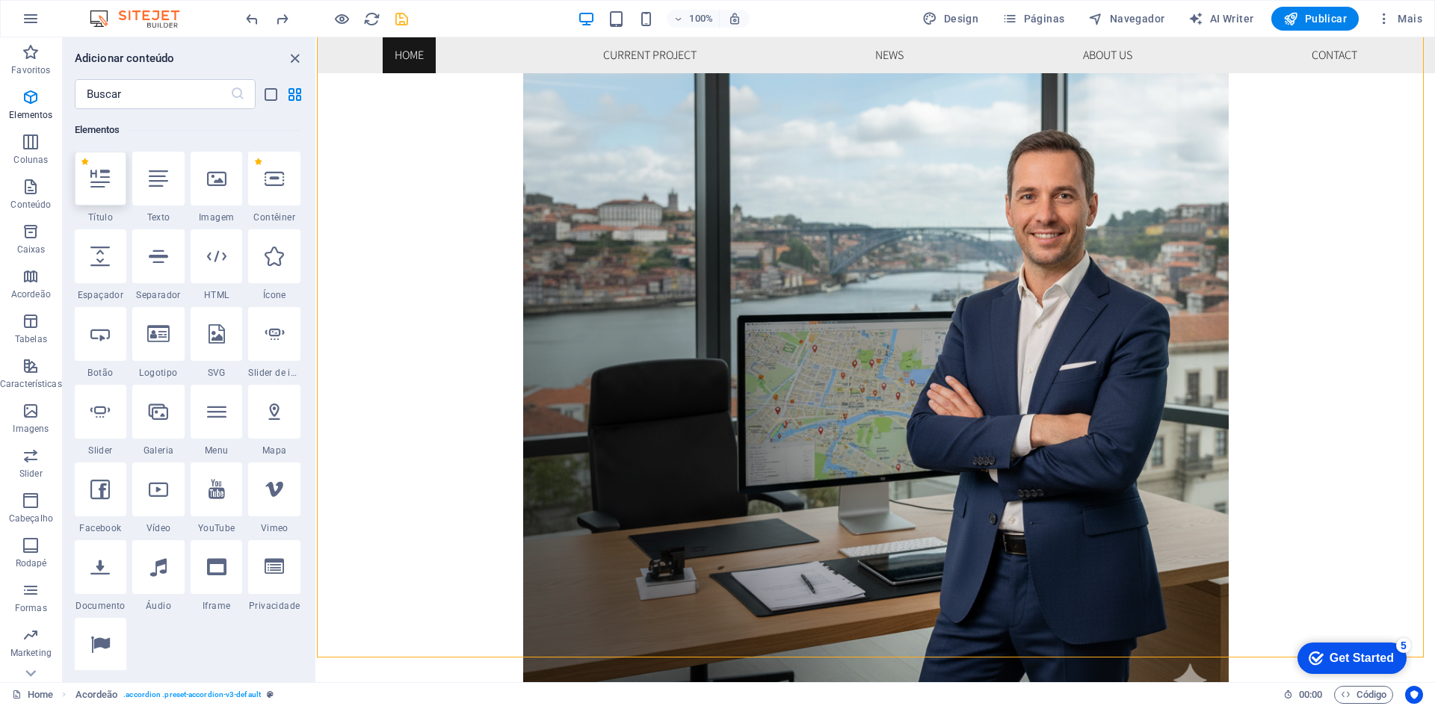
click at [103, 185] on icon at bounding box center [99, 178] width 19 height 19
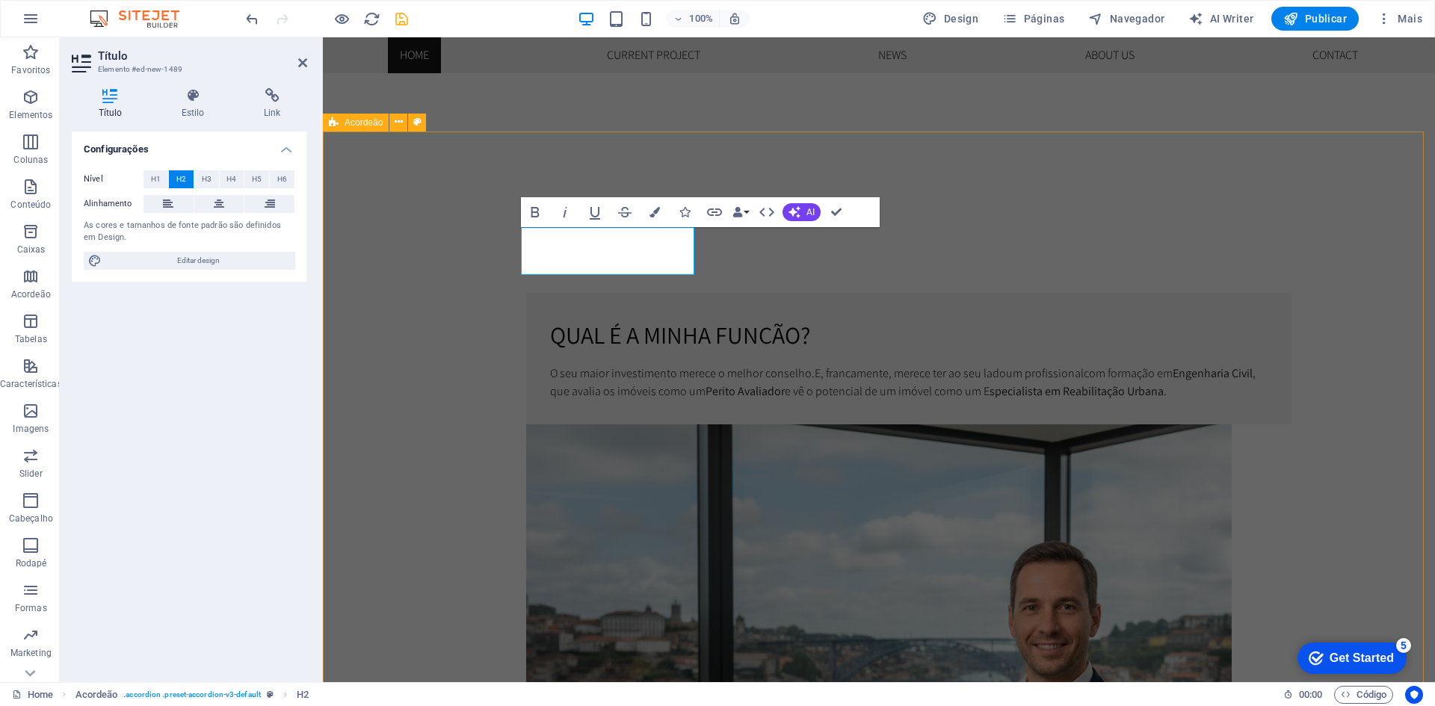
scroll to position [857, 0]
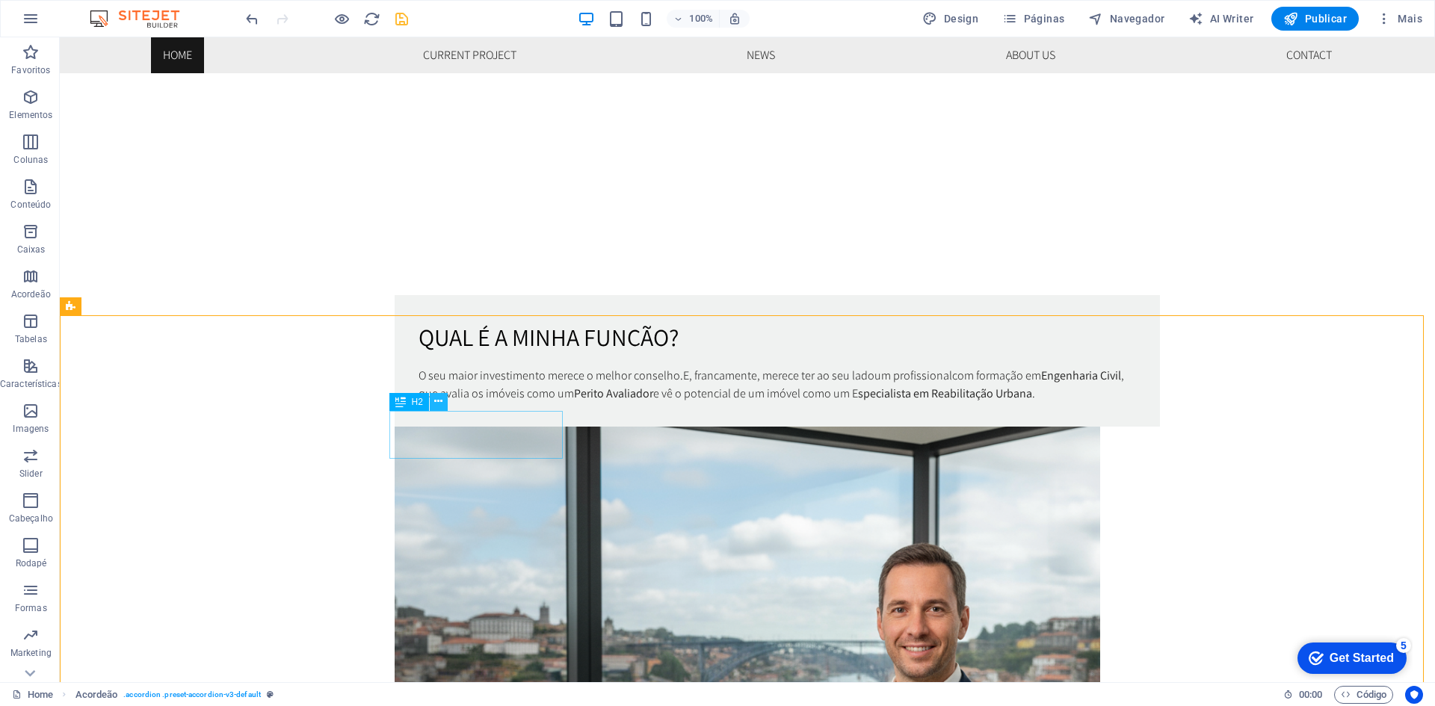
click at [439, 403] on icon at bounding box center [438, 402] width 8 height 16
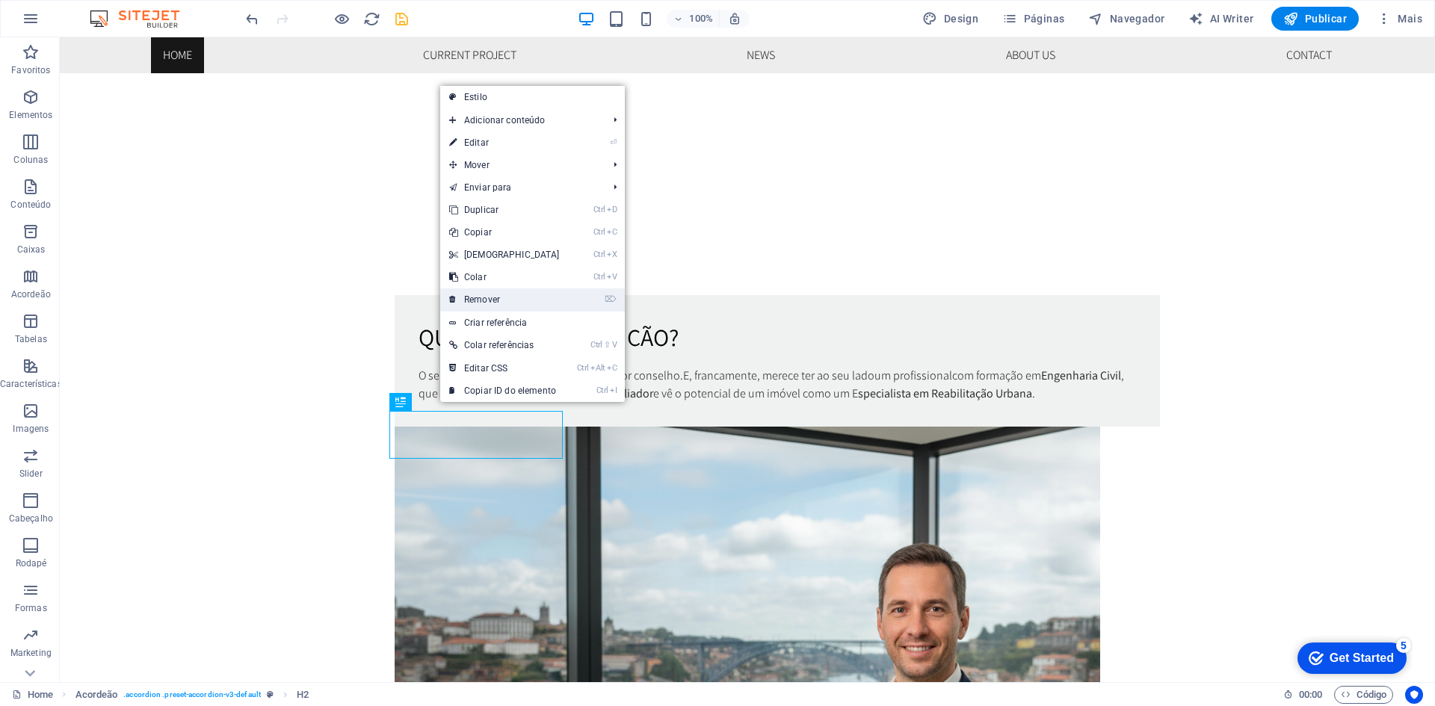
click at [489, 291] on link "⌦ Remover" at bounding box center [504, 299] width 129 height 22
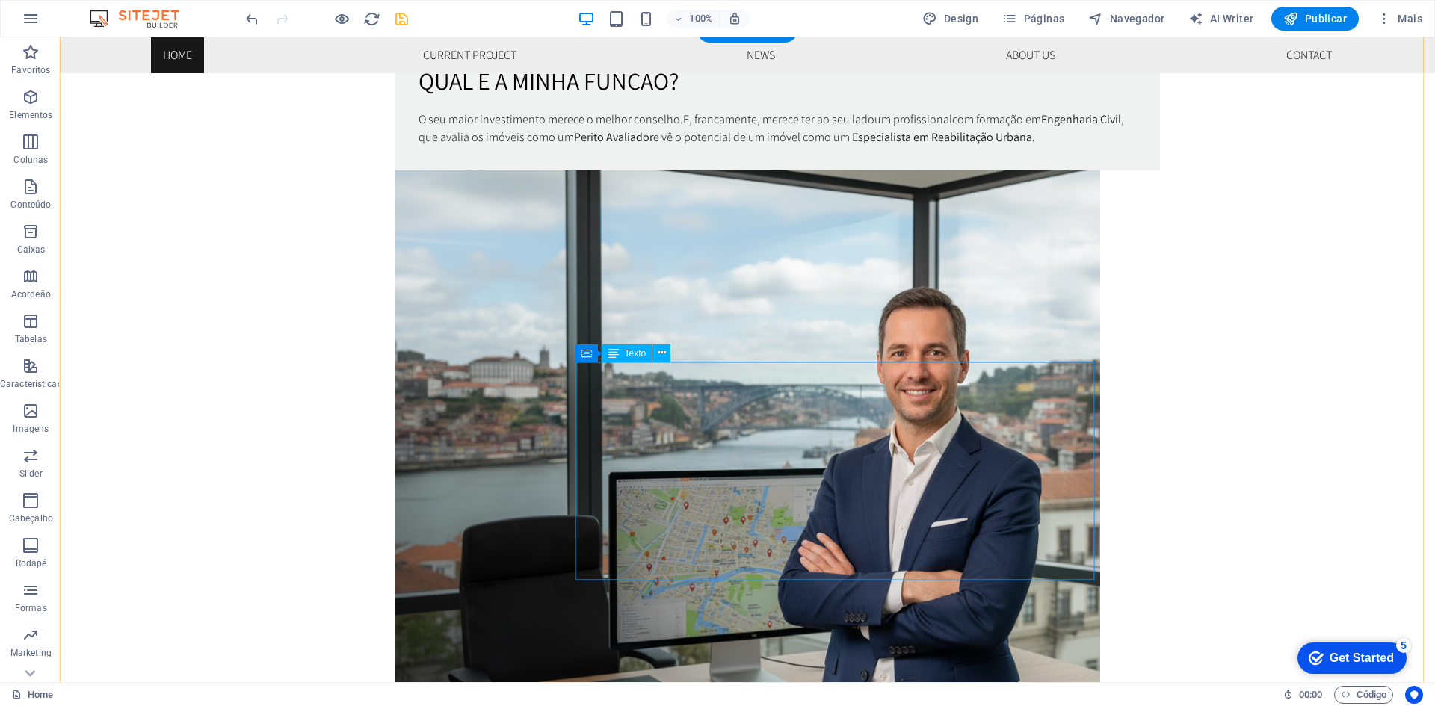
scroll to position [1156, 0]
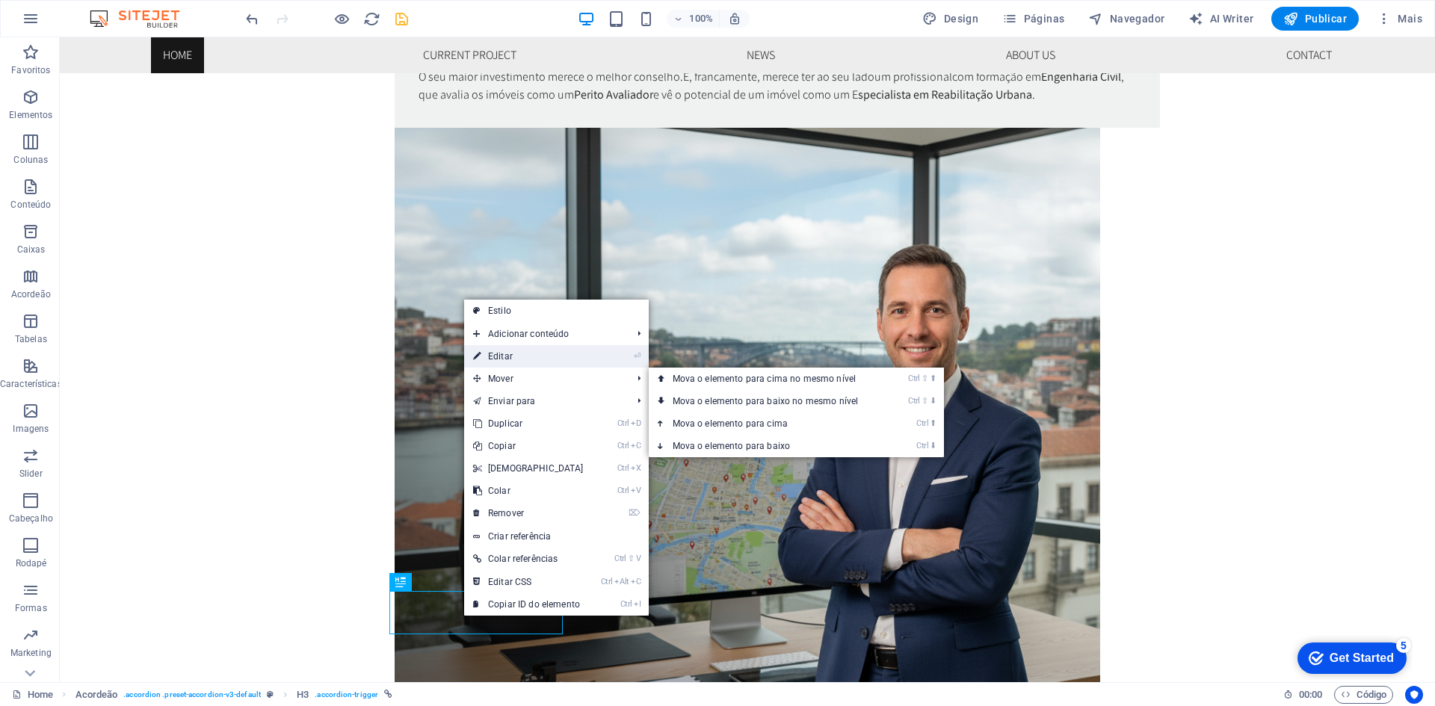
click at [502, 354] on link "⏎ Editar" at bounding box center [528, 356] width 129 height 22
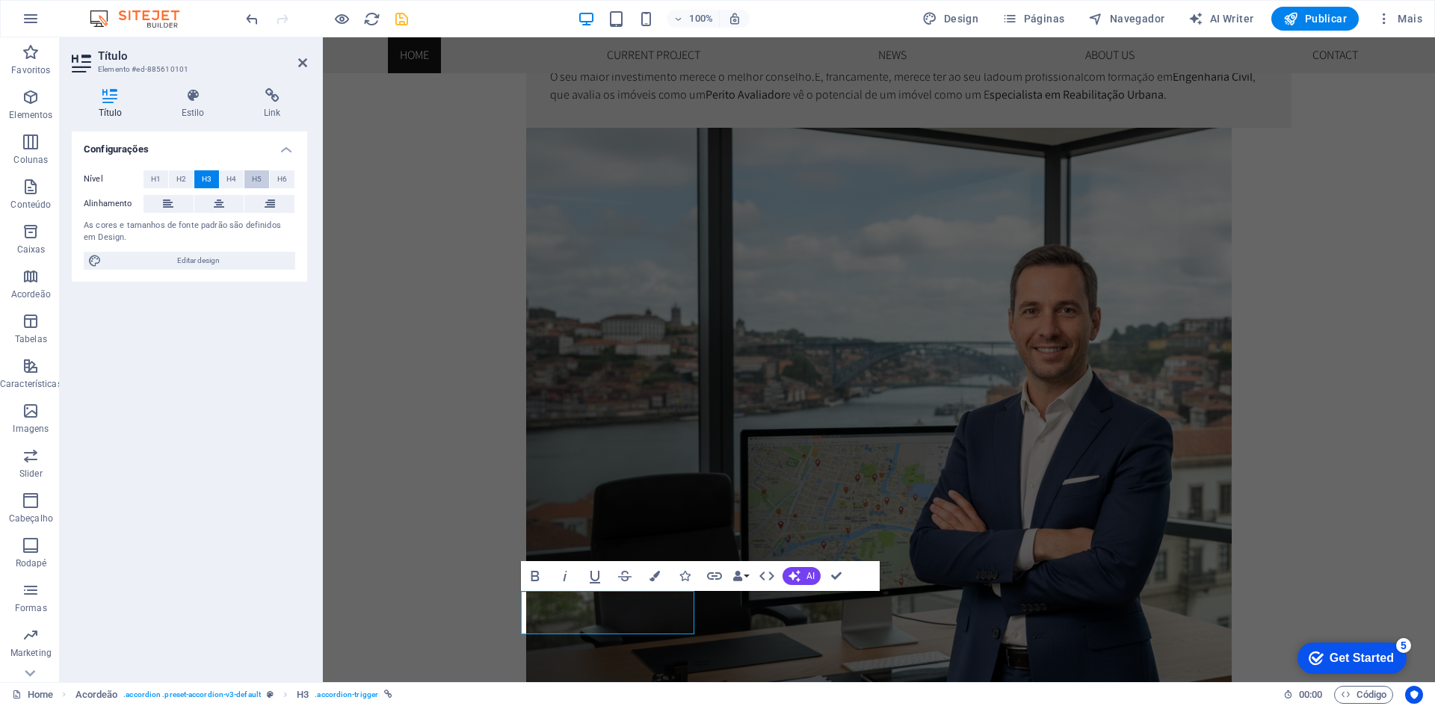
click at [261, 176] on span "H5" at bounding box center [257, 179] width 10 height 18
click at [234, 178] on span "H4" at bounding box center [231, 179] width 10 height 18
click at [261, 176] on span "H5" at bounding box center [257, 179] width 10 height 18
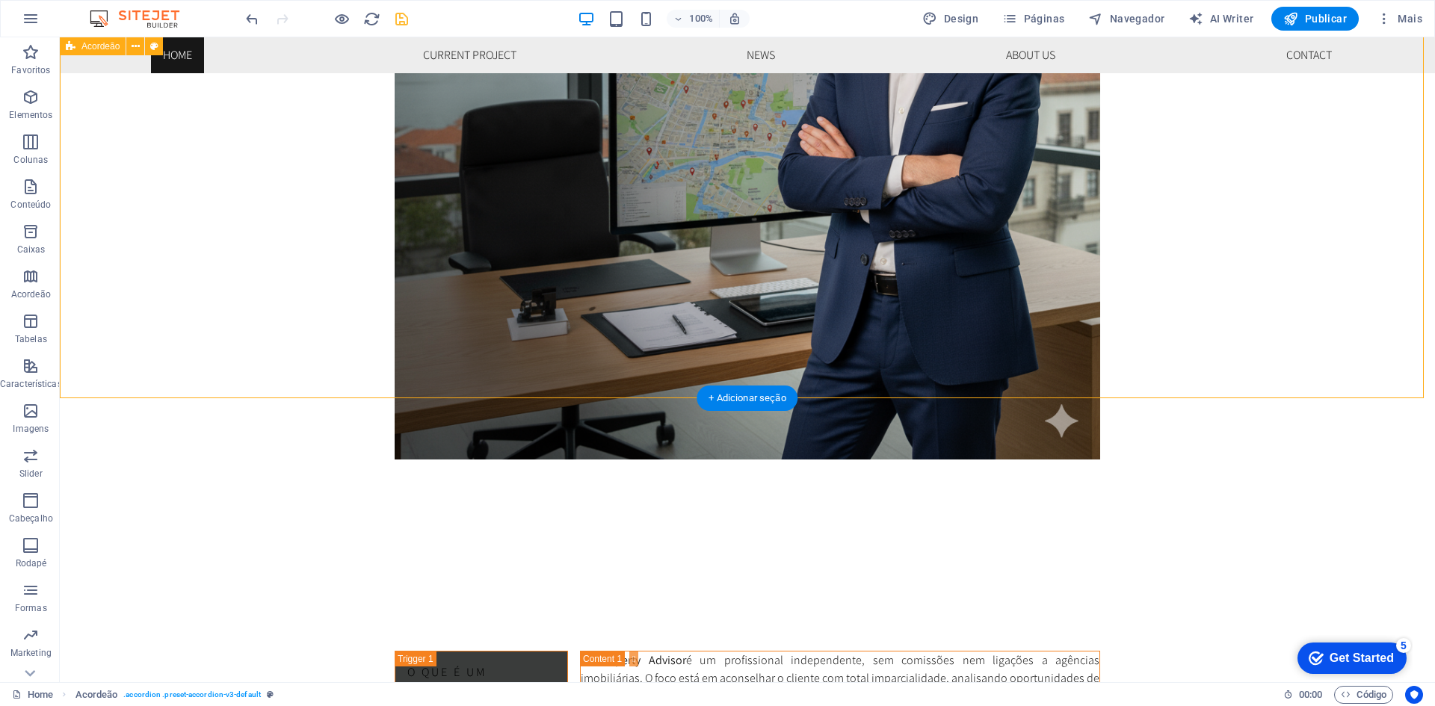
scroll to position [1455, 0]
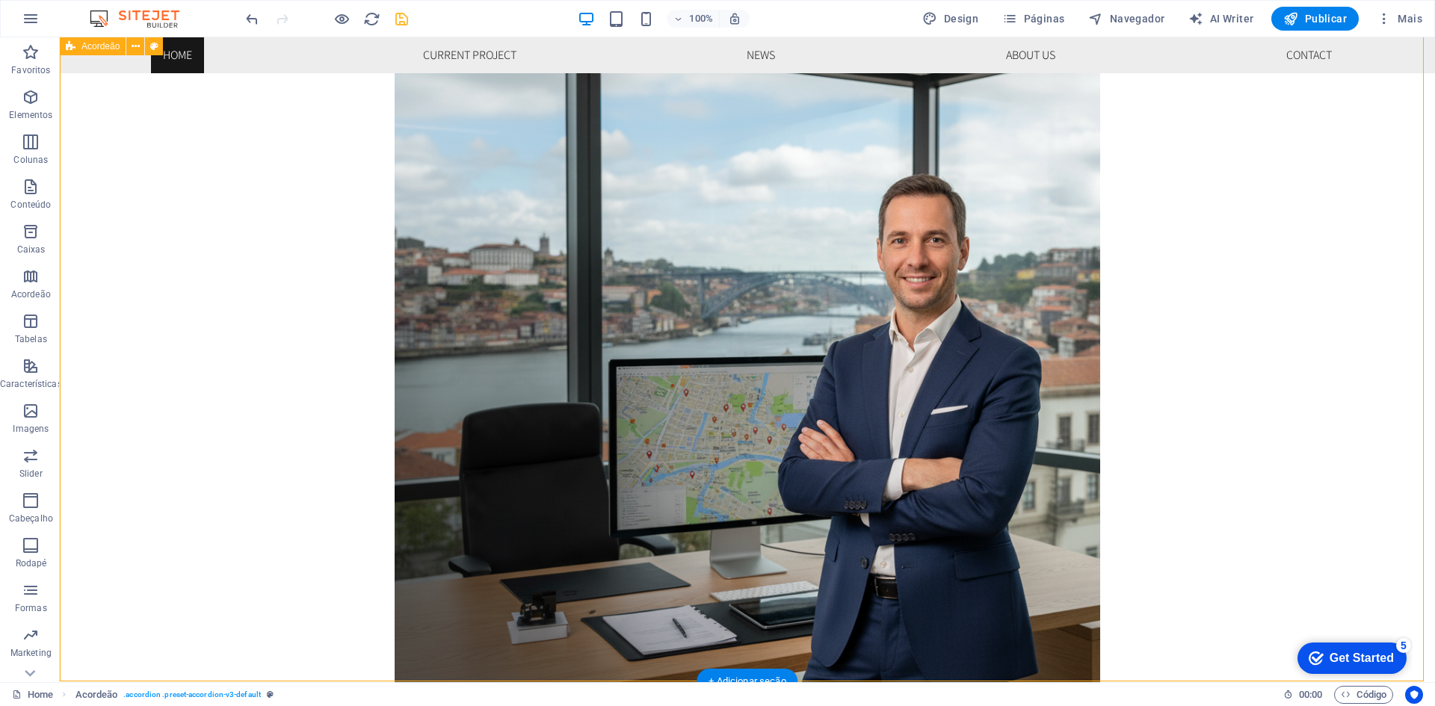
scroll to position [1305, 0]
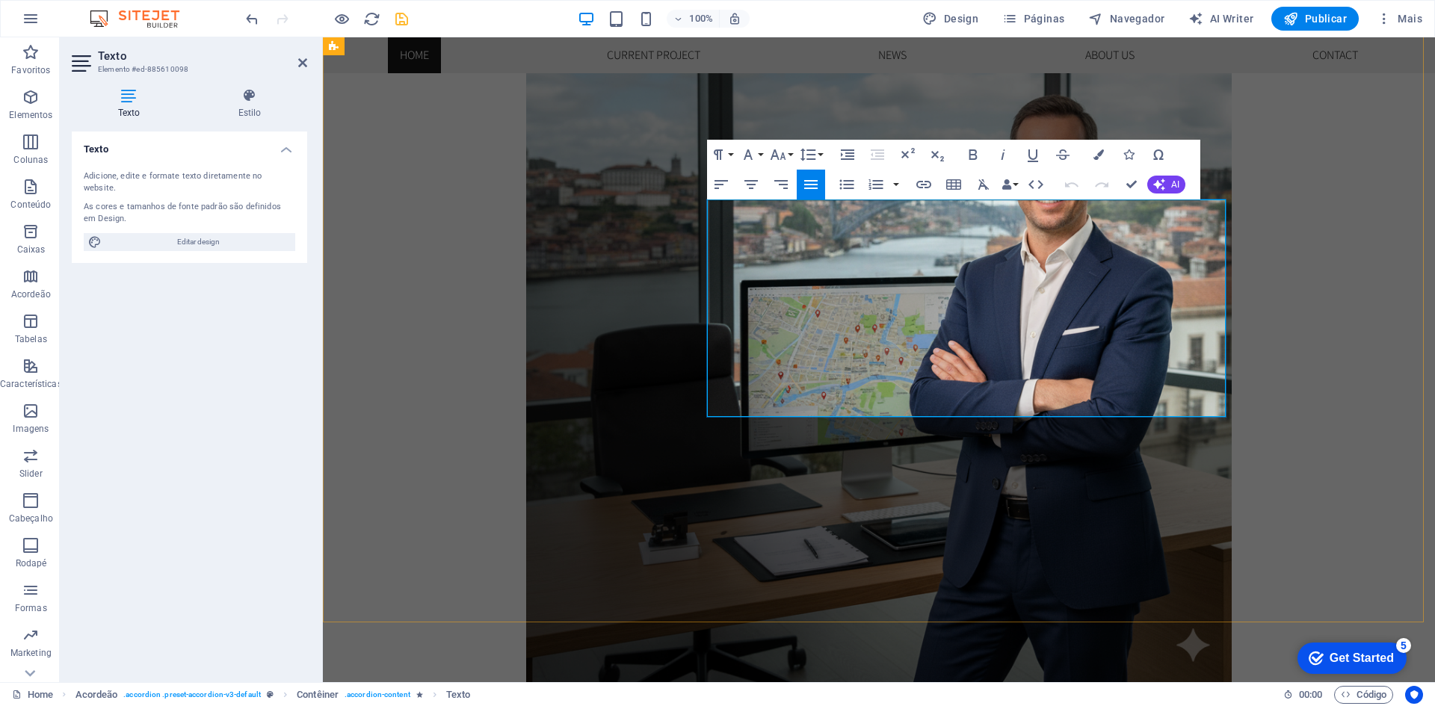
drag, startPoint x: 864, startPoint y: 284, endPoint x: 827, endPoint y: 280, distance: 37.5
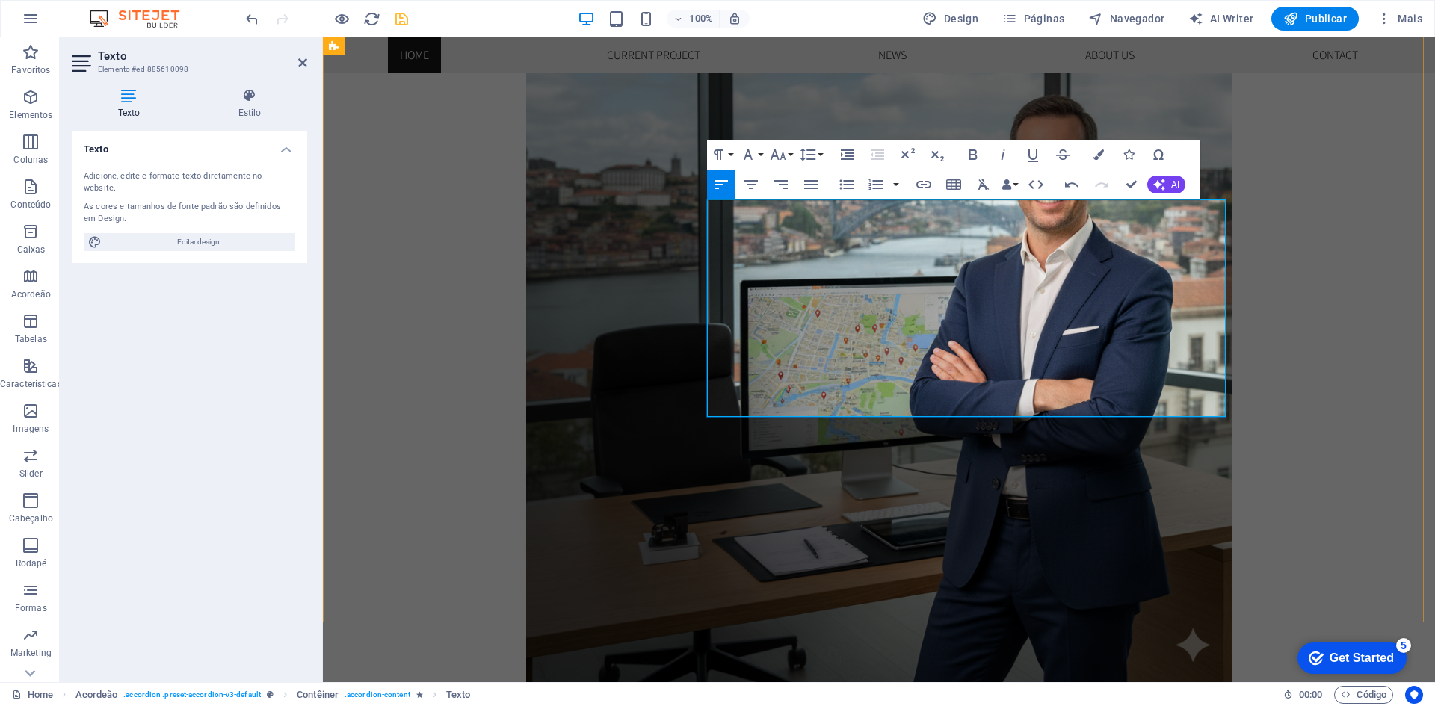
drag, startPoint x: 827, startPoint y: 276, endPoint x: 908, endPoint y: 274, distance: 80.7
click at [968, 149] on icon "button" at bounding box center [973, 155] width 18 height 18
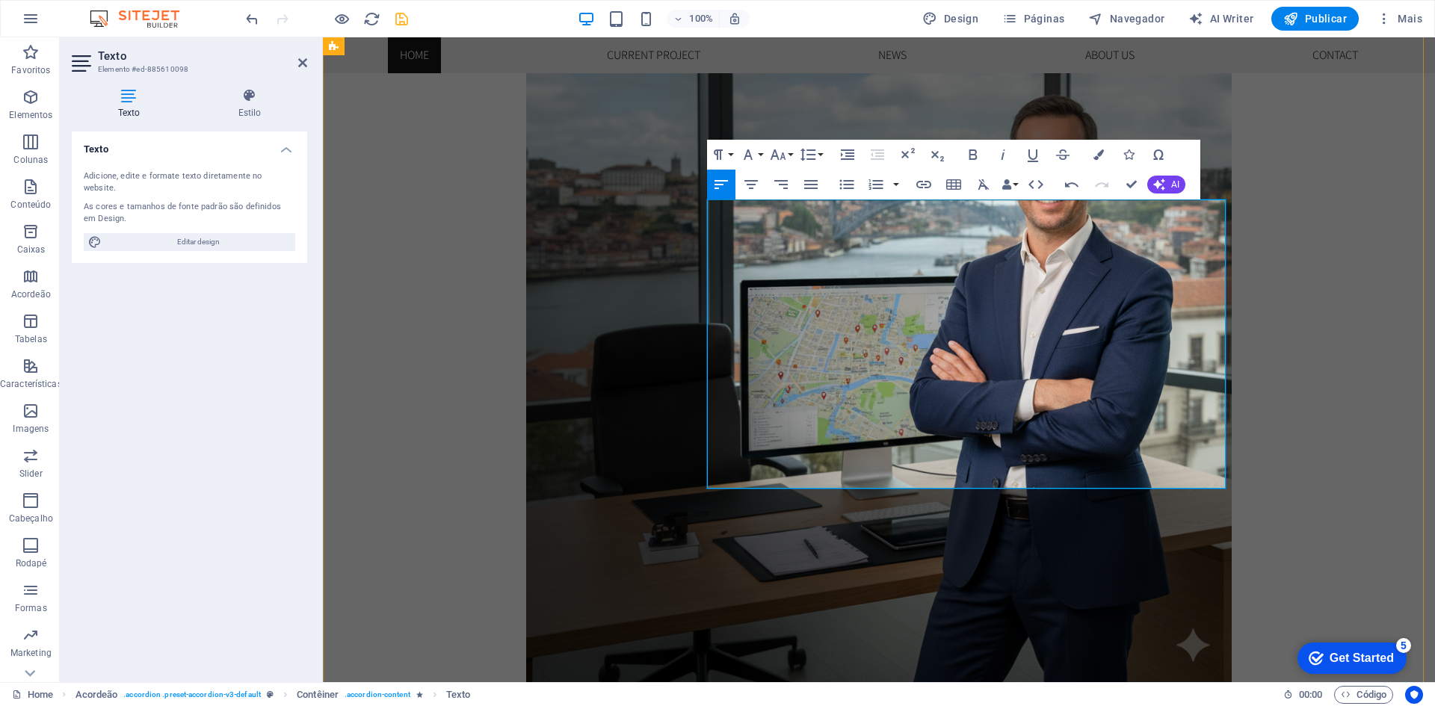
drag, startPoint x: 914, startPoint y: 281, endPoint x: 703, endPoint y: 278, distance: 210.7
copy p "Vantagens do serviço de Apoio na Compra :"
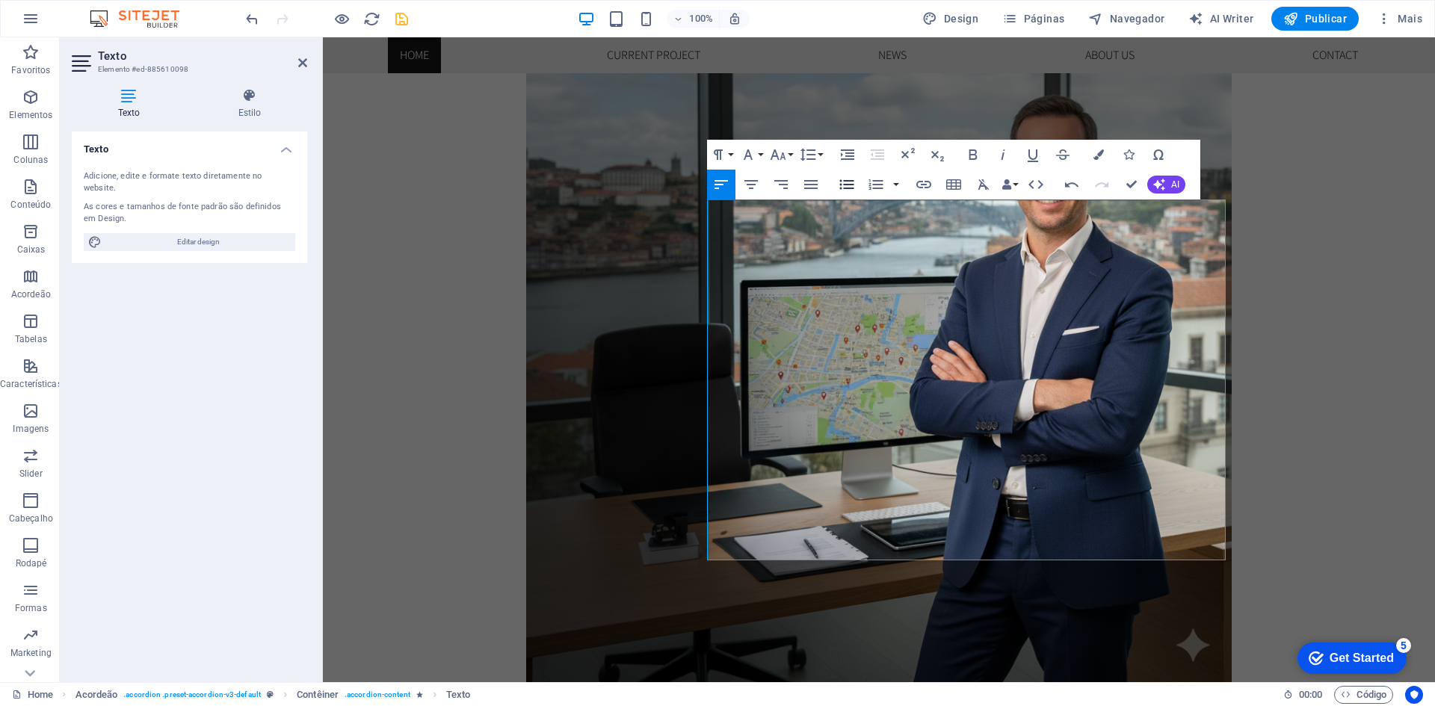
click at [850, 185] on icon "button" at bounding box center [846, 184] width 14 height 10
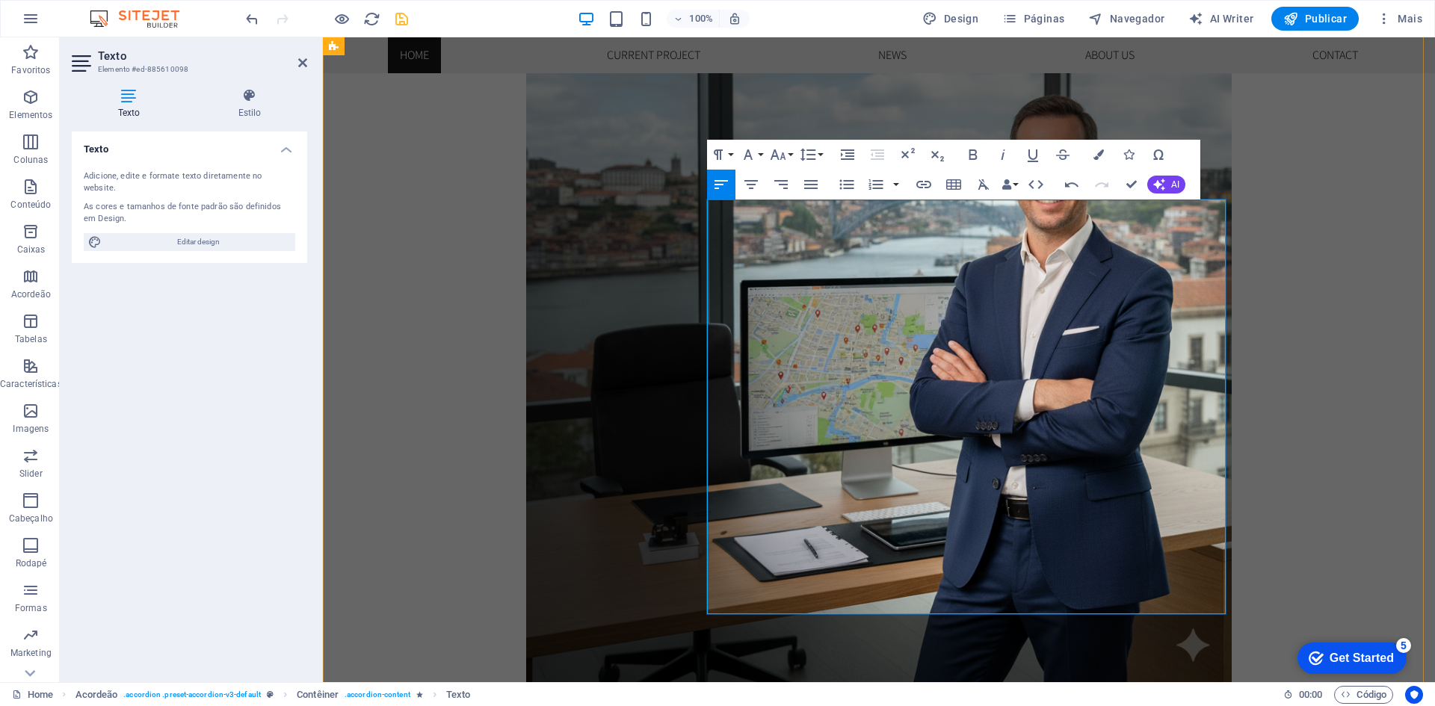
scroll to position [1966, 0]
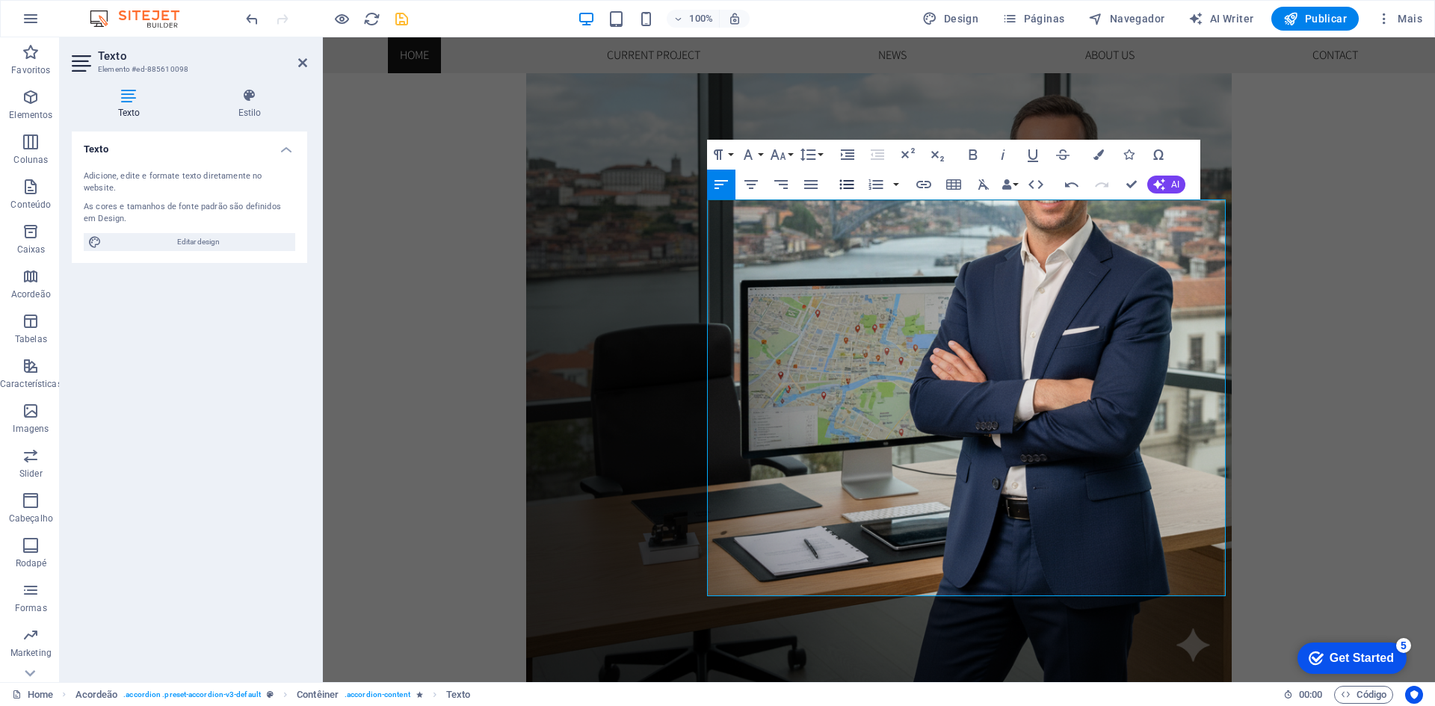
click at [842, 179] on icon "button" at bounding box center [847, 185] width 18 height 18
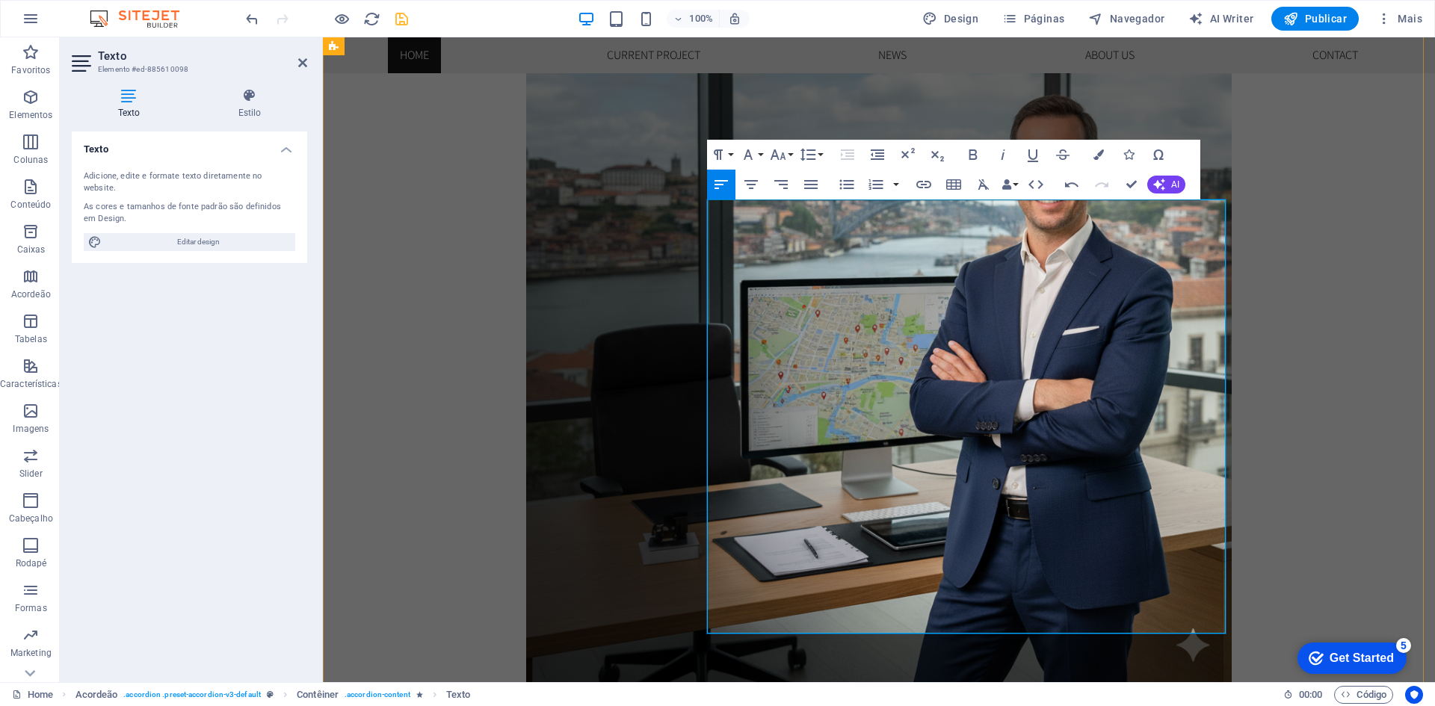
drag, startPoint x: 771, startPoint y: 519, endPoint x: 754, endPoint y: 519, distance: 17.2
drag, startPoint x: 737, startPoint y: 519, endPoint x: 731, endPoint y: 515, distance: 7.7
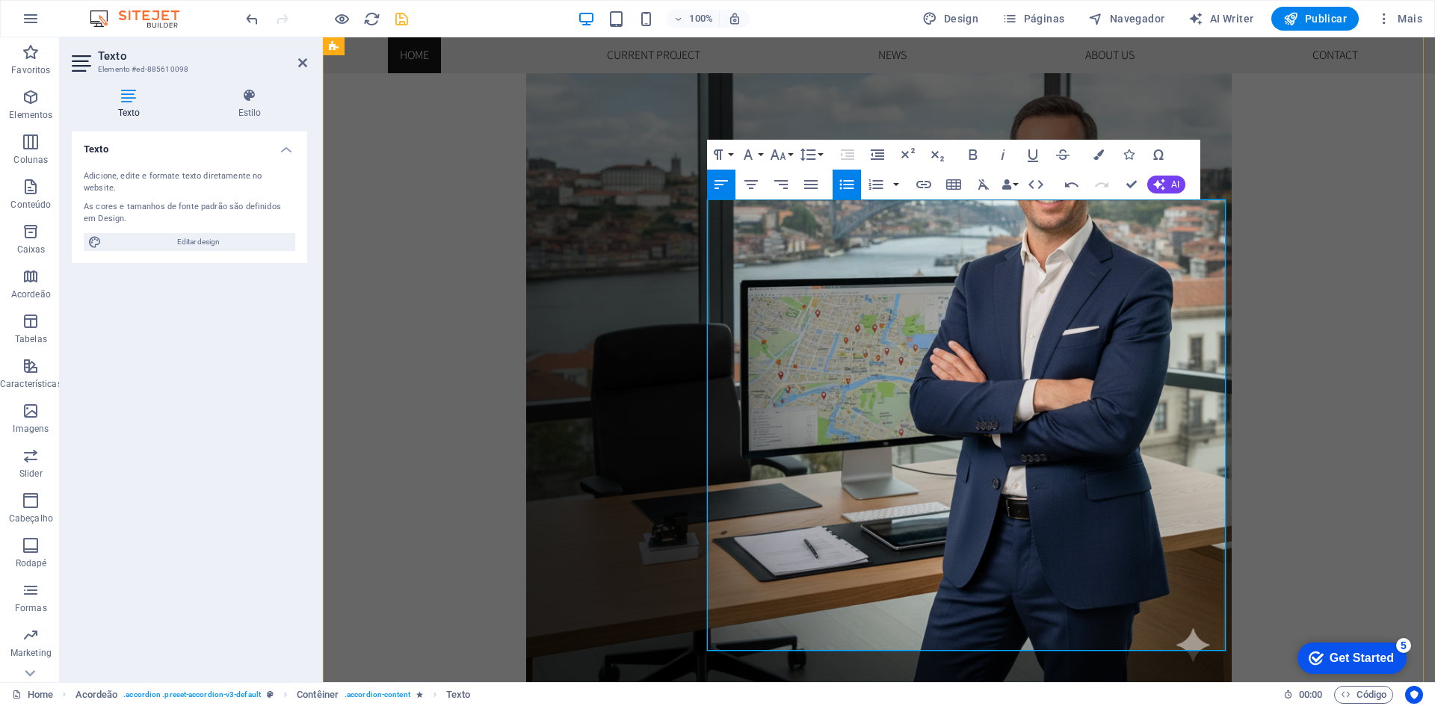
scroll to position [2150, 0]
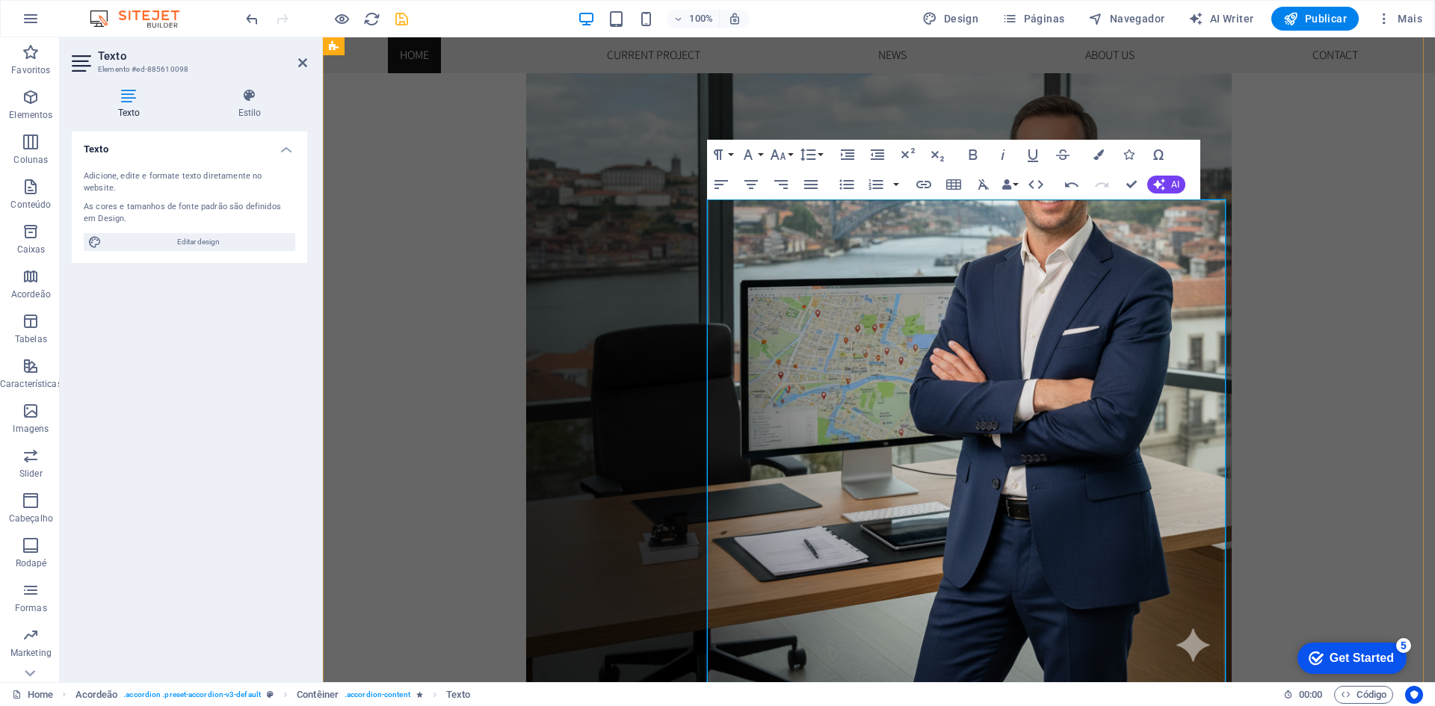
drag, startPoint x: 1082, startPoint y: 607, endPoint x: 1034, endPoint y: 232, distance: 378.9
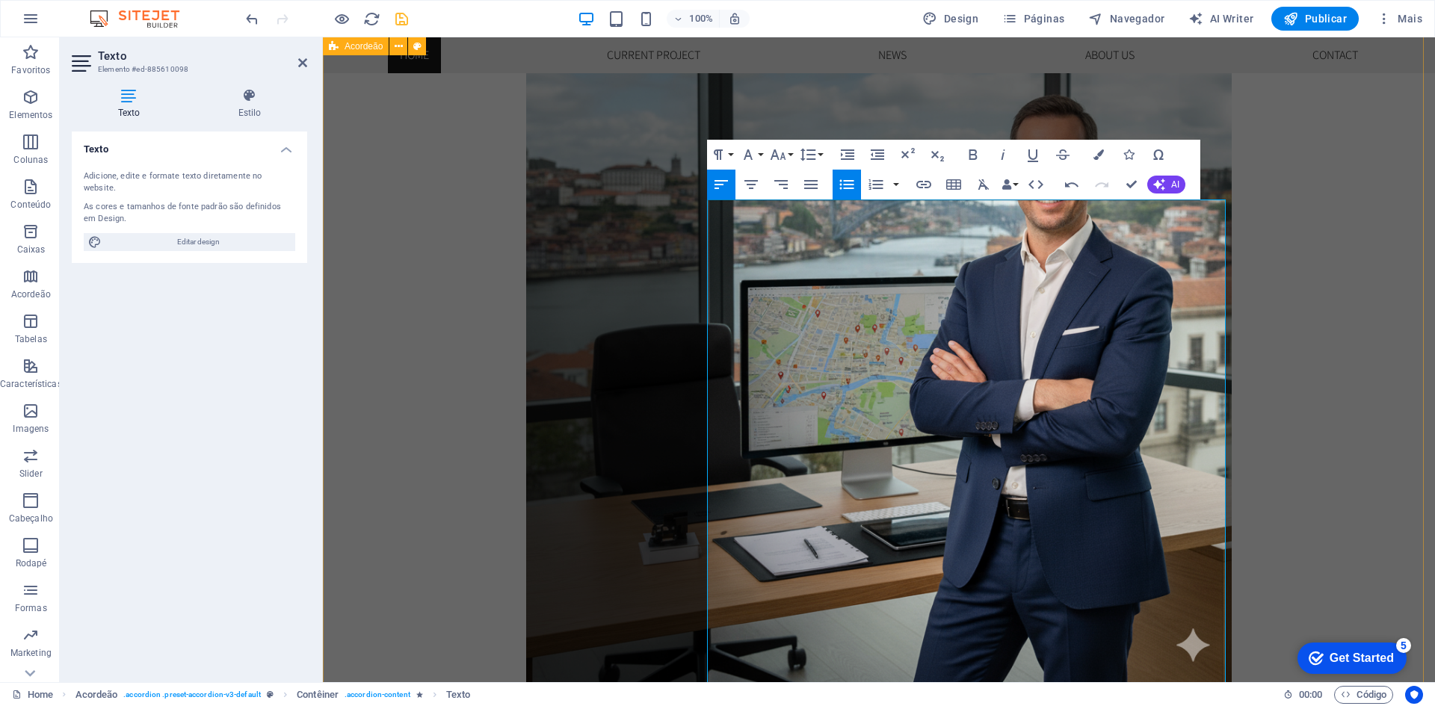
click at [814, 176] on icon "button" at bounding box center [811, 185] width 18 height 18
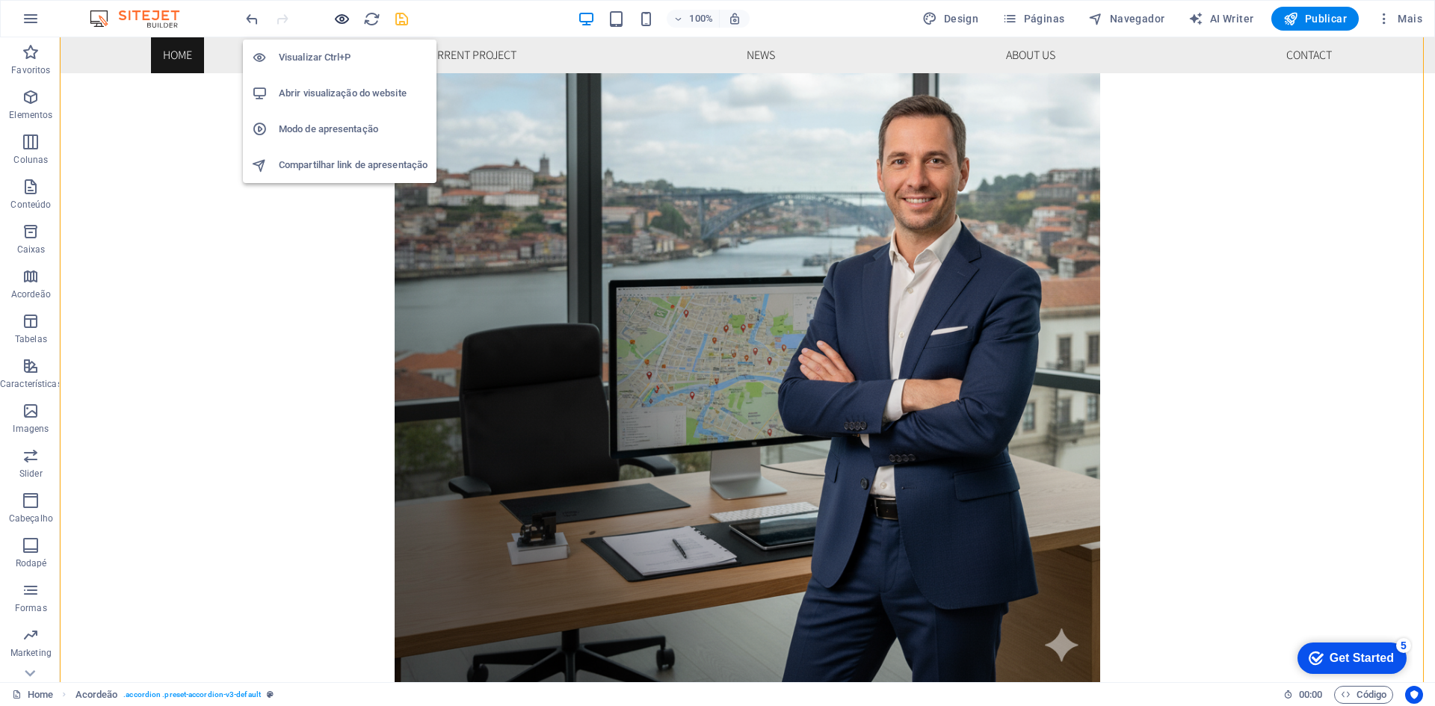
click at [340, 18] on icon "button" at bounding box center [341, 18] width 17 height 17
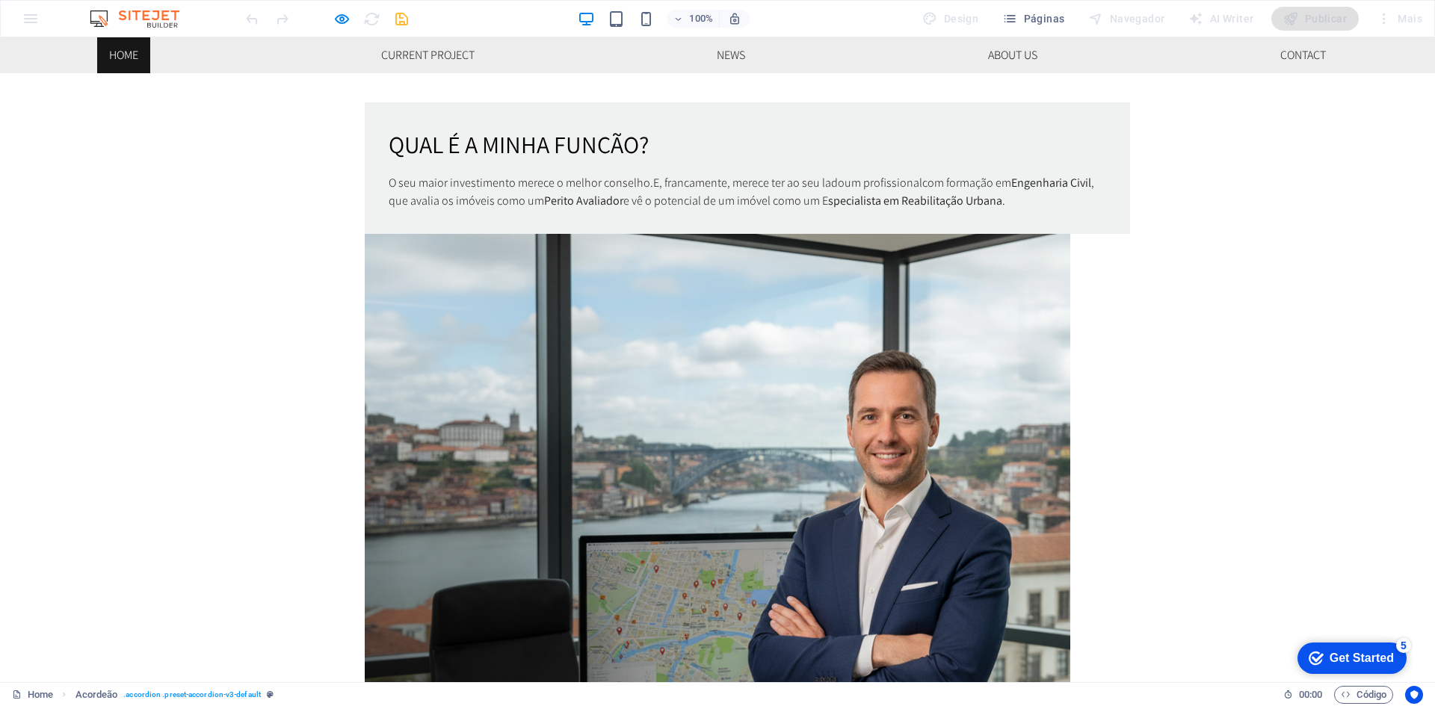
scroll to position [932, 0]
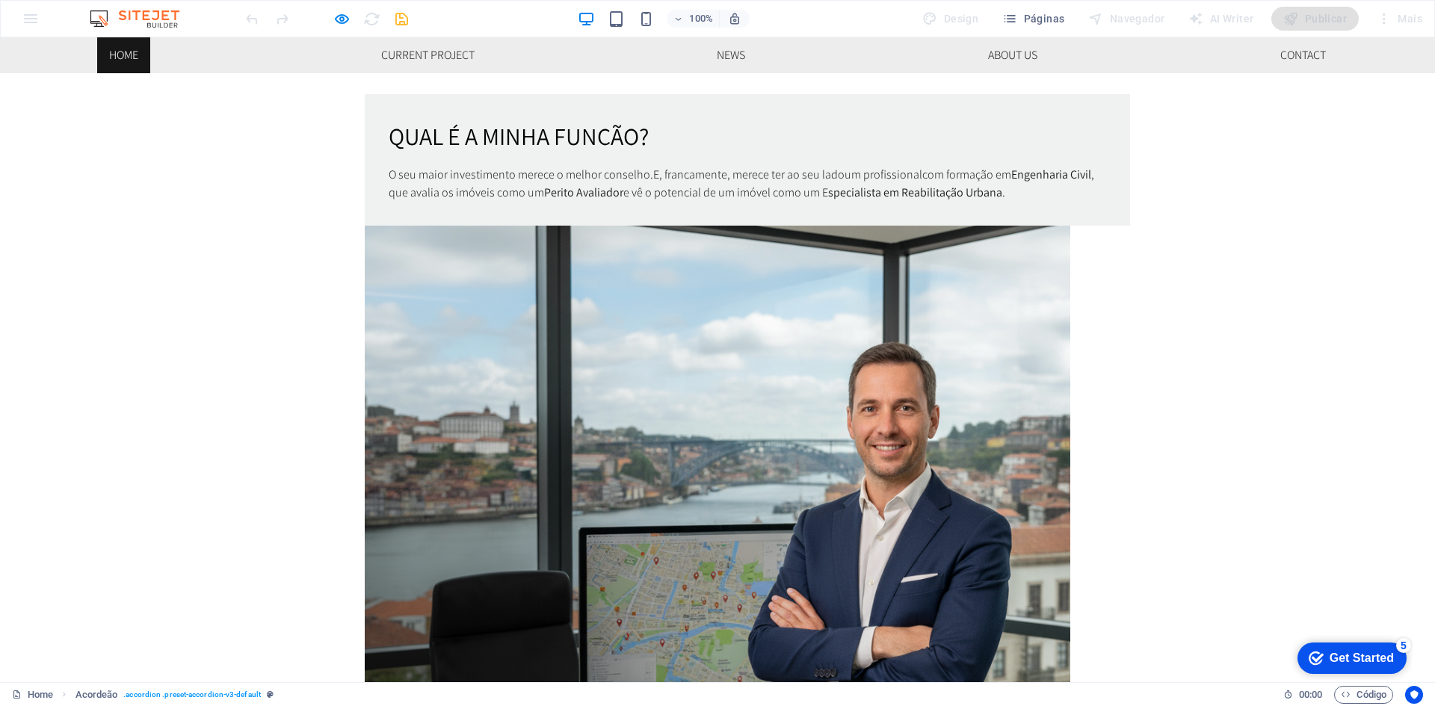
scroll to position [1081, 0]
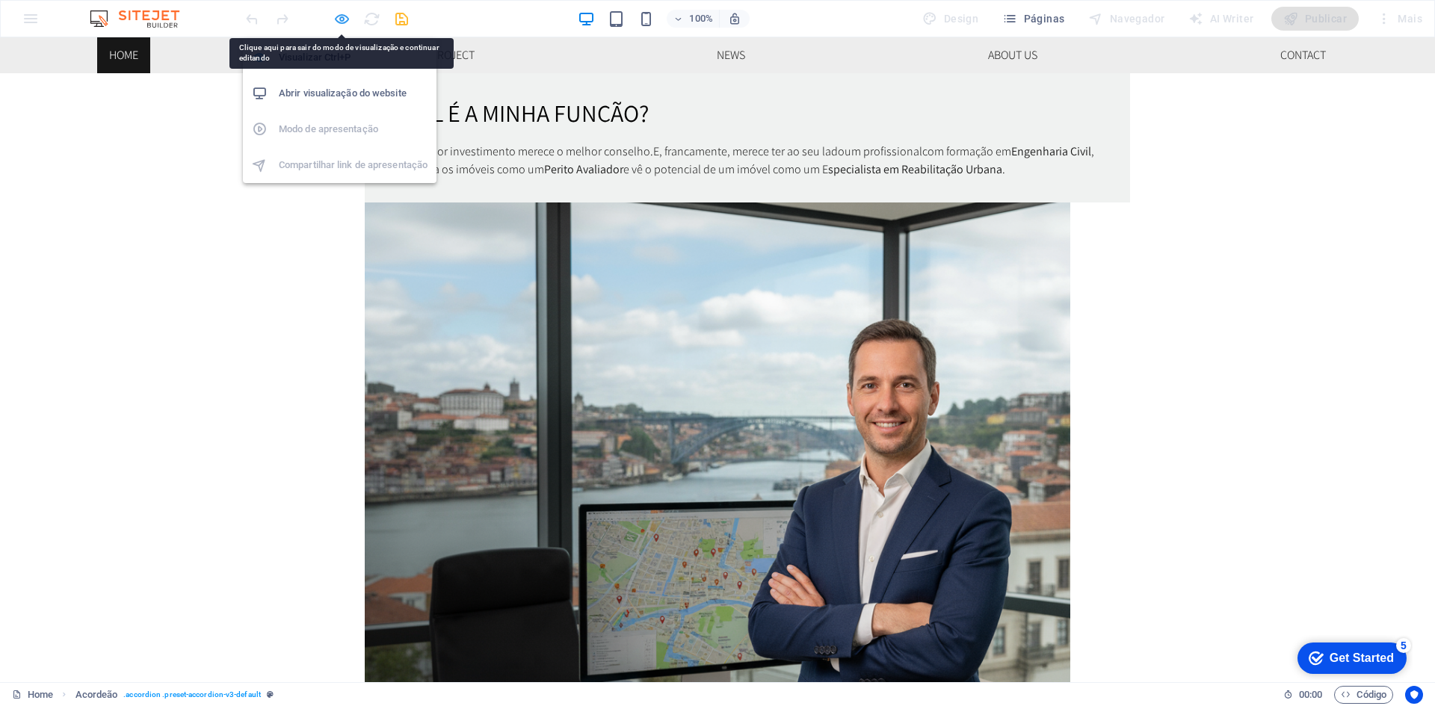
click at [336, 20] on icon "button" at bounding box center [341, 18] width 17 height 17
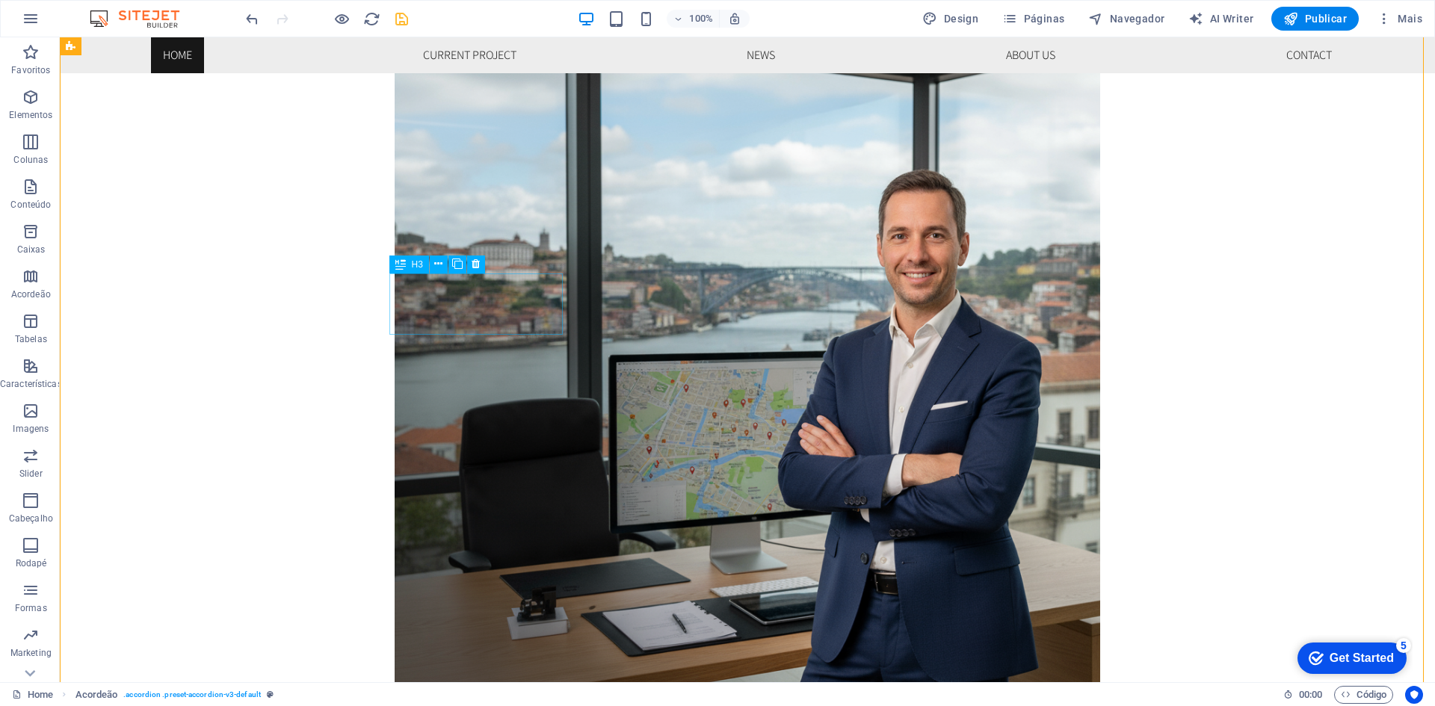
scroll to position [1529, 0]
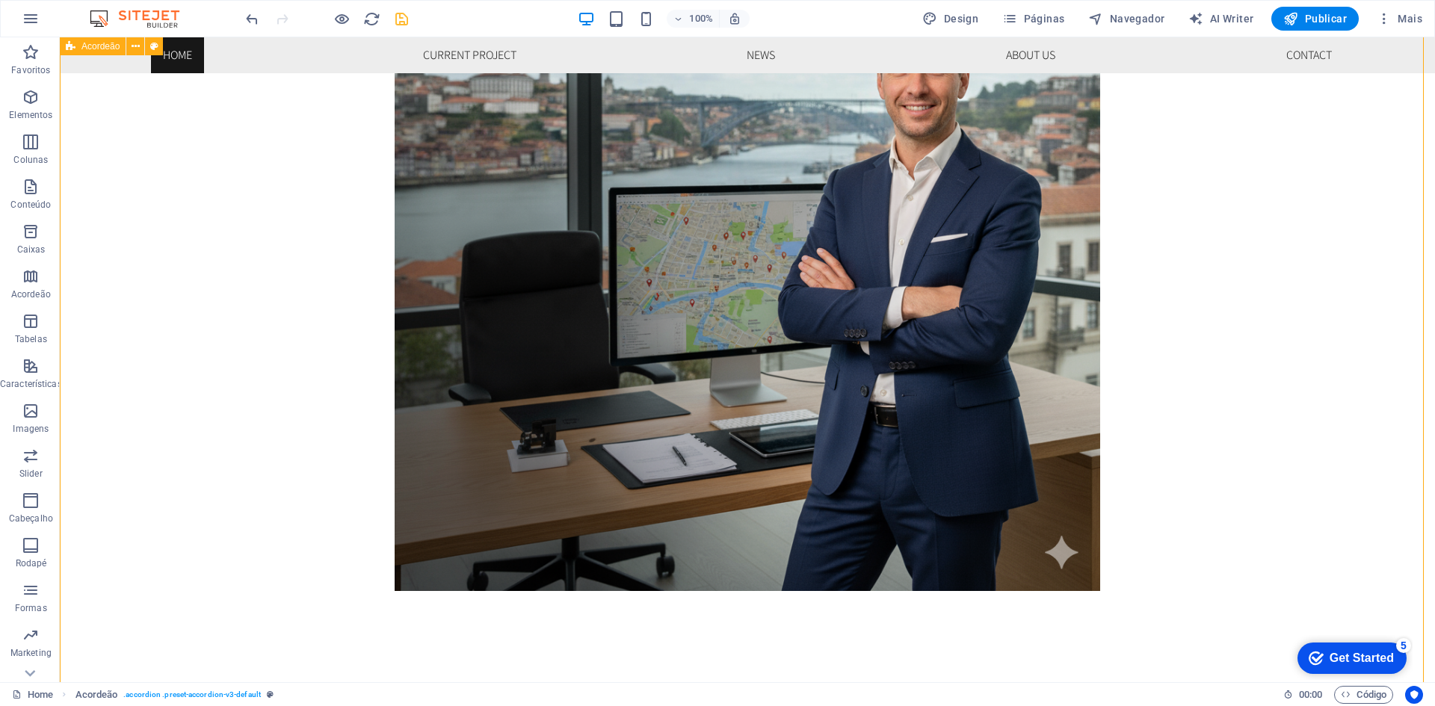
scroll to position [1455, 0]
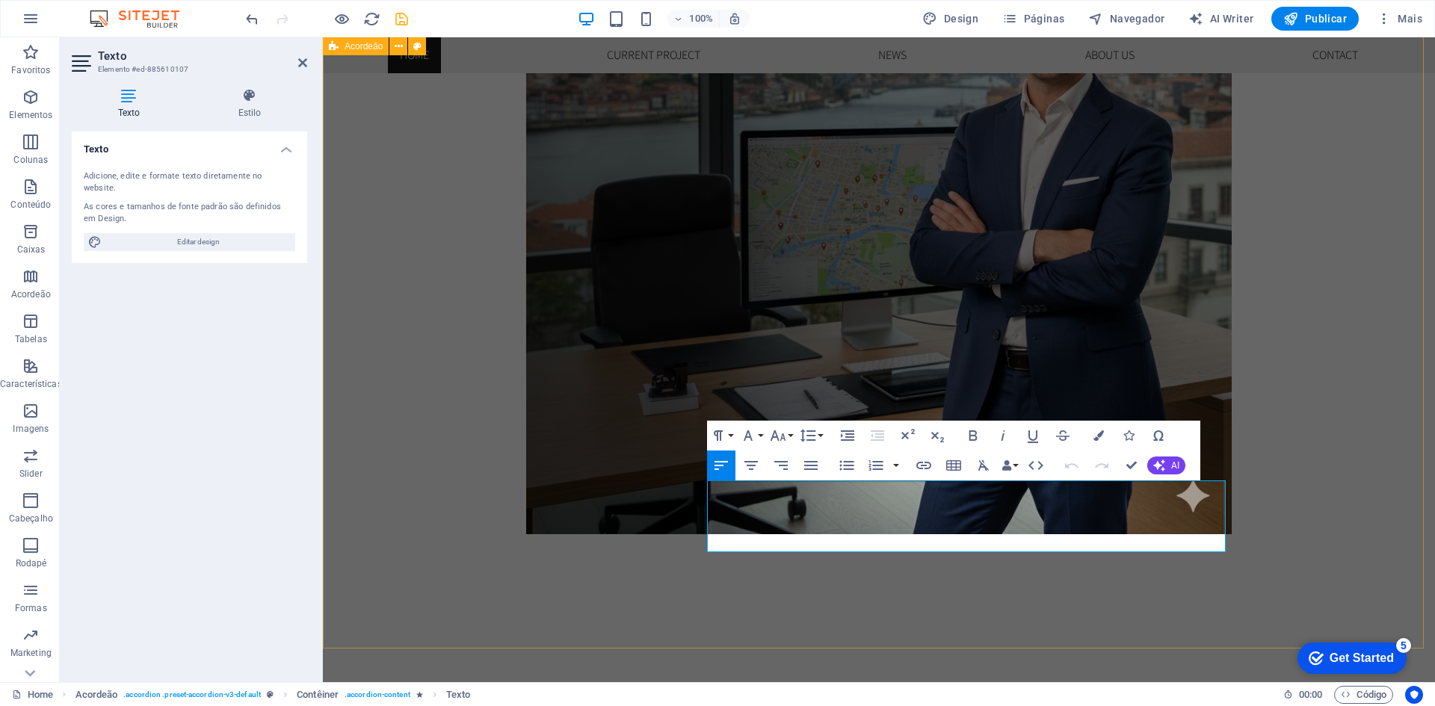
drag, startPoint x: 1116, startPoint y: 545, endPoint x: 682, endPoint y: 482, distance: 437.9
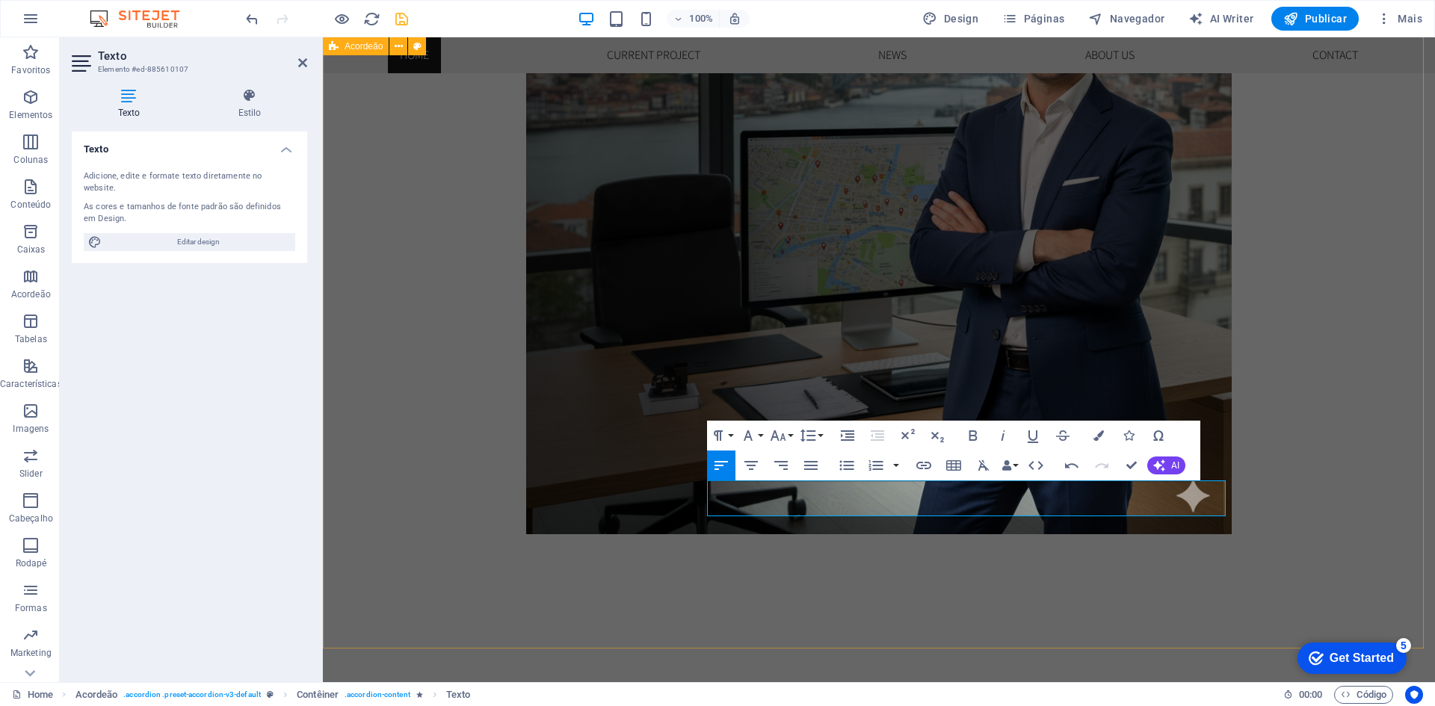
scroll to position [2184, 1]
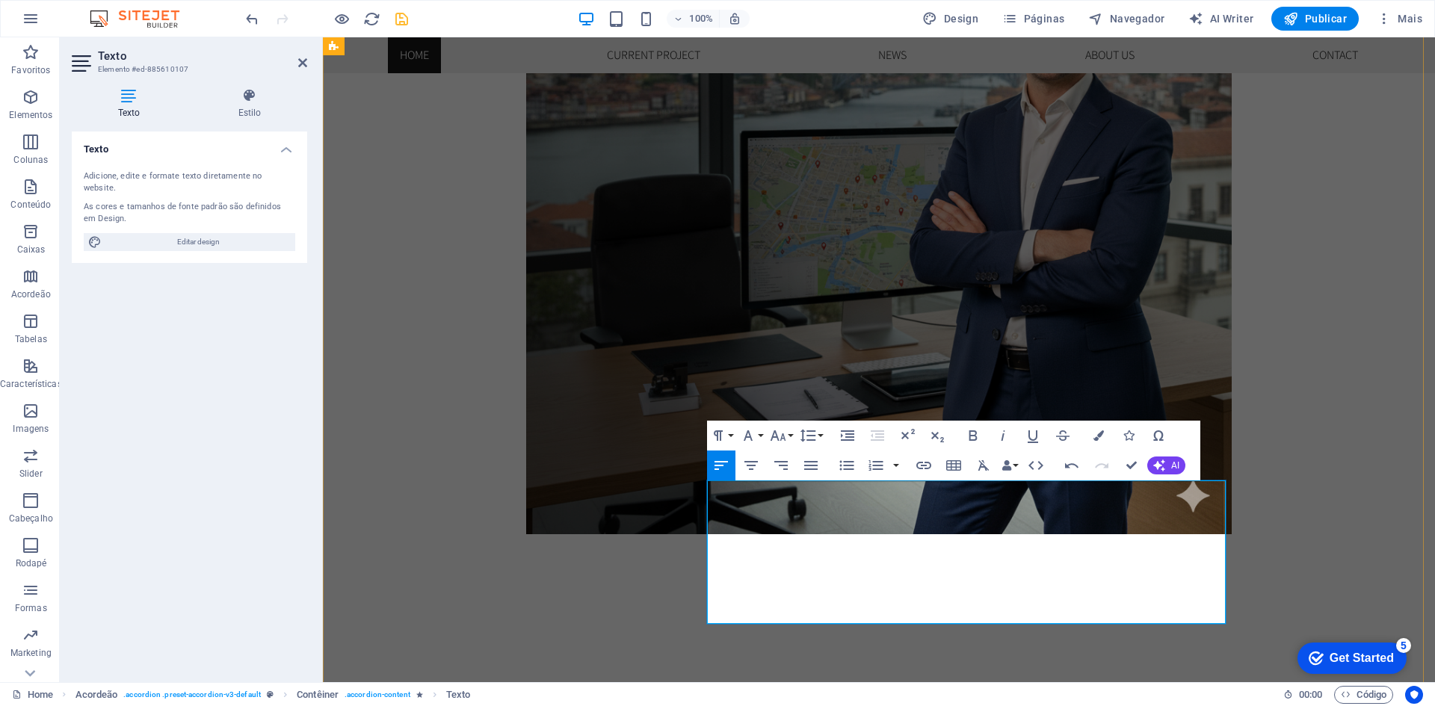
drag, startPoint x: 933, startPoint y: 542, endPoint x: 1059, endPoint y: 546, distance: 126.3
click at [972, 437] on icon "button" at bounding box center [973, 436] width 18 height 18
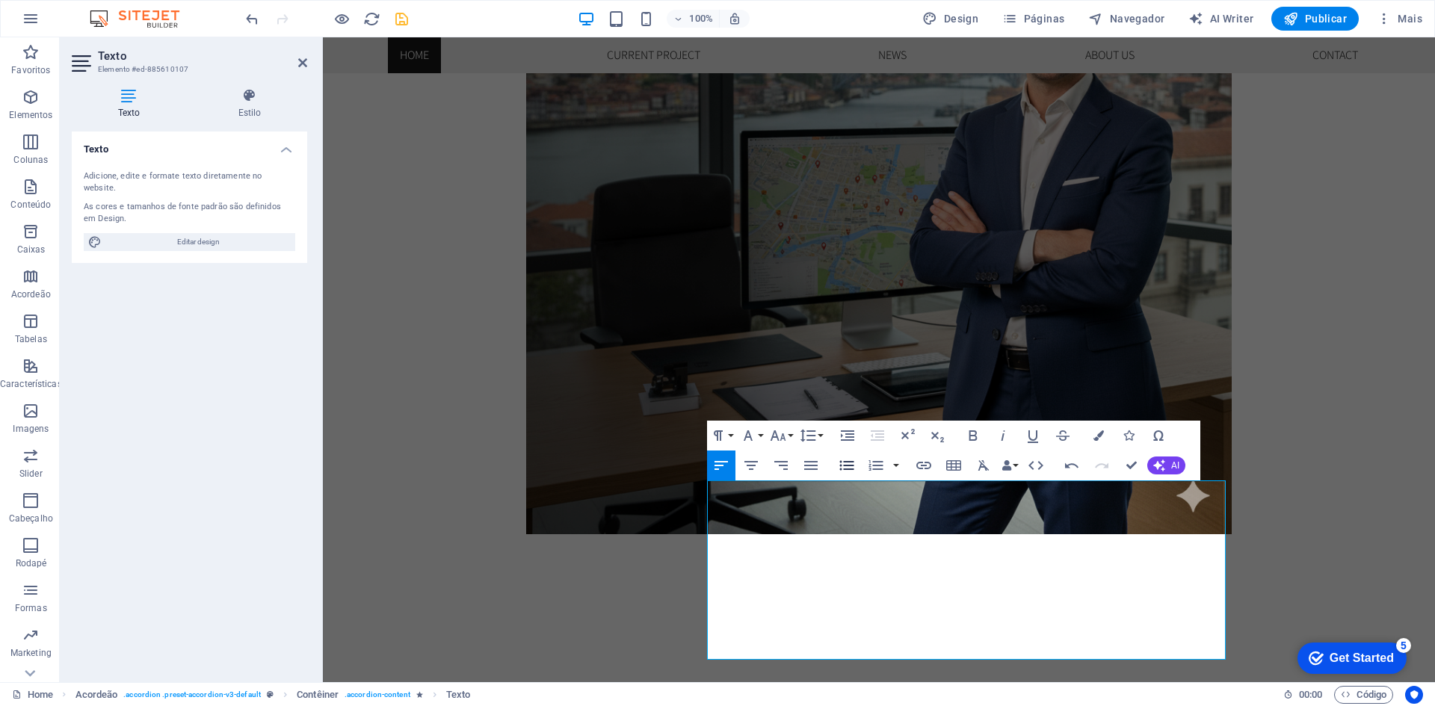
click at [846, 462] on icon "button" at bounding box center [847, 466] width 18 height 18
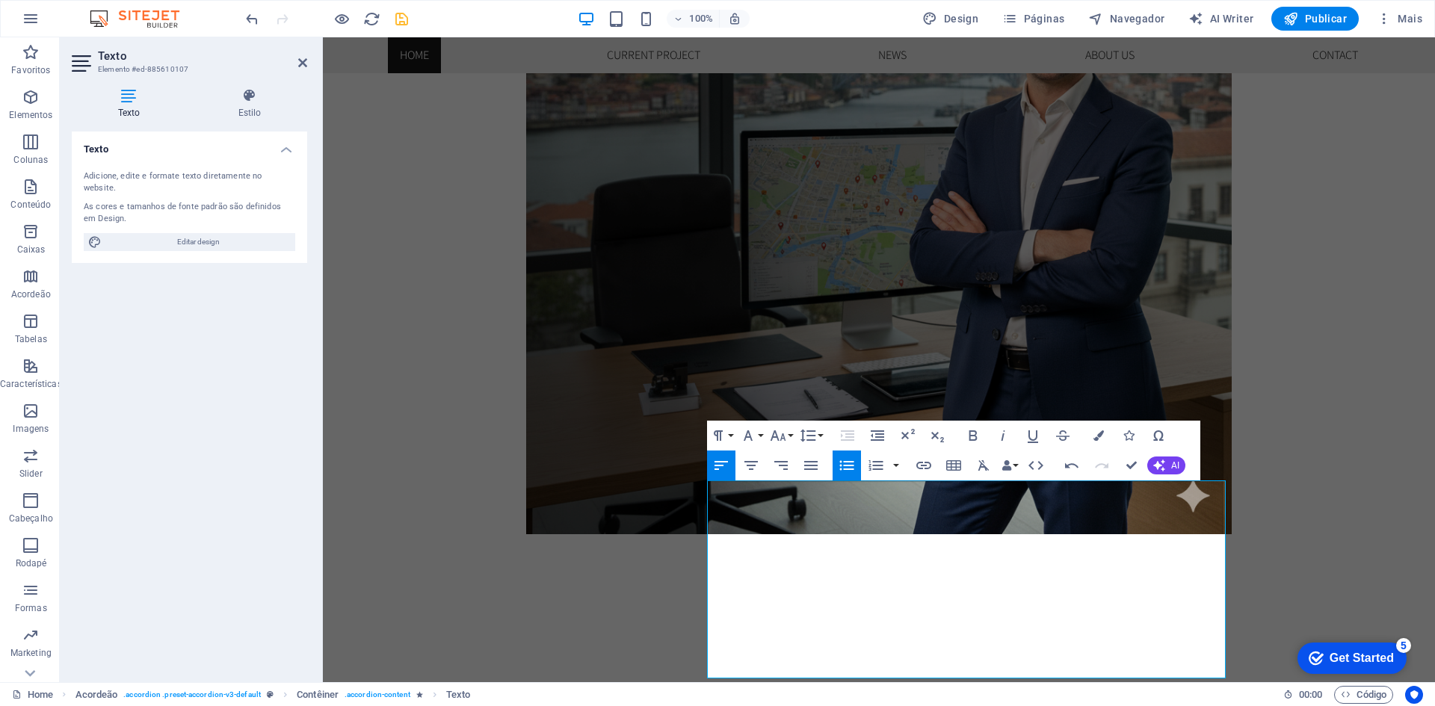
scroll to position [1246, 1]
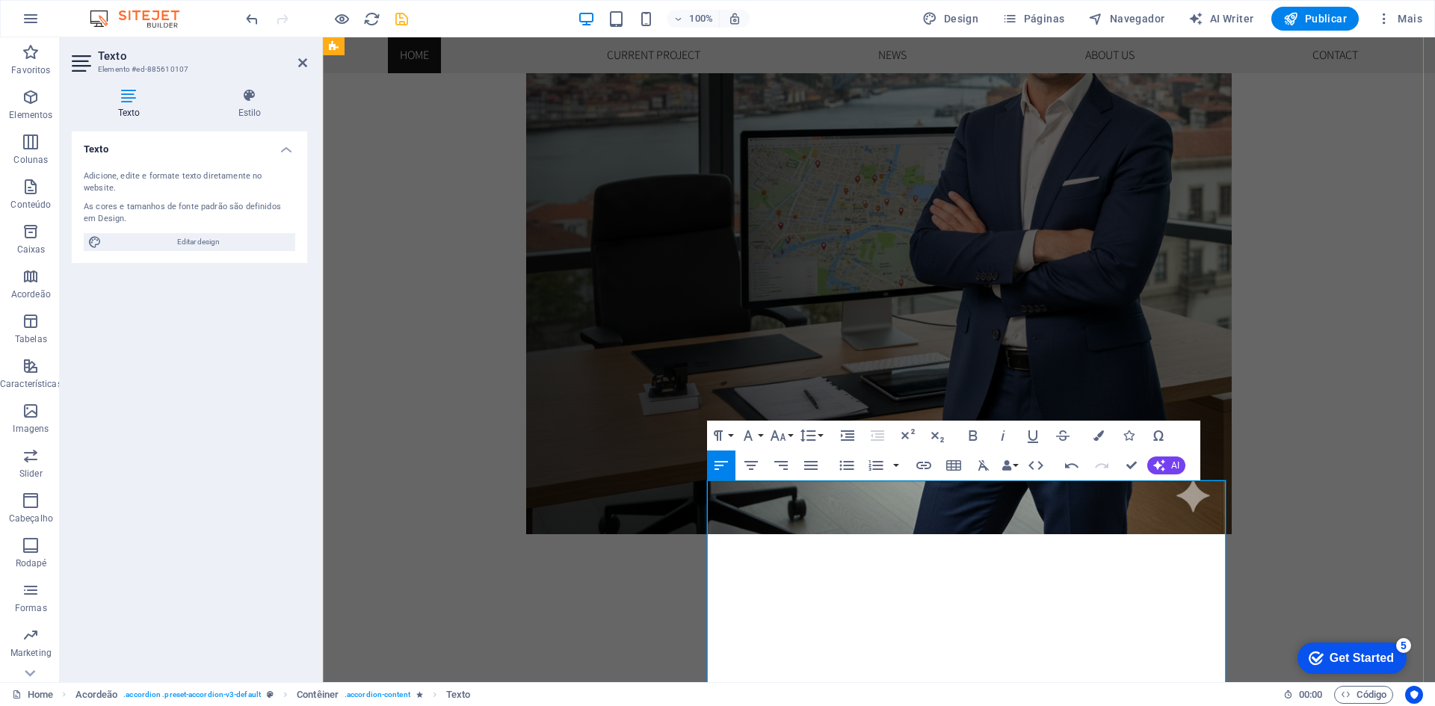
drag, startPoint x: 1184, startPoint y: 655, endPoint x: 1215, endPoint y: 652, distance: 30.8
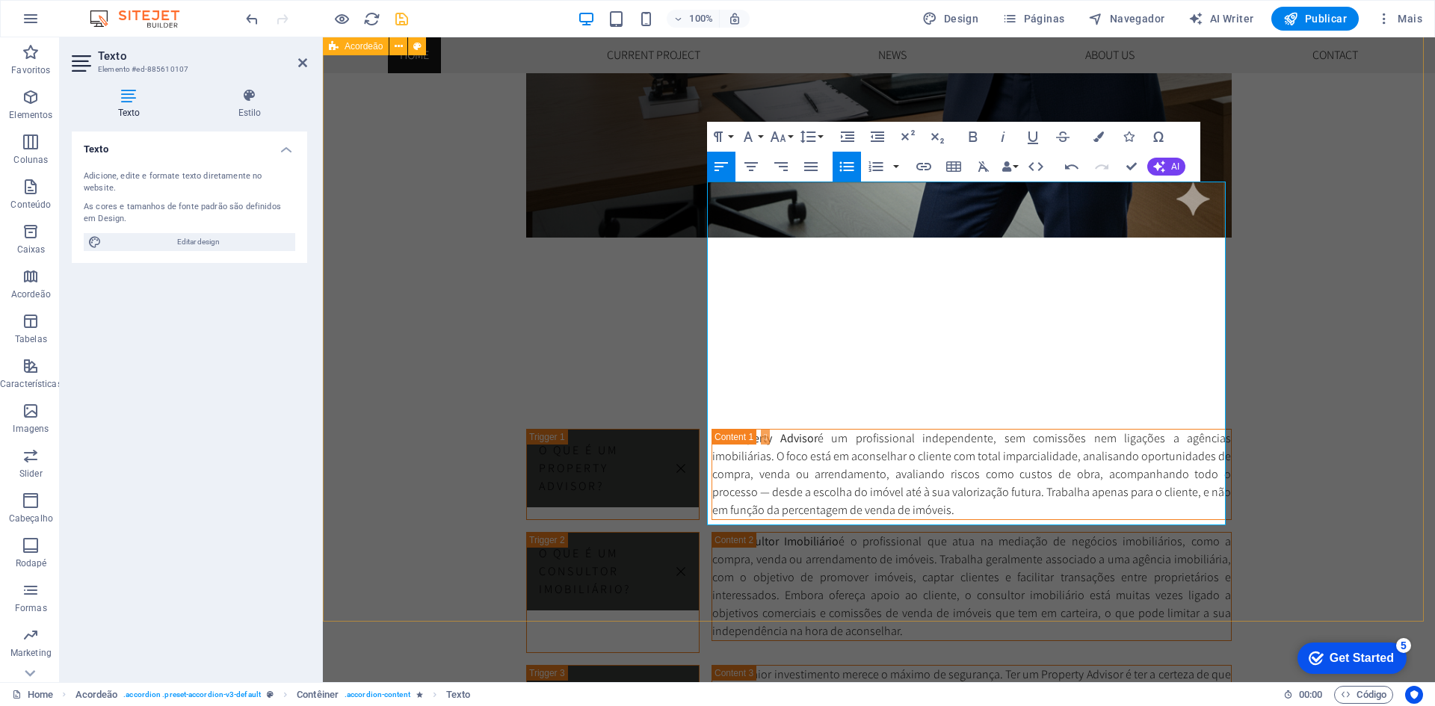
scroll to position [1754, 0]
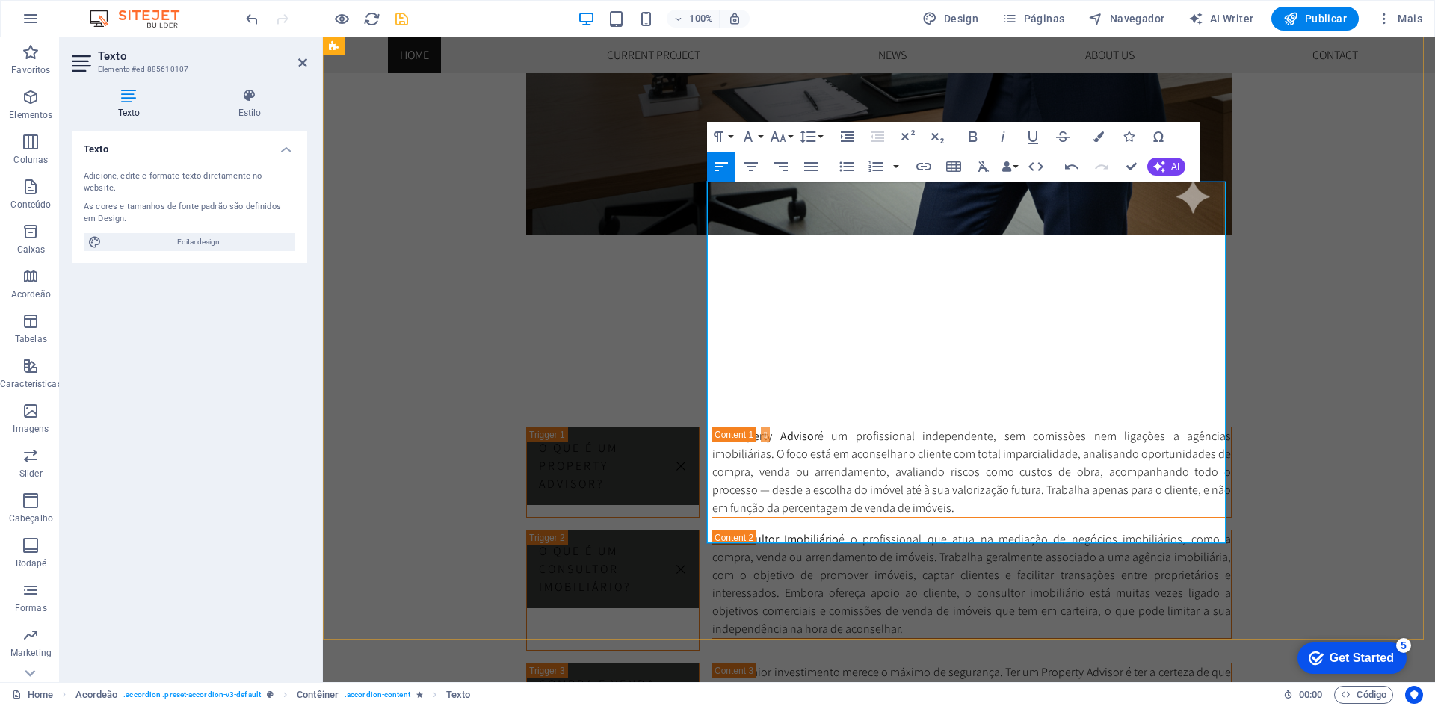
drag, startPoint x: 897, startPoint y: 353, endPoint x: 885, endPoint y: 352, distance: 12.0
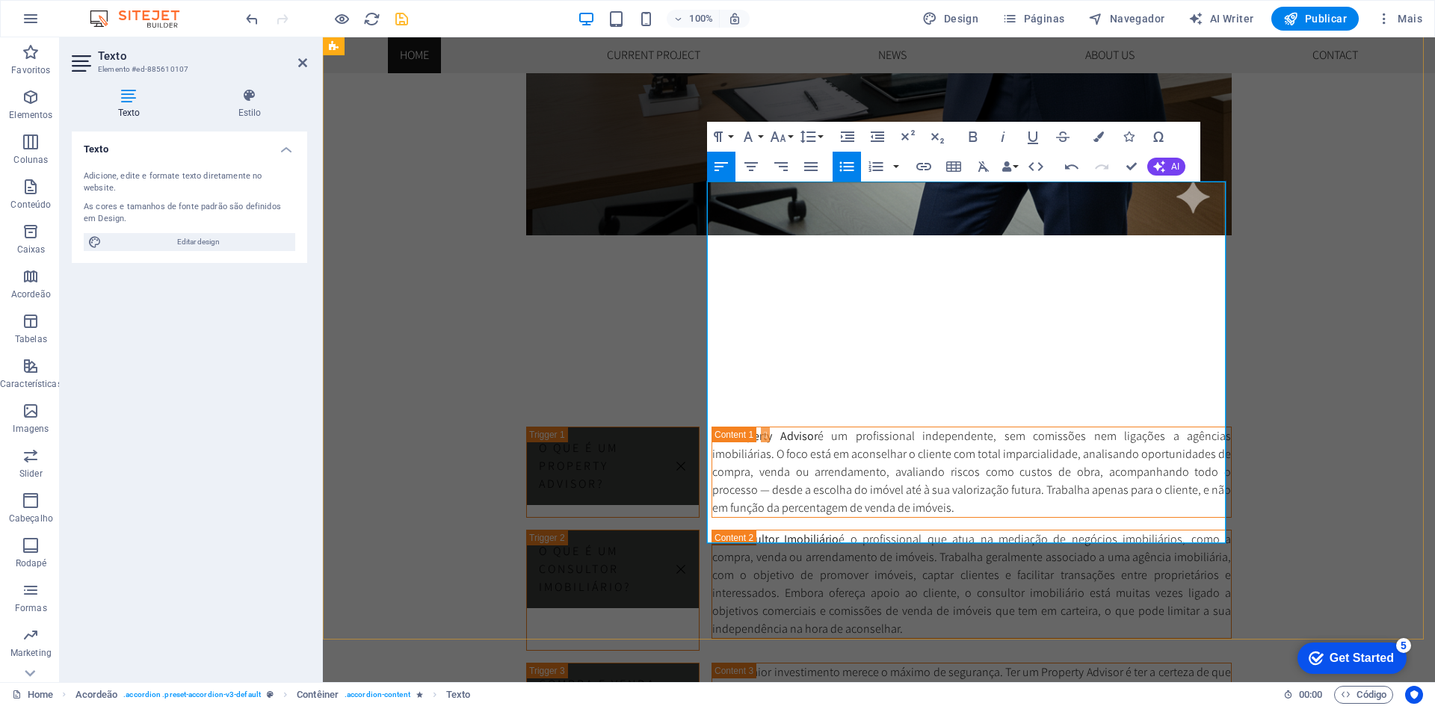
drag, startPoint x: 900, startPoint y: 353, endPoint x: 855, endPoint y: 353, distance: 44.8
drag, startPoint x: 1073, startPoint y: 414, endPoint x: 698, endPoint y: 194, distance: 435.0
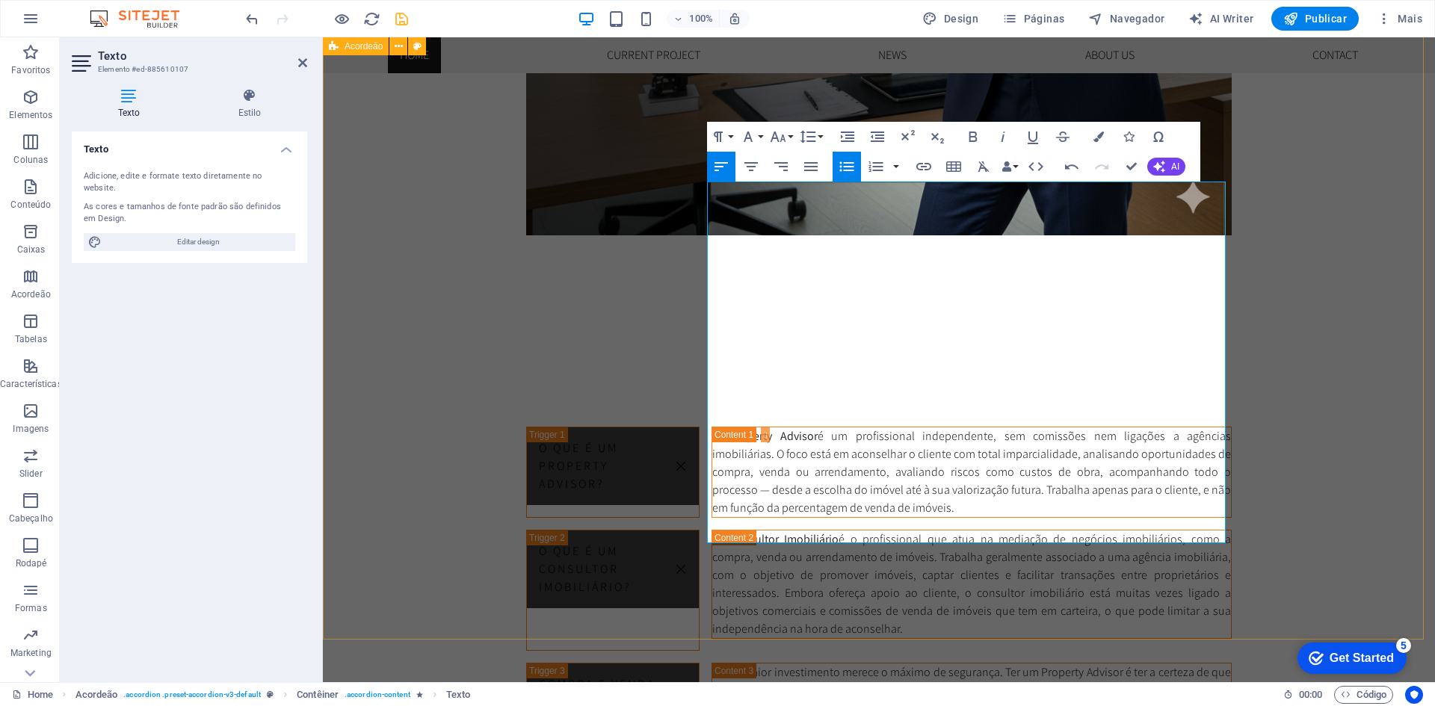
click at [811, 168] on icon "button" at bounding box center [811, 167] width 18 height 18
drag, startPoint x: 1071, startPoint y: 409, endPoint x: 972, endPoint y: 409, distance: 98.6
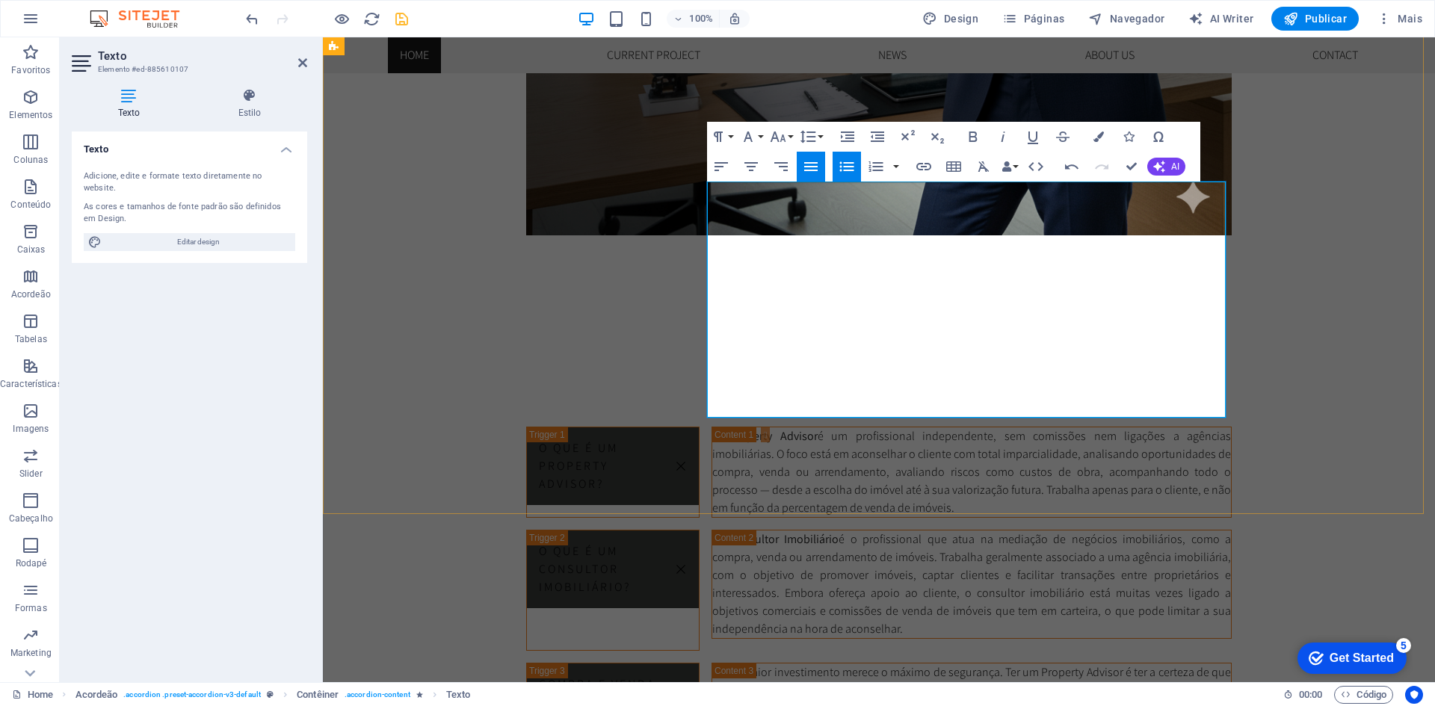
drag, startPoint x: 1121, startPoint y: 194, endPoint x: 1190, endPoint y: 195, distance: 69.5
click at [968, 135] on icon "button" at bounding box center [973, 137] width 18 height 18
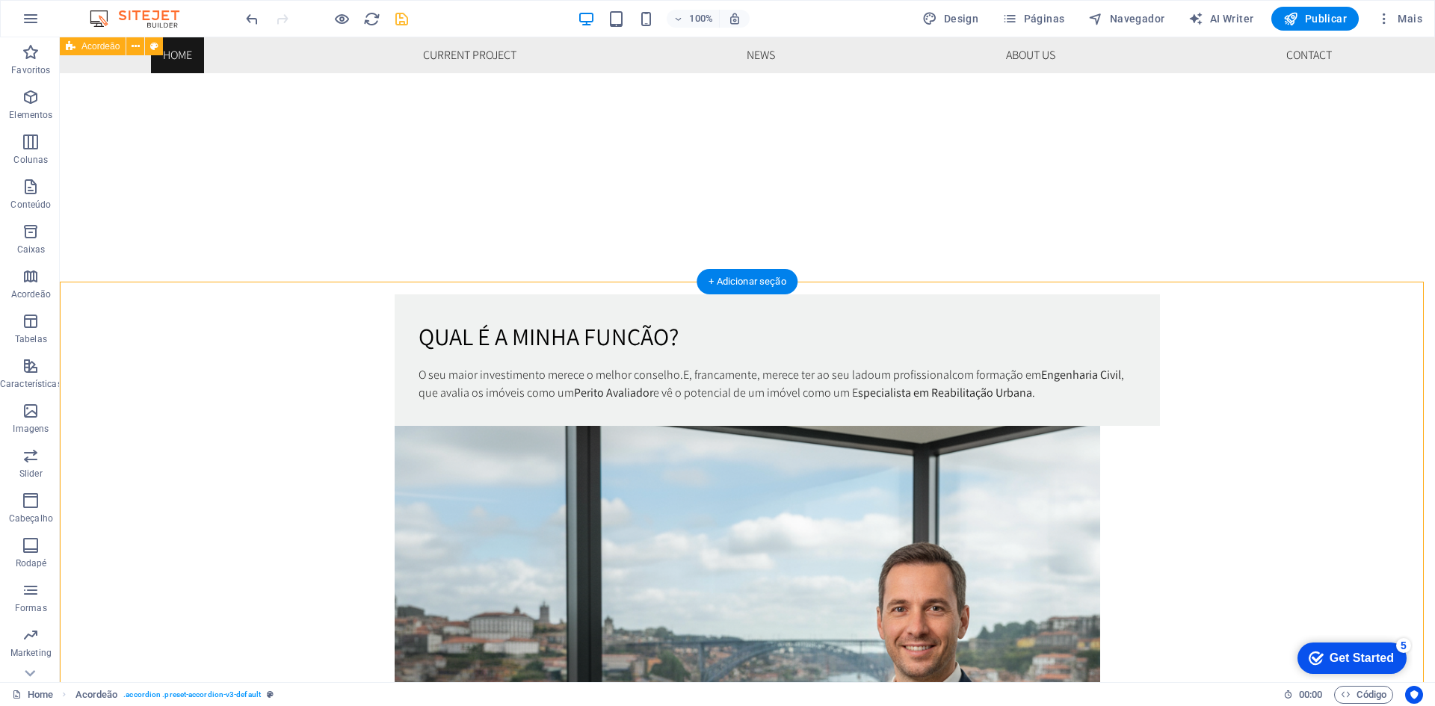
scroll to position [857, 0]
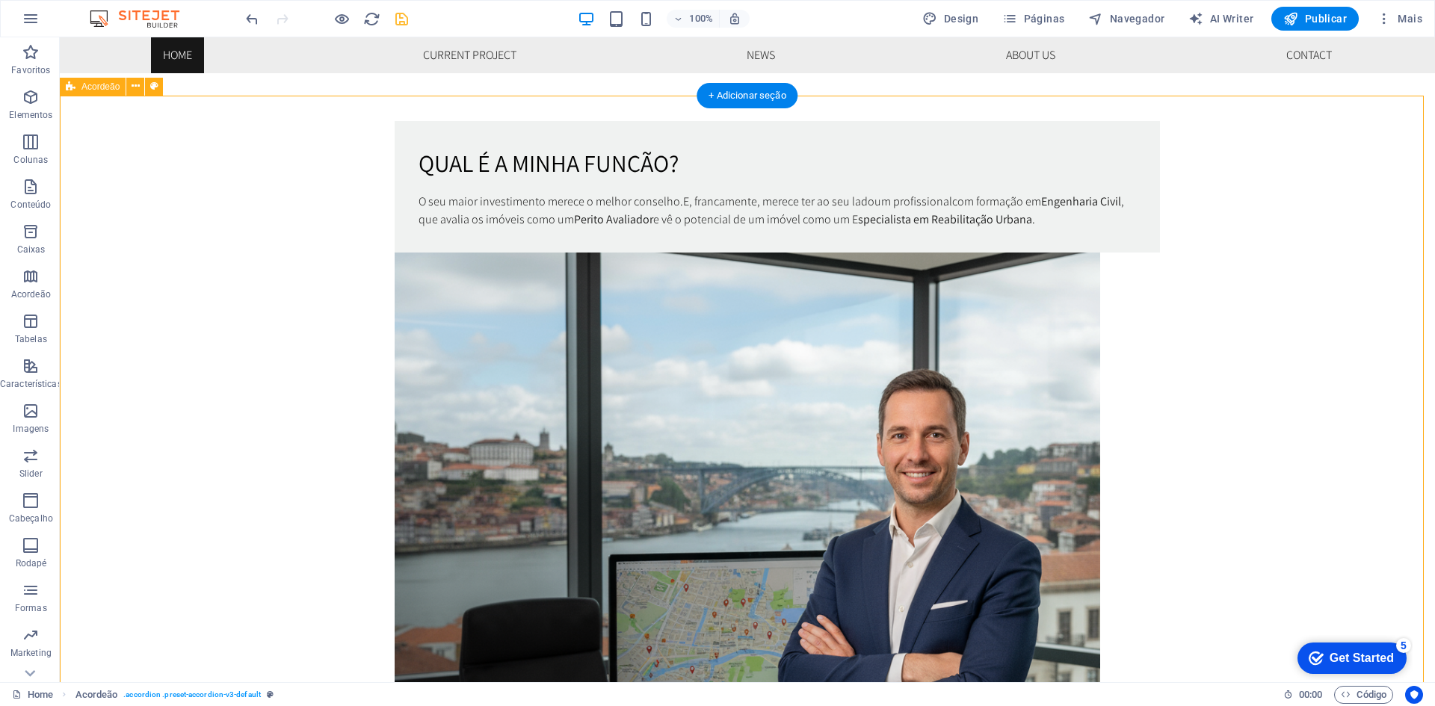
scroll to position [1081, 0]
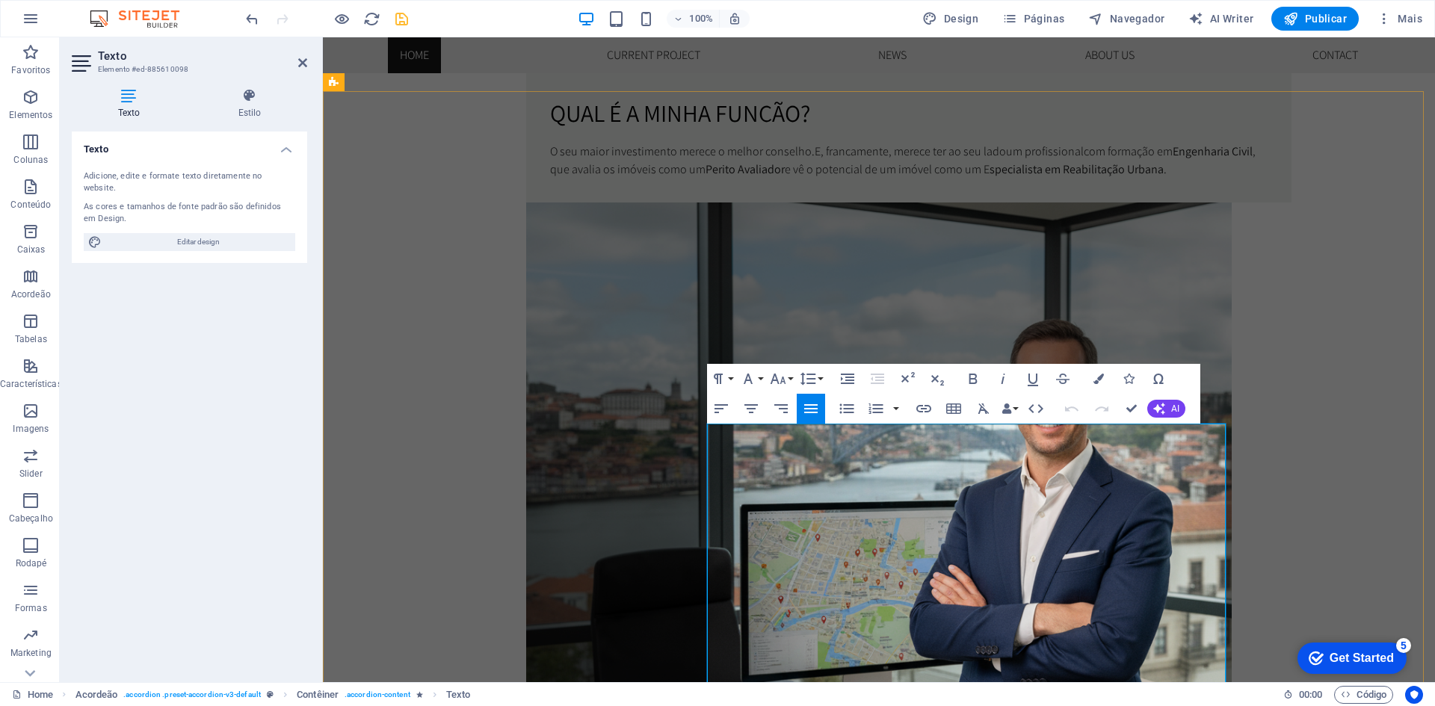
drag, startPoint x: 1040, startPoint y: 432, endPoint x: 1116, endPoint y: 436, distance: 76.3
click at [967, 376] on icon "button" at bounding box center [973, 379] width 18 height 18
click at [974, 375] on icon "button" at bounding box center [973, 379] width 18 height 18
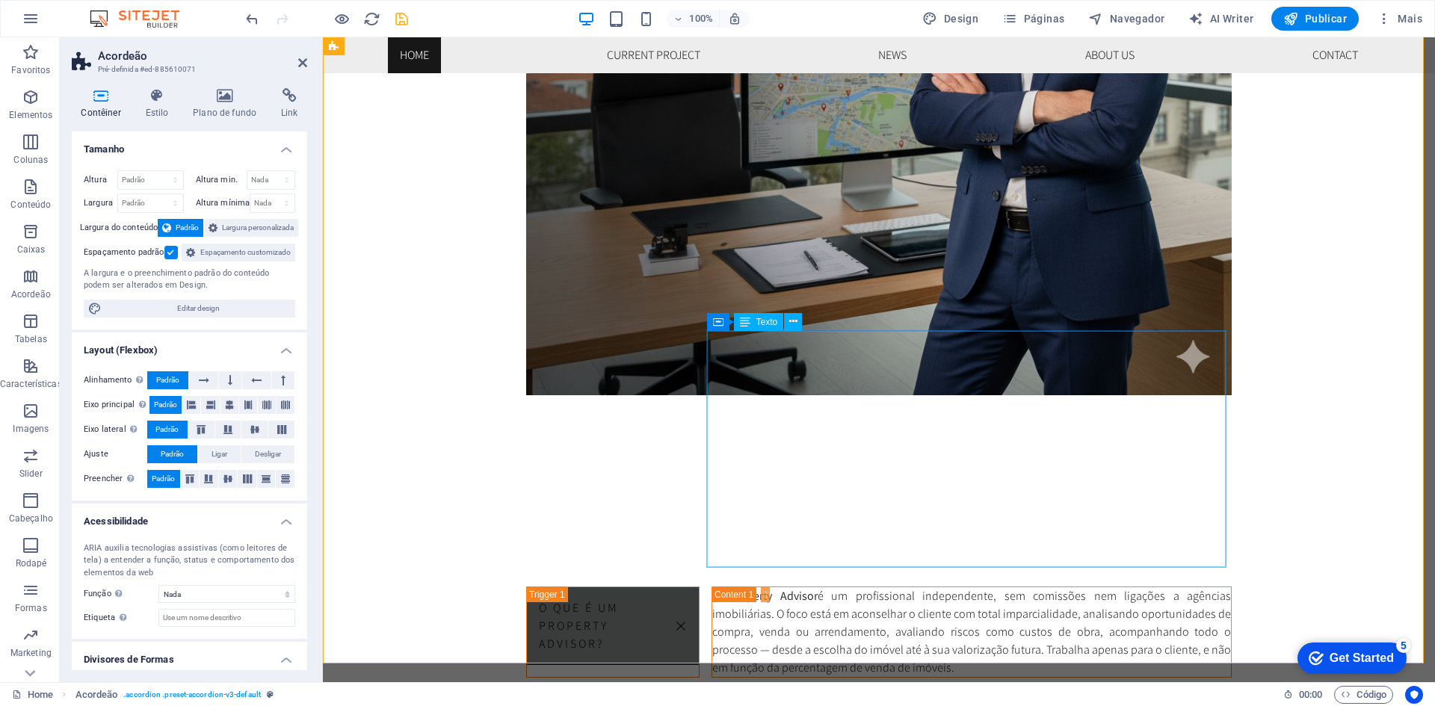
scroll to position [1604, 0]
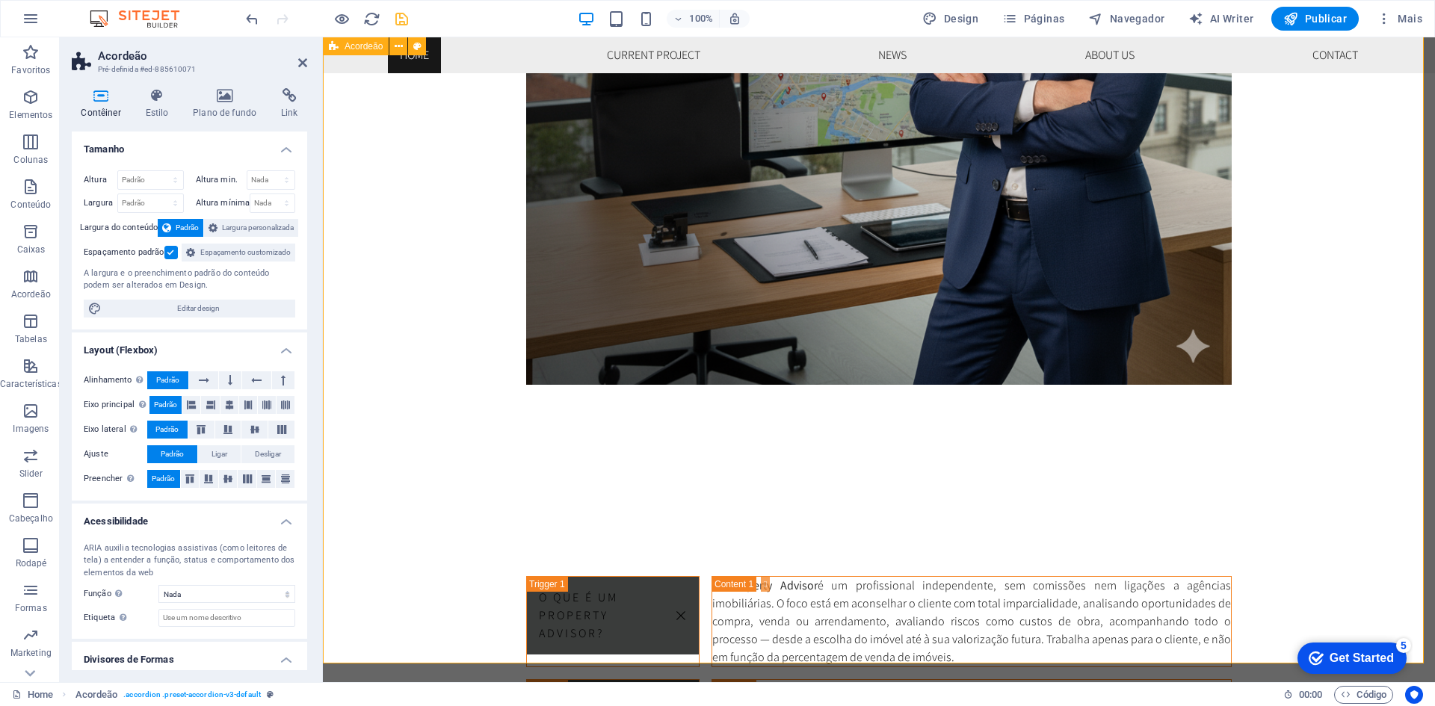
click at [297, 63] on header "Acordeão Pré-definida #ed-885610071" at bounding box center [189, 56] width 235 height 39
click at [305, 65] on icon at bounding box center [302, 63] width 9 height 12
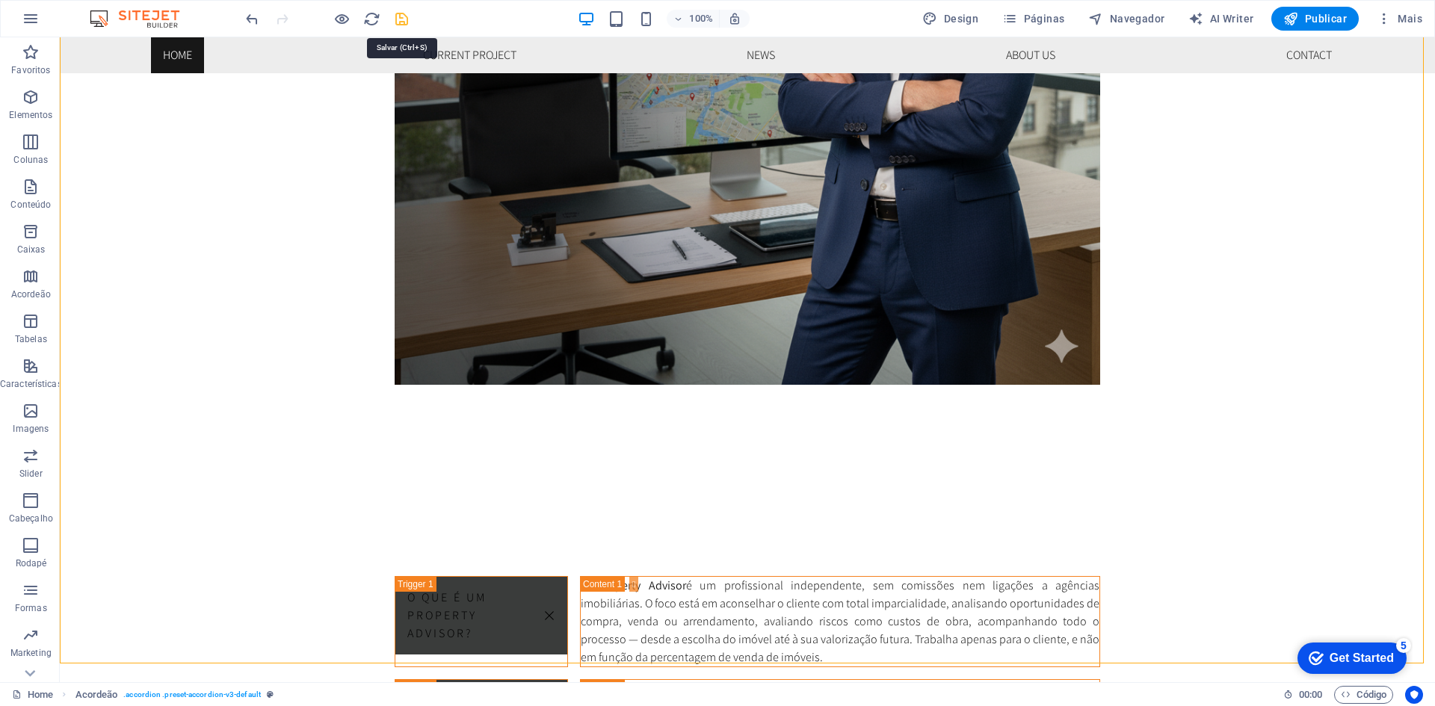
click at [400, 19] on icon "save" at bounding box center [401, 18] width 17 height 17
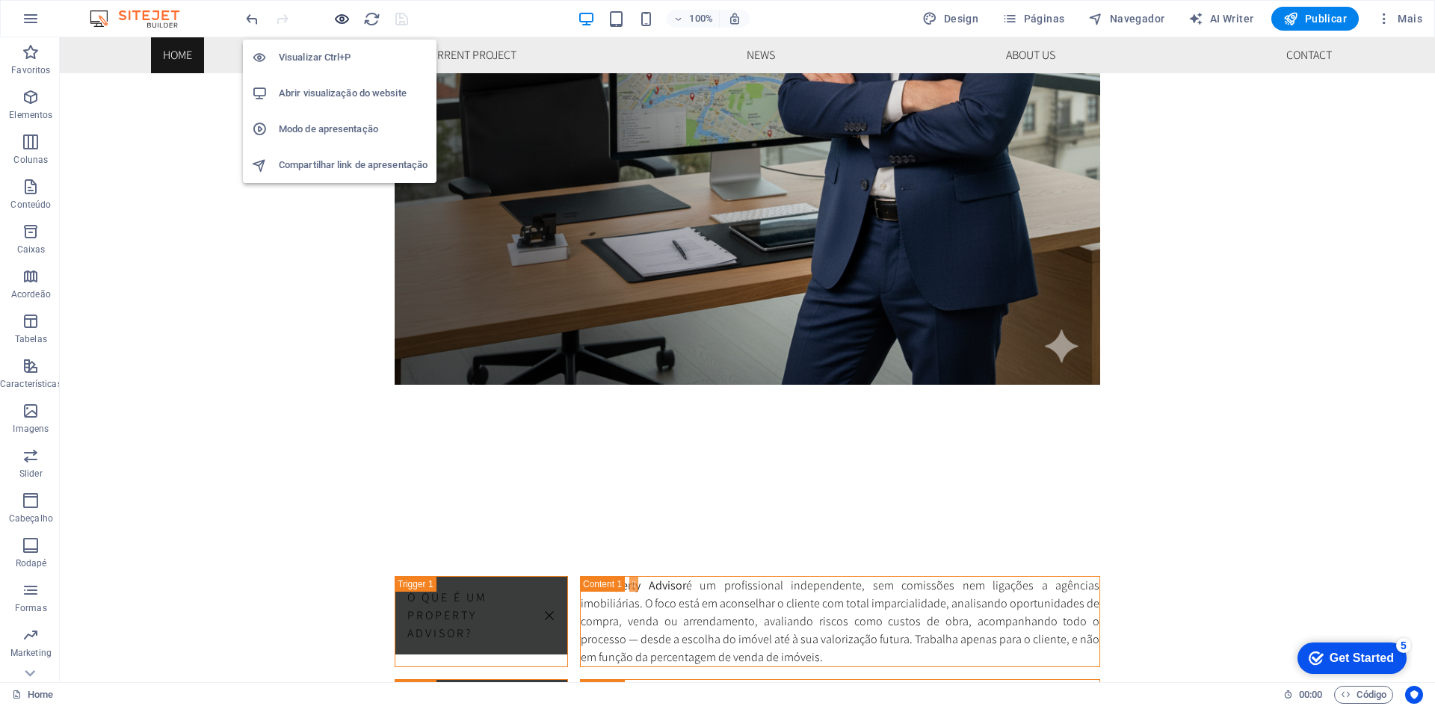
click at [337, 16] on icon "button" at bounding box center [341, 18] width 17 height 17
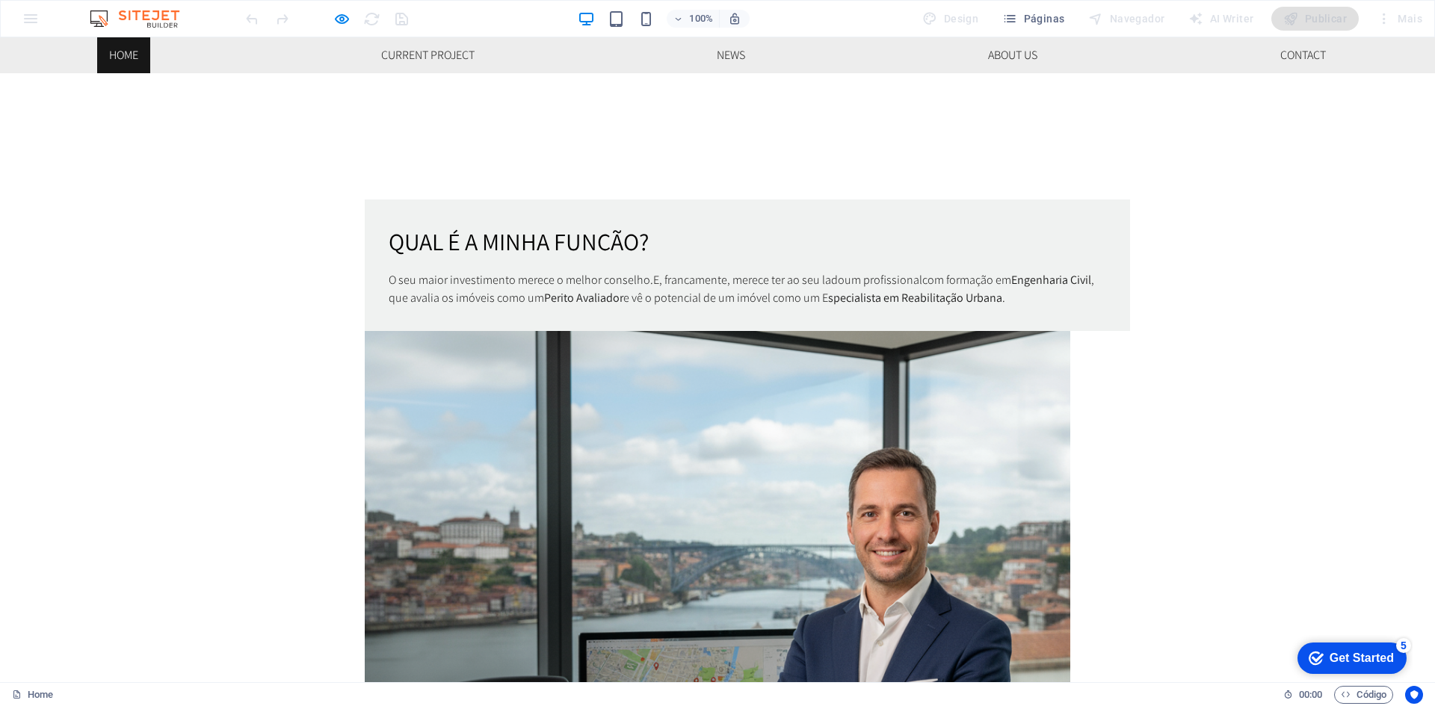
scroll to position [971, 0]
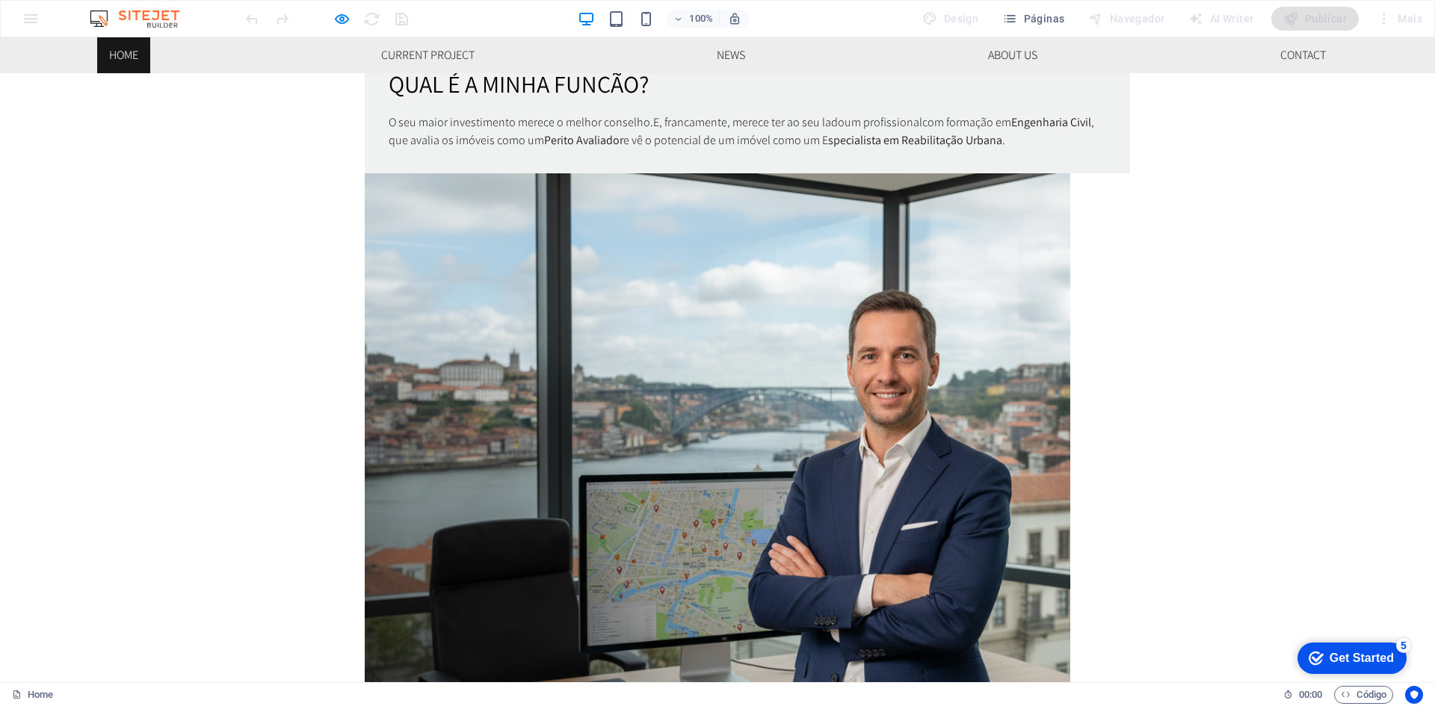
scroll to position [1121, 0]
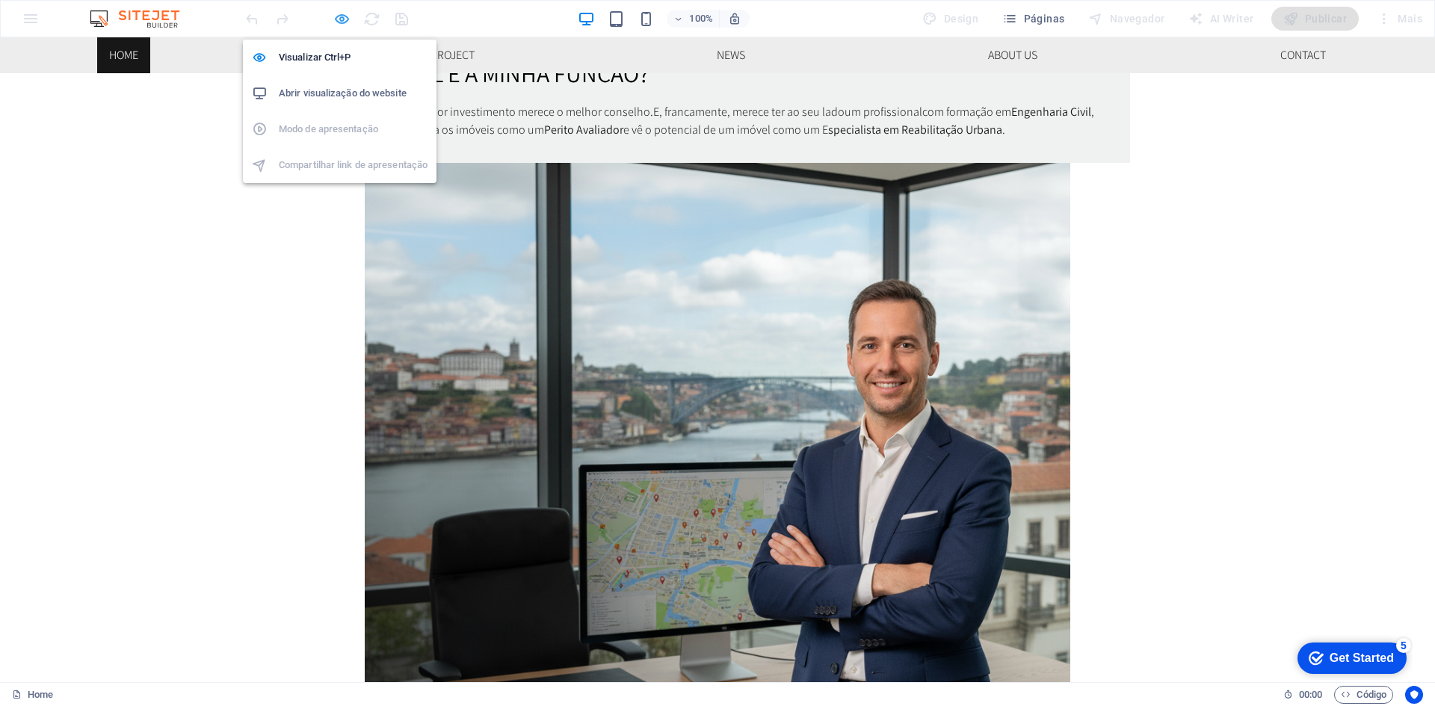
click at [340, 18] on icon "button" at bounding box center [341, 18] width 17 height 17
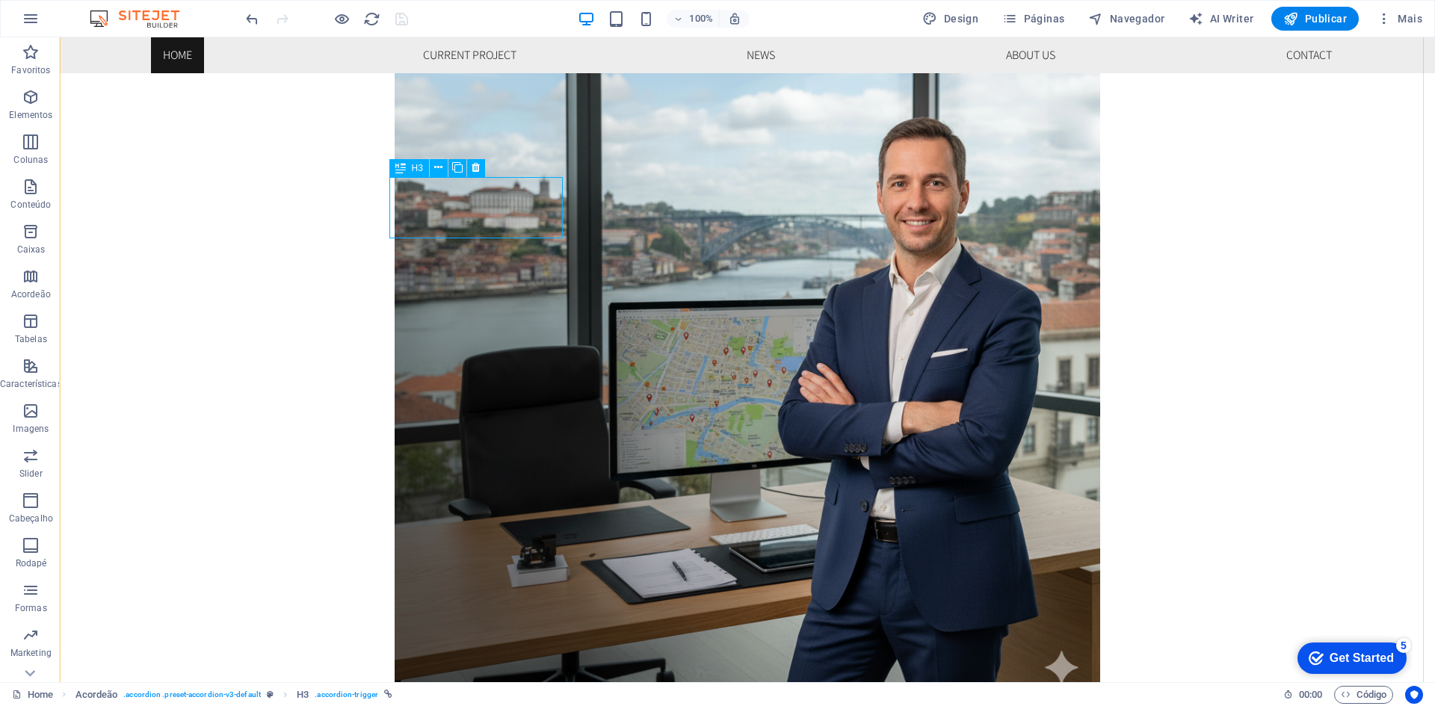
scroll to position [1420, 0]
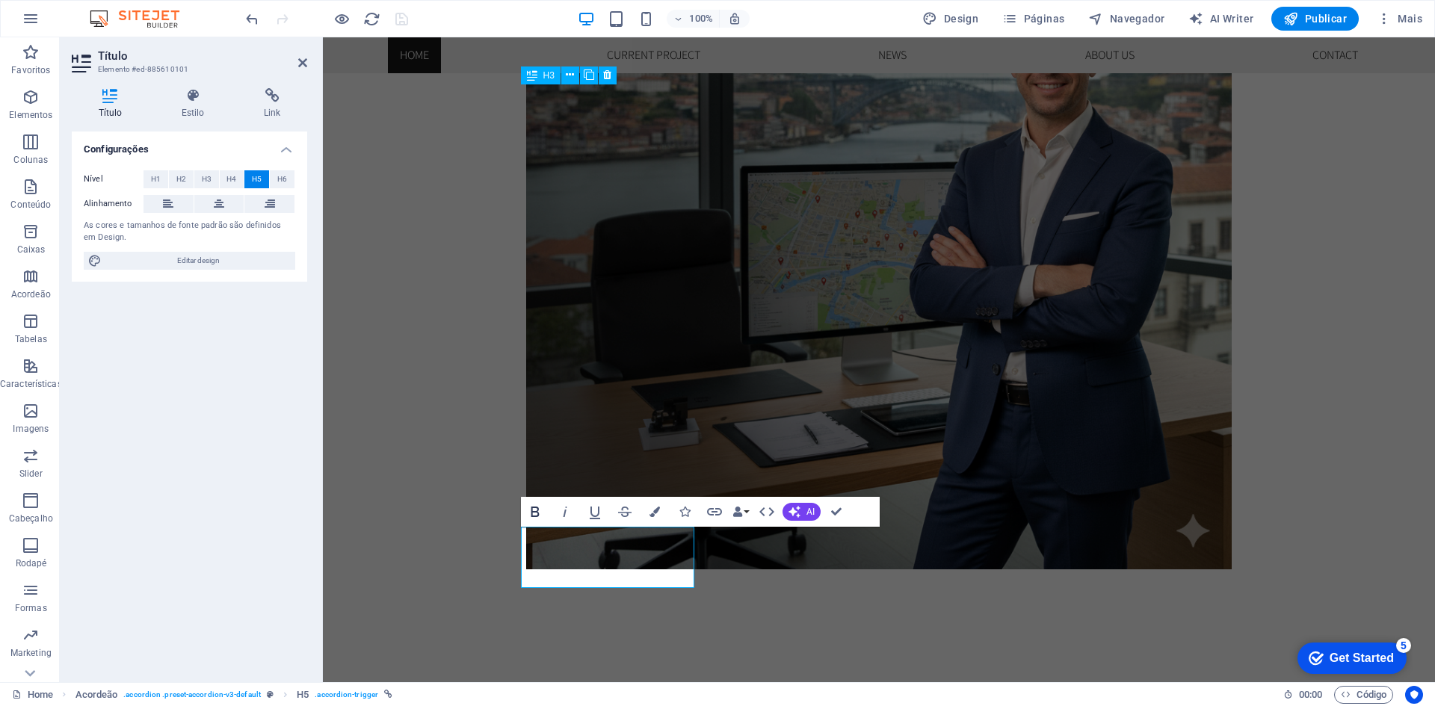
click at [533, 513] on icon "button" at bounding box center [535, 512] width 18 height 18
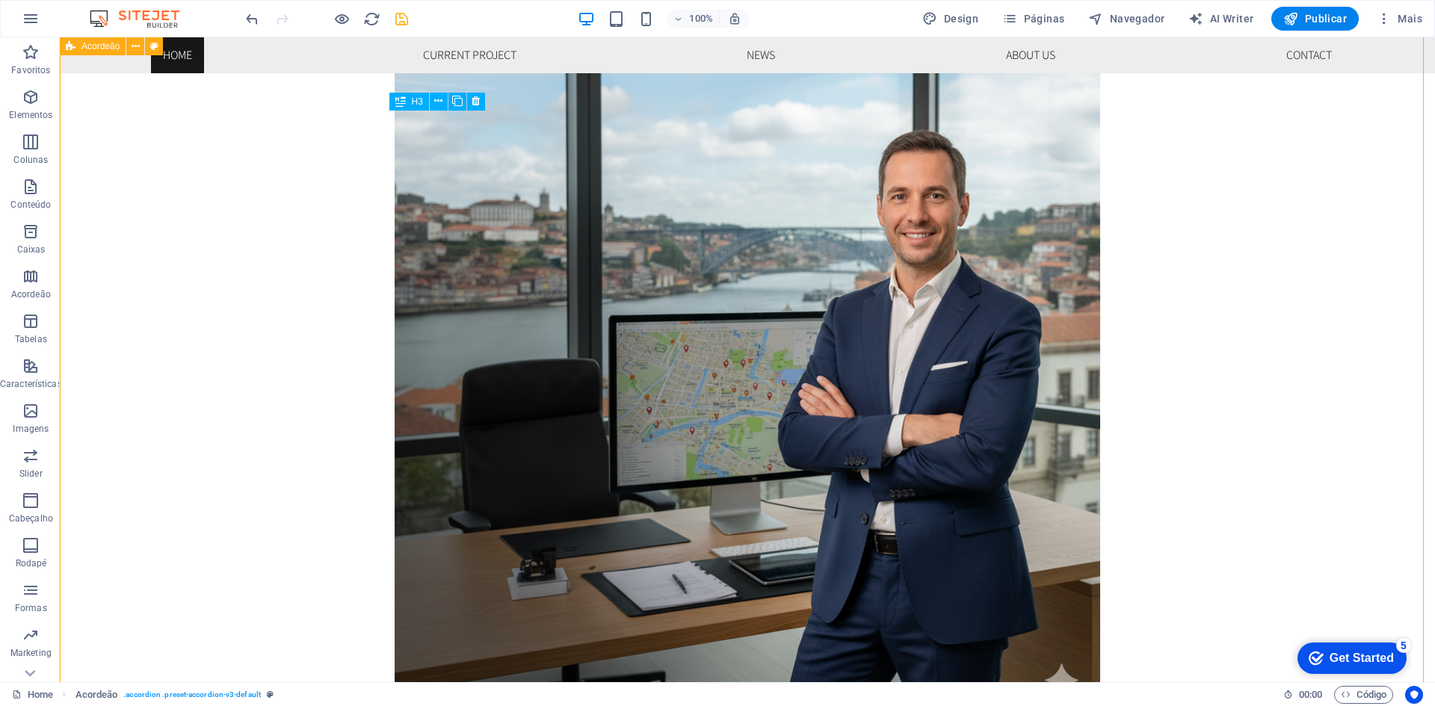
scroll to position [1195, 0]
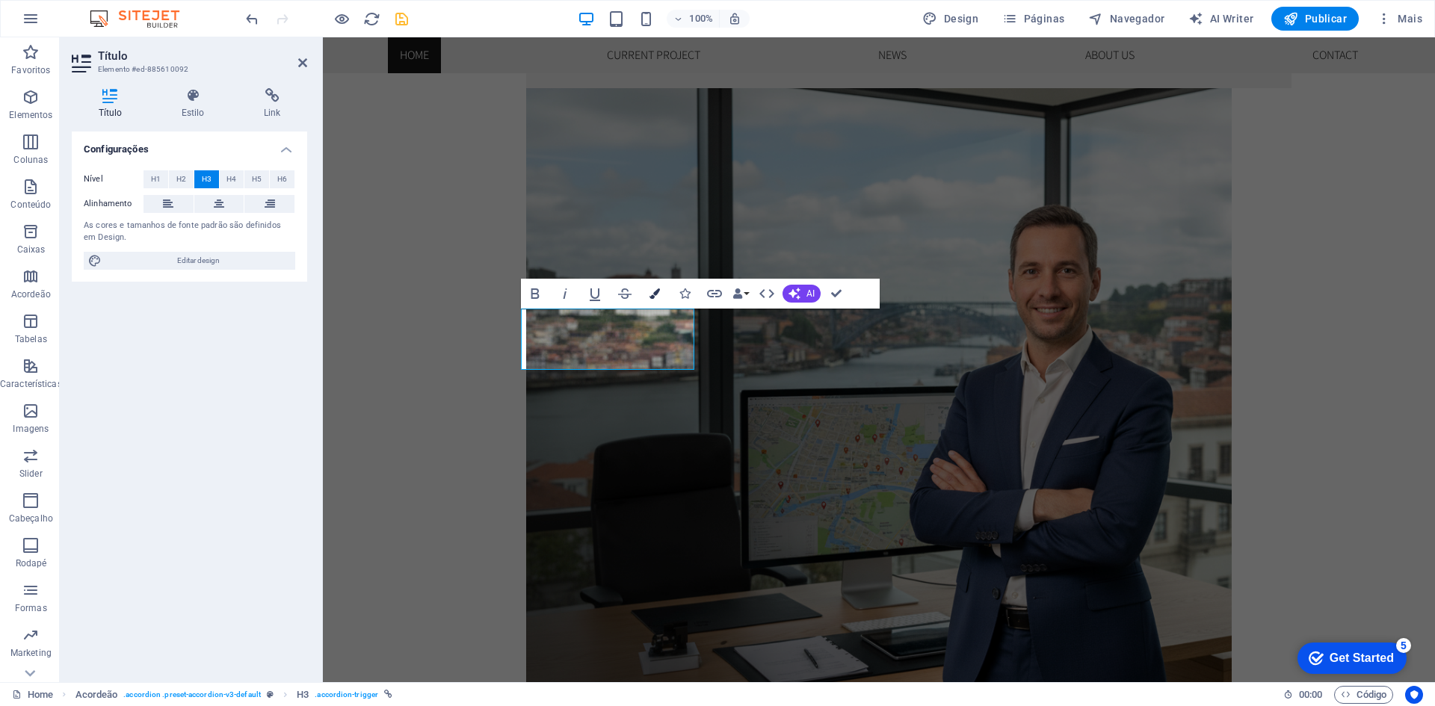
click at [655, 291] on icon "button" at bounding box center [654, 293] width 10 height 10
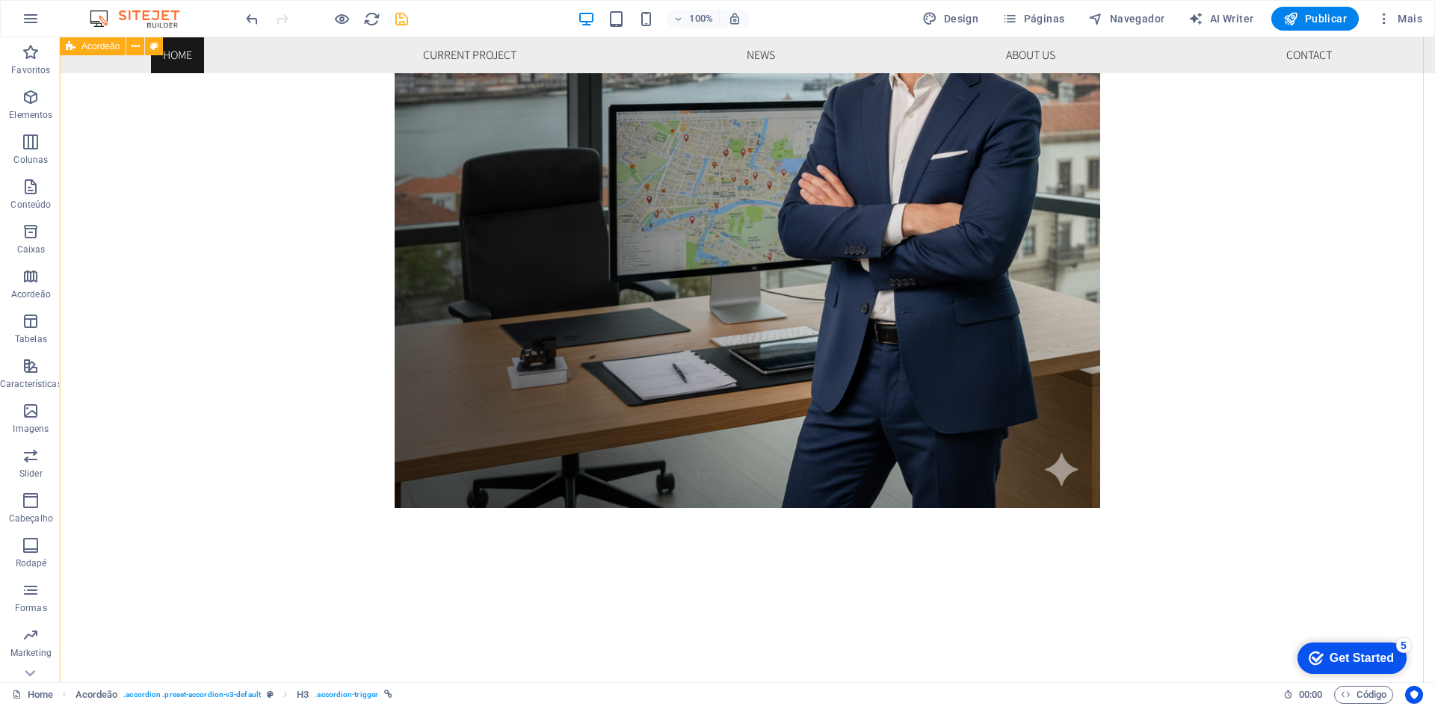
scroll to position [1569, 0]
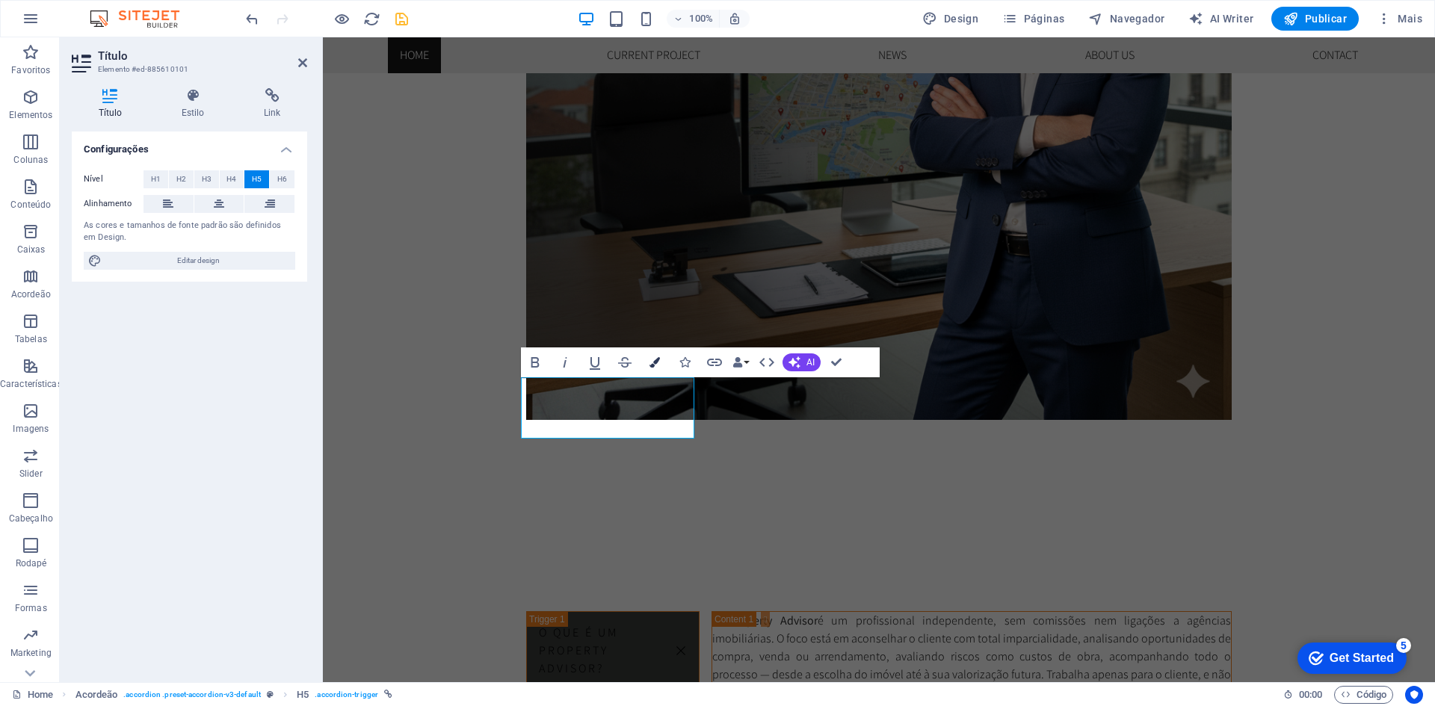
click at [655, 359] on icon "button" at bounding box center [654, 362] width 10 height 10
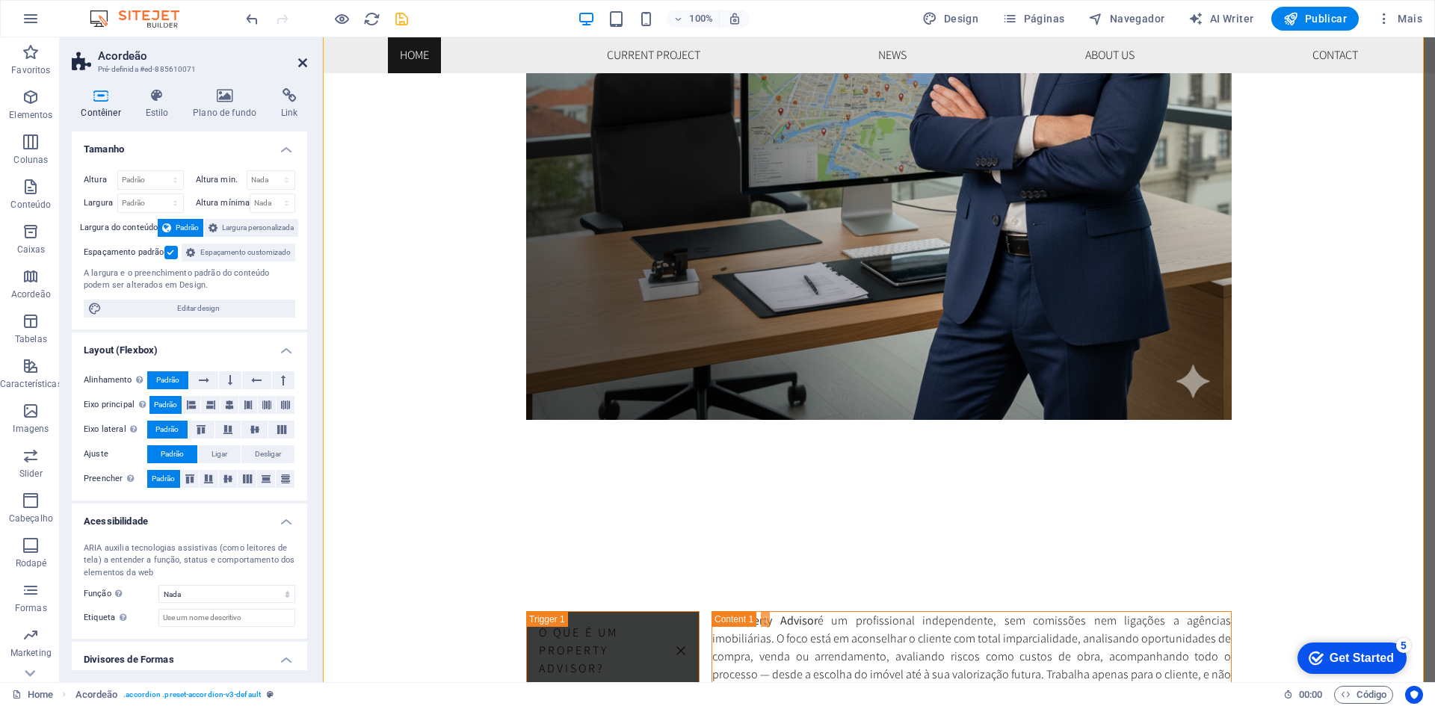
click at [302, 59] on icon at bounding box center [302, 63] width 9 height 12
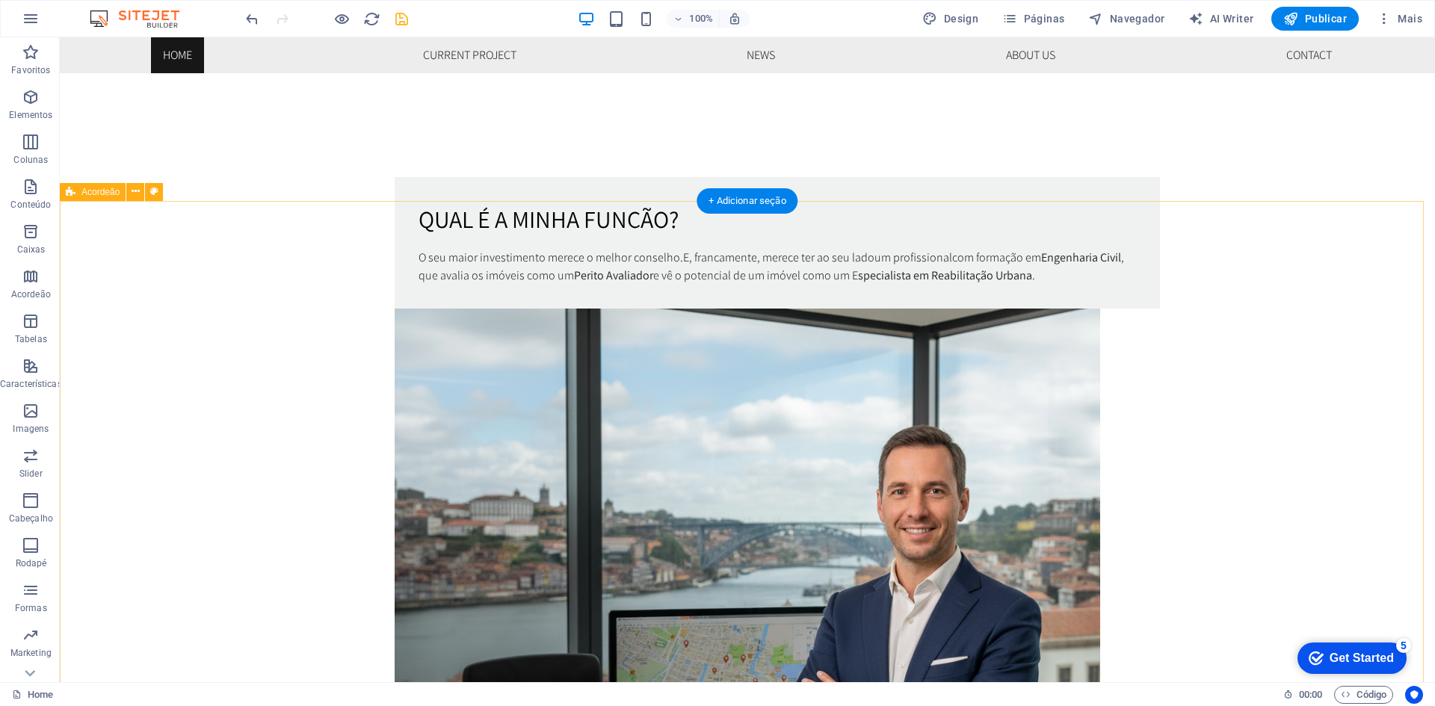
scroll to position [971, 0]
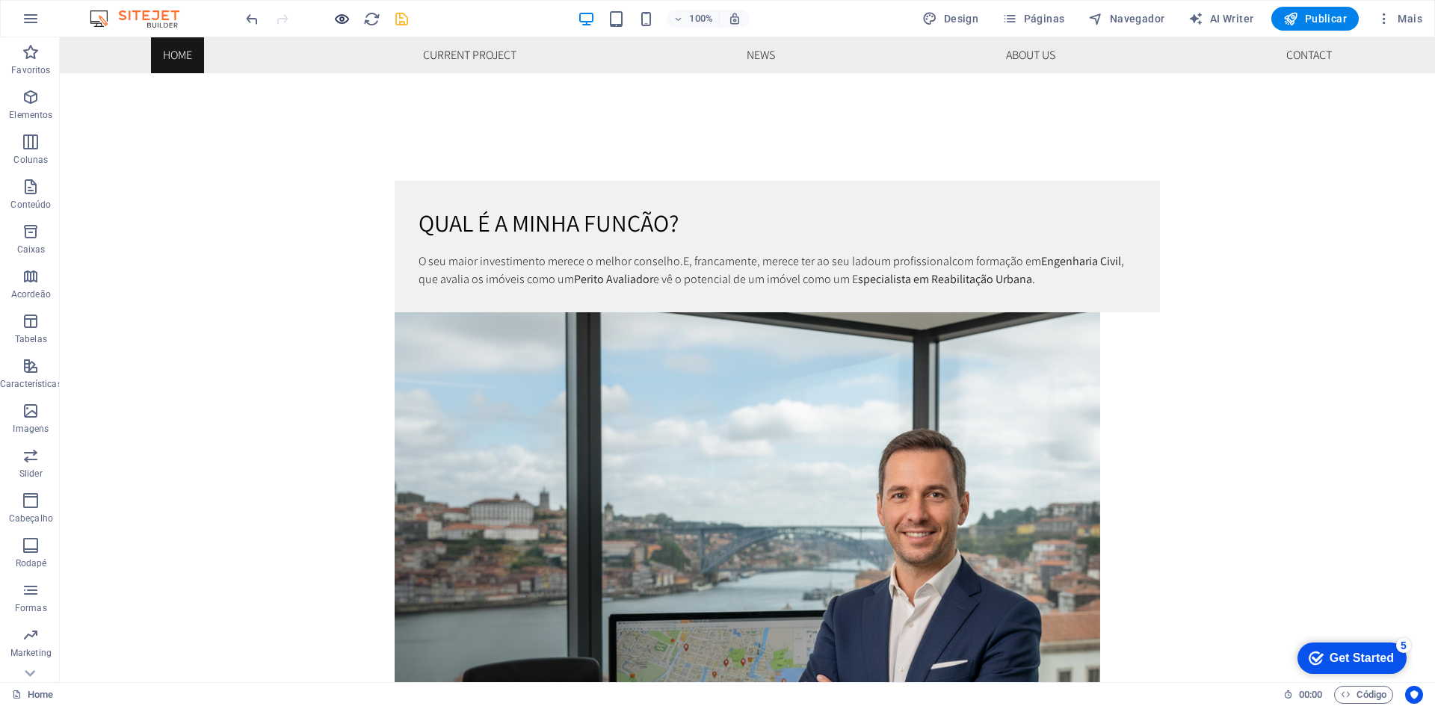
click at [343, 19] on icon "button" at bounding box center [341, 18] width 17 height 17
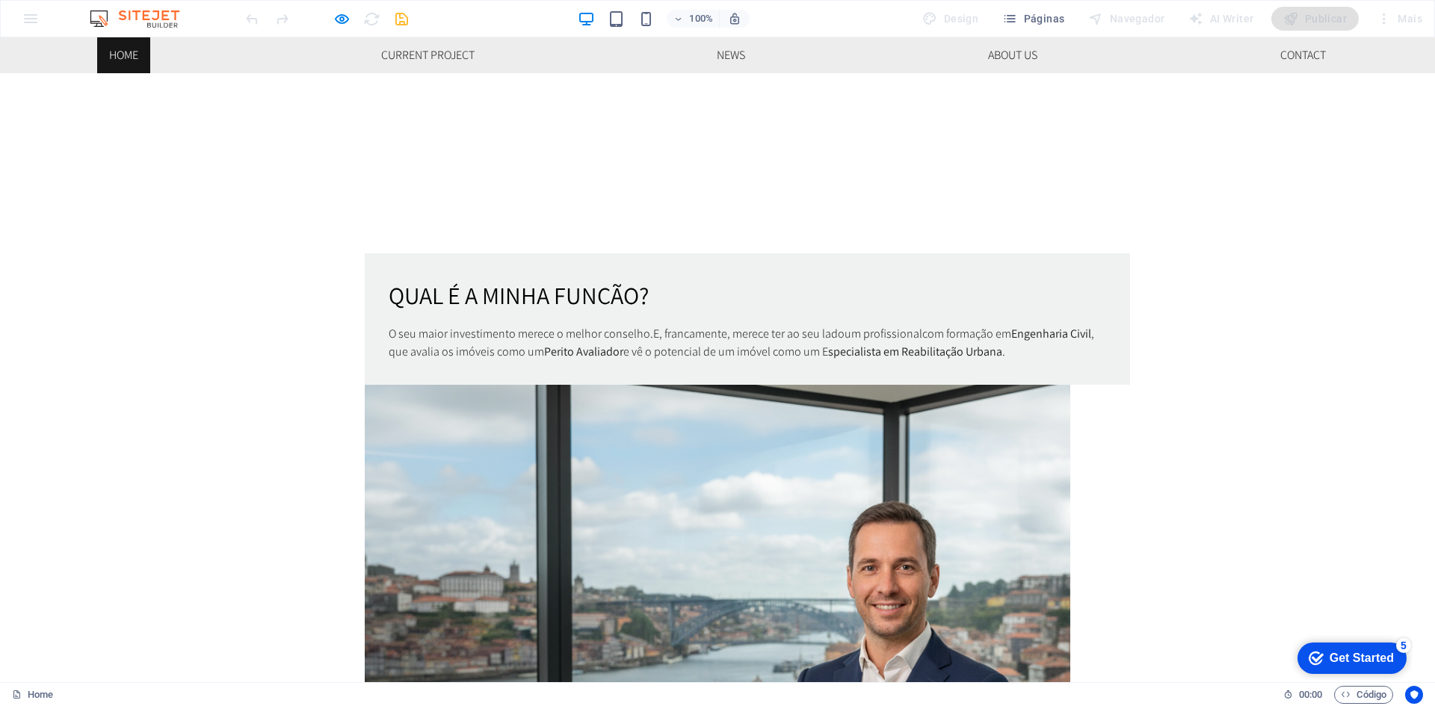
scroll to position [1046, 0]
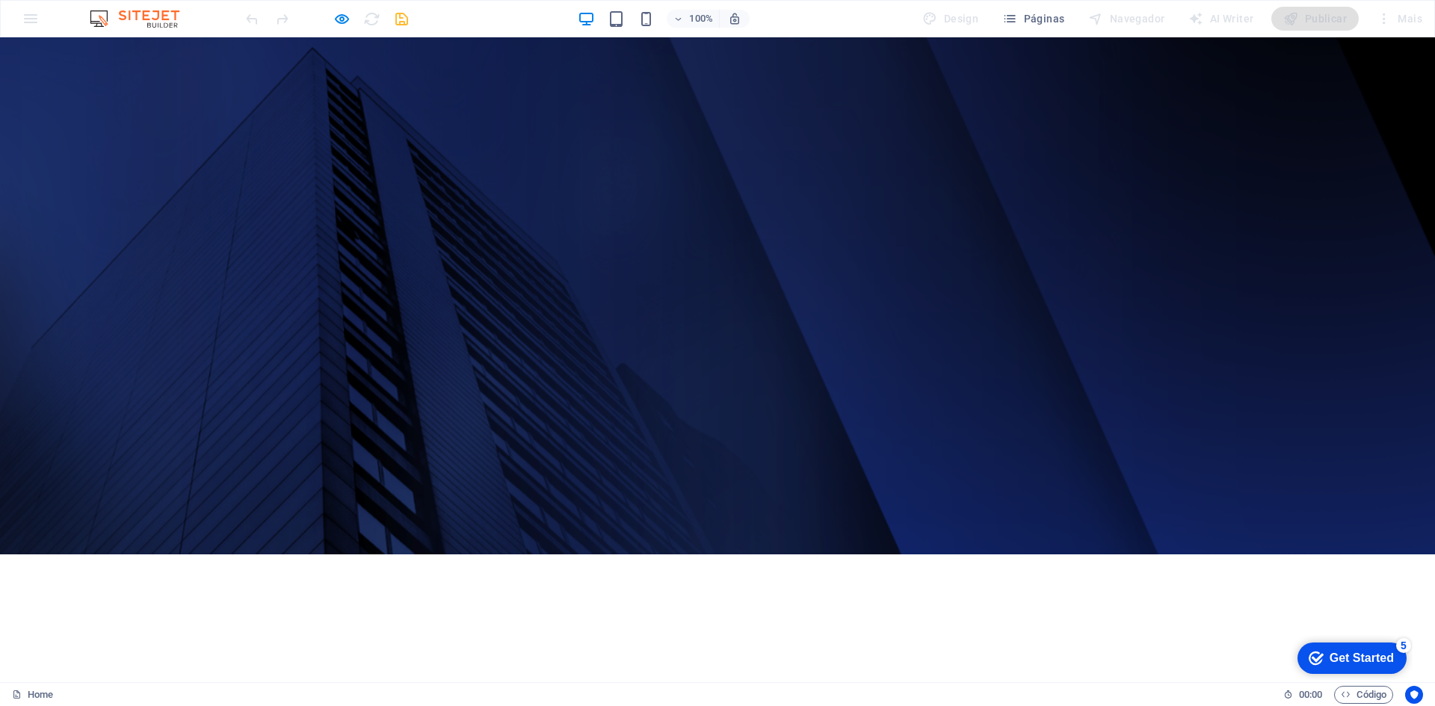
scroll to position [0, 0]
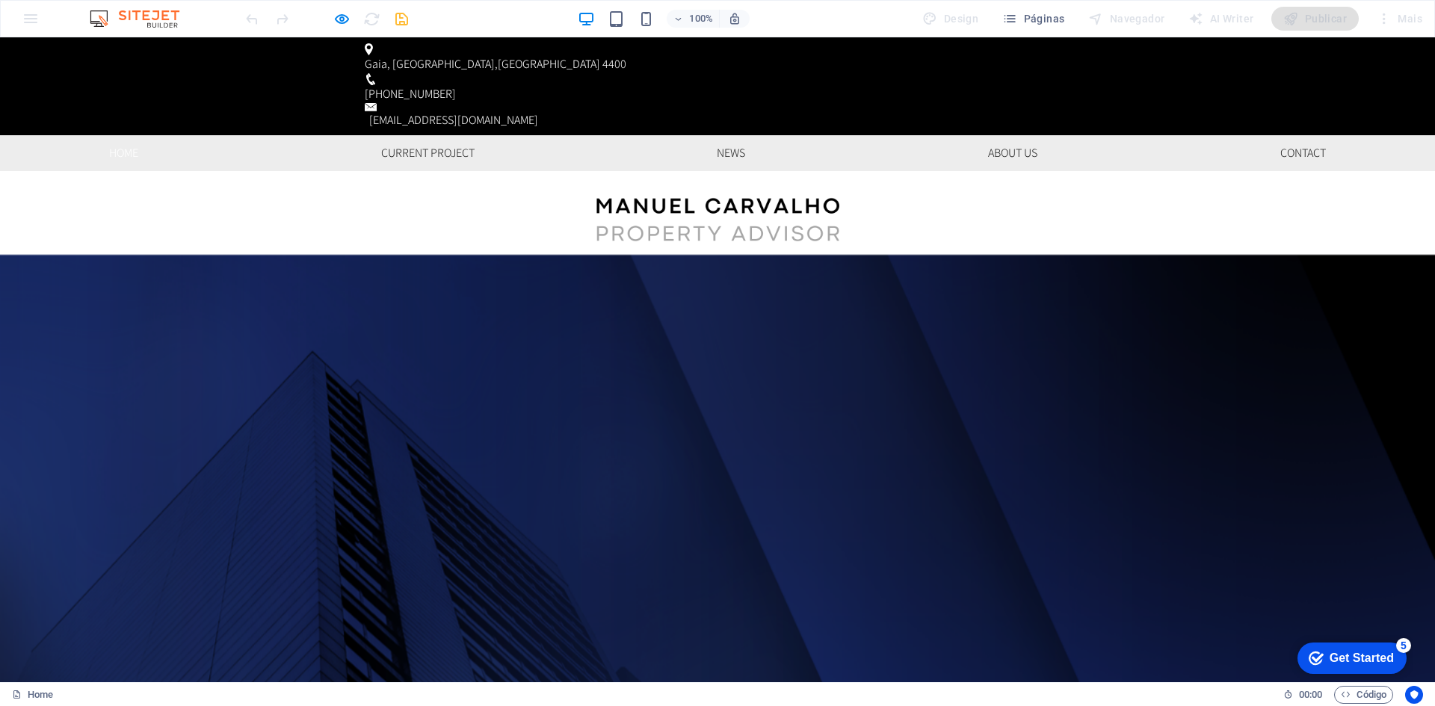
click at [393, 16] on div at bounding box center [326, 19] width 167 height 24
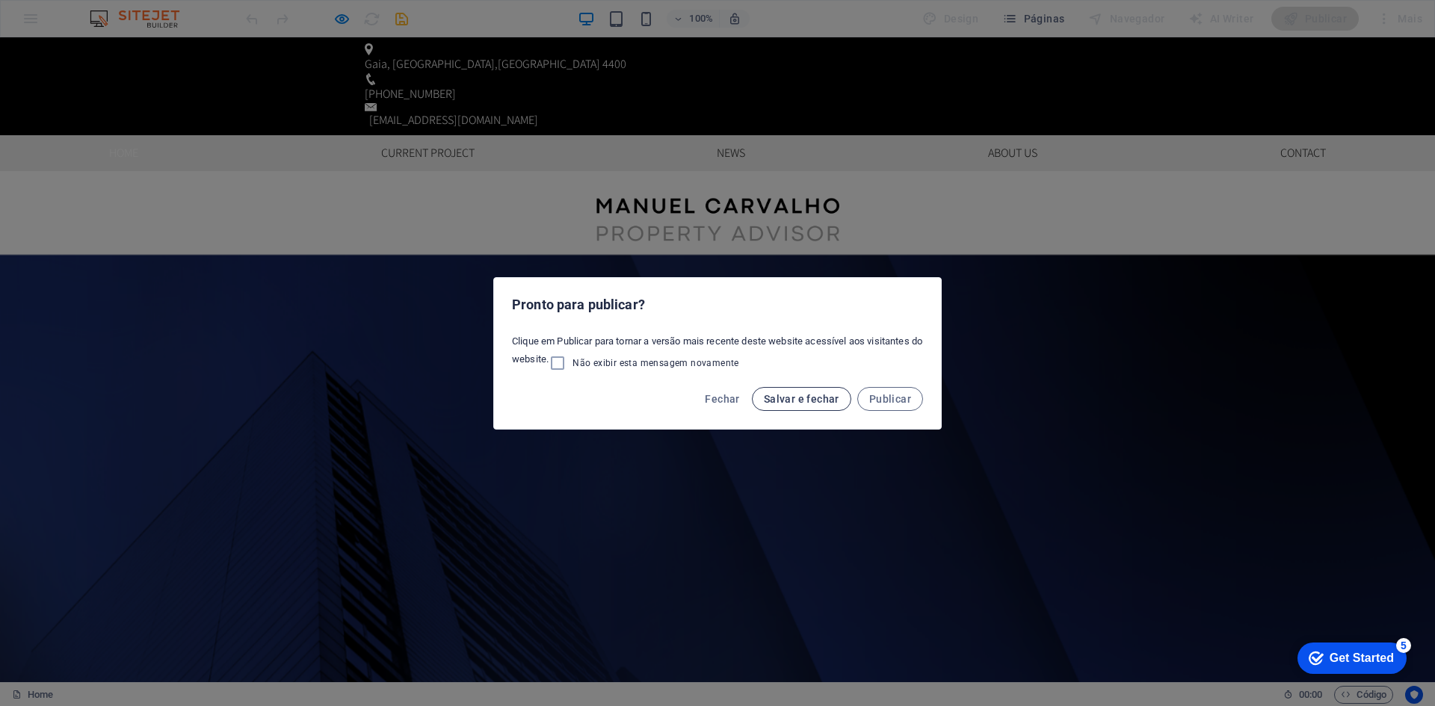
click at [810, 398] on span "Salvar e fechar" at bounding box center [801, 399] width 75 height 12
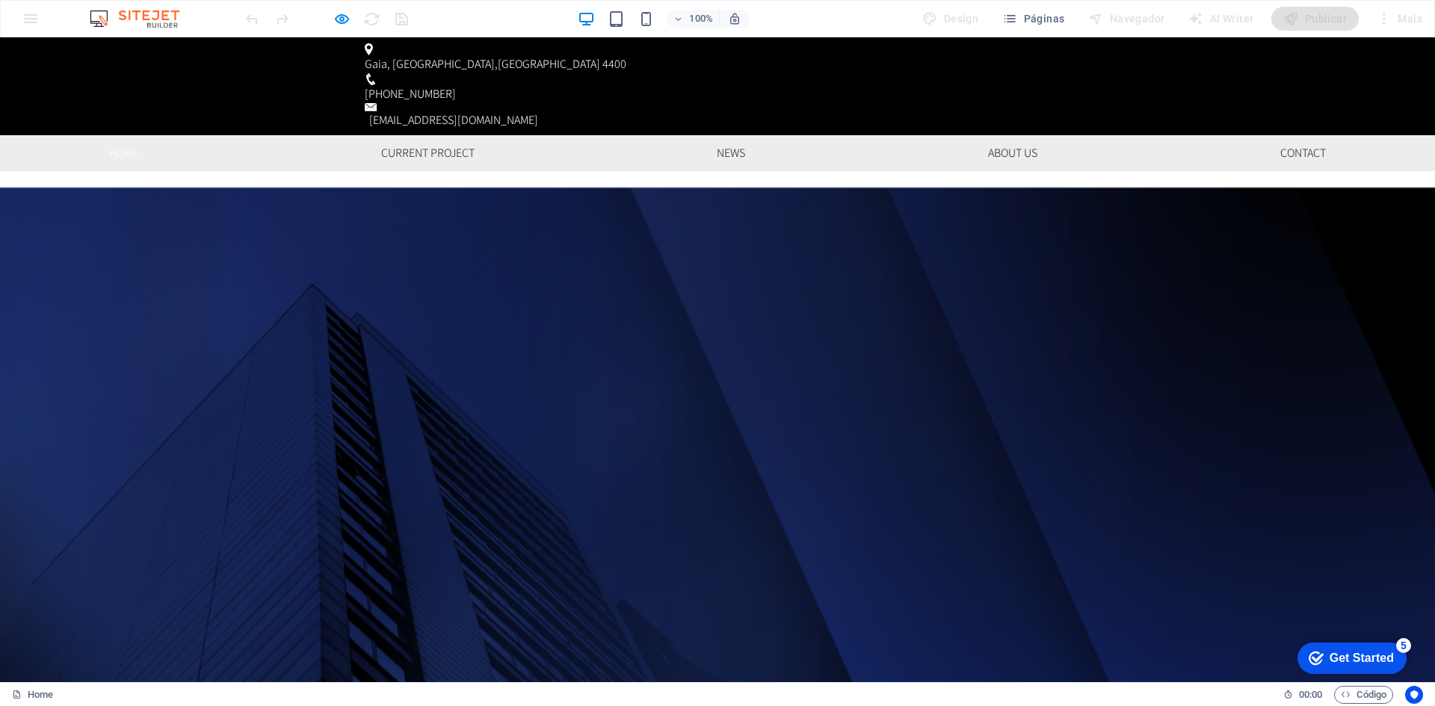
click at [336, 7] on div at bounding box center [326, 19] width 167 height 24
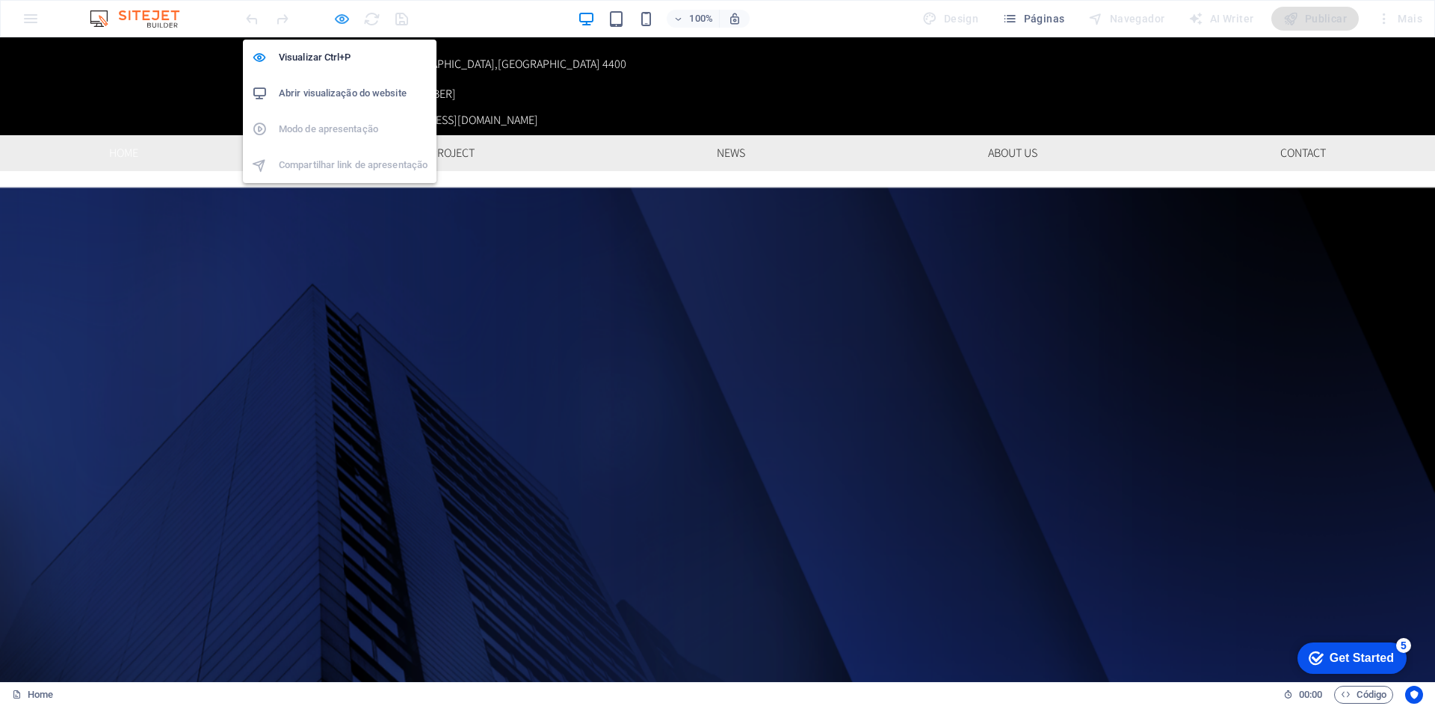
click at [344, 16] on icon "button" at bounding box center [341, 18] width 17 height 17
